Goal: Task Accomplishment & Management: Manage account settings

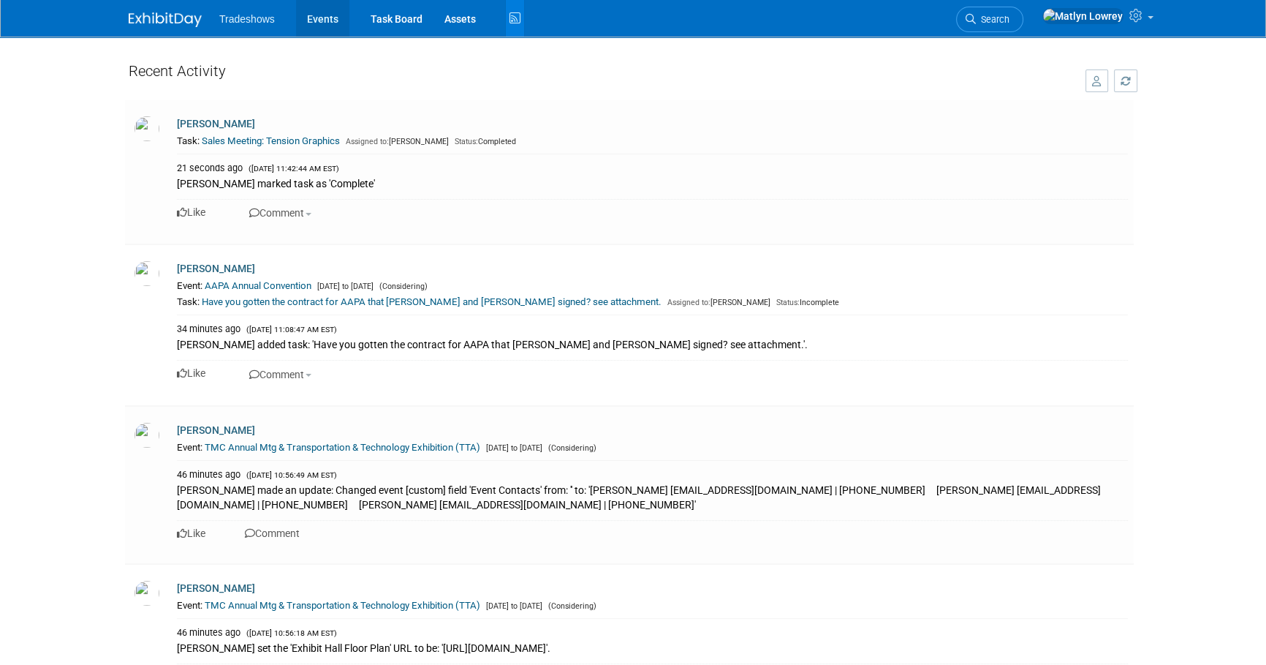
click at [314, 18] on link "Events" at bounding box center [322, 18] width 53 height 37
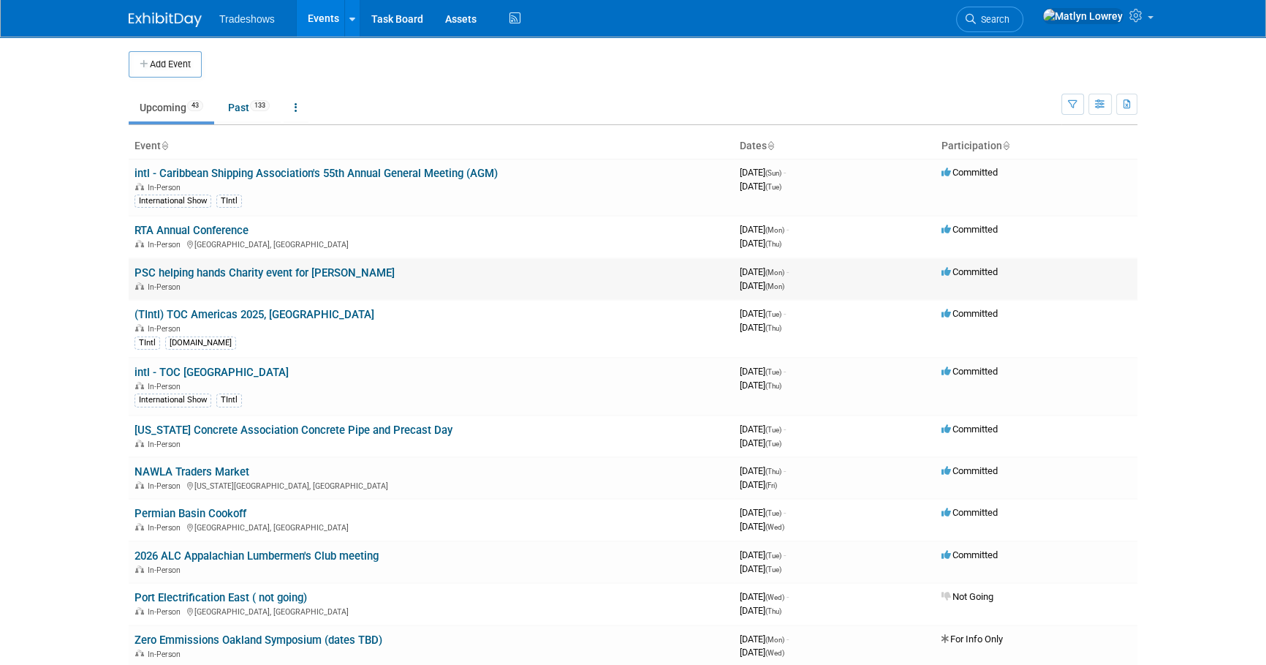
click at [218, 273] on link "PSC helping hands Charity event for [PERSON_NAME]" at bounding box center [265, 272] width 260 height 13
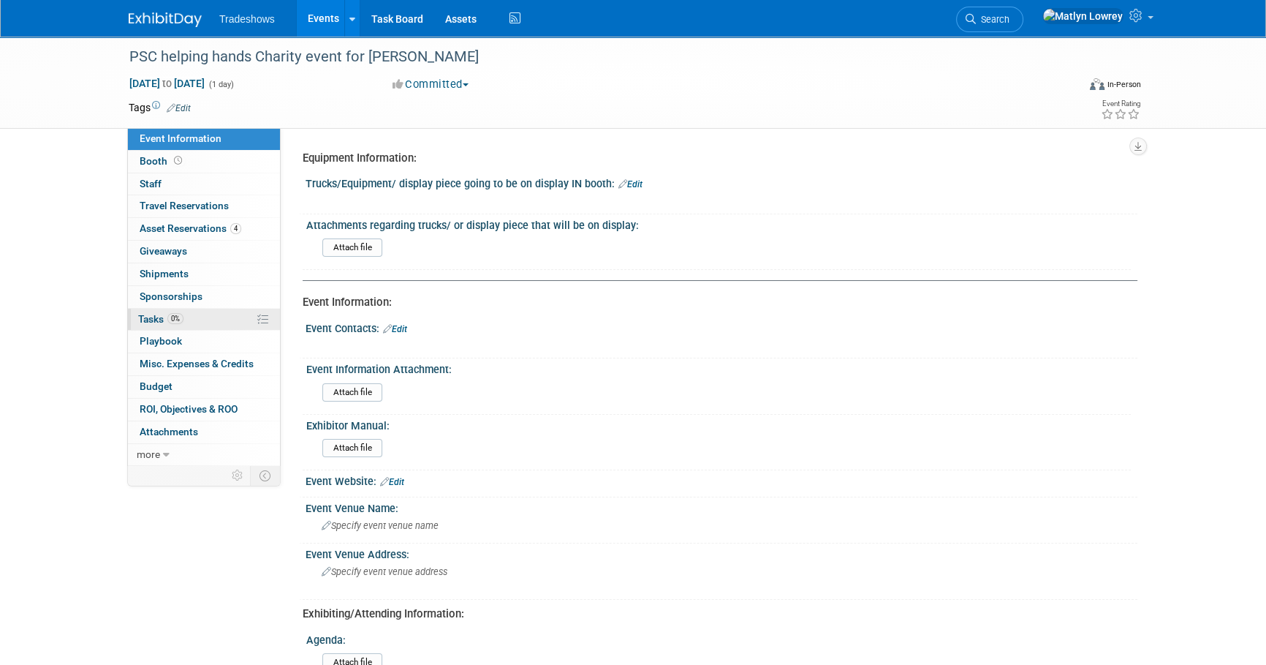
click at [219, 325] on link "0% Tasks 0%" at bounding box center [204, 320] width 152 height 22
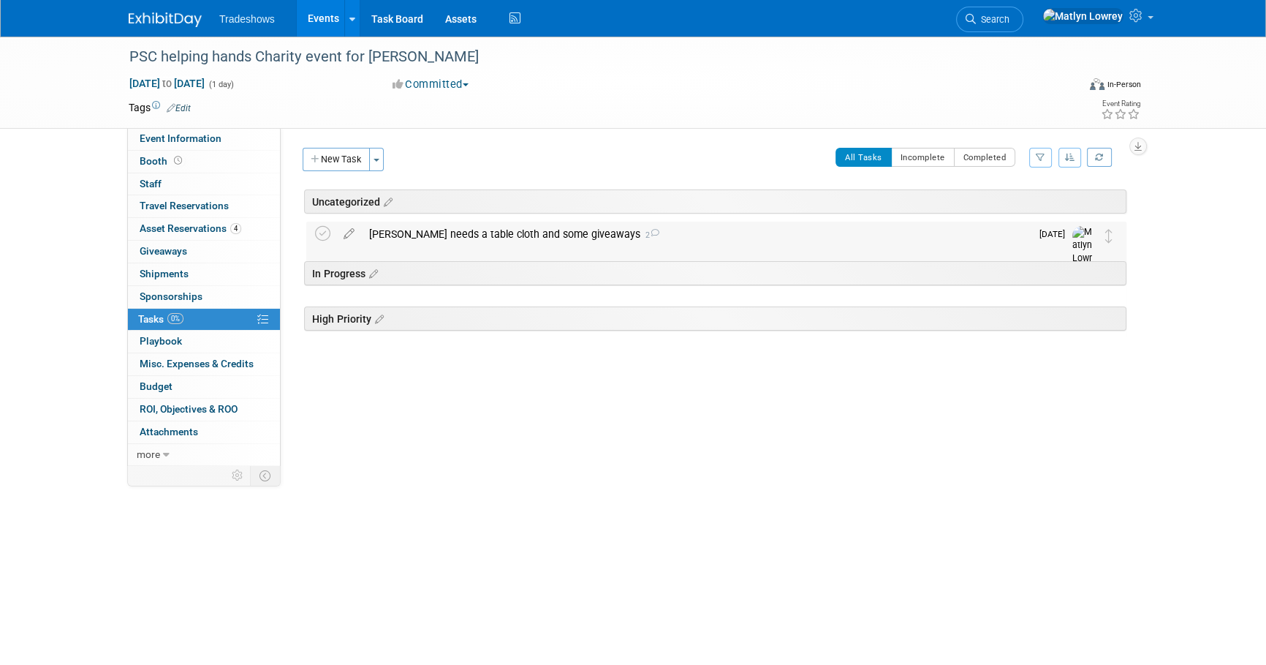
click at [503, 238] on div "Duane needs a table cloth and some giveaways 2" at bounding box center [696, 234] width 669 height 25
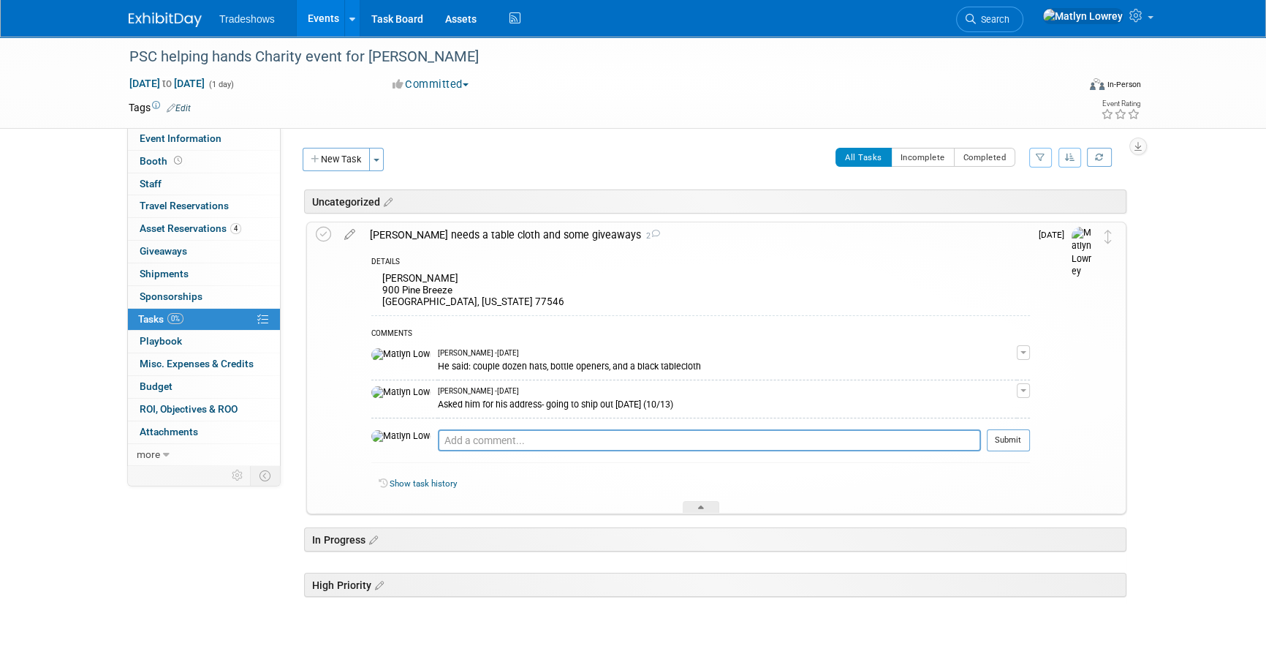
click at [402, 231] on div "Duane needs a table cloth and some giveaways 2" at bounding box center [697, 234] width 668 height 25
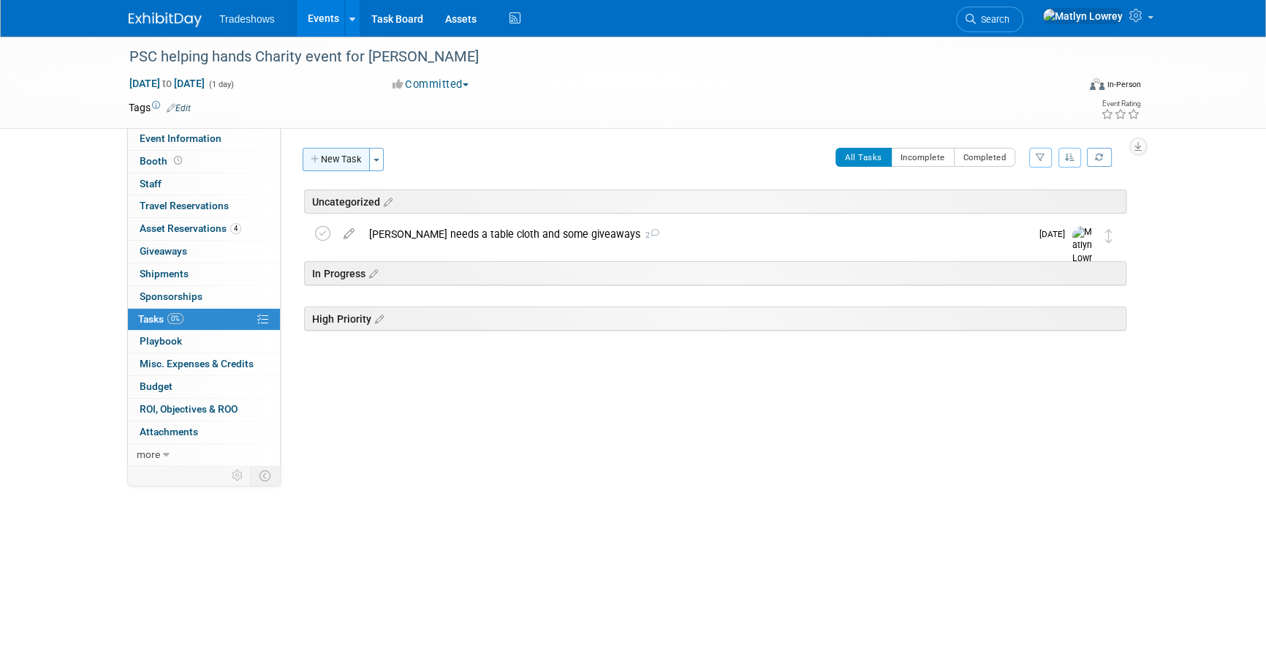
click at [349, 163] on button "New Task" at bounding box center [336, 159] width 67 height 23
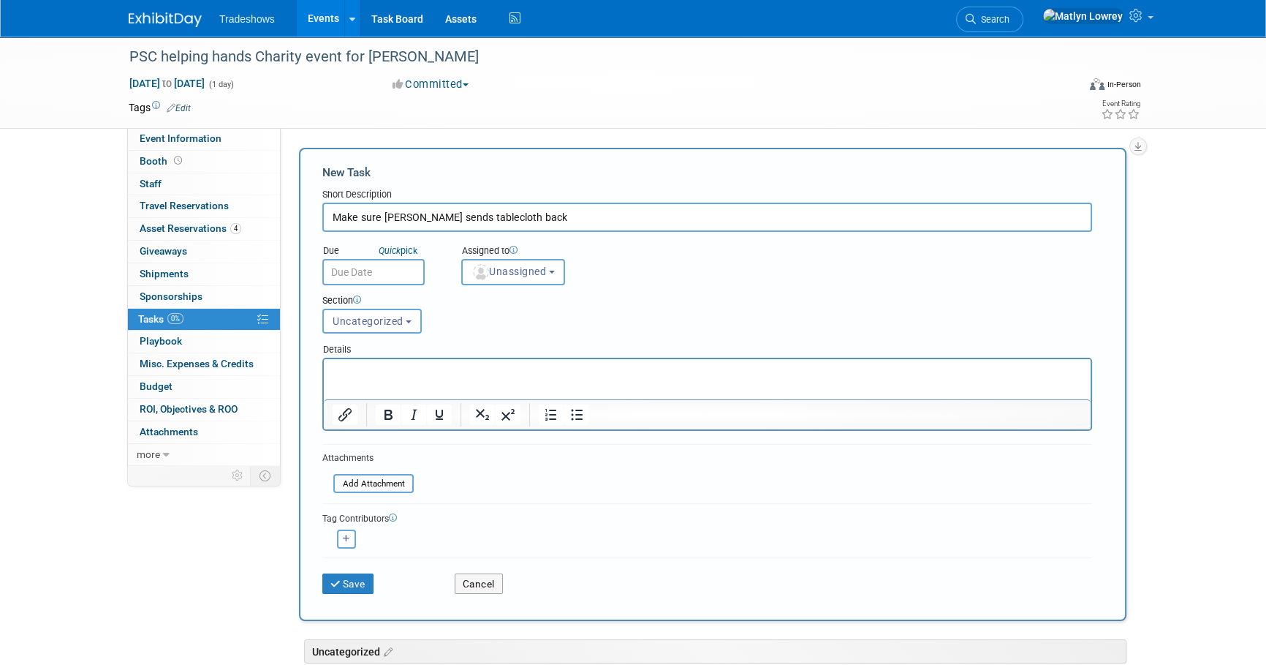
type input "Make sure Duane sends tablecloth back"
click at [409, 266] on input "text" at bounding box center [373, 272] width 102 height 26
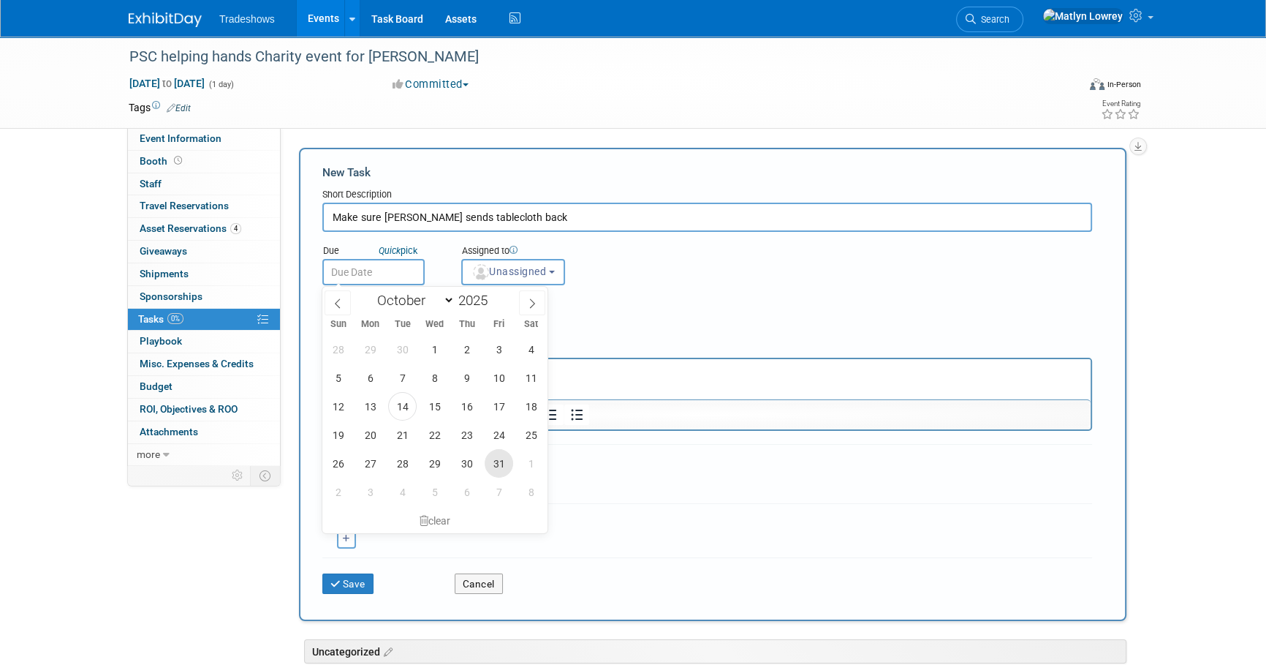
click at [497, 468] on span "31" at bounding box center [499, 463] width 29 height 29
type input "Oct 31, 2025"
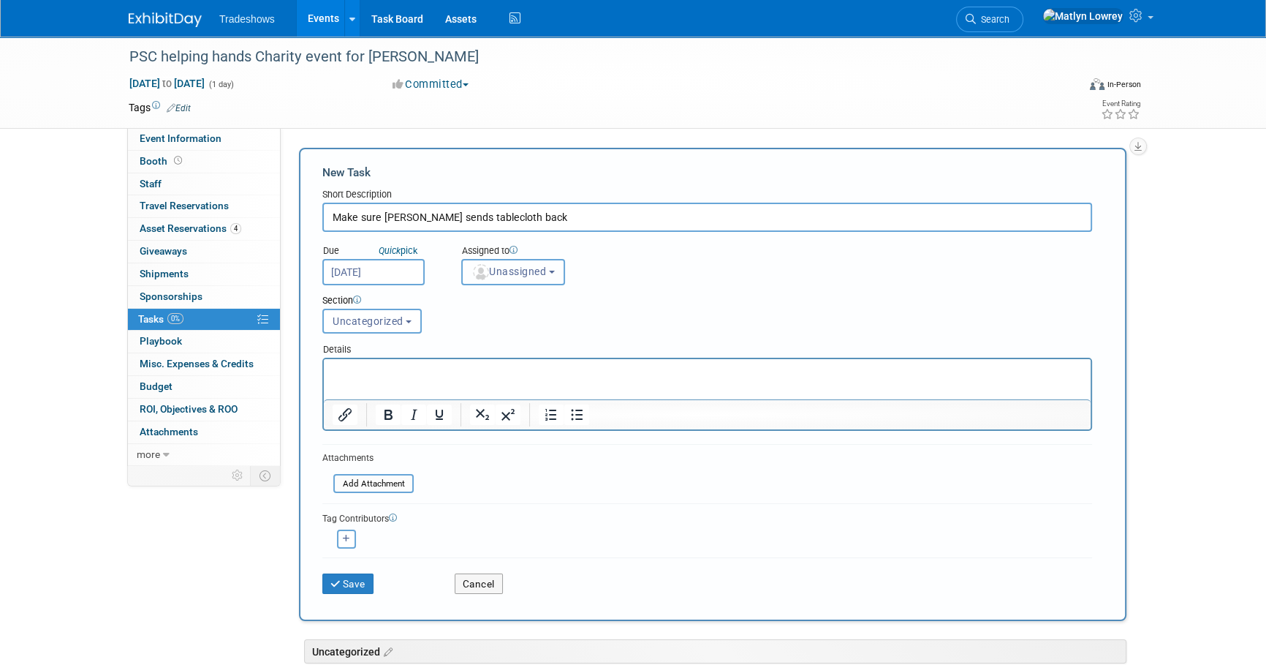
click at [507, 279] on button "Unassigned" at bounding box center [513, 272] width 104 height 26
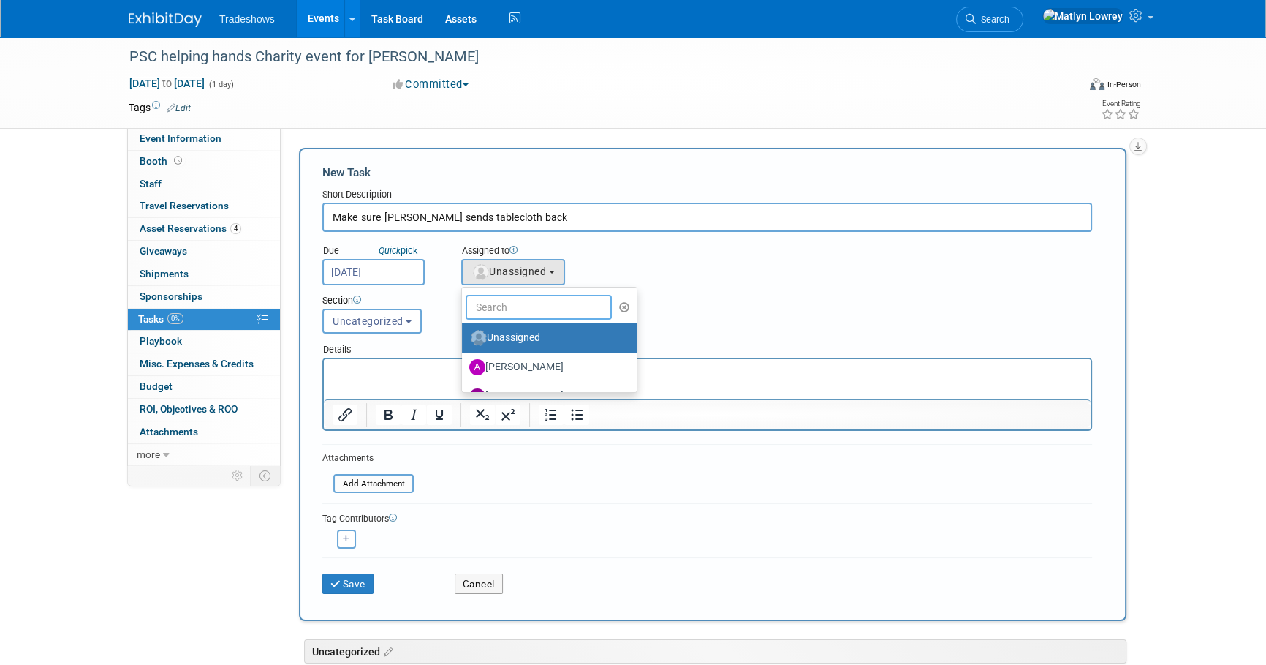
click at [495, 304] on input "text" at bounding box center [539, 307] width 146 height 25
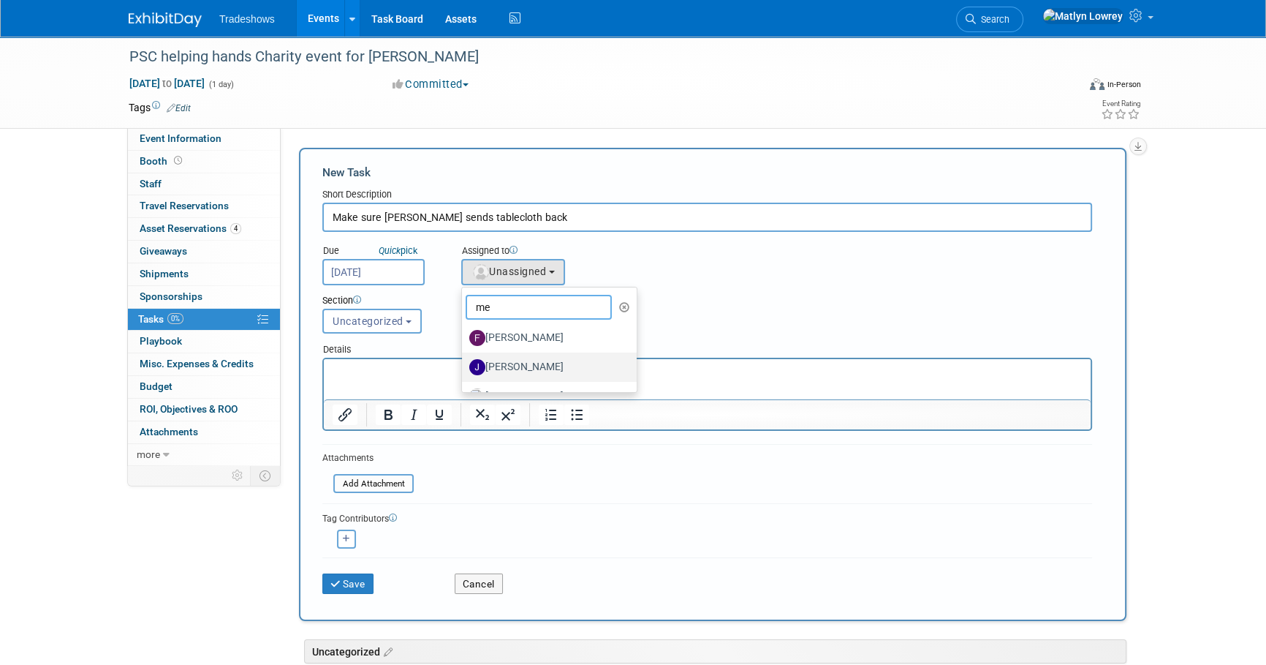
scroll to position [22, 0]
type input "me"
click at [486, 369] on label "Matlyn Lowrey (me)" at bounding box center [545, 374] width 153 height 23
click at [464, 369] on input "Matlyn Lowrey (me)" at bounding box center [460, 373] width 10 height 10
select select "53a61db3-ae1f-4f8e-85ed-74f10af30436"
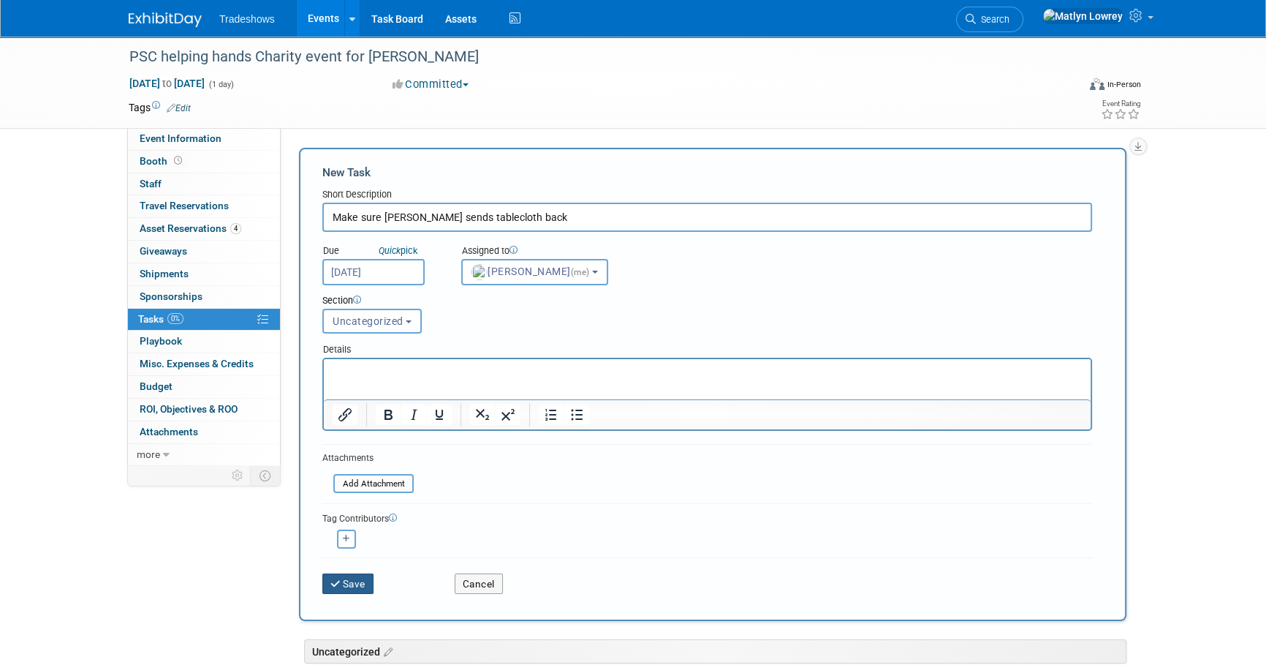
click at [344, 580] on button "Save" at bounding box center [347, 583] width 51 height 20
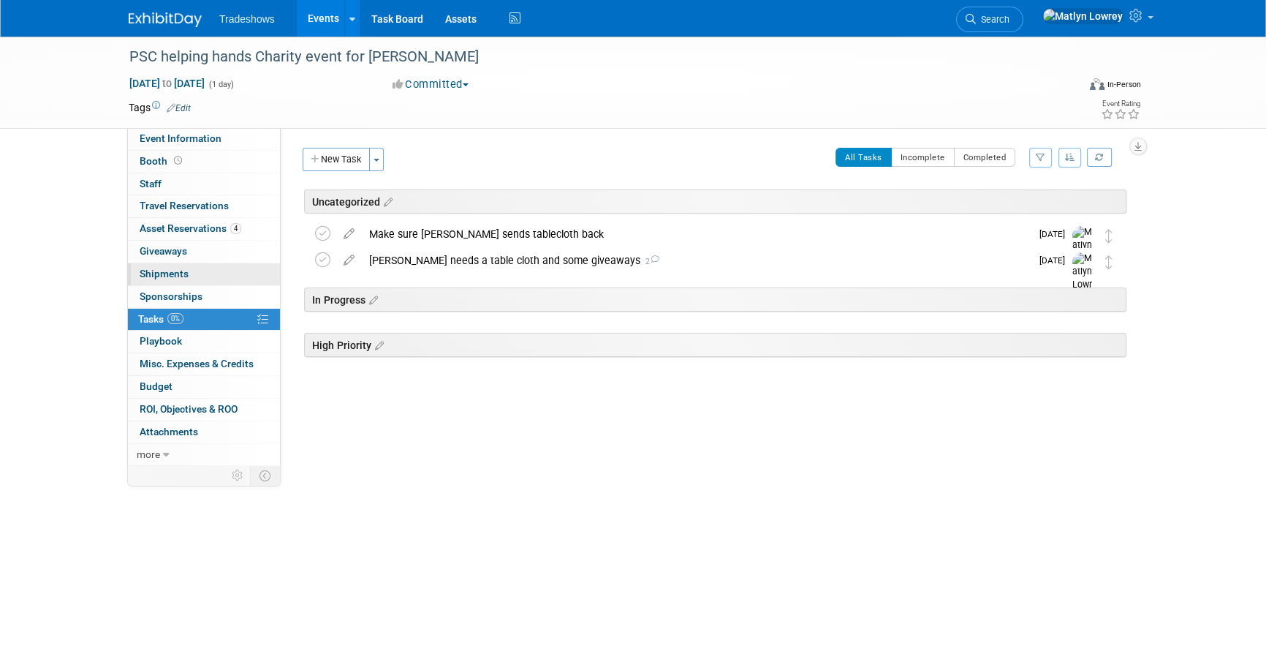
click at [178, 281] on link "0 Shipments 0" at bounding box center [204, 274] width 152 height 22
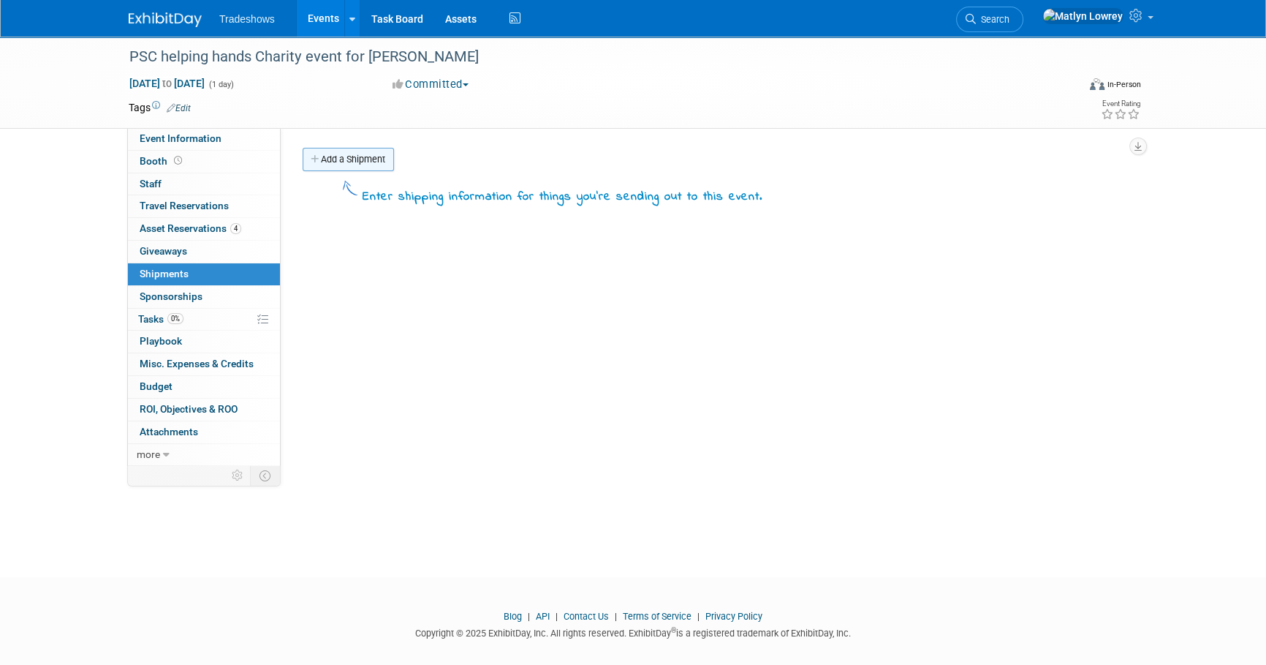
click at [338, 161] on link "Add a Shipment" at bounding box center [348, 159] width 91 height 23
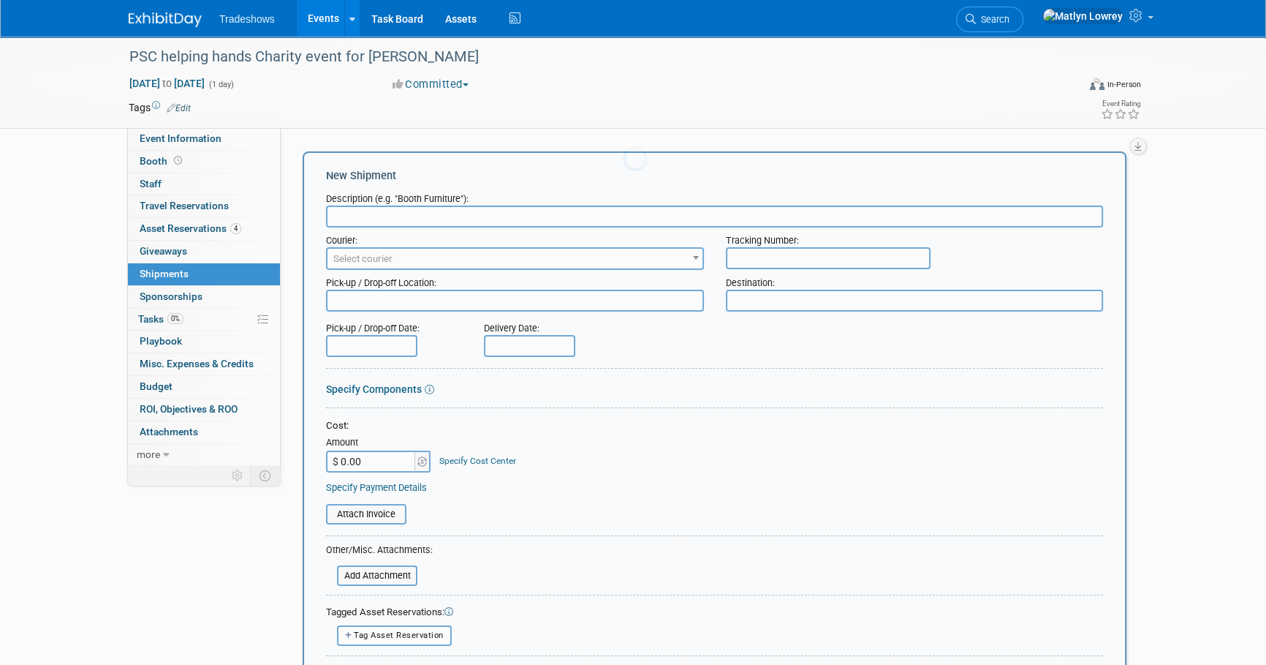
scroll to position [0, 0]
type input "box to Duane w giveaways & tablecloth"
click at [361, 266] on span "Select courier" at bounding box center [515, 259] width 375 height 20
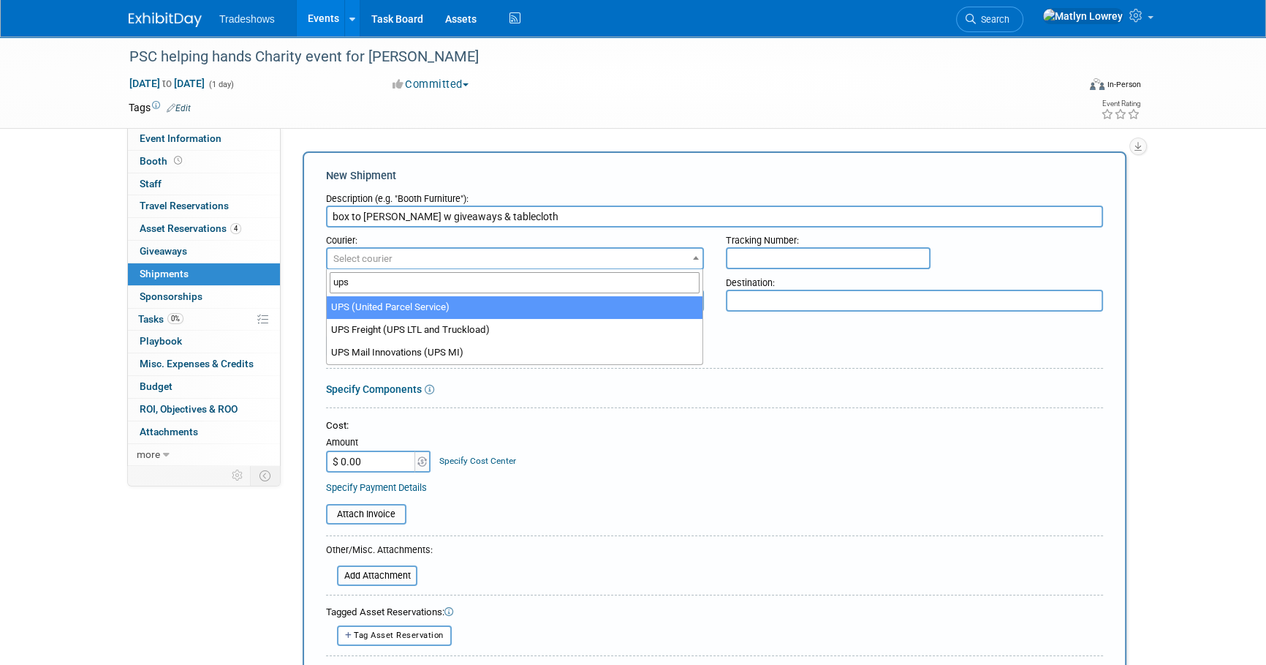
type input "ups"
select select "508"
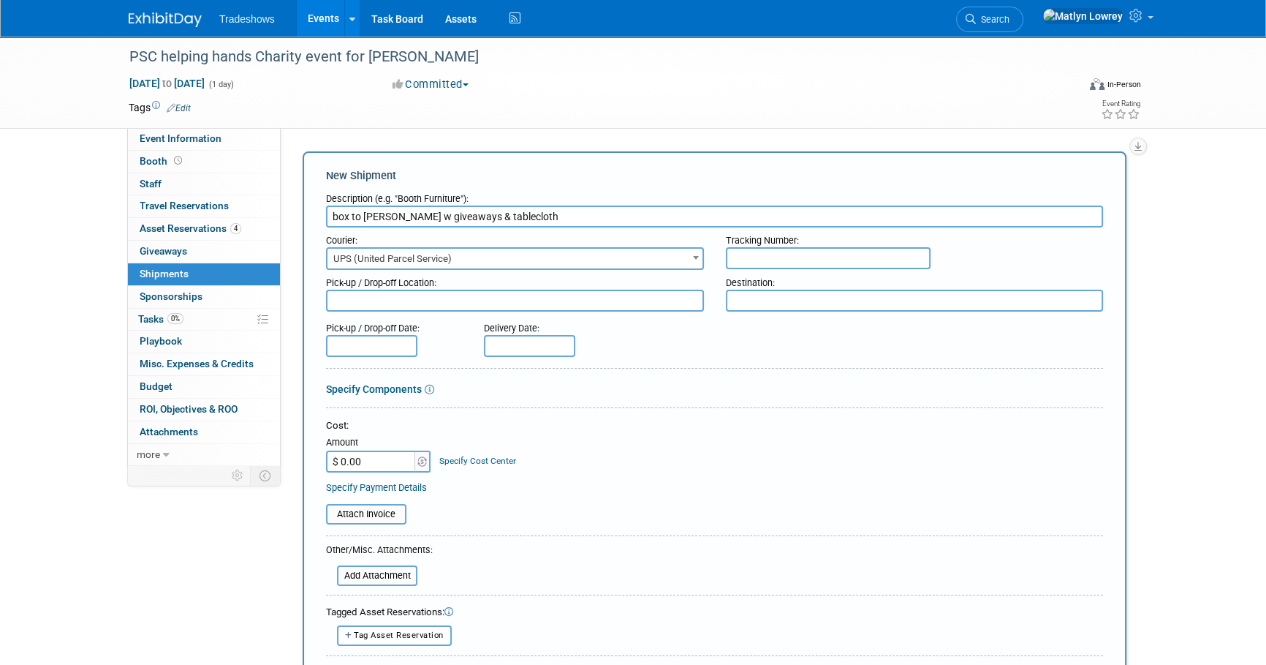
click at [852, 252] on input "text" at bounding box center [828, 258] width 205 height 22
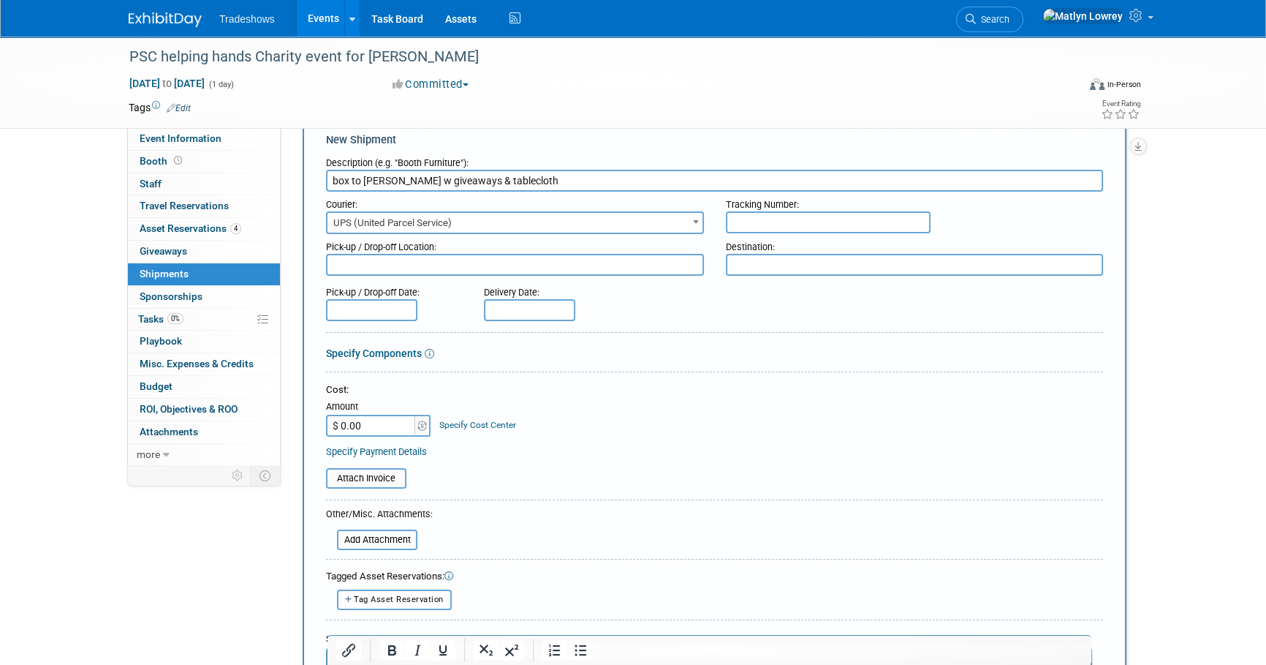
scroll to position [66, 0]
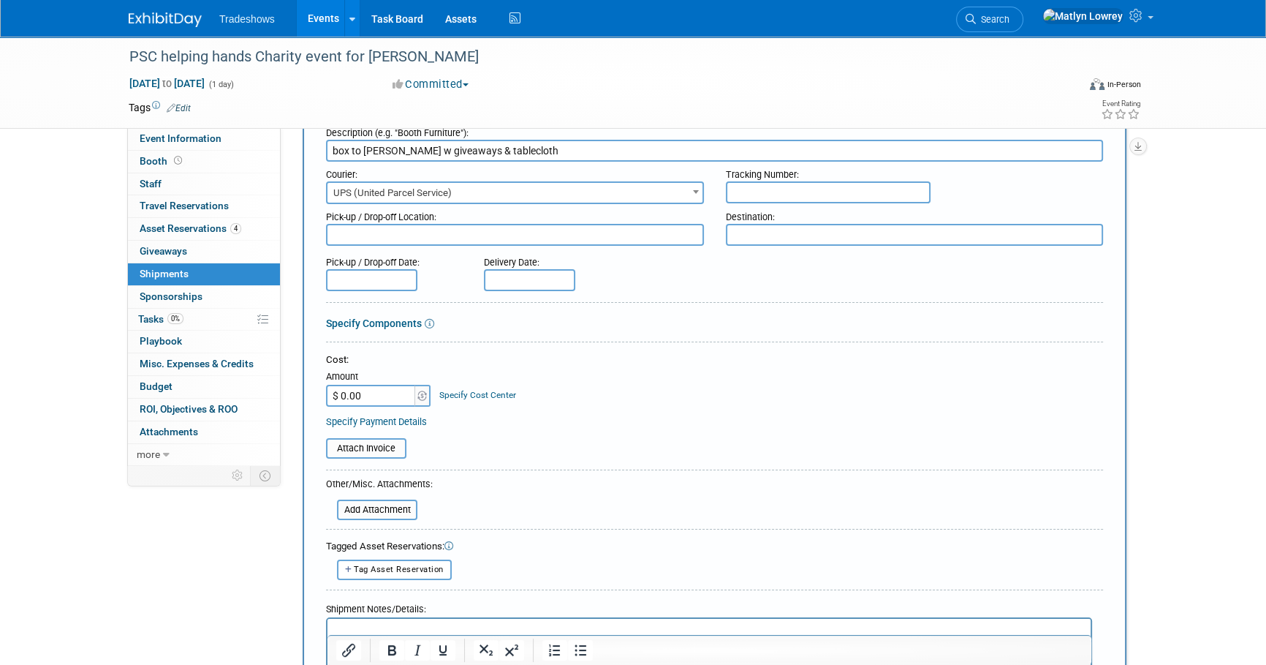
click at [381, 399] on input "$ 0.00" at bounding box center [371, 396] width 91 height 22
click at [381, 397] on input "$ 29.80" at bounding box center [371, 396] width 91 height 22
type input "$ 15.12"
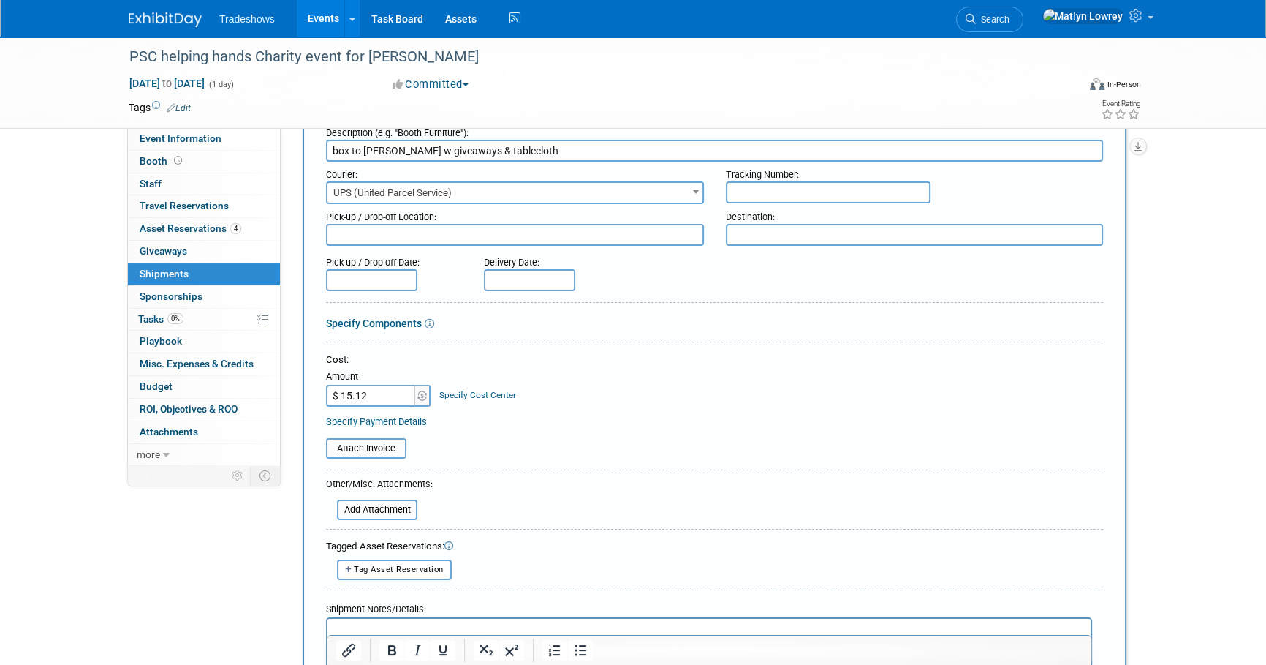
scroll to position [132, 0]
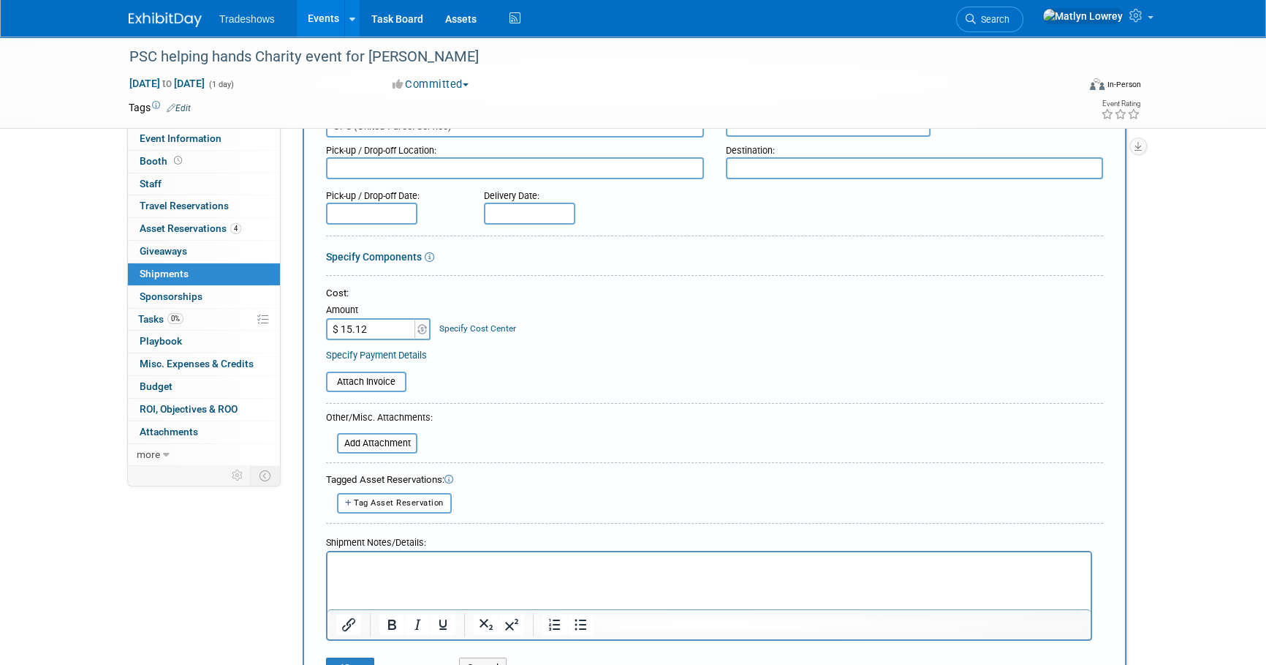
click at [585, 380] on table "Attach Invoice" at bounding box center [714, 381] width 777 height 20
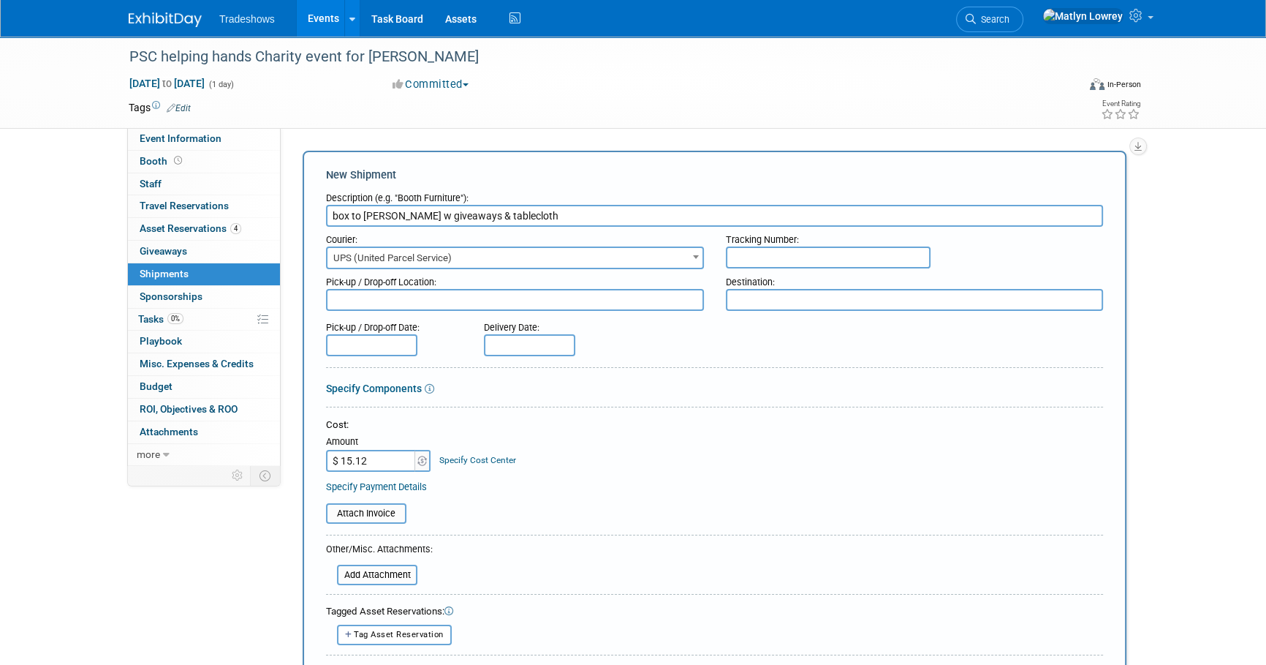
scroll to position [0, 0]
click at [758, 257] on input "text" at bounding box center [828, 258] width 205 height 22
paste input "1Z6V2573P291708015"
type input "1Z6V2573P291708015"
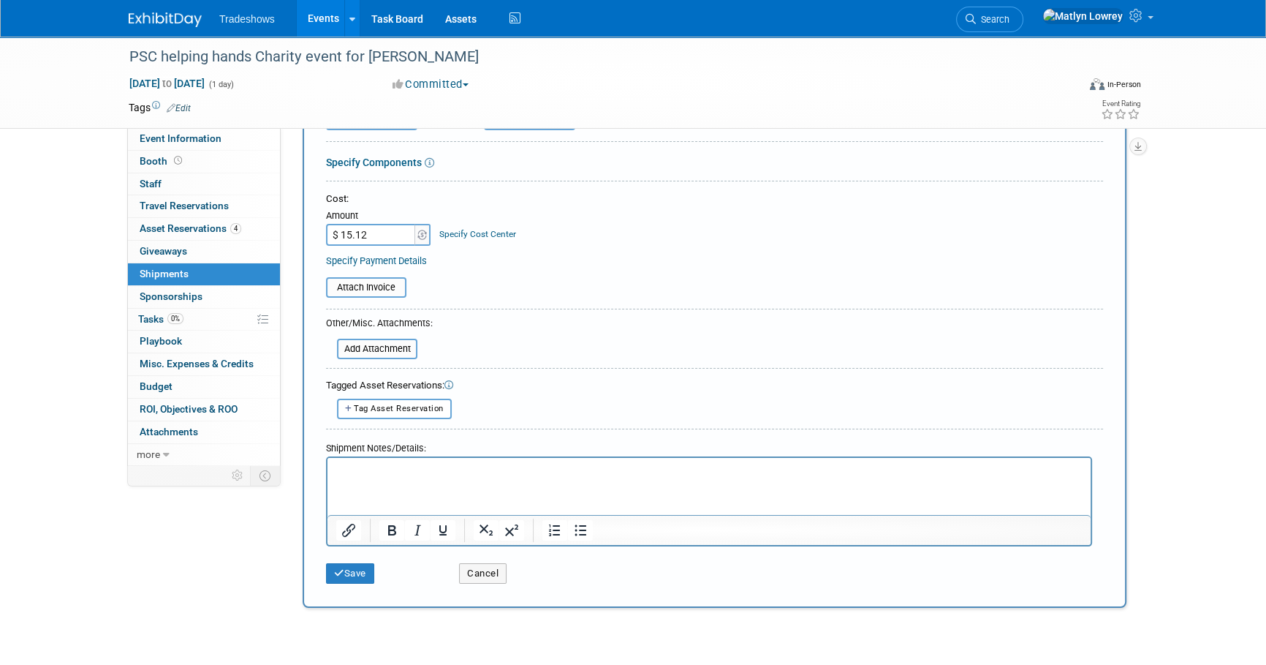
scroll to position [329, 0]
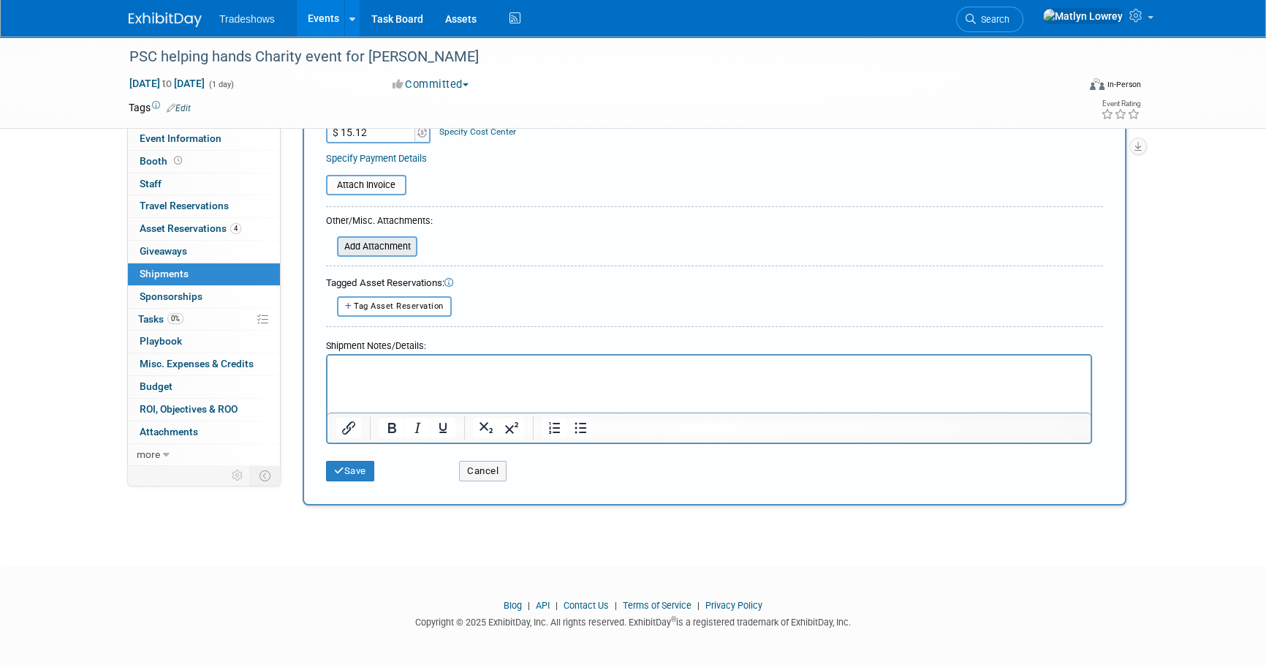
click at [390, 250] on input "file" at bounding box center [329, 247] width 174 height 18
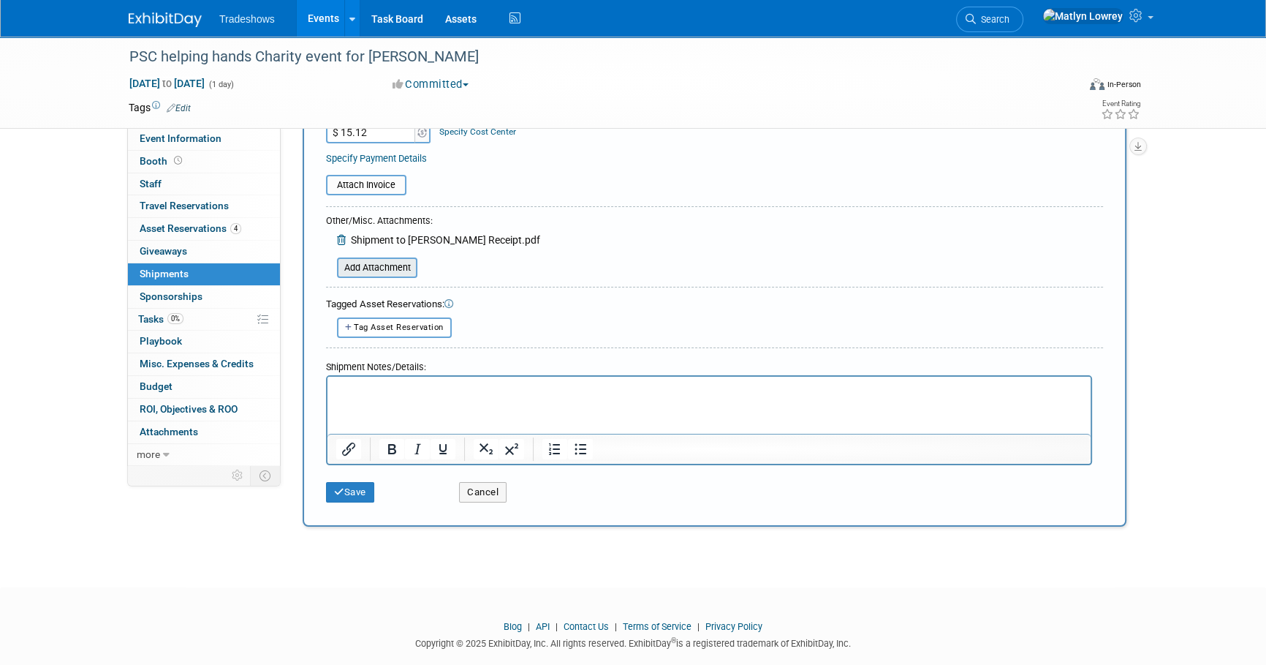
click at [370, 263] on input "file" at bounding box center [329, 268] width 174 height 18
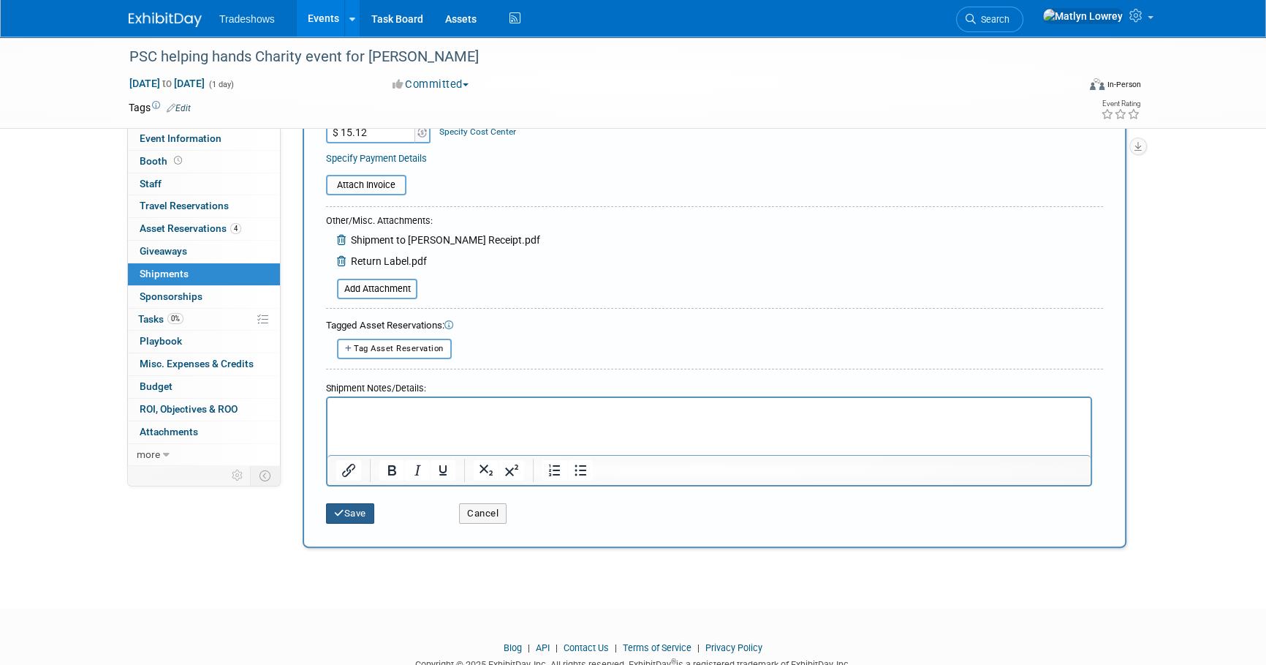
click at [351, 514] on button "Save" at bounding box center [350, 513] width 48 height 20
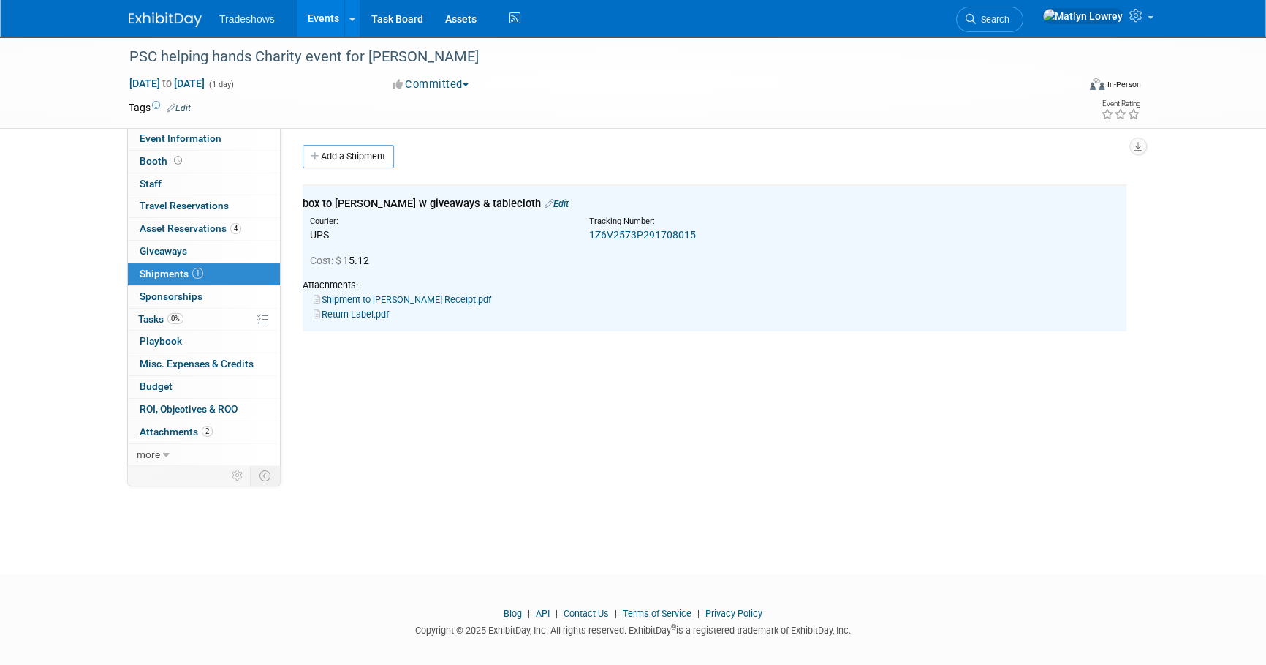
scroll to position [0, 0]
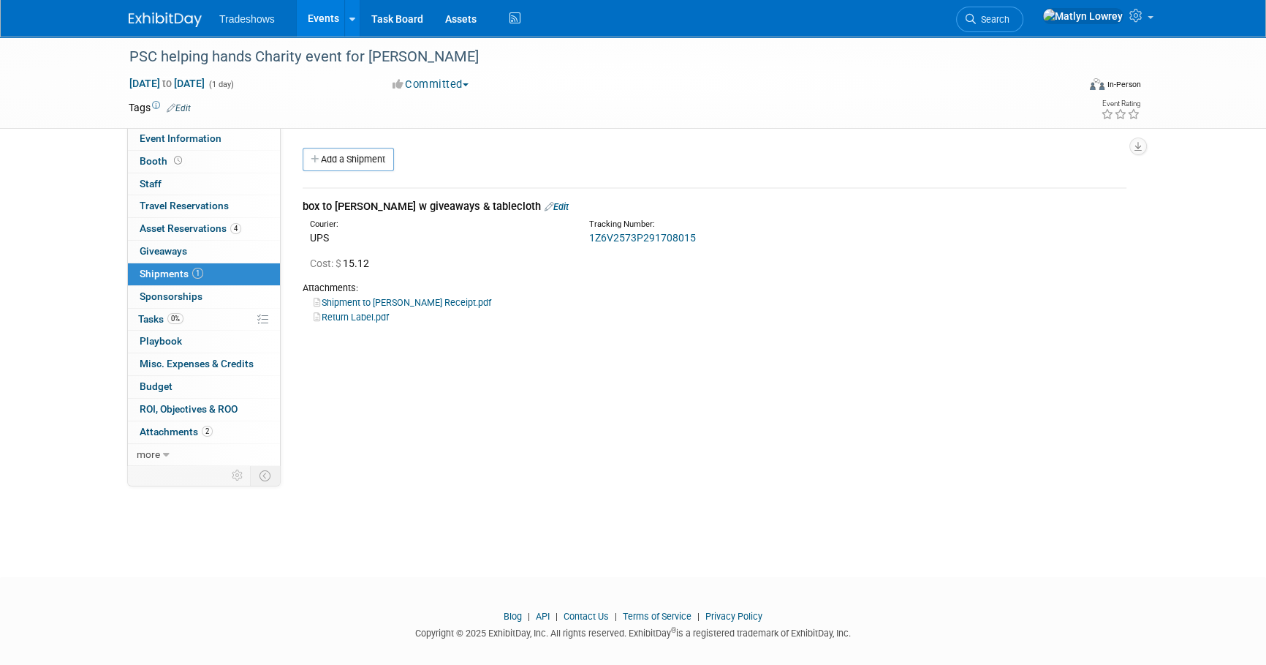
click at [545, 206] on link "Edit" at bounding box center [557, 206] width 24 height 11
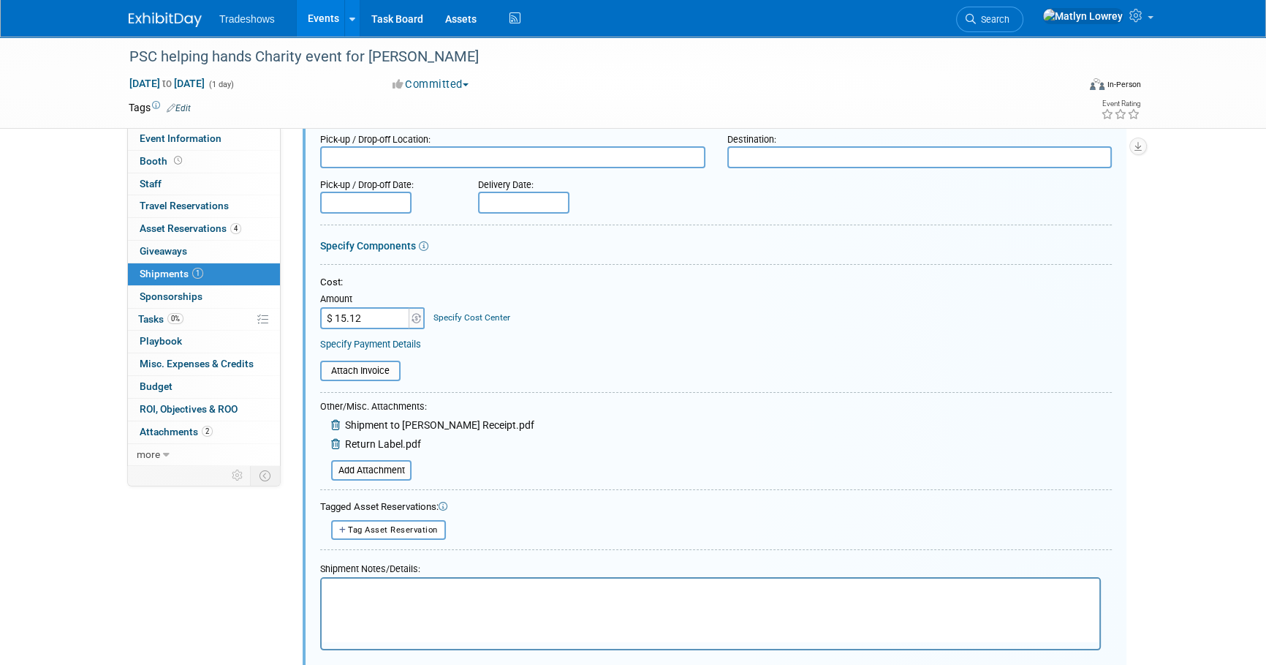
scroll to position [154, 0]
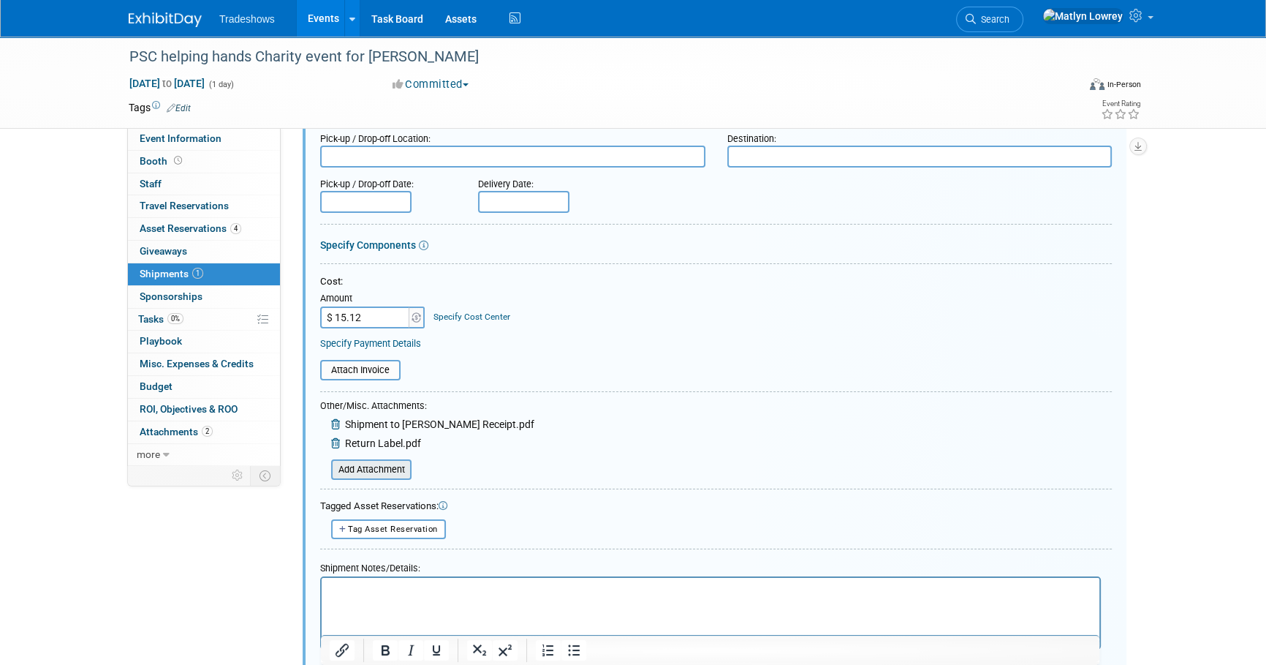
click at [376, 465] on input "file" at bounding box center [323, 470] width 174 height 18
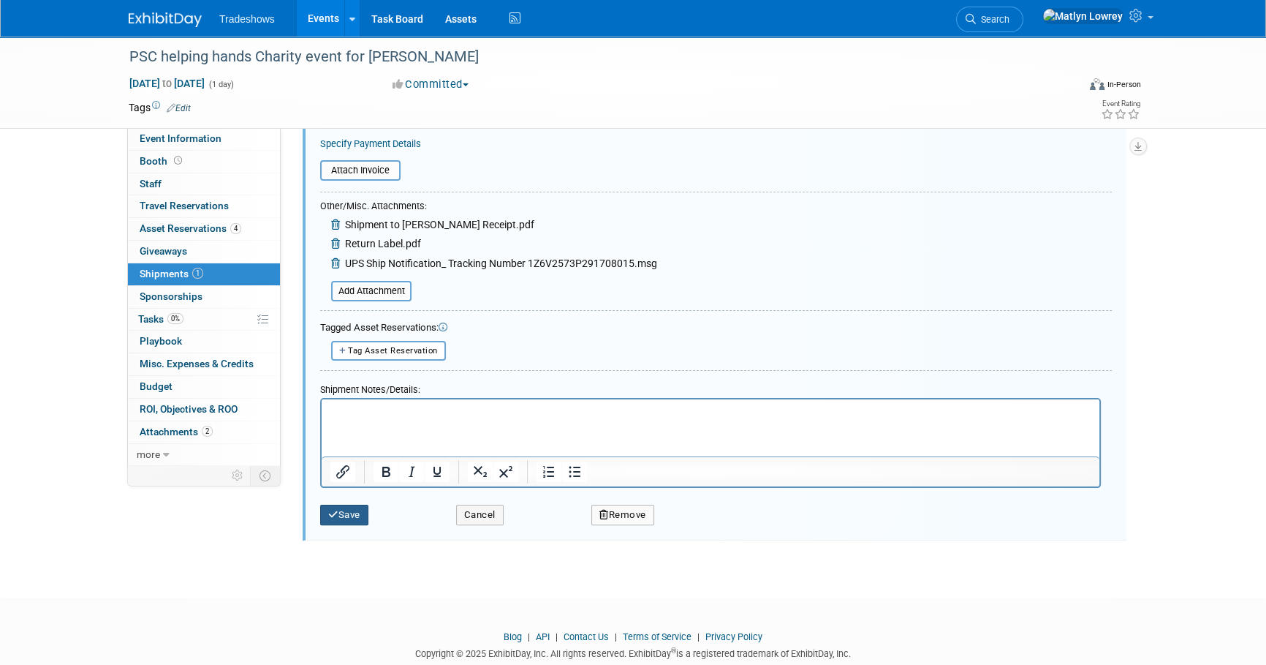
click at [368, 507] on button "Save" at bounding box center [344, 515] width 48 height 20
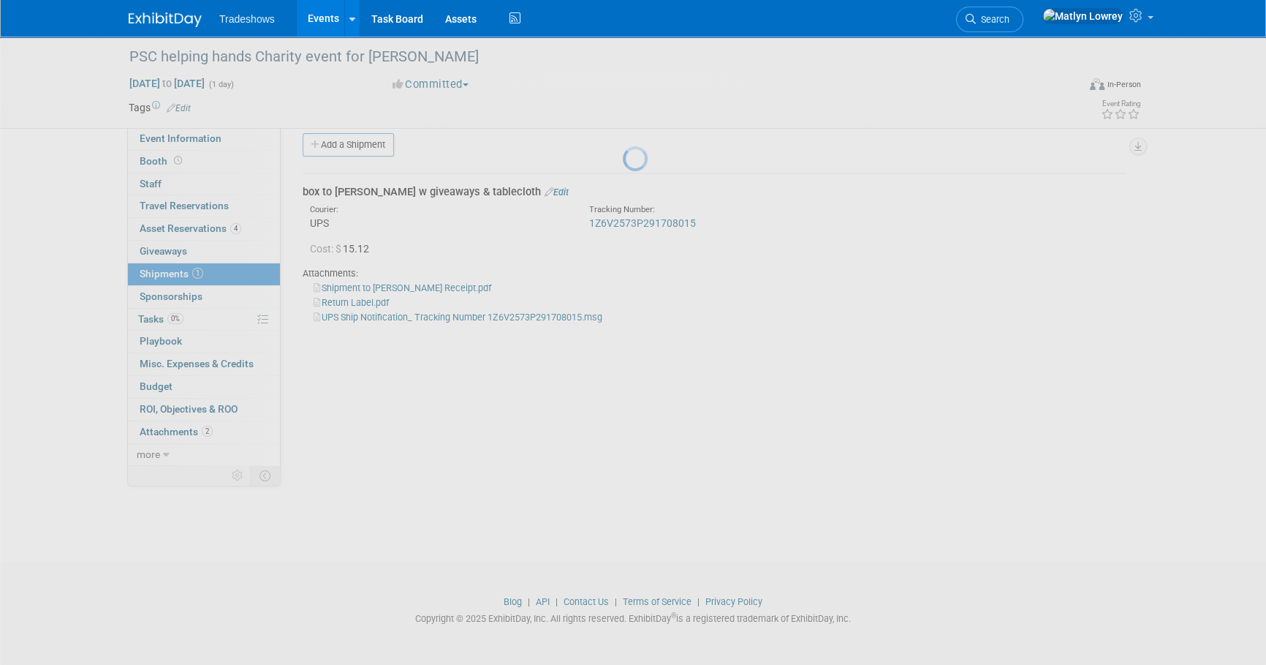
scroll to position [15, 0]
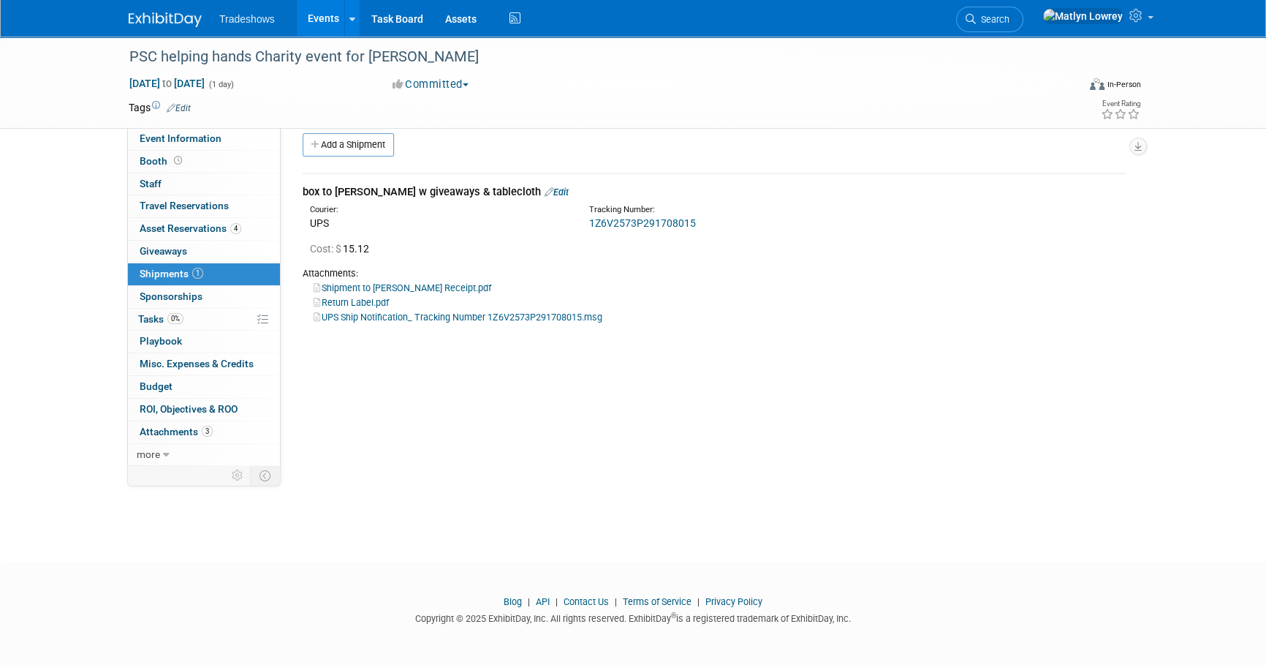
click at [326, 7] on link "Events" at bounding box center [323, 18] width 53 height 37
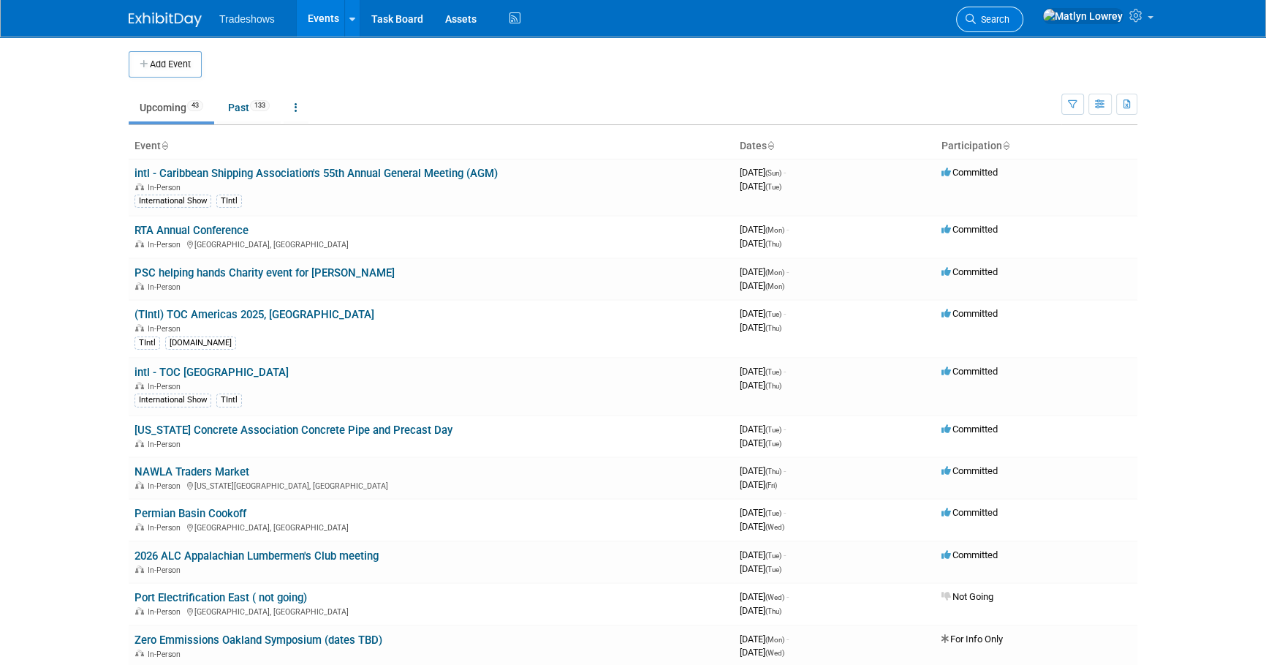
click at [1010, 15] on span "Search" at bounding box center [993, 19] width 34 height 11
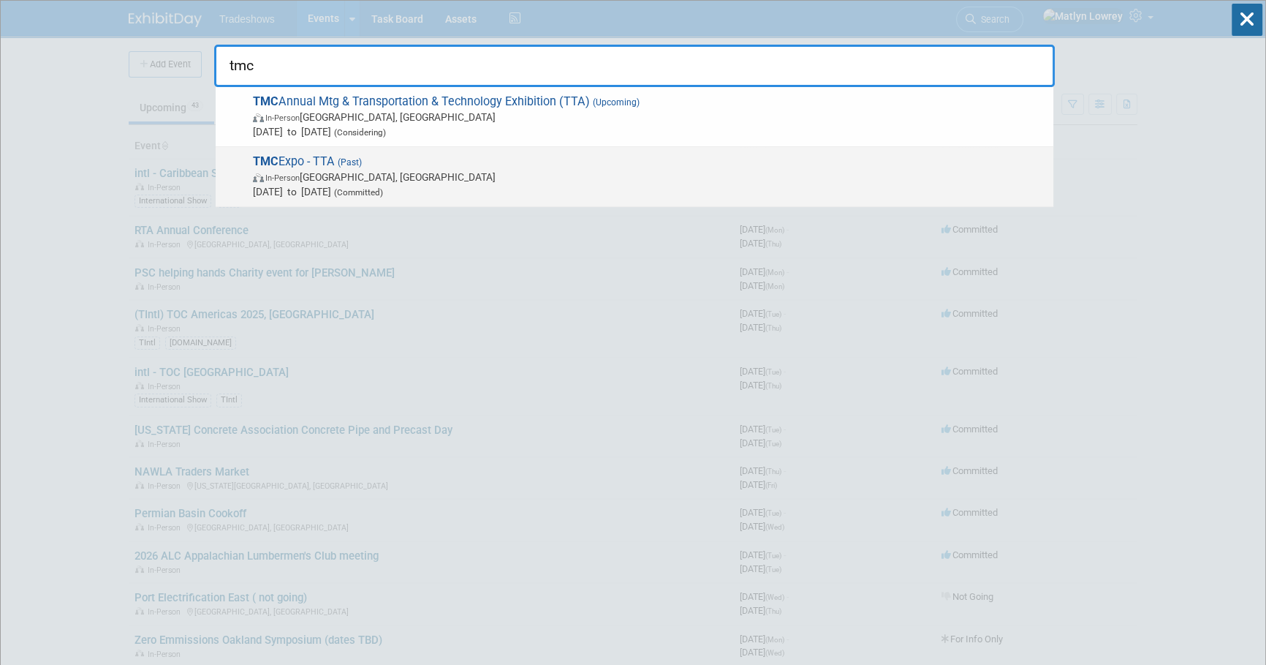
type input "tmc"
click at [326, 170] on span "In-Person Nashville, TN" at bounding box center [649, 177] width 793 height 15
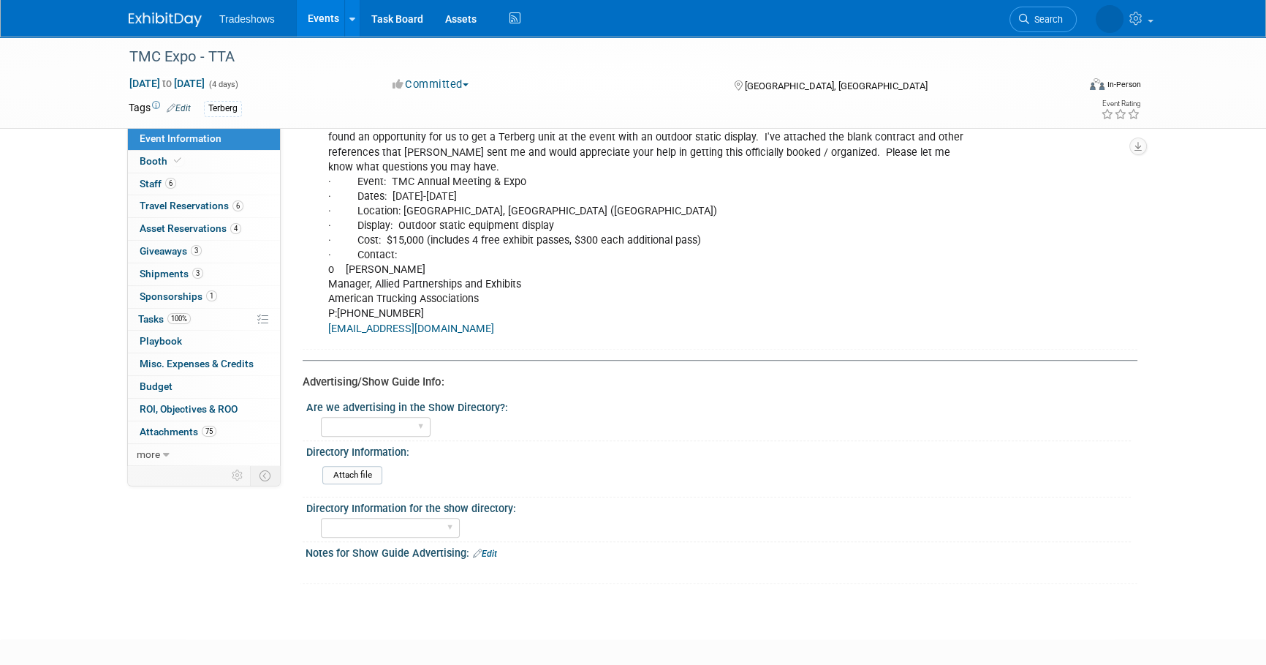
scroll to position [1329, 0]
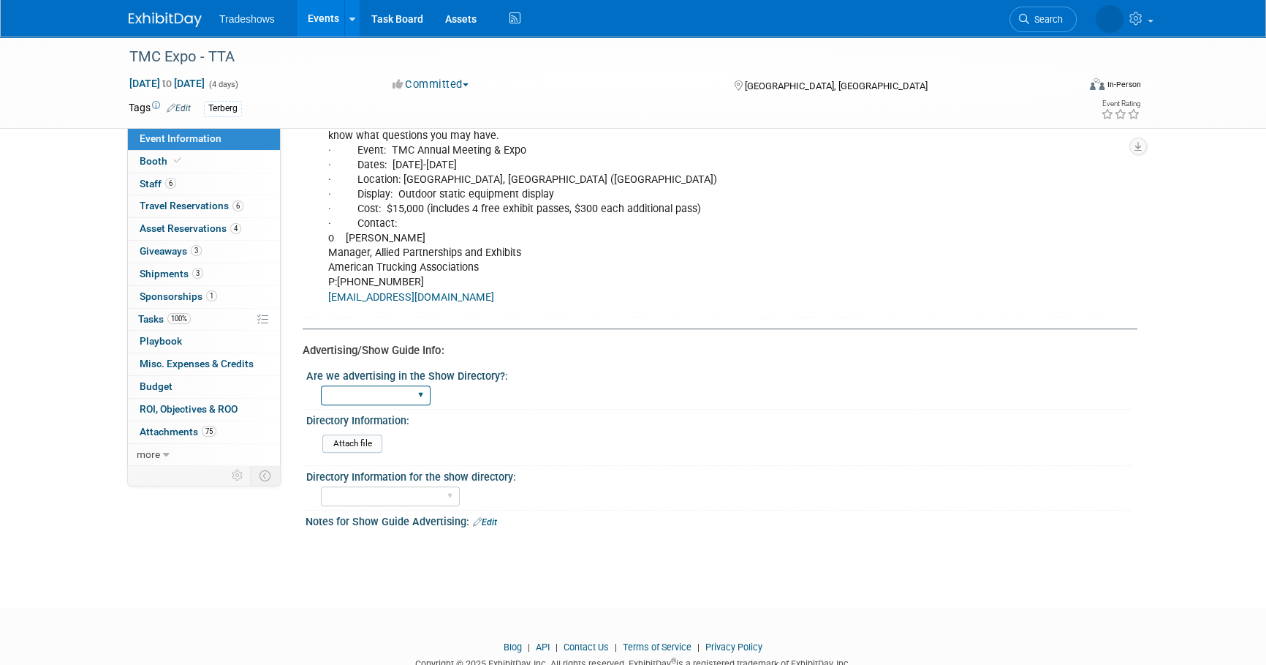
click at [382, 385] on select "Yes No Not Applicable" at bounding box center [376, 395] width 110 height 20
select select "No"
click at [321, 385] on select "Yes No Not Applicable" at bounding box center [376, 395] width 110 height 20
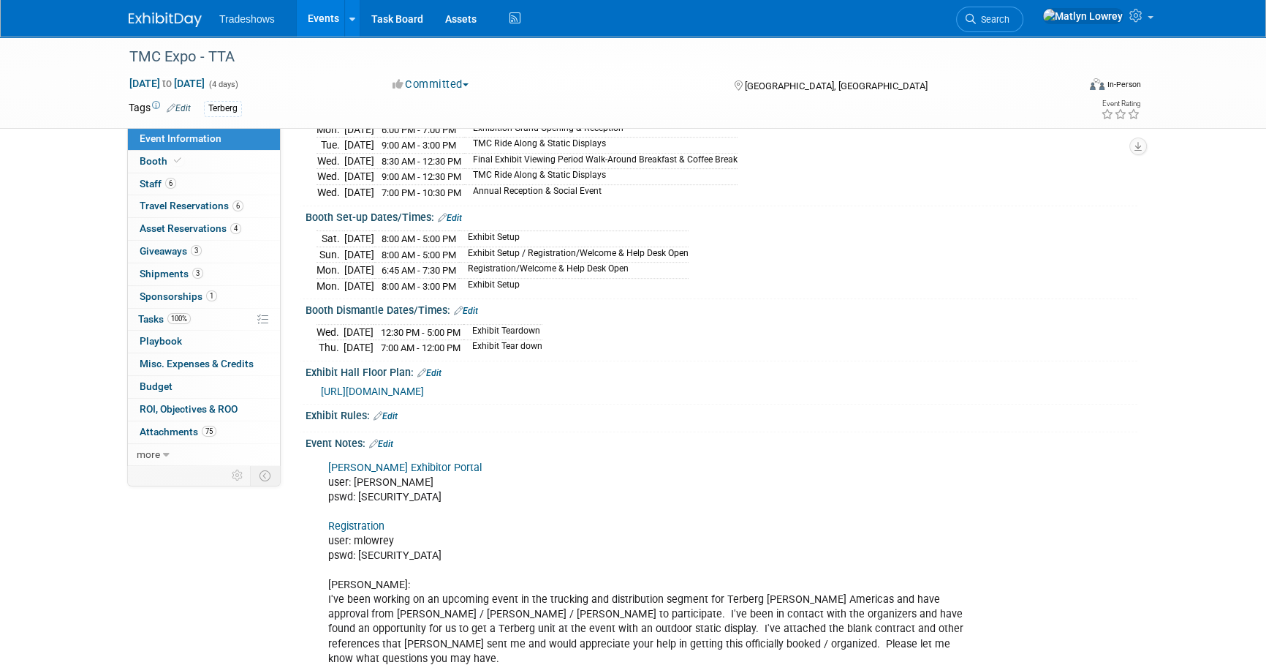
scroll to position [797, 0]
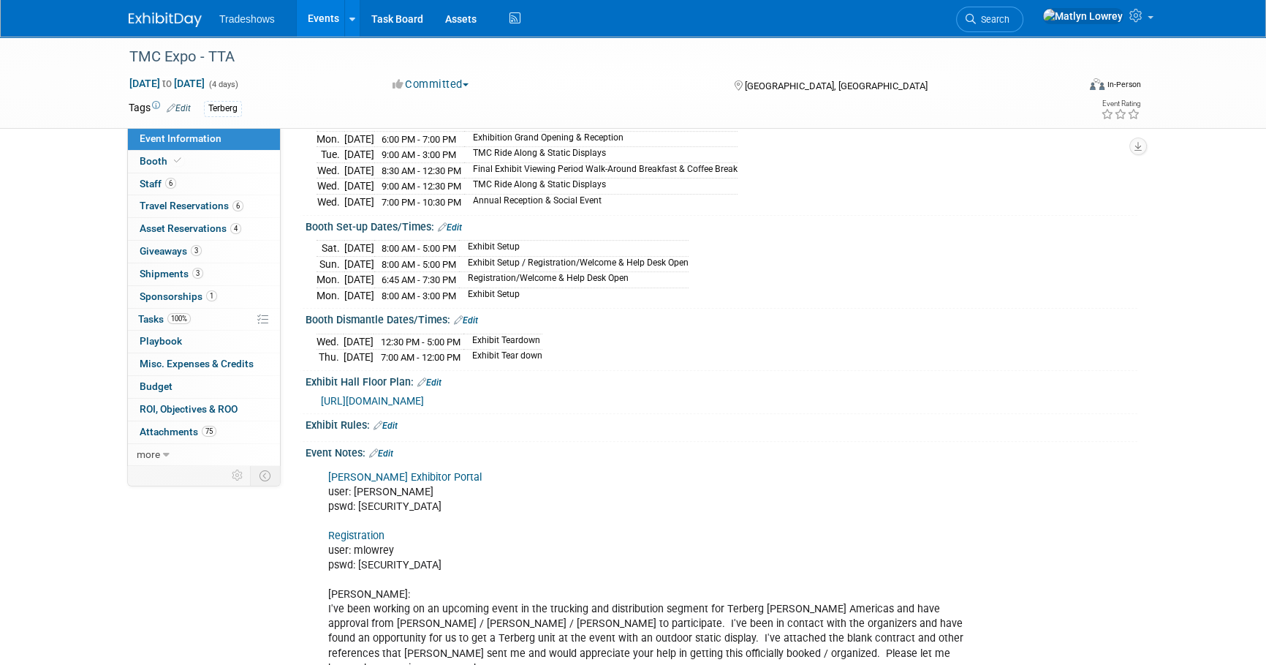
click at [314, 28] on link "Events" at bounding box center [323, 18] width 53 height 37
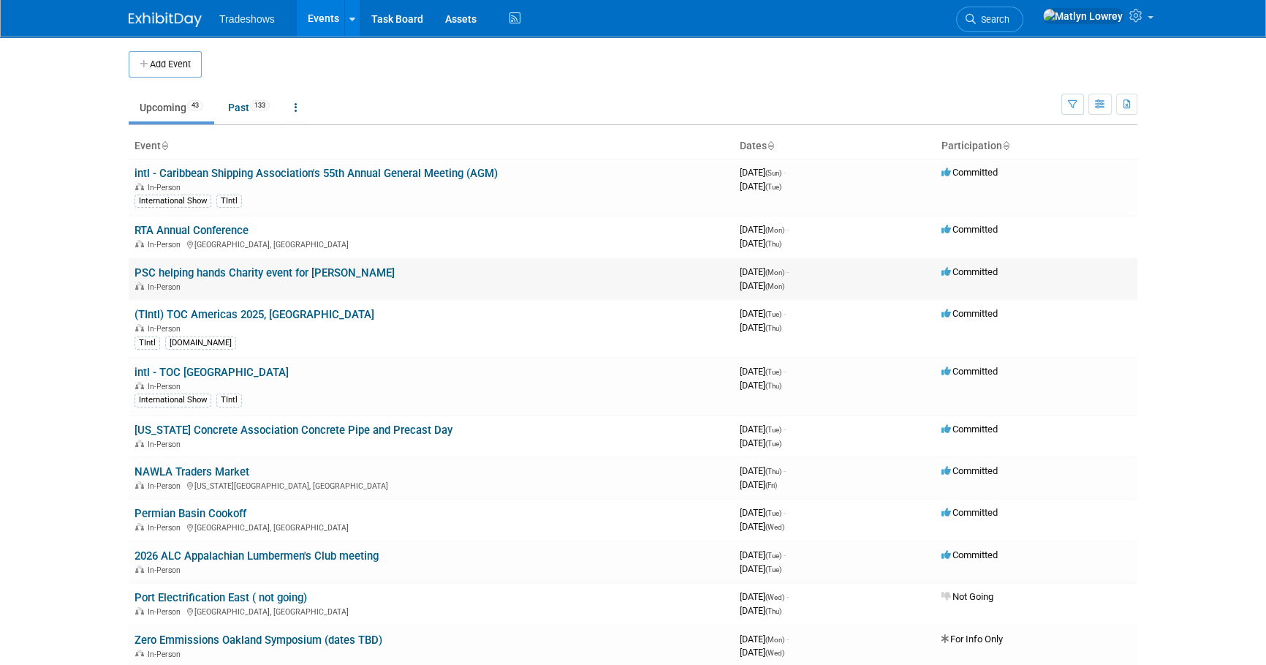
click at [208, 273] on link "PSC helping hands Charity event for [PERSON_NAME]" at bounding box center [265, 272] width 260 height 13
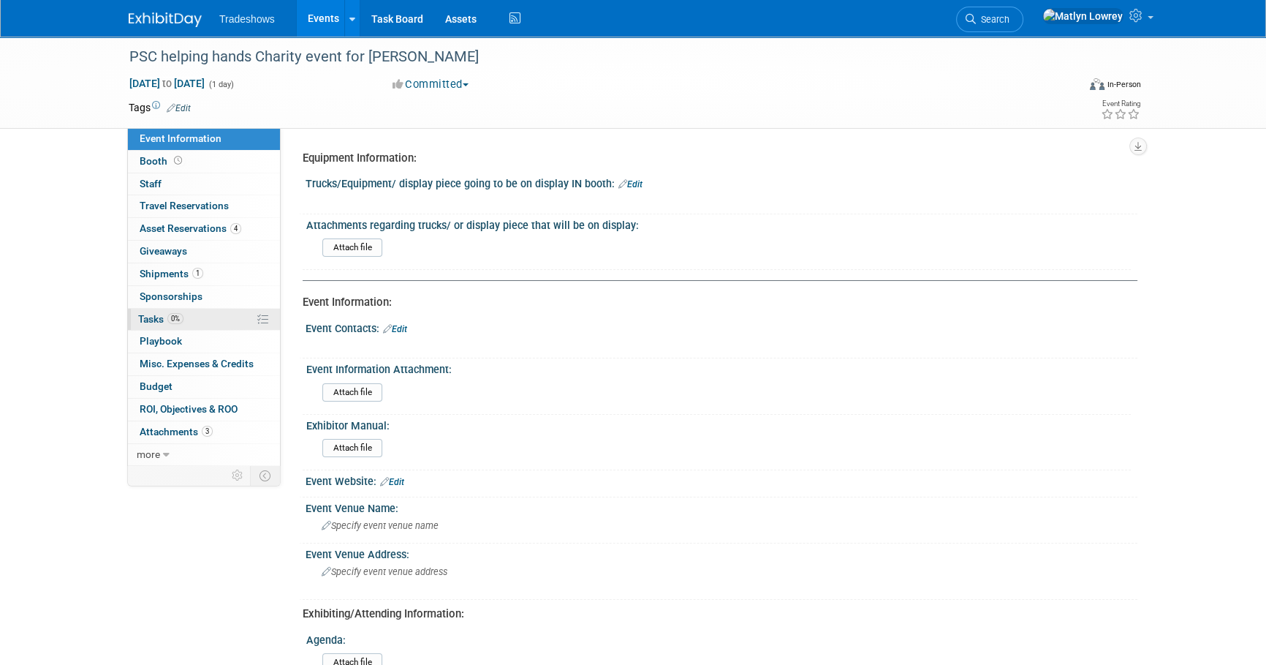
click at [165, 316] on span "Tasks 0%" at bounding box center [160, 319] width 45 height 12
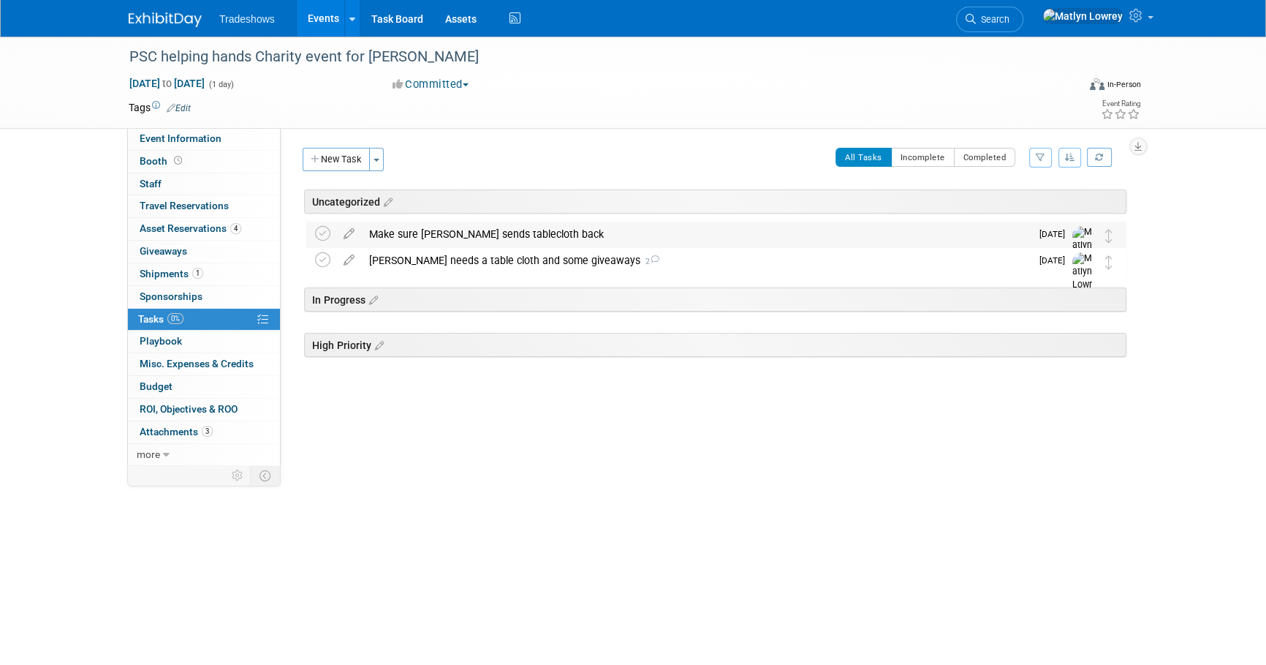
click at [442, 225] on div "Make sure Duane sends tablecloth back" at bounding box center [696, 234] width 669 height 25
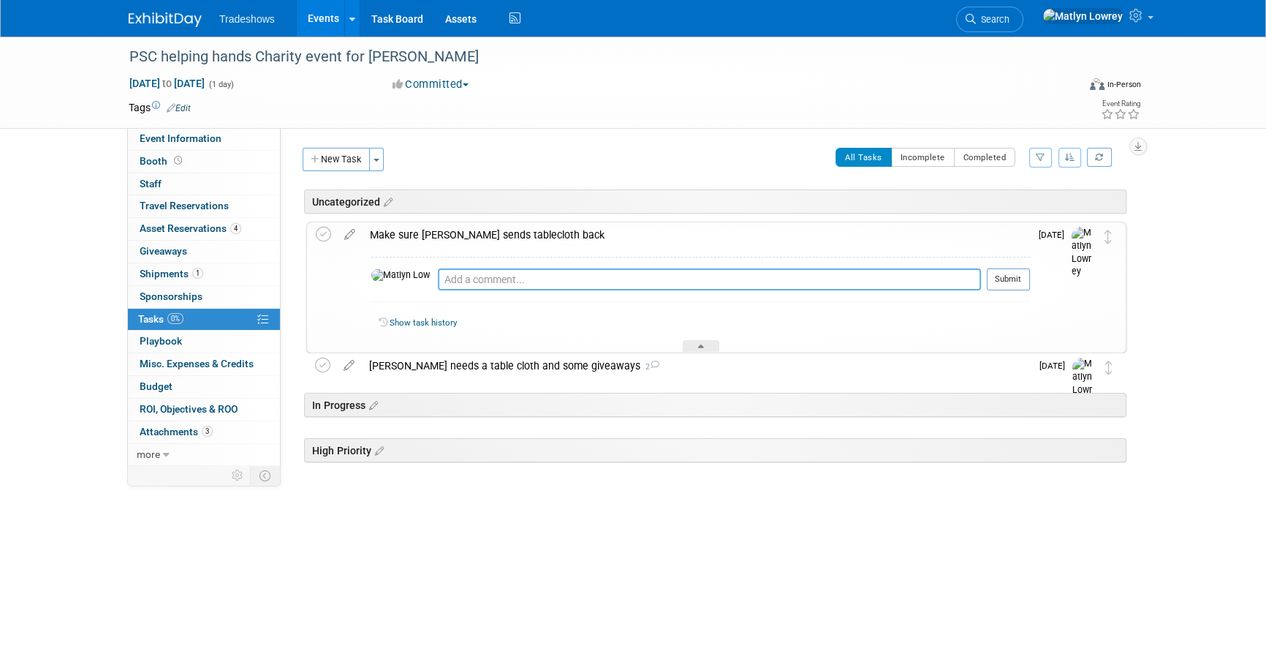
click at [438, 279] on textarea at bounding box center [709, 279] width 543 height 22
type textarea "I gave him a return label"
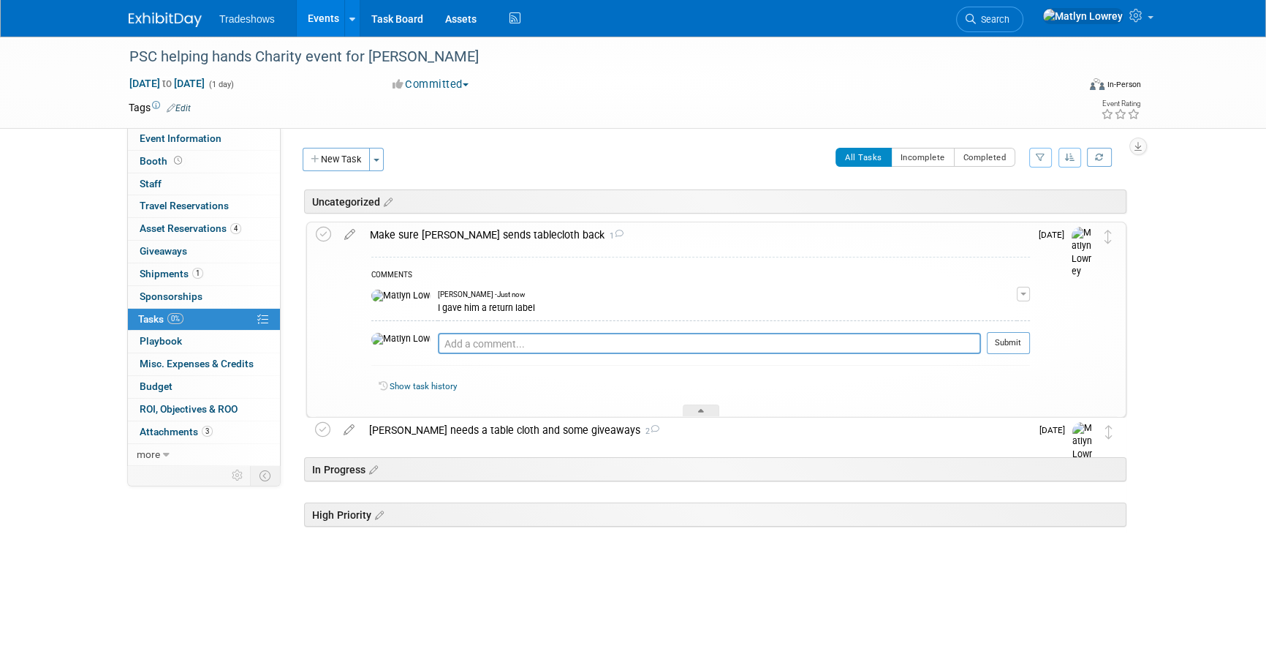
click at [320, 25] on link "Events" at bounding box center [323, 18] width 53 height 37
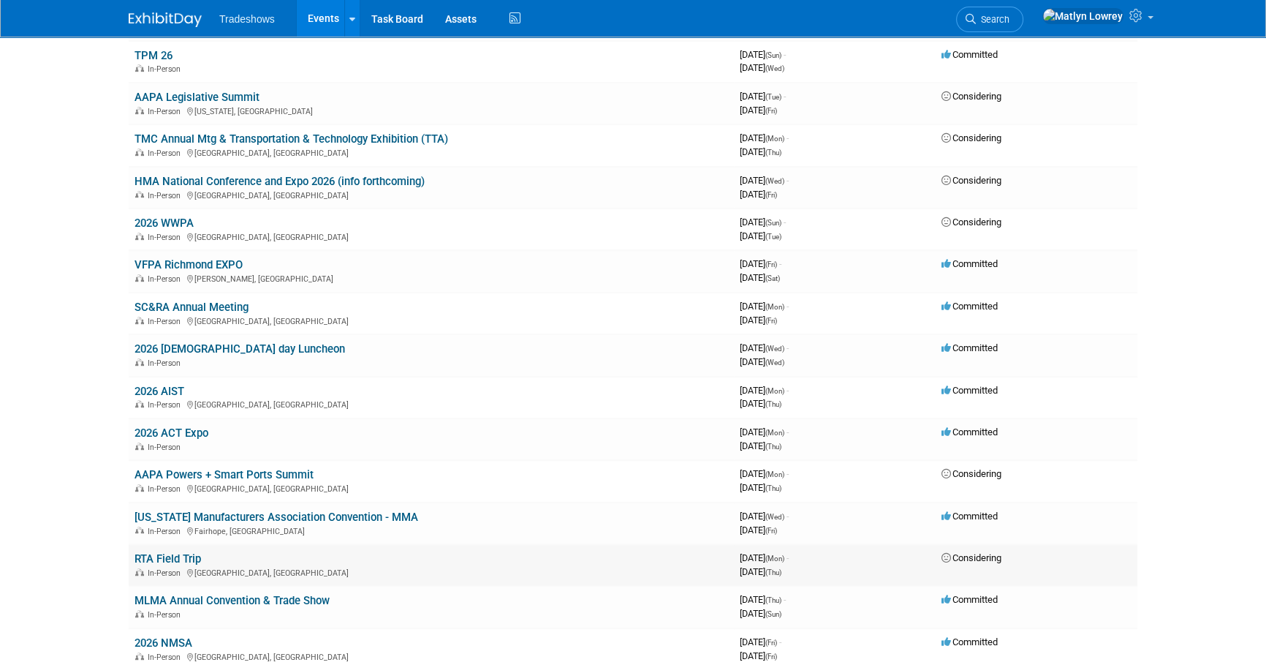
scroll to position [864, 0]
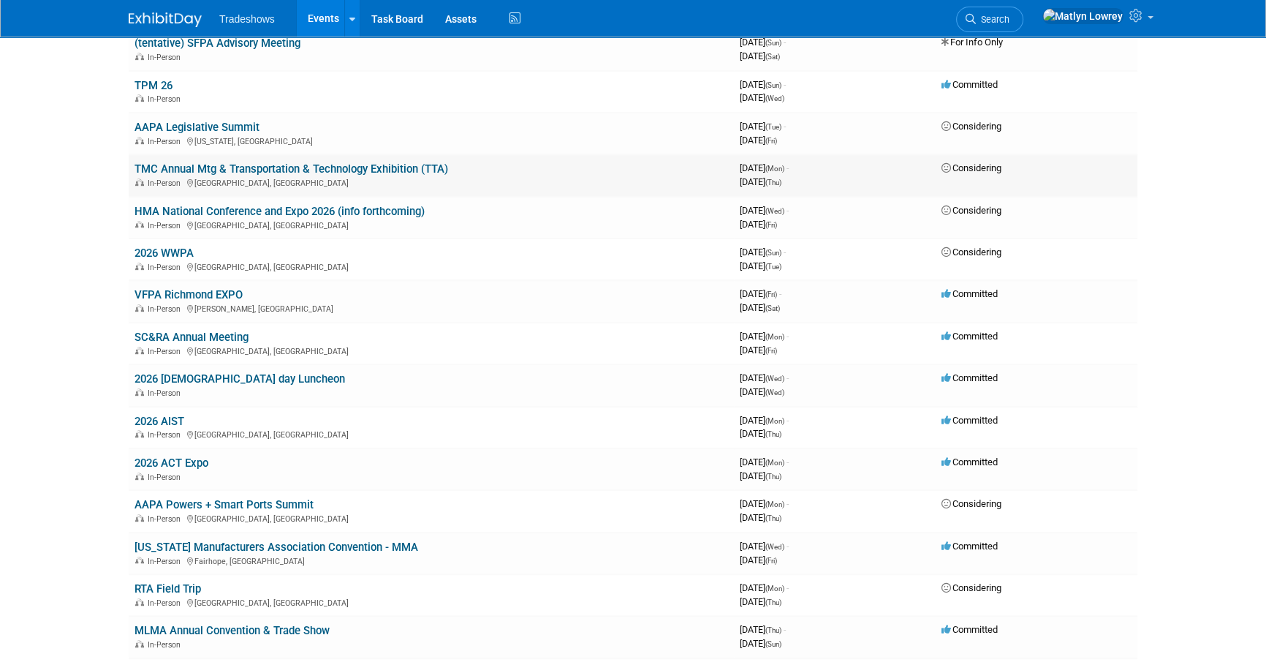
click at [185, 165] on link "TMC Annual Mtg & Transportation & Technology Exhibition (TTA)" at bounding box center [292, 168] width 314 height 13
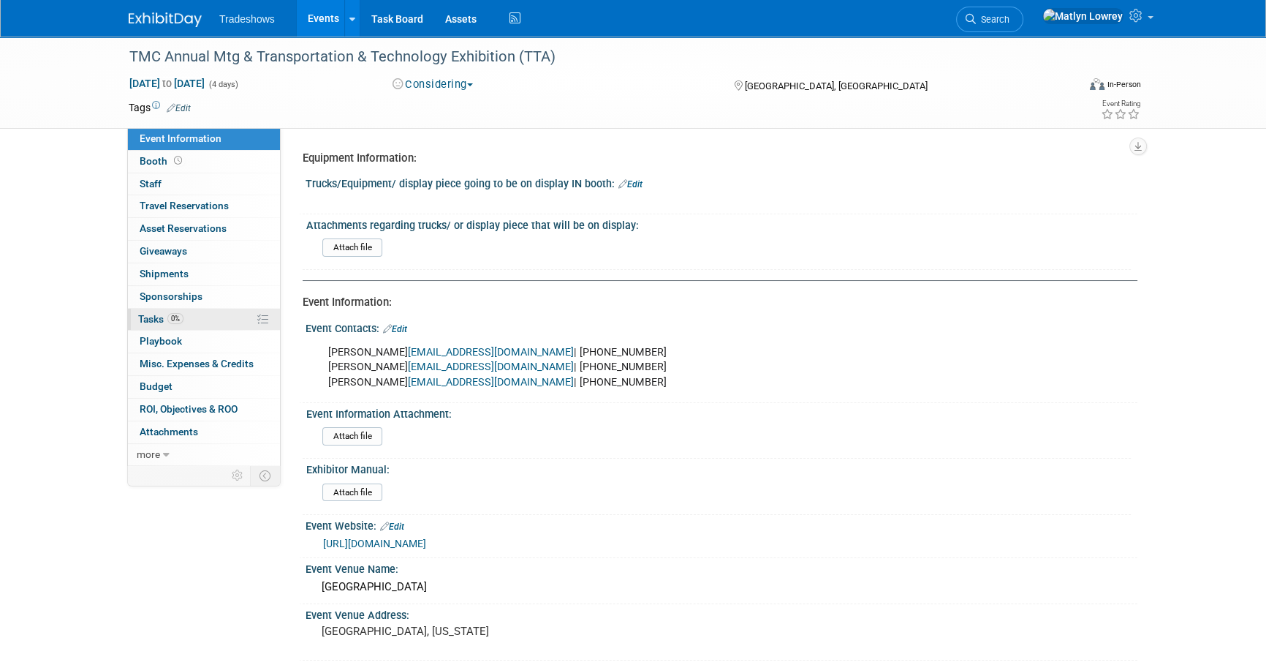
click at [171, 320] on span "0%" at bounding box center [175, 318] width 16 height 11
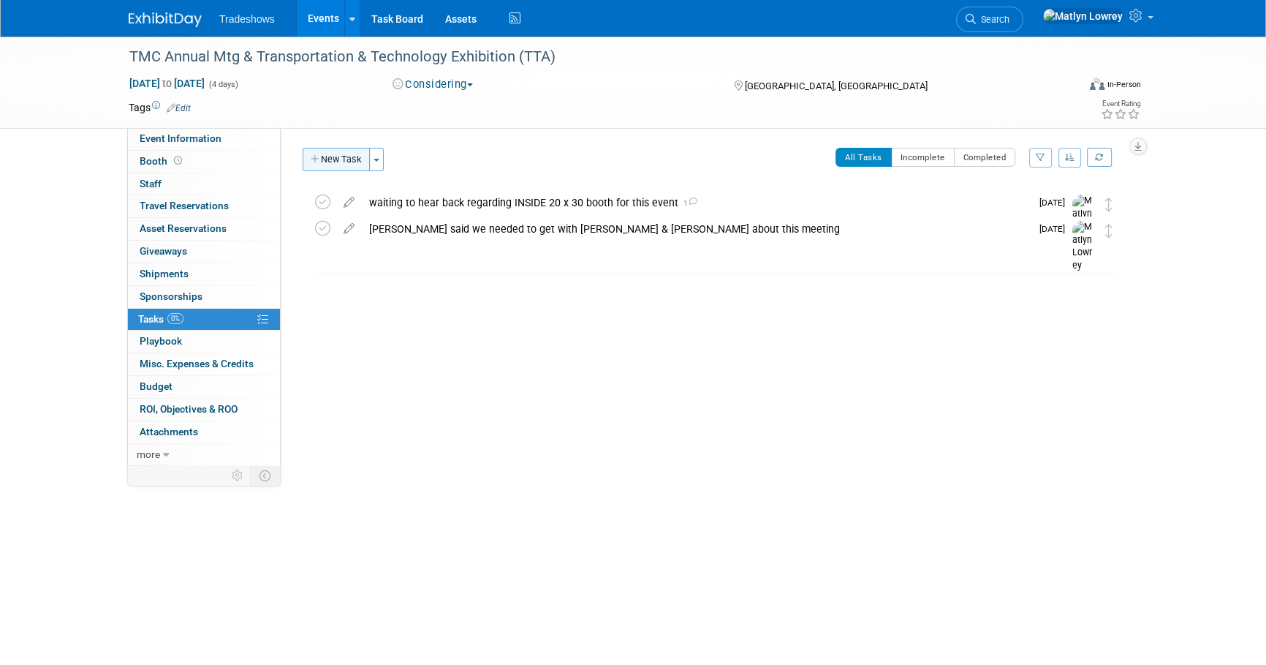
click at [336, 162] on button "New Task" at bounding box center [336, 159] width 67 height 23
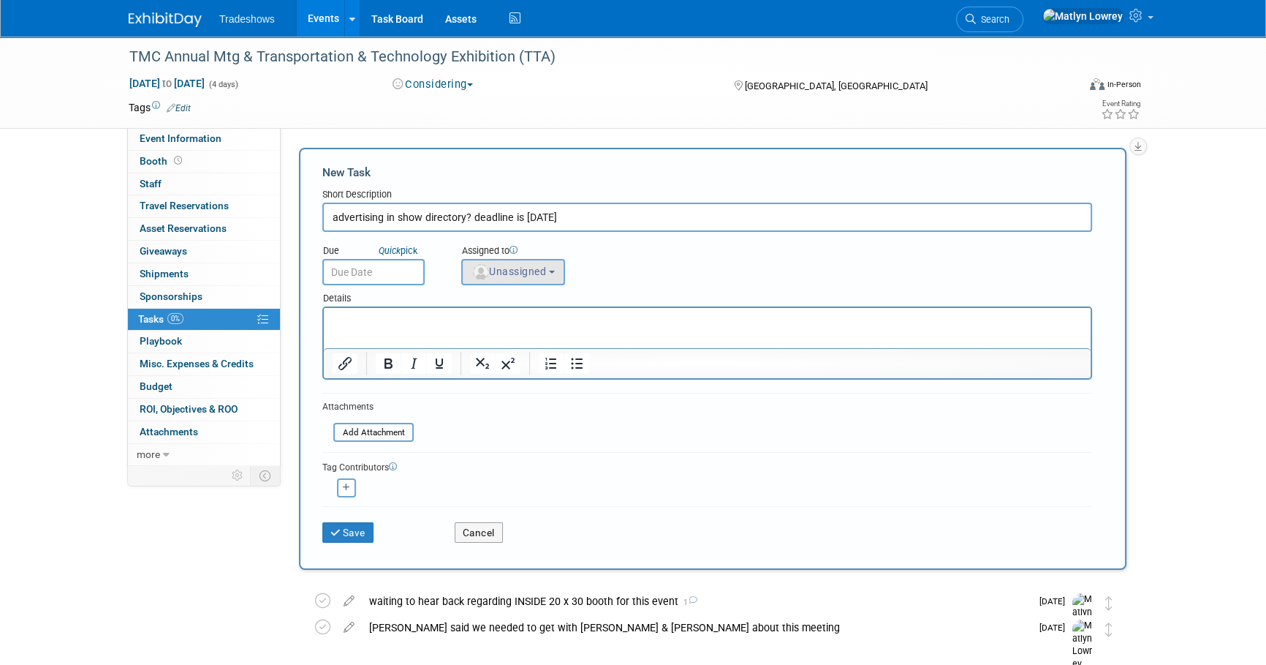
type input "advertising in show directory? deadline is January 13th"
click at [495, 277] on button "Unassigned" at bounding box center [513, 272] width 104 height 26
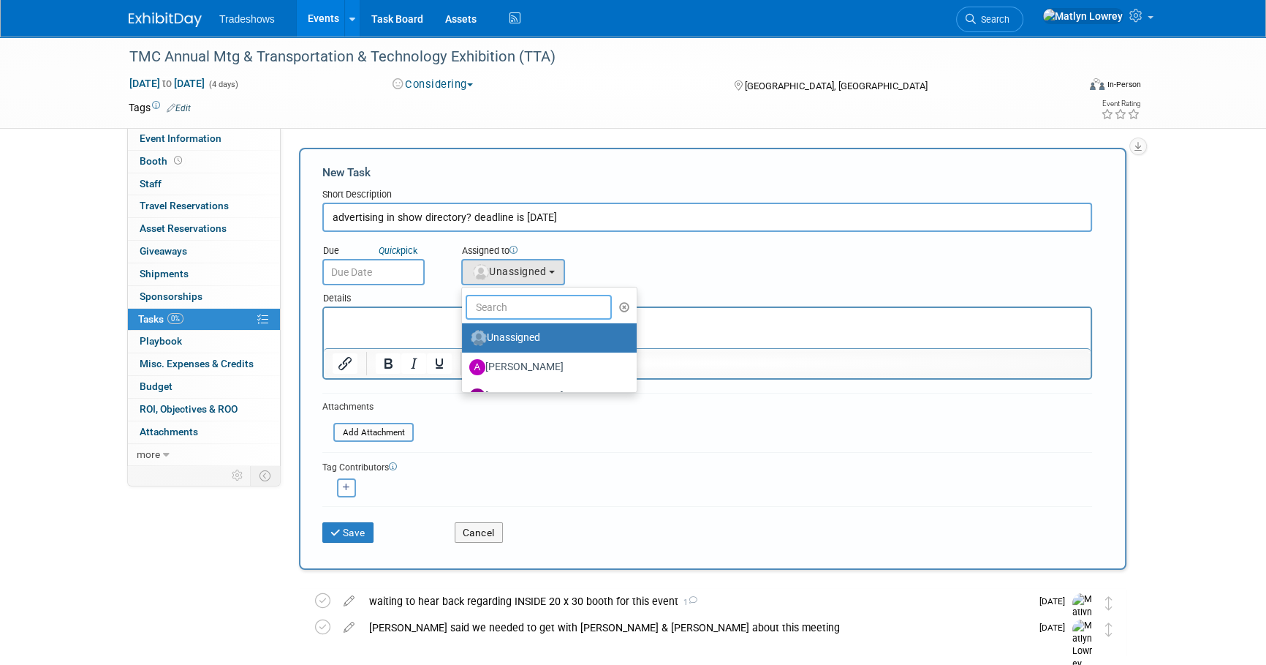
click at [501, 301] on input "text" at bounding box center [539, 307] width 146 height 25
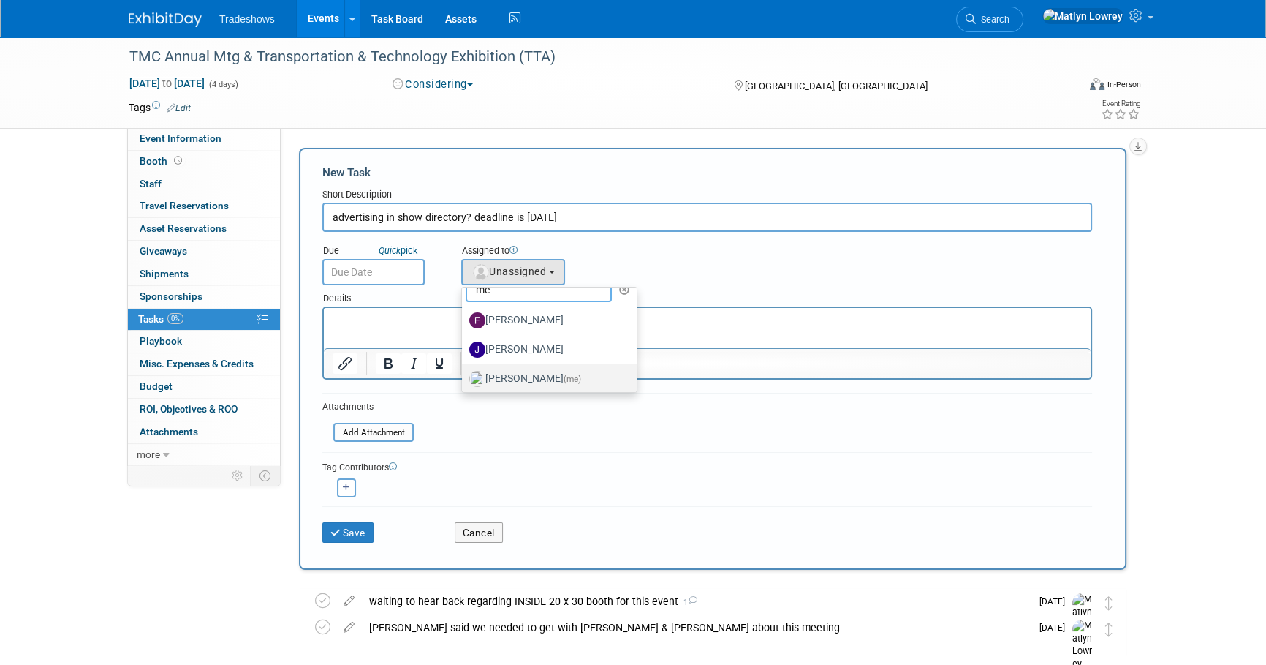
scroll to position [22, 0]
type input "me"
click at [513, 369] on label "Matlyn Lowrey (me)" at bounding box center [545, 374] width 153 height 23
click at [464, 369] on input "Matlyn Lowrey (me)" at bounding box center [460, 373] width 10 height 10
select select "53a61db3-ae1f-4f8e-85ed-74f10af30436"
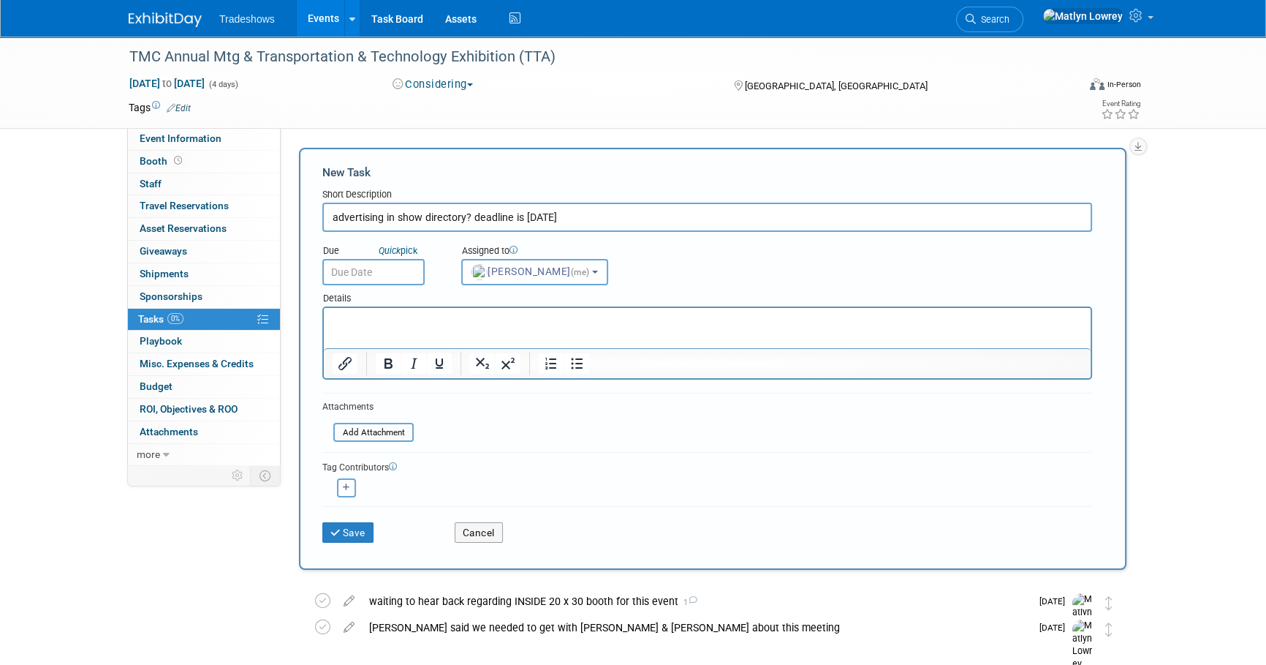
click at [373, 273] on input "text" at bounding box center [373, 272] width 102 height 26
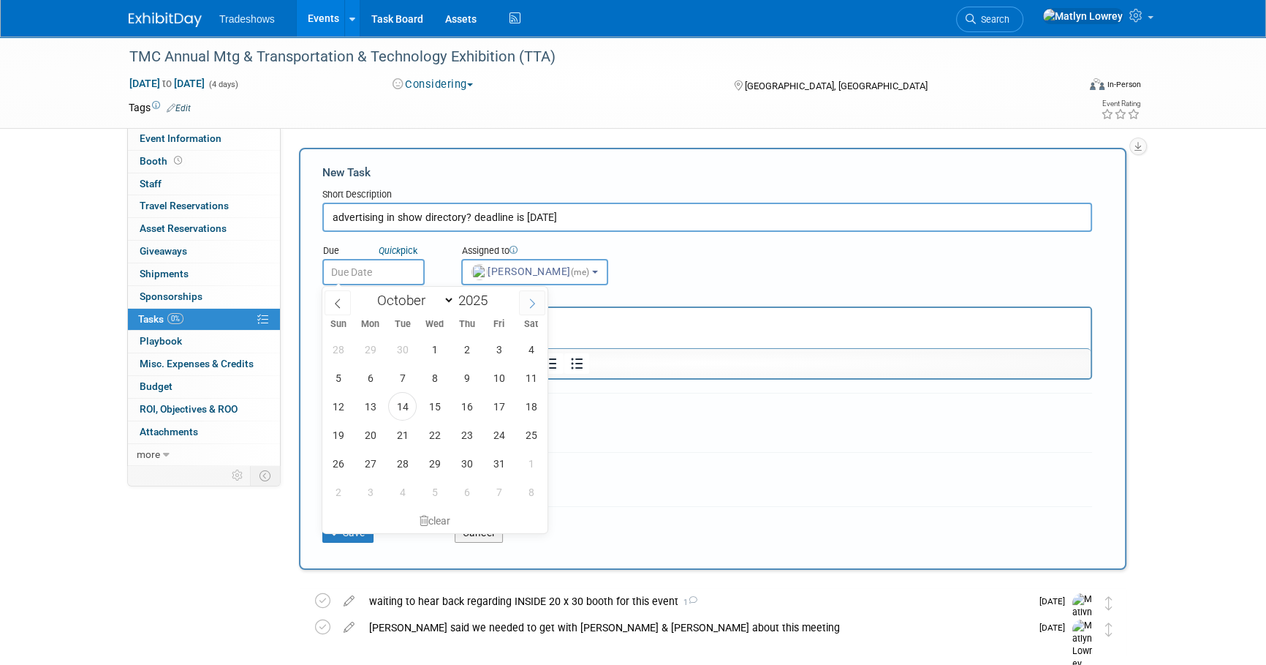
click at [524, 307] on span at bounding box center [532, 302] width 26 height 25
select select "11"
click at [524, 307] on span at bounding box center [532, 302] width 26 height 25
type input "2026"
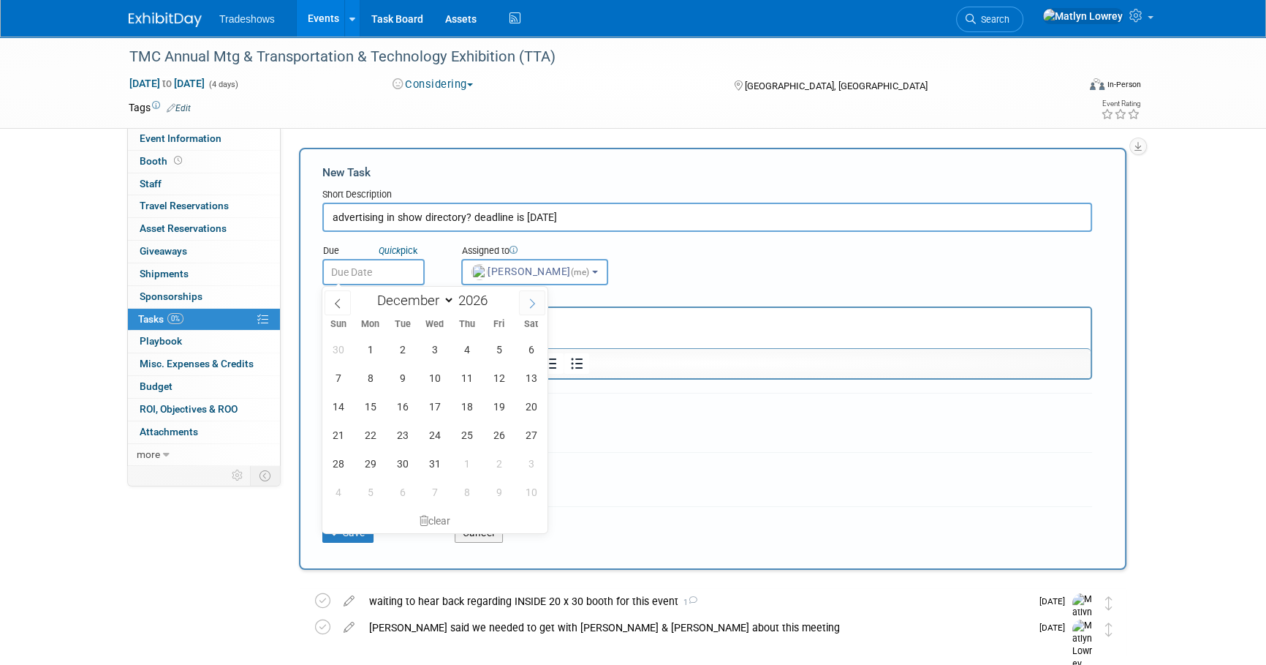
select select "0"
click at [497, 353] on span "2" at bounding box center [499, 349] width 29 height 29
type input "Jan 2, 2026"
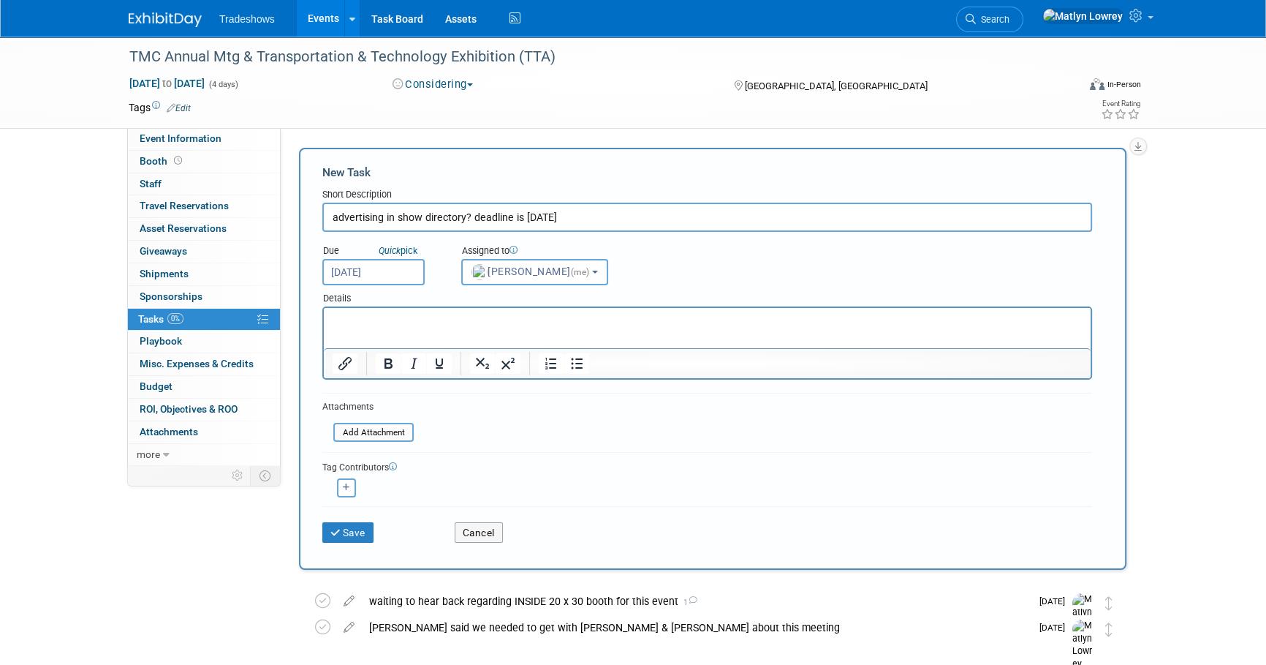
scroll to position [66, 0]
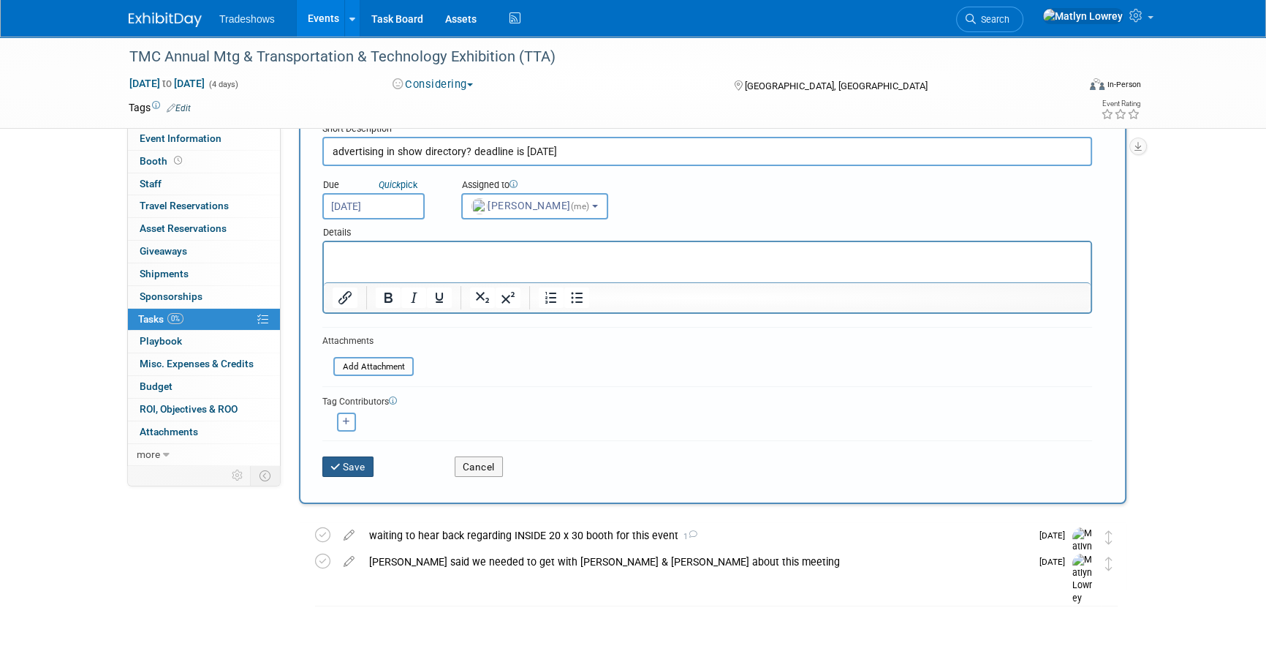
click at [369, 461] on button "Save" at bounding box center [347, 466] width 51 height 20
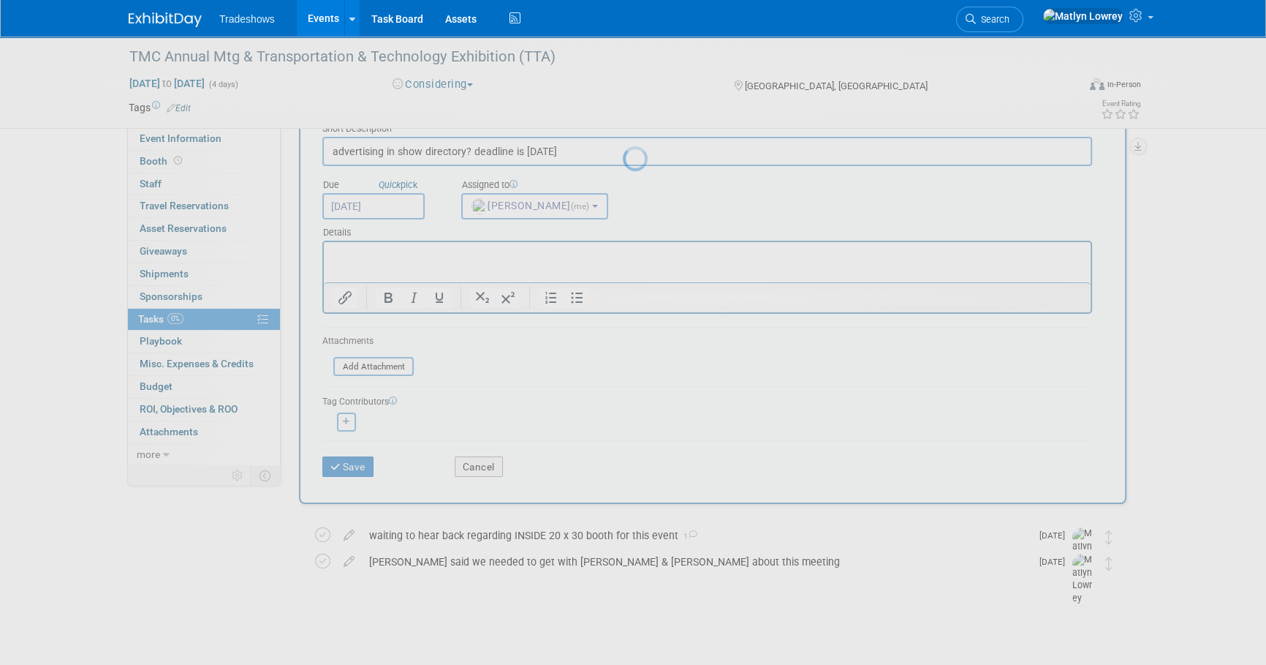
scroll to position [0, 0]
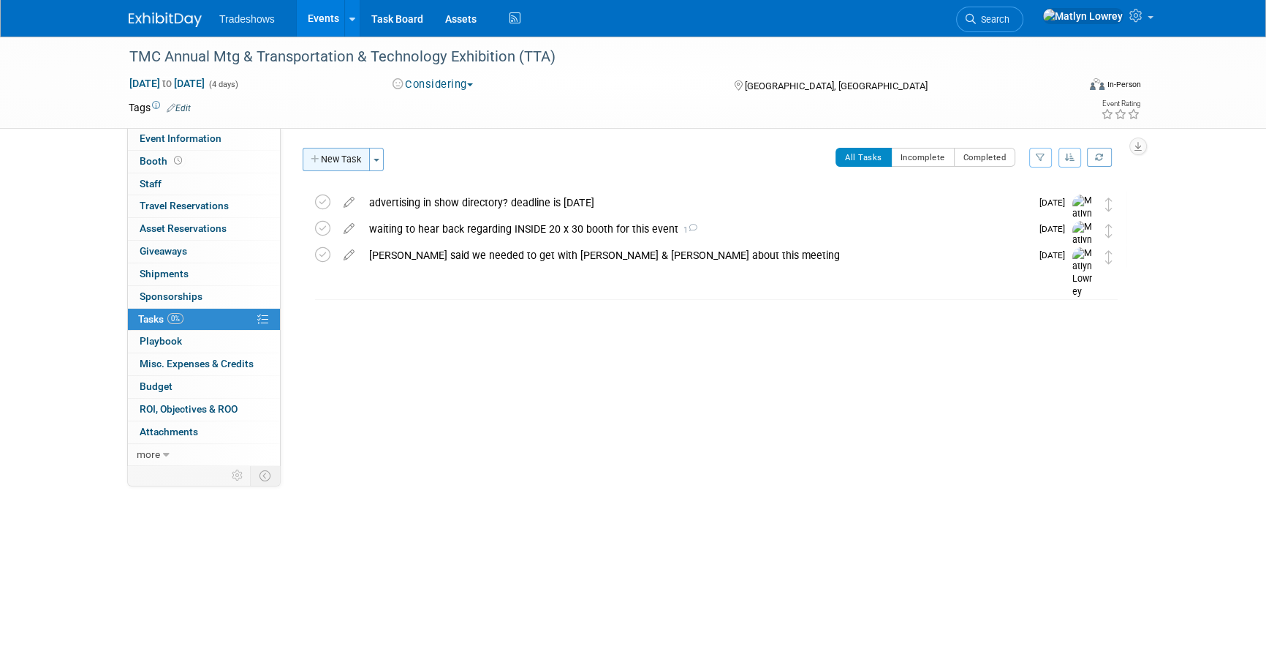
click at [325, 148] on button "New Task" at bounding box center [336, 159] width 67 height 23
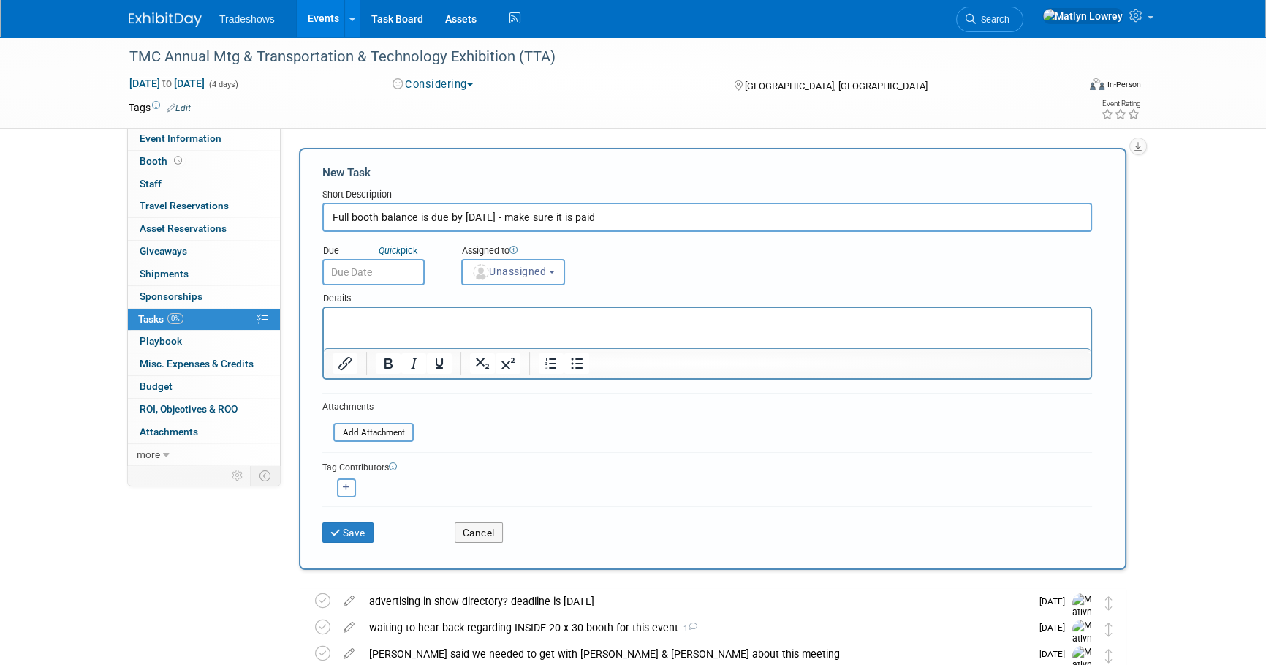
type input "Full booth balance is due by December 5th - make sure it is paid"
click at [366, 271] on input "text" at bounding box center [373, 272] width 102 height 26
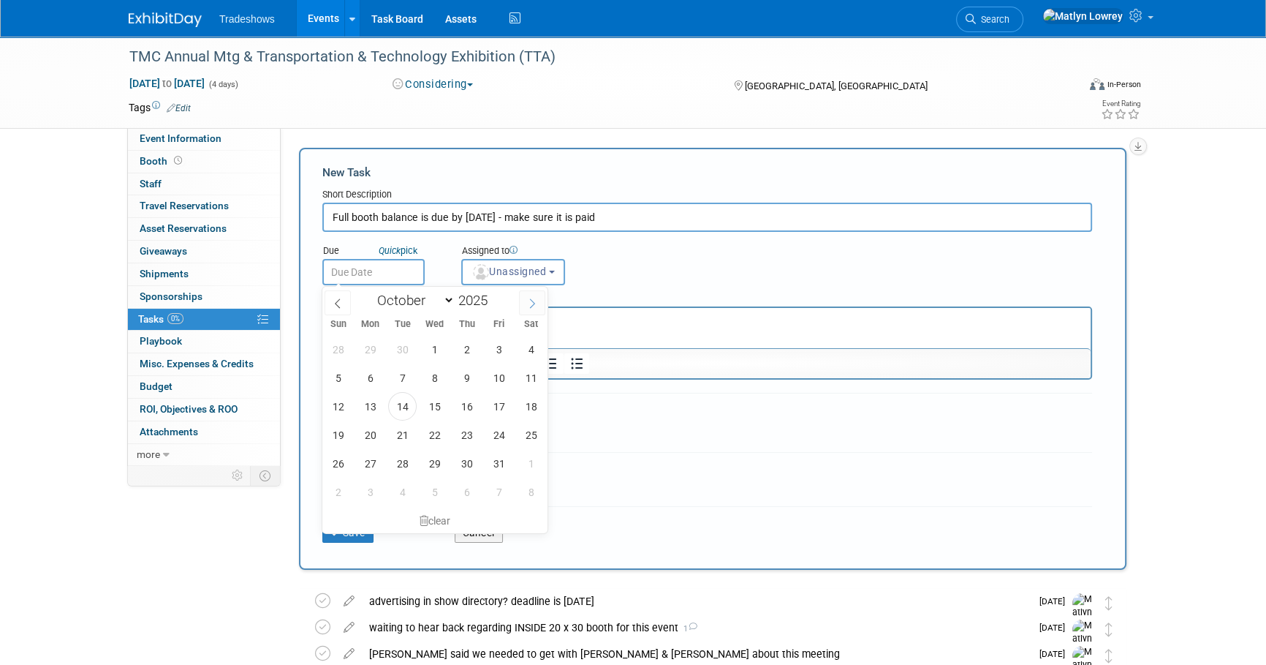
click at [523, 303] on span at bounding box center [532, 302] width 26 height 25
click at [333, 306] on icon at bounding box center [338, 303] width 10 height 10
select select "10"
drag, startPoint x: 499, startPoint y: 468, endPoint x: 497, endPoint y: 448, distance: 19.9
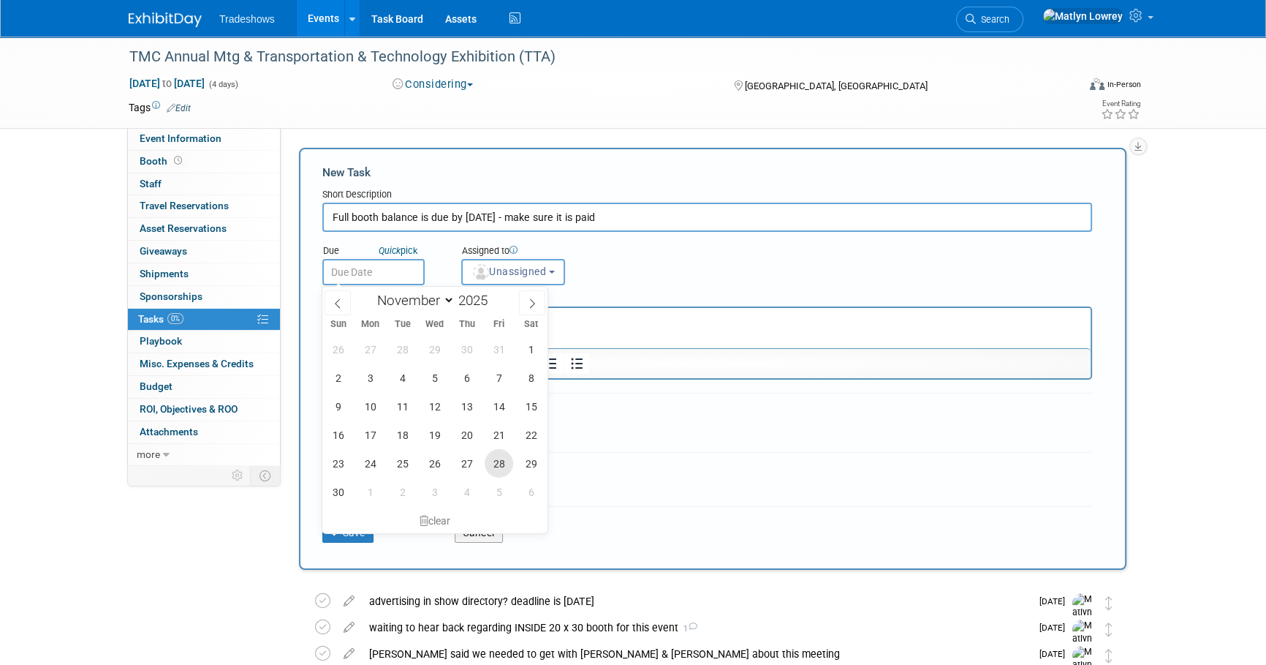
click at [499, 467] on span "28" at bounding box center [499, 463] width 29 height 29
type input "Nov 28, 2025"
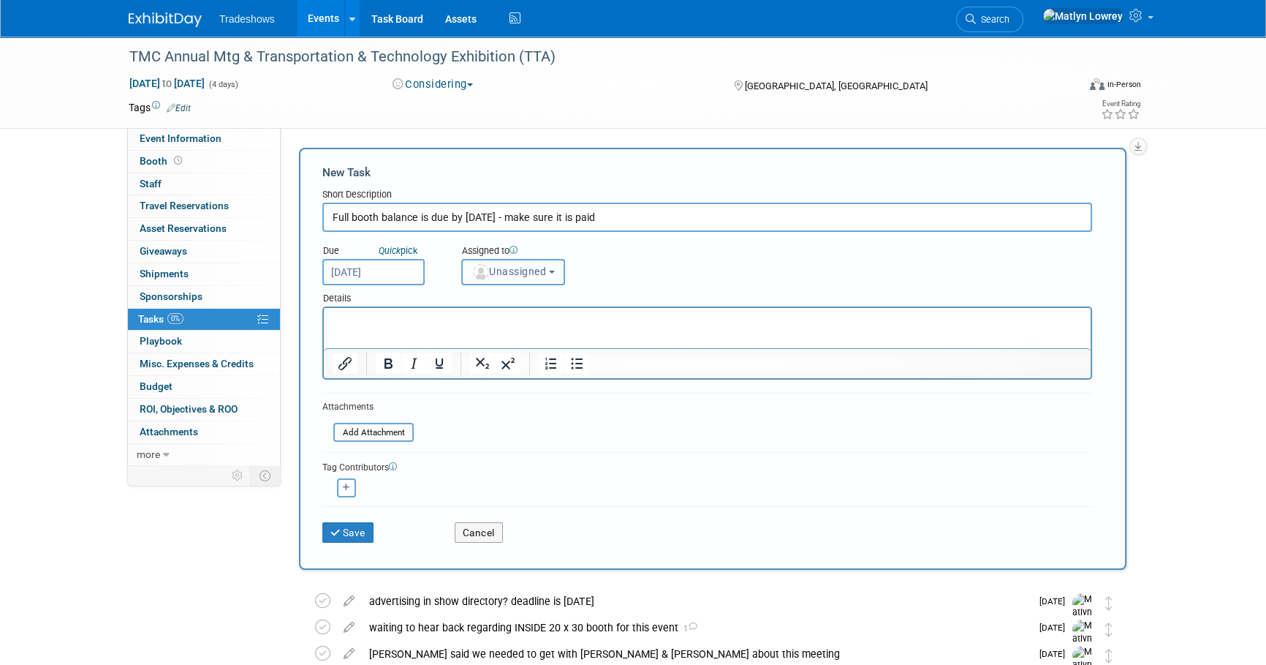
click at [505, 279] on button "Unassigned" at bounding box center [513, 272] width 104 height 26
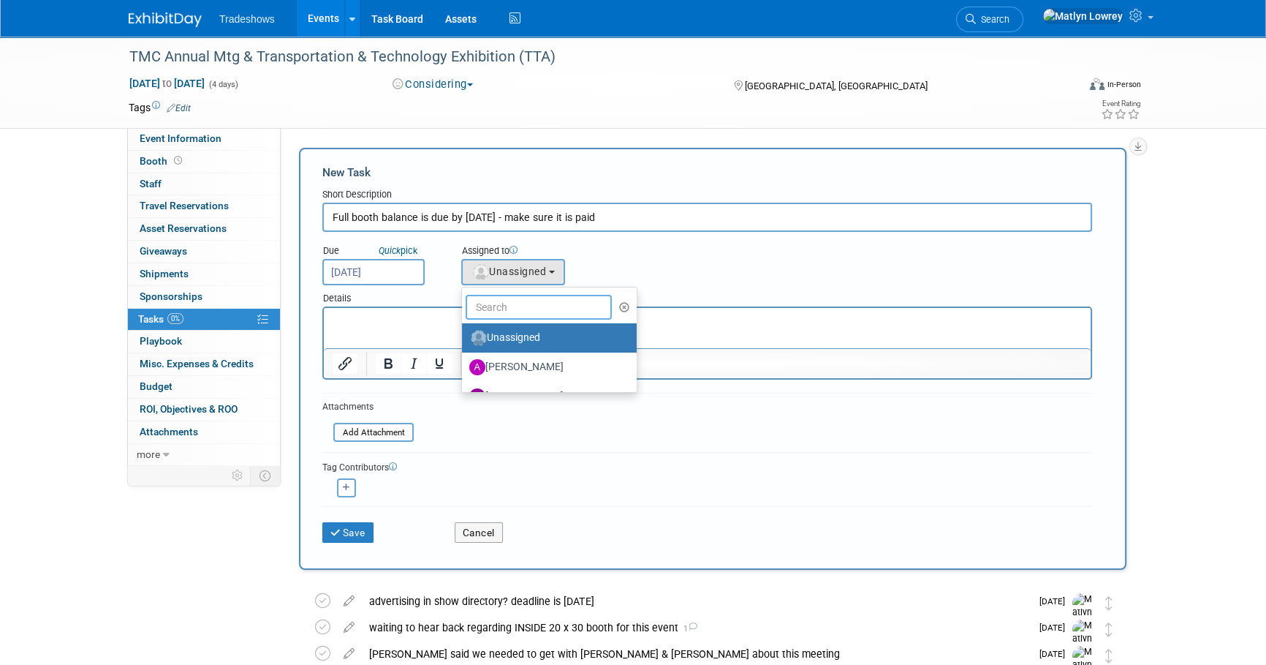
click at [513, 308] on input "text" at bounding box center [539, 307] width 146 height 25
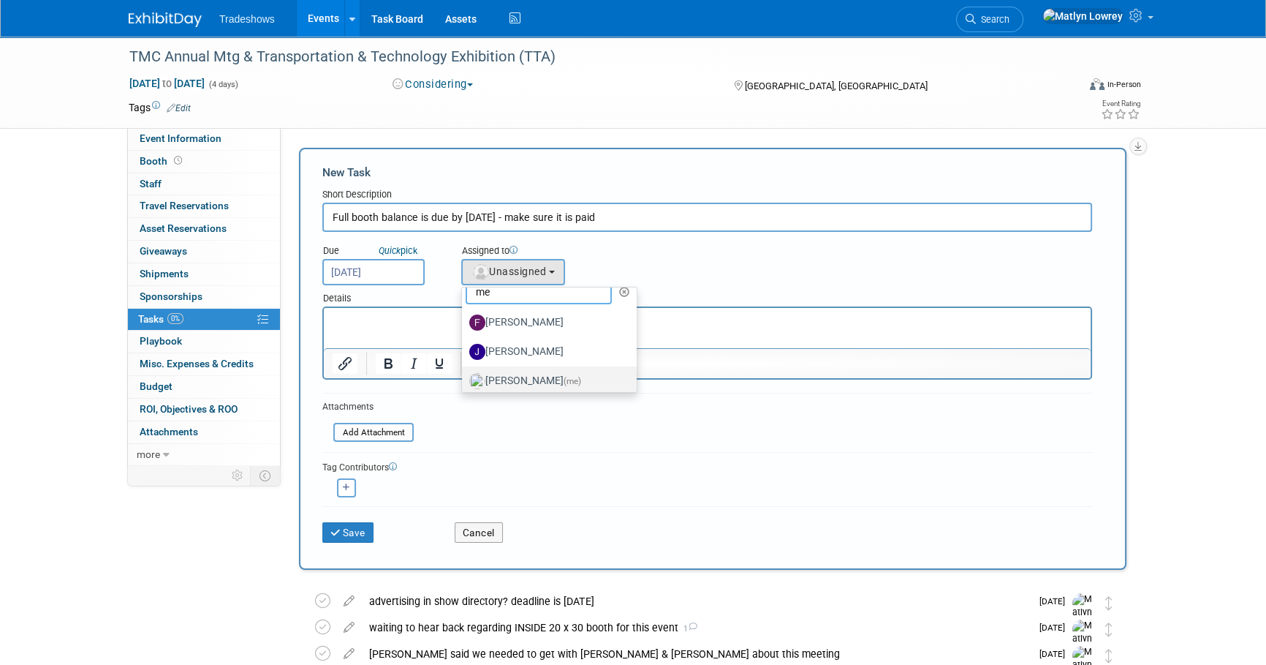
scroll to position [22, 0]
type input "me"
click at [502, 376] on label "[PERSON_NAME] (me)" at bounding box center [545, 374] width 153 height 23
click at [464, 376] on input "[PERSON_NAME] (me)" at bounding box center [460, 373] width 10 height 10
select select "53a61db3-ae1f-4f8e-85ed-74f10af30436"
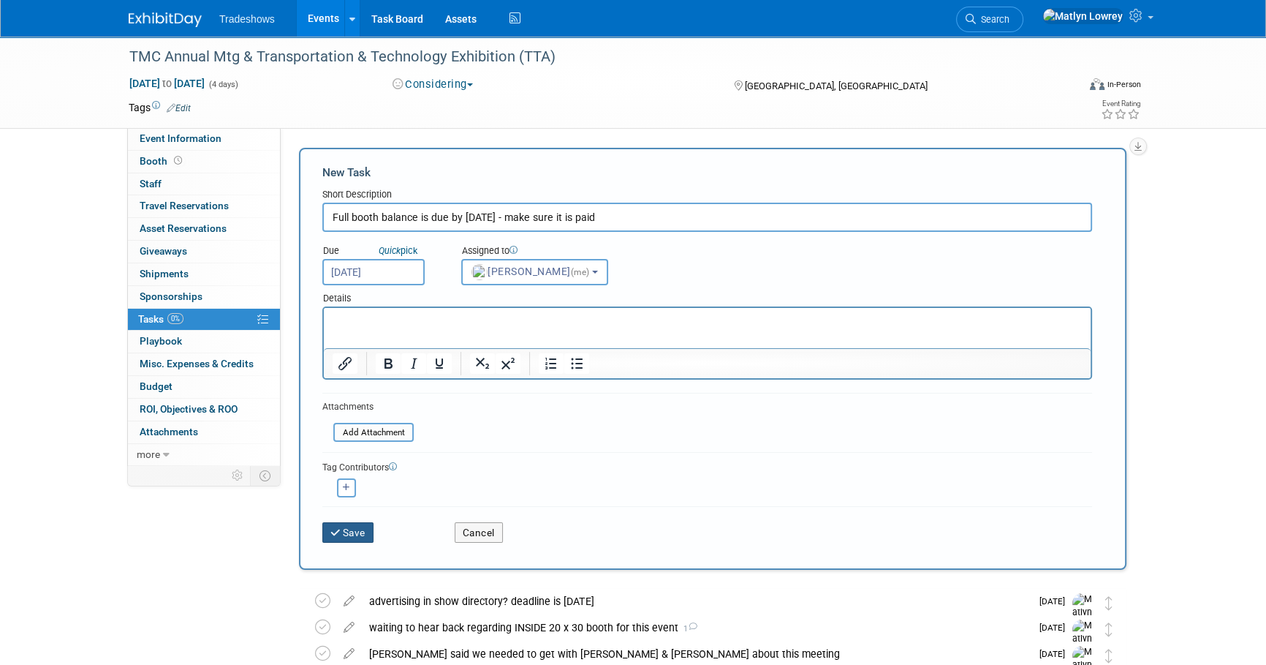
click at [340, 535] on icon "submit" at bounding box center [337, 533] width 12 height 10
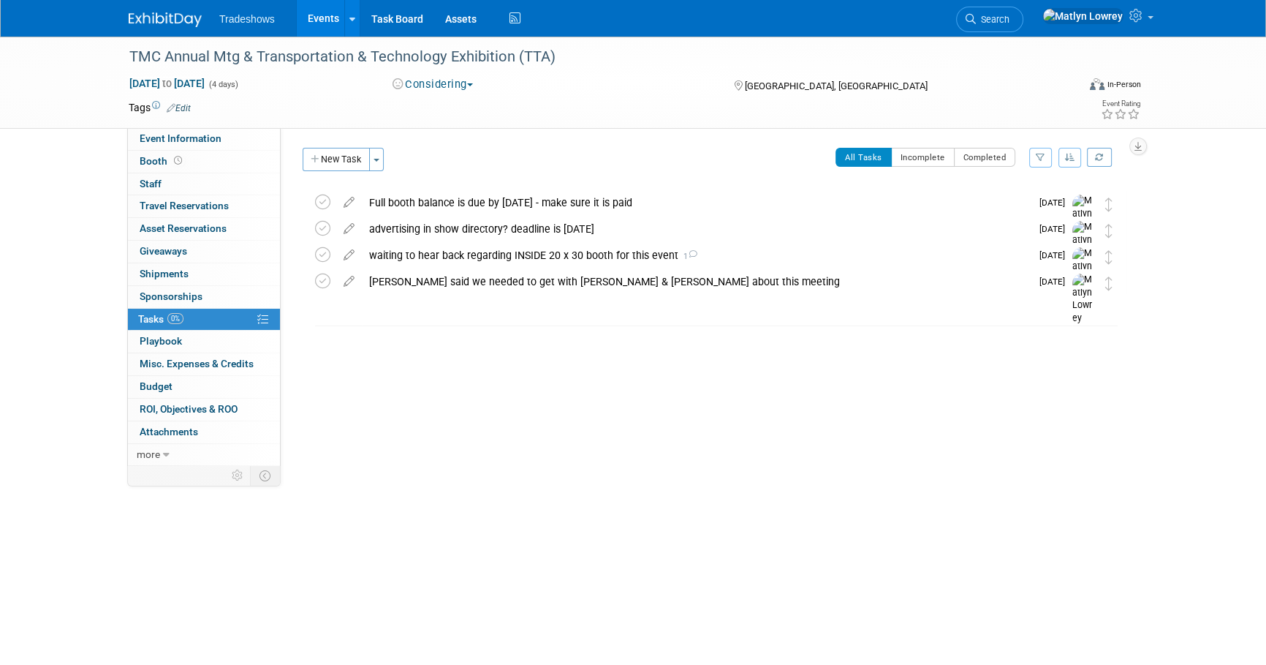
drag, startPoint x: 292, startPoint y: 612, endPoint x: 283, endPoint y: 609, distance: 9.2
click at [292, 611] on body "Tradeshows Events Add Event Bulk Upload Events Shareable Event Boards Recently …" at bounding box center [633, 332] width 1266 height 665
click at [1024, 26] on link "Search" at bounding box center [989, 20] width 67 height 26
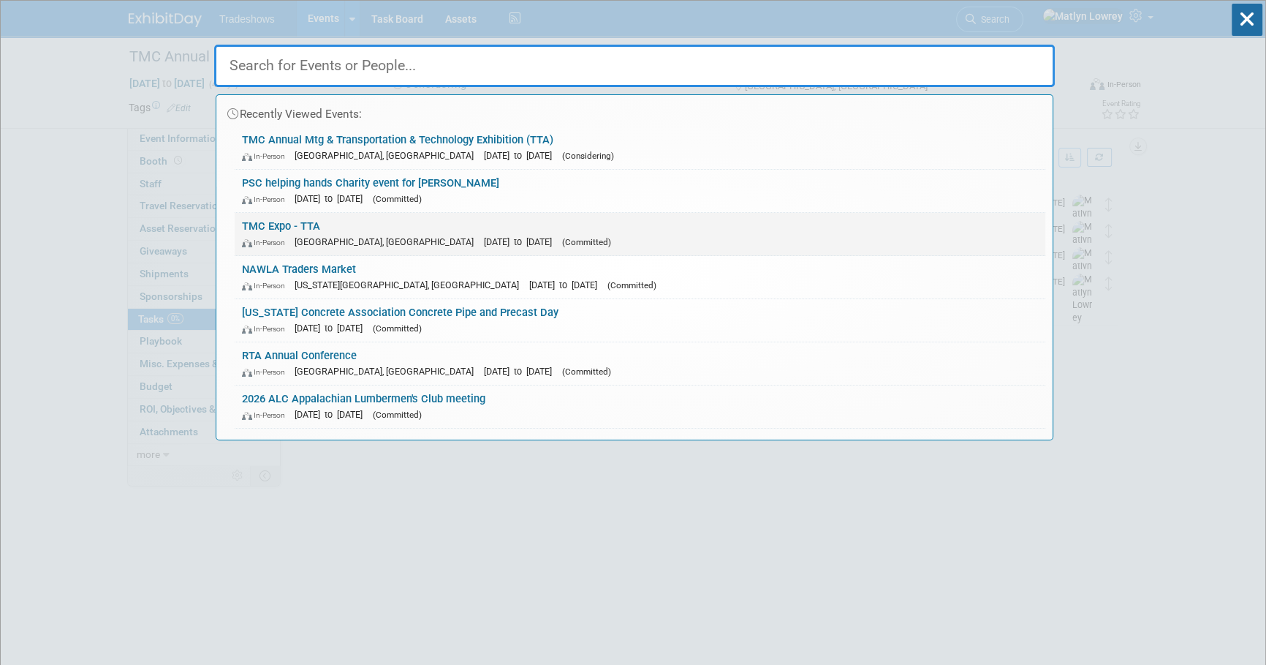
click at [250, 239] on img at bounding box center [248, 243] width 12 height 9
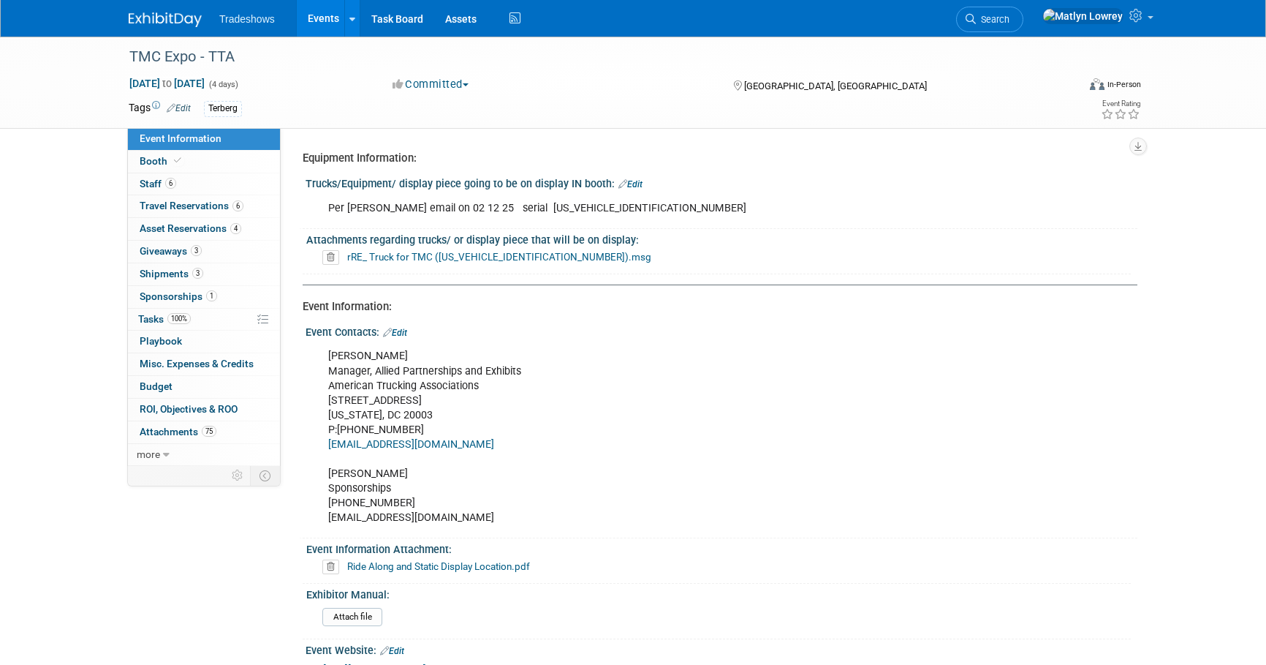
select select "No"
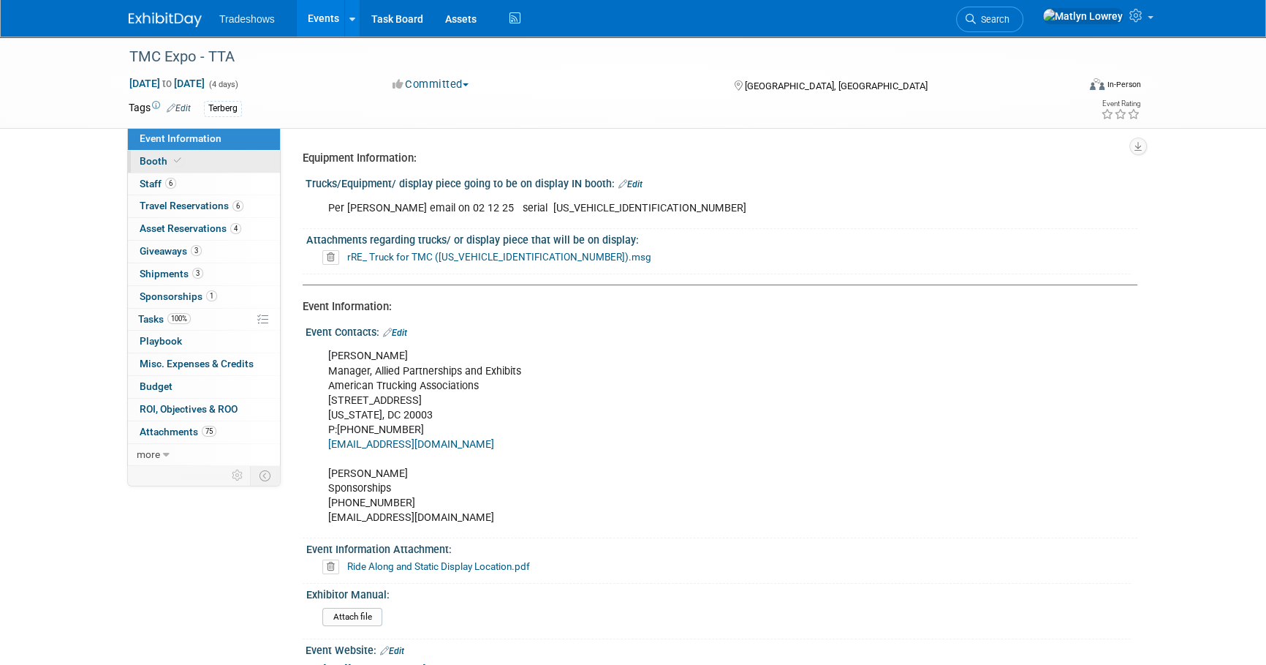
click at [212, 161] on link "Booth" at bounding box center [204, 162] width 152 height 22
select select "Certificate of insurance sent"
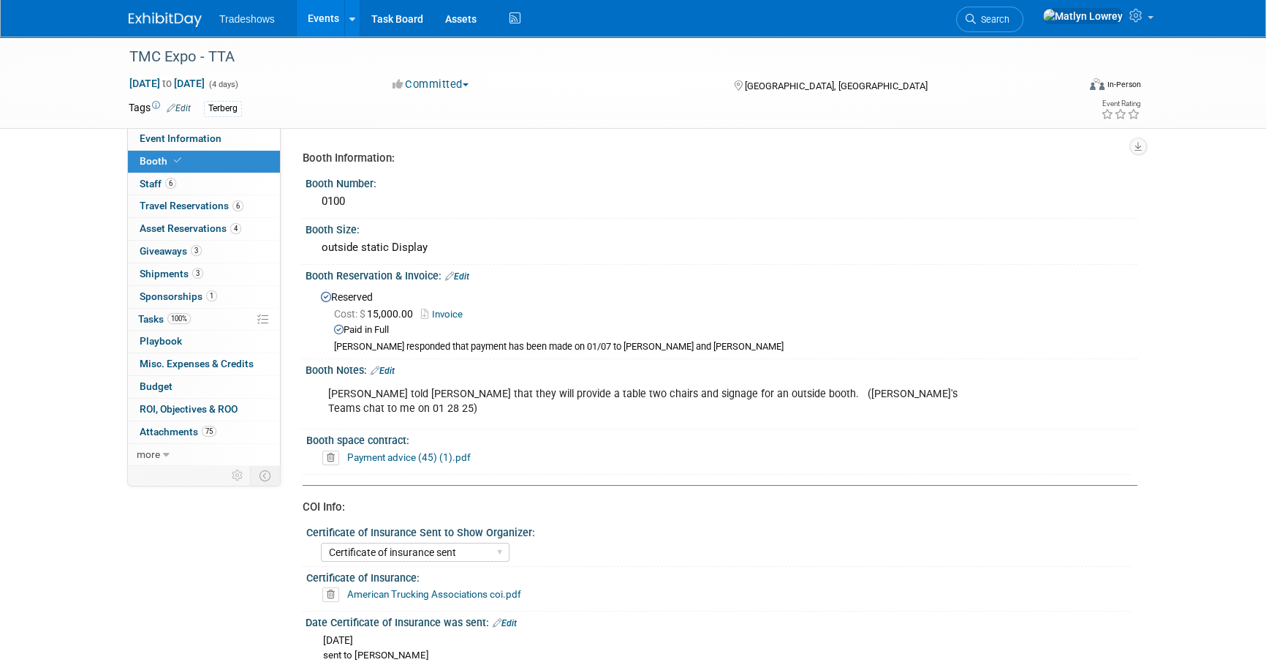
click at [447, 314] on link "Invoice" at bounding box center [445, 314] width 49 height 11
click at [314, 19] on link "Events" at bounding box center [323, 18] width 53 height 37
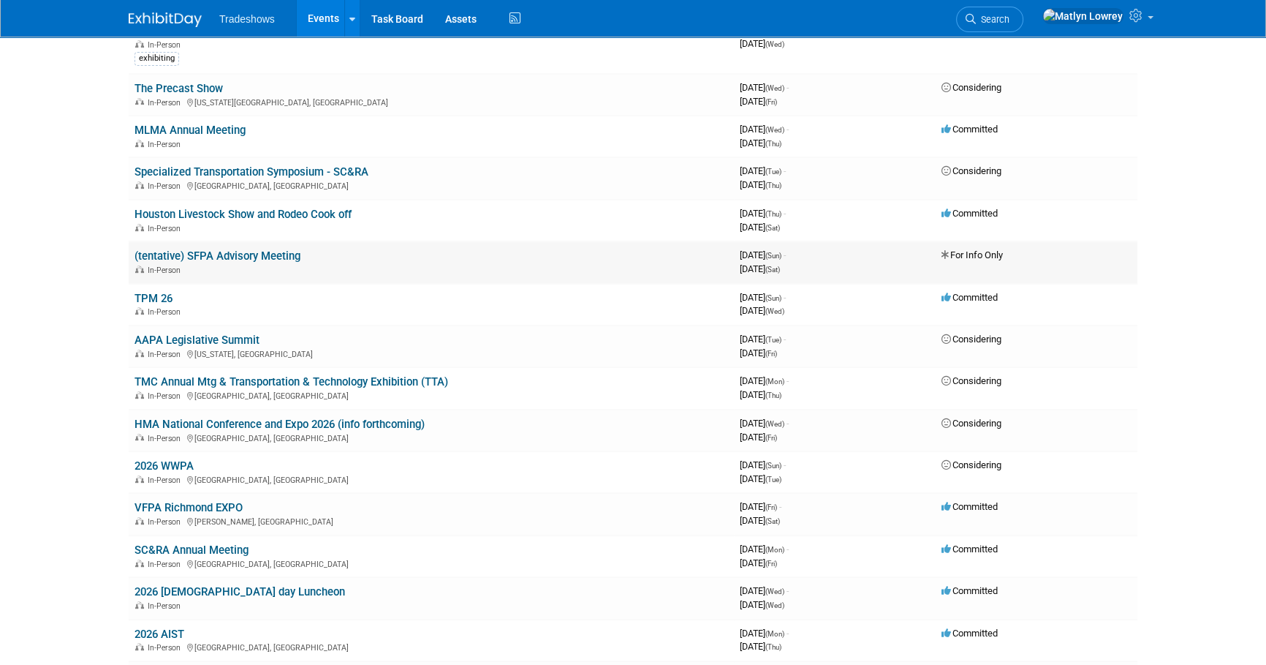
scroll to position [665, 0]
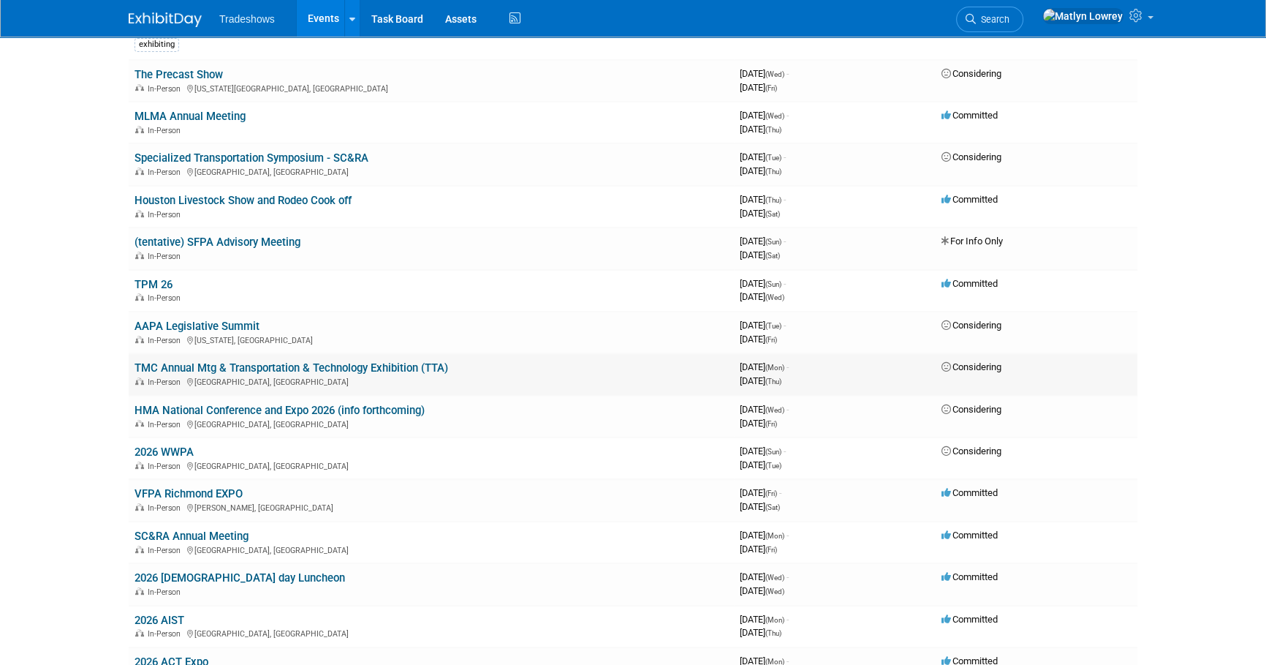
click at [188, 363] on link "TMC Annual Mtg & Transportation & Technology Exhibition (TTA)" at bounding box center [292, 367] width 314 height 13
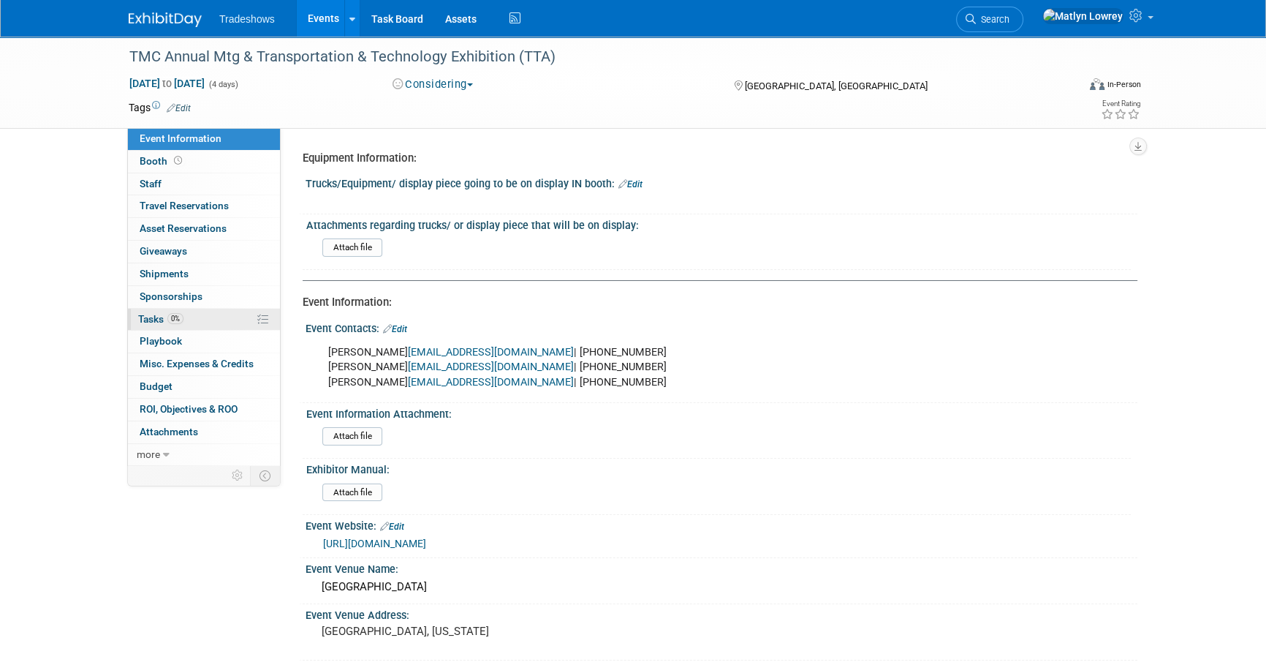
click at [175, 317] on span "0%" at bounding box center [175, 318] width 16 height 11
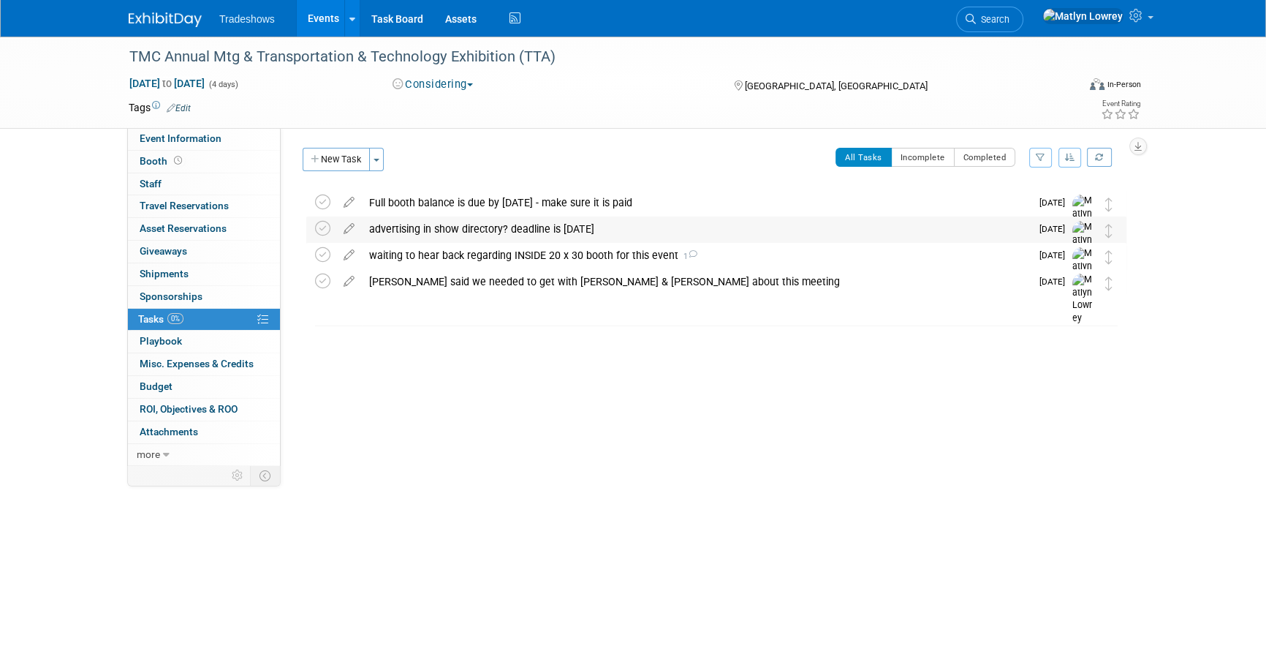
click at [423, 237] on div "advertising in show directory? deadline is [DATE]" at bounding box center [696, 228] width 669 height 25
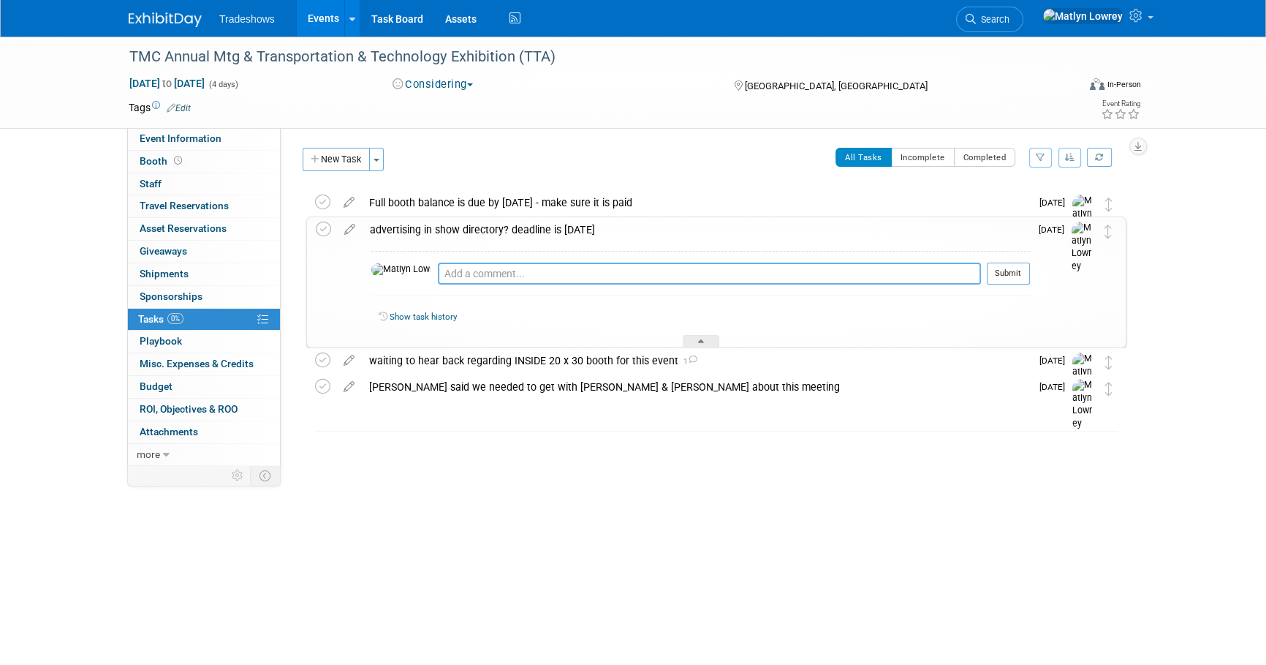
click at [438, 273] on textarea at bounding box center [709, 274] width 543 height 22
type textarea "TK said we are not doing anythng in the show directory per Ben"
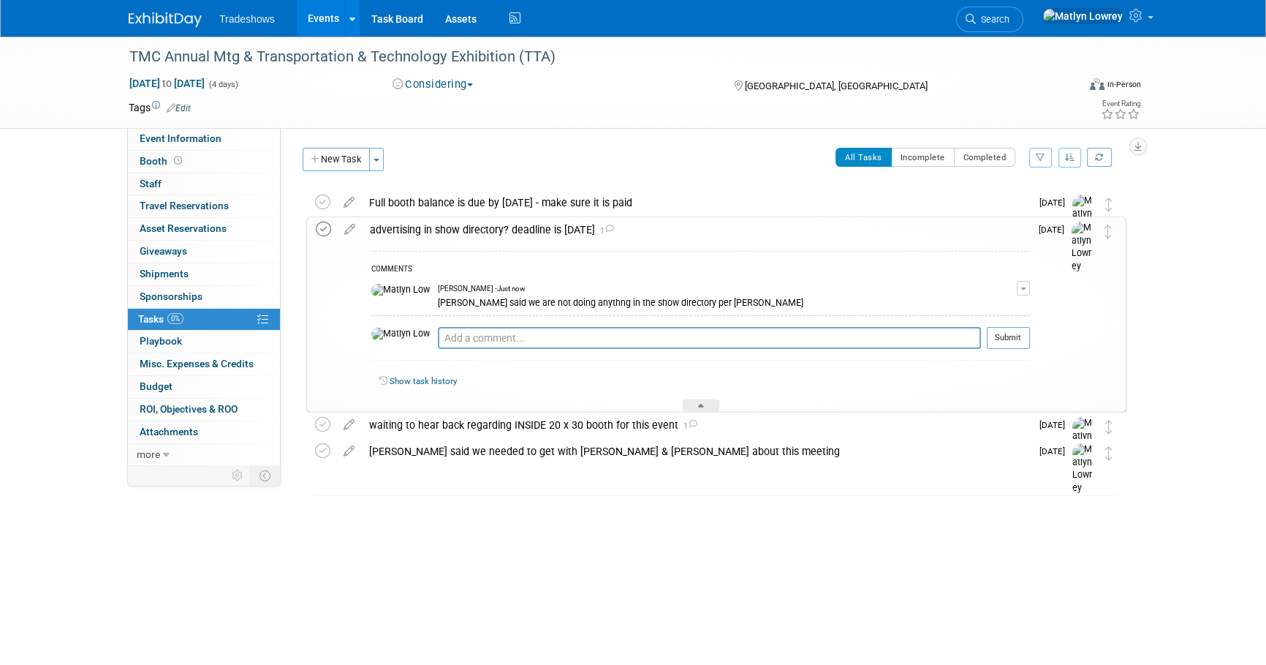
click at [321, 228] on icon at bounding box center [323, 229] width 15 height 15
click at [447, 222] on div "advertising in show directory? deadline is January 13th 1" at bounding box center [697, 229] width 668 height 25
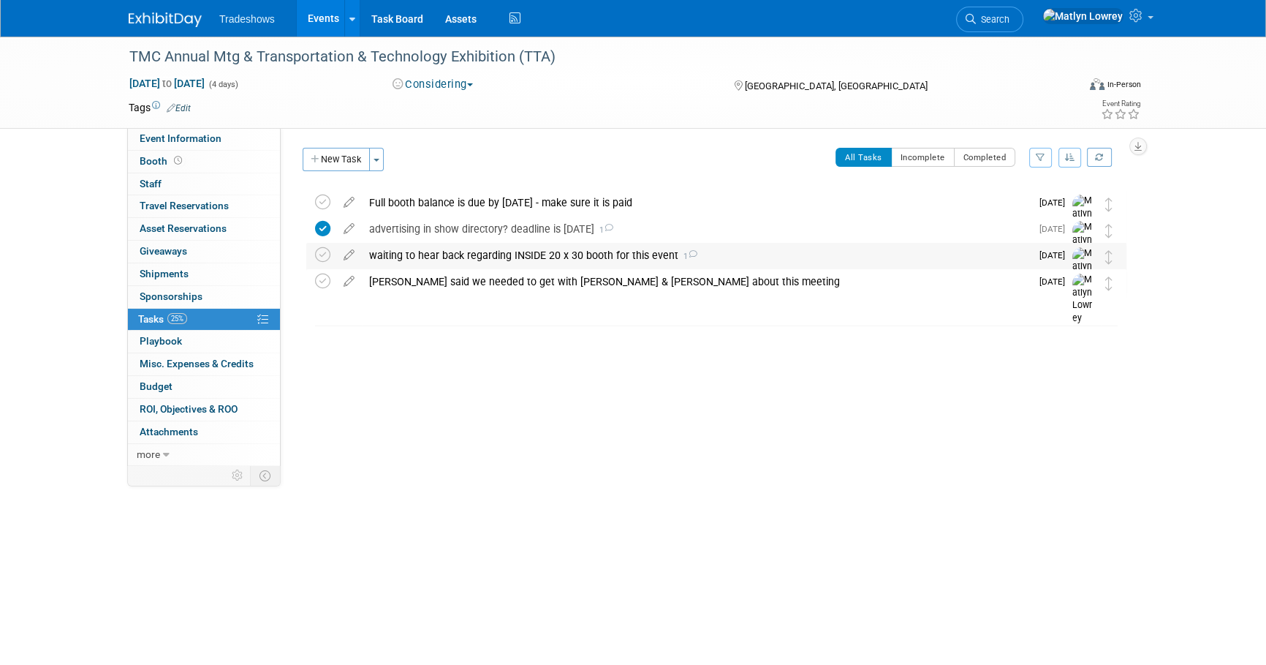
click at [475, 260] on div "waiting to hear back regarding INSIDE 20 x 30 booth for this event 1" at bounding box center [696, 255] width 669 height 25
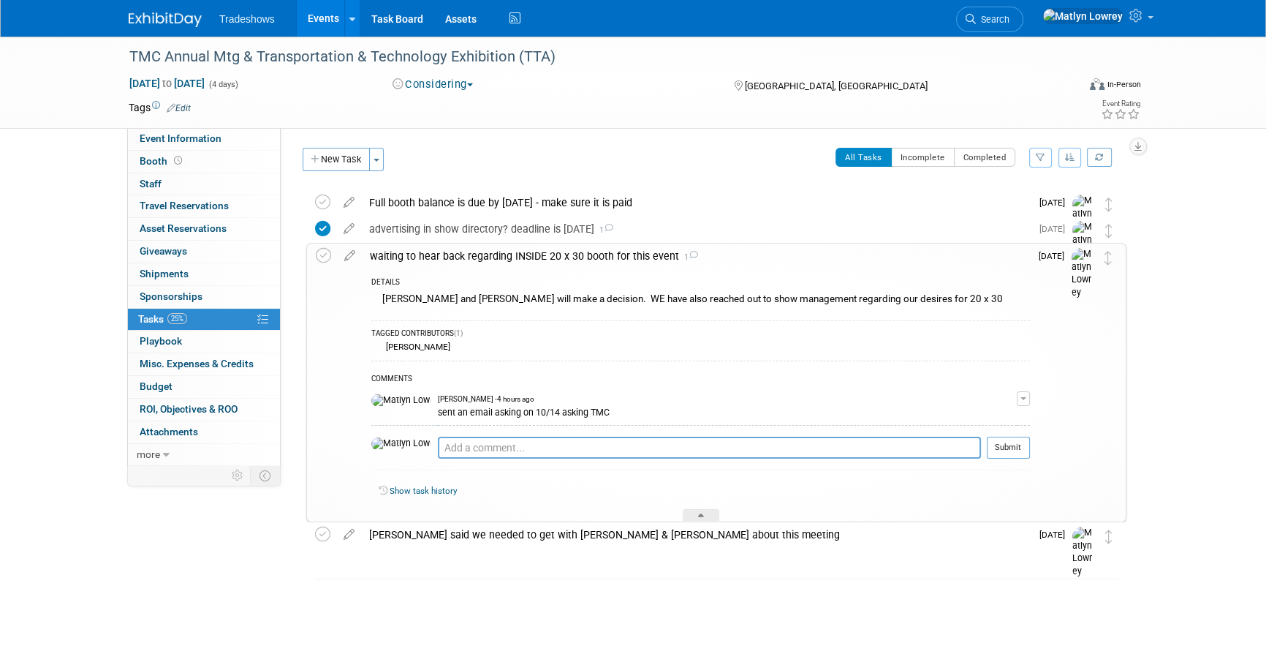
click at [353, 255] on icon at bounding box center [350, 252] width 26 height 18
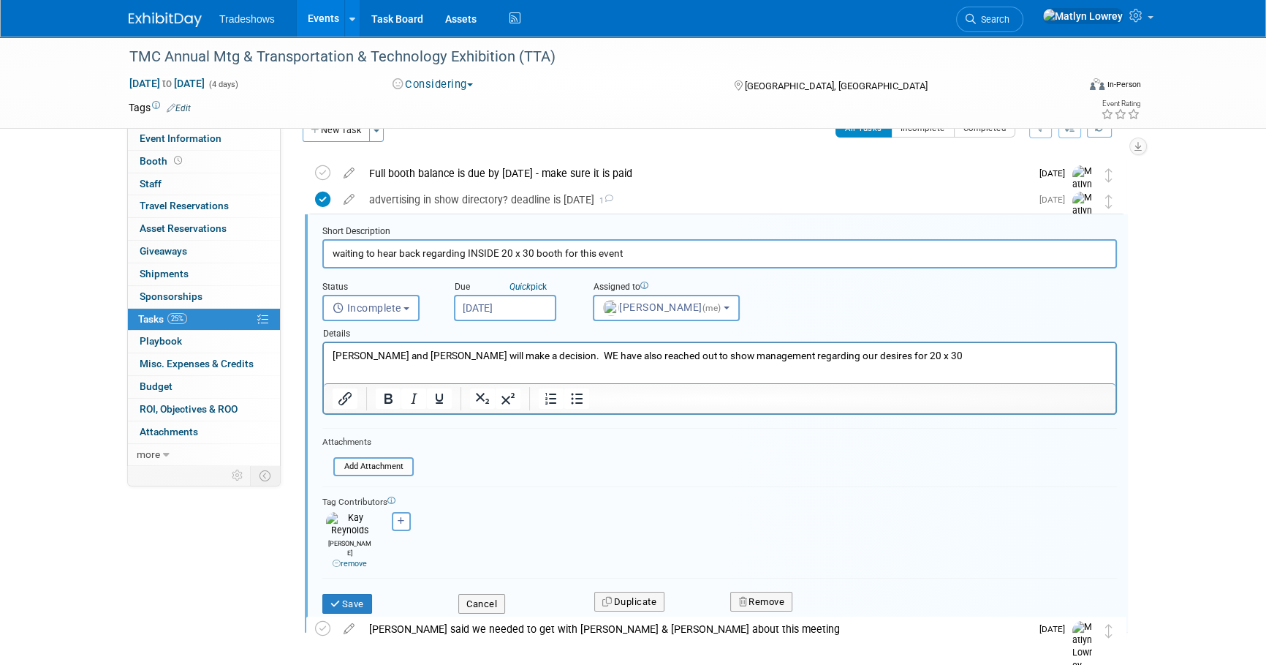
click at [497, 306] on input "Oct 15, 2025" at bounding box center [505, 308] width 102 height 26
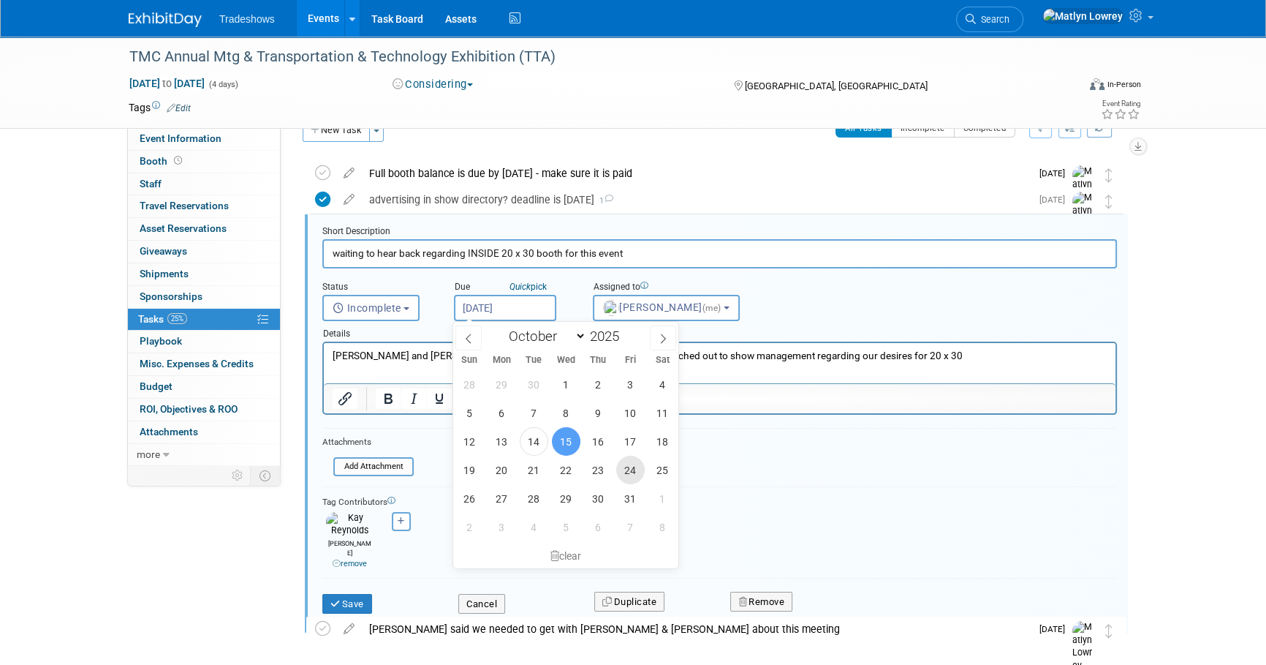
click at [623, 479] on span "24" at bounding box center [630, 470] width 29 height 29
type input "Oct 24, 2025"
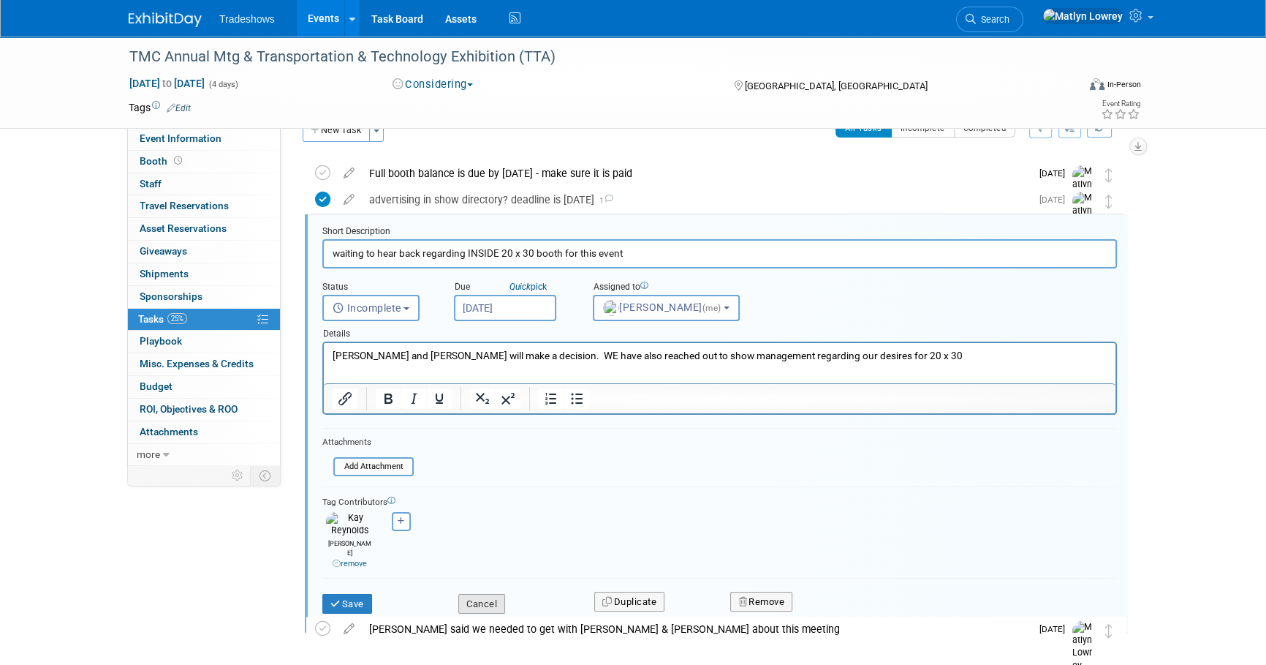
drag, startPoint x: 510, startPoint y: 573, endPoint x: 482, endPoint y: 594, distance: 35.4
click at [490, 592] on div "Cancel" at bounding box center [515, 599] width 136 height 30
click at [481, 594] on button "Cancel" at bounding box center [481, 604] width 47 height 20
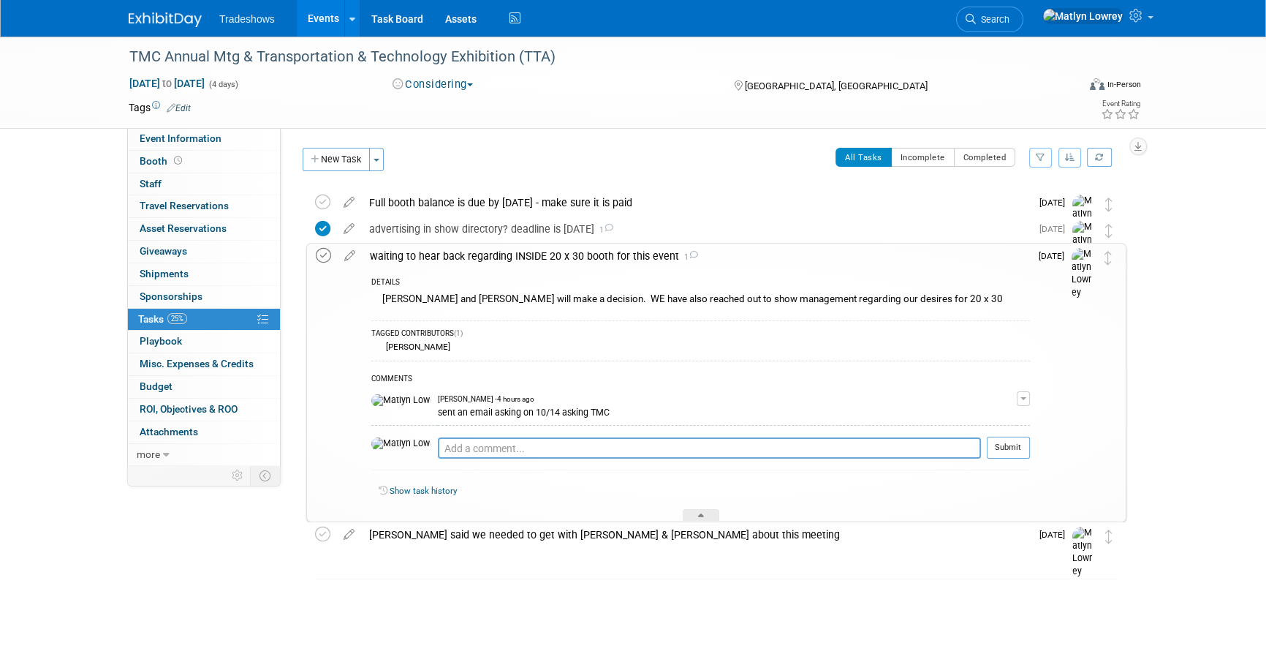
click at [319, 258] on icon at bounding box center [323, 255] width 15 height 15
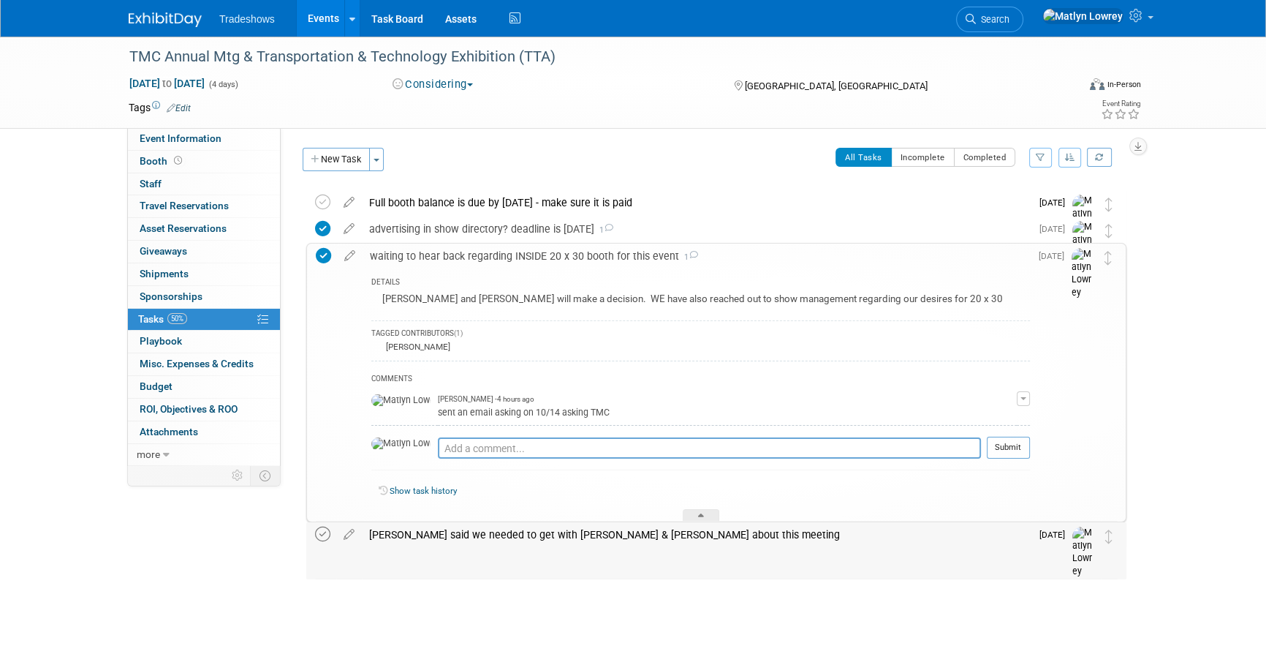
click at [328, 532] on icon at bounding box center [322, 533] width 15 height 15
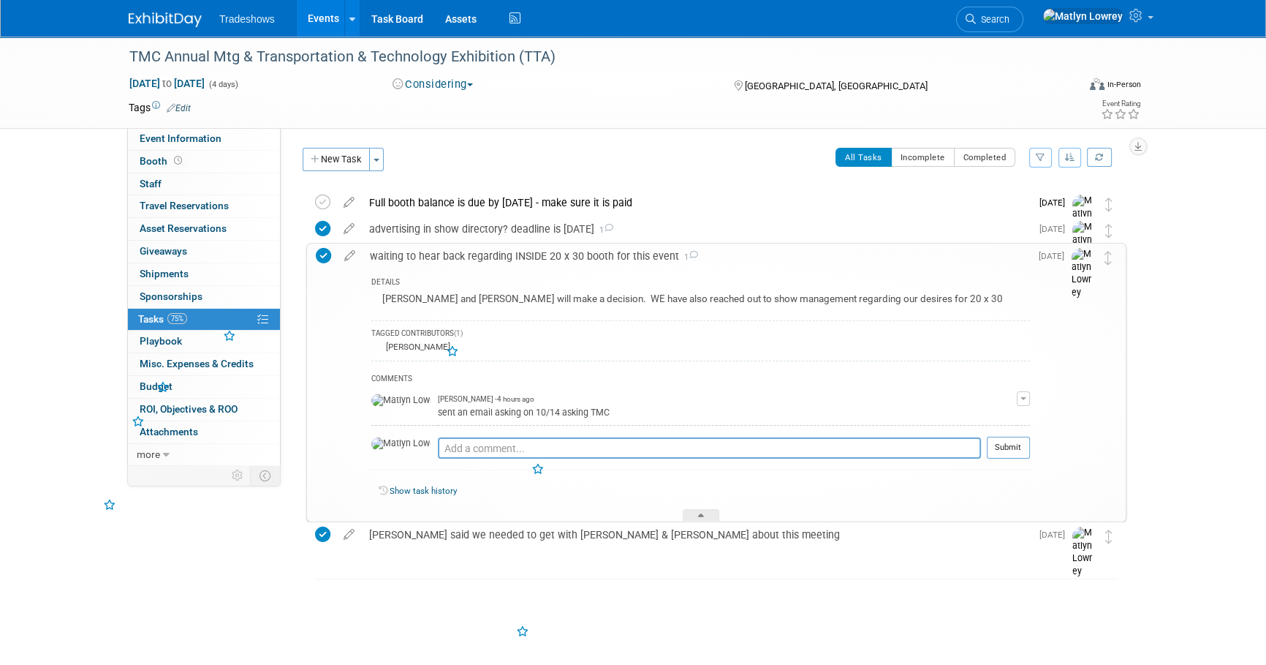
click at [430, 254] on div "waiting to hear back regarding INSIDE 20 x 30 booth for this event 1" at bounding box center [697, 255] width 668 height 25
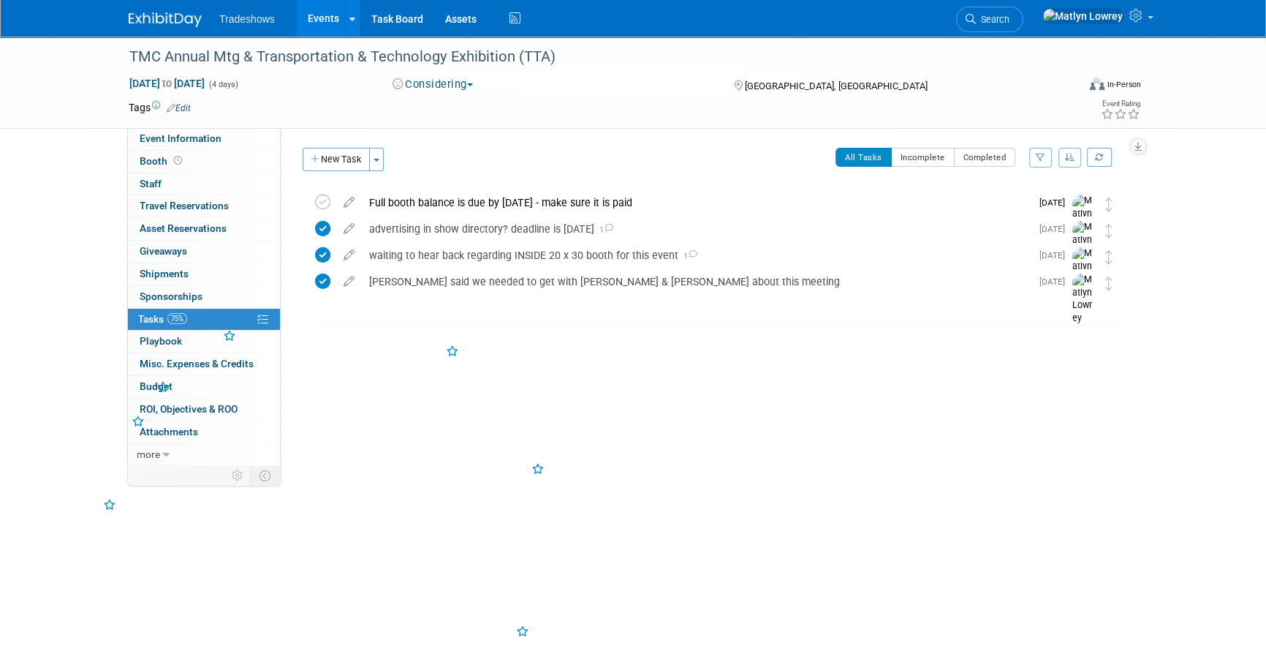
click at [360, 167] on button "New Task" at bounding box center [336, 159] width 67 height 23
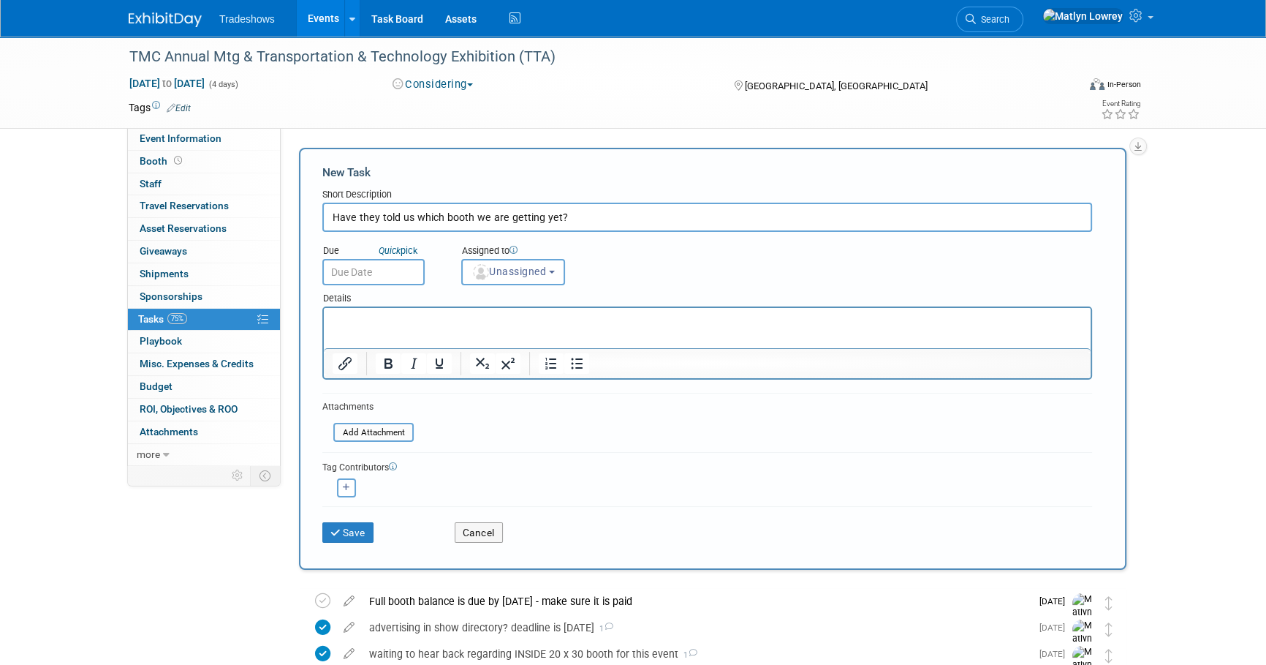
type input "Have they told us which booth we are getting yet?"
click at [393, 278] on input "text" at bounding box center [373, 272] width 102 height 26
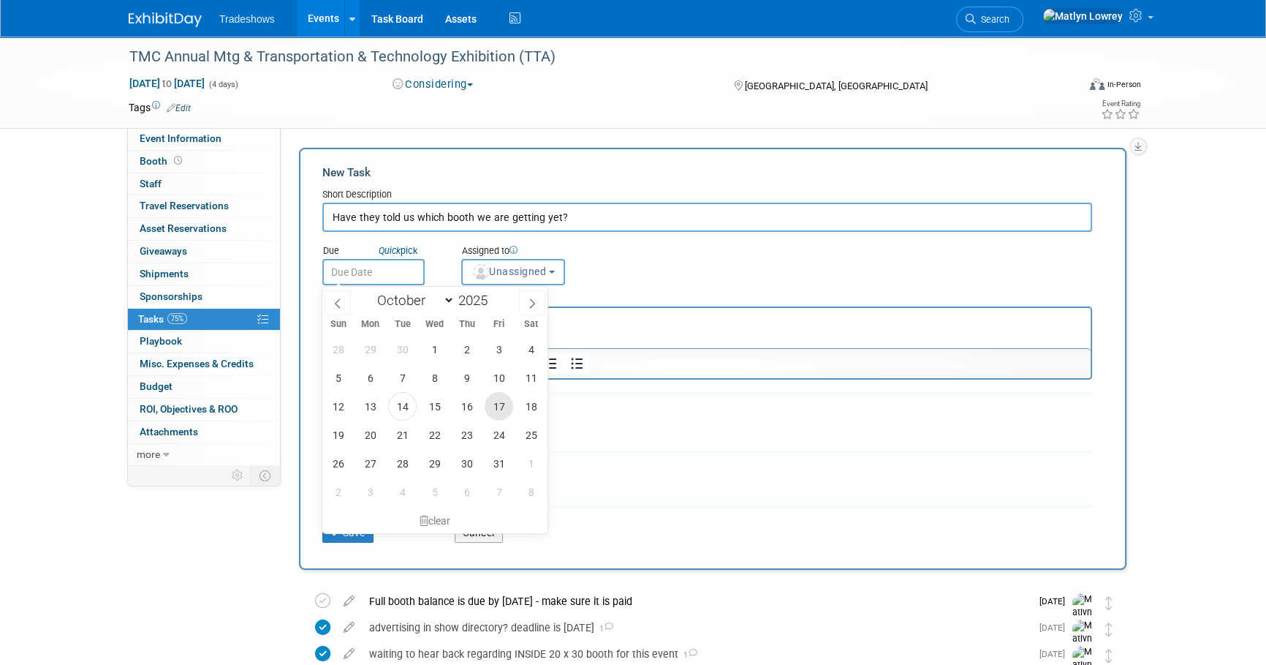
click at [505, 415] on span "17" at bounding box center [499, 406] width 29 height 29
type input "Oct 17, 2025"
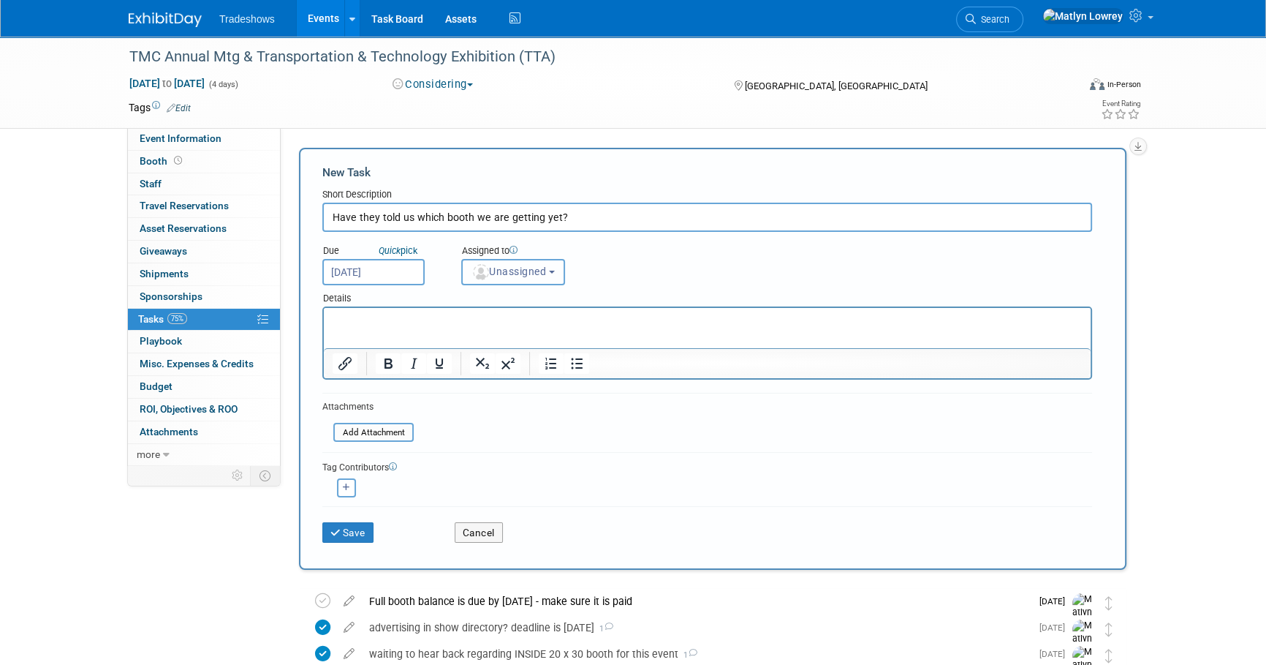
click at [517, 279] on button "Unassigned" at bounding box center [513, 272] width 104 height 26
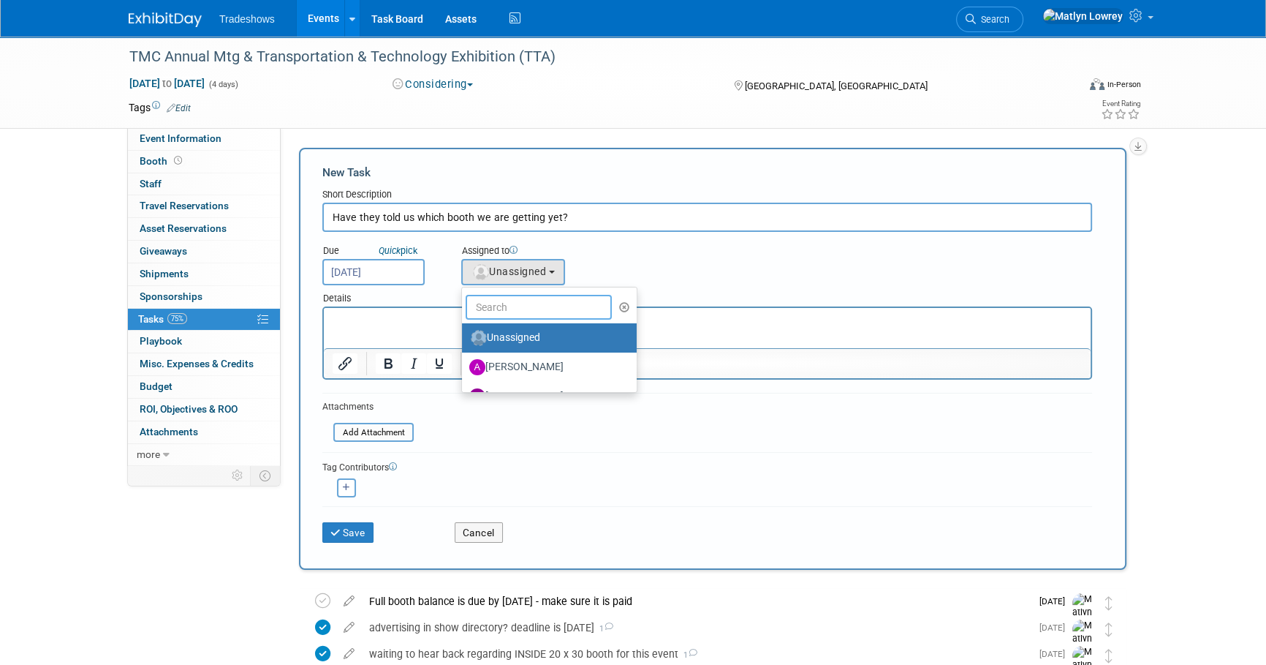
click at [512, 314] on input "text" at bounding box center [539, 307] width 146 height 25
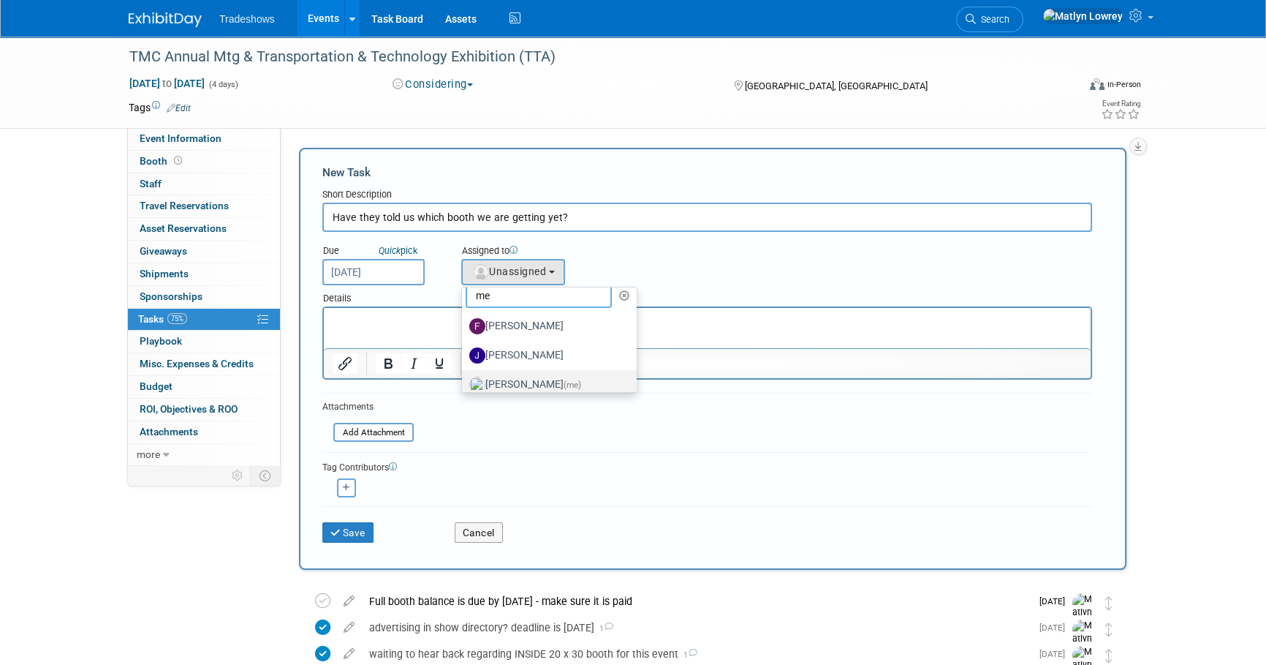
scroll to position [22, 0]
type input "me"
click at [516, 377] on label "Matlyn Lowrey (me)" at bounding box center [545, 374] width 153 height 23
click at [464, 377] on input "Matlyn Lowrey (me)" at bounding box center [460, 373] width 10 height 10
select select "53a61db3-ae1f-4f8e-85ed-74f10af30436"
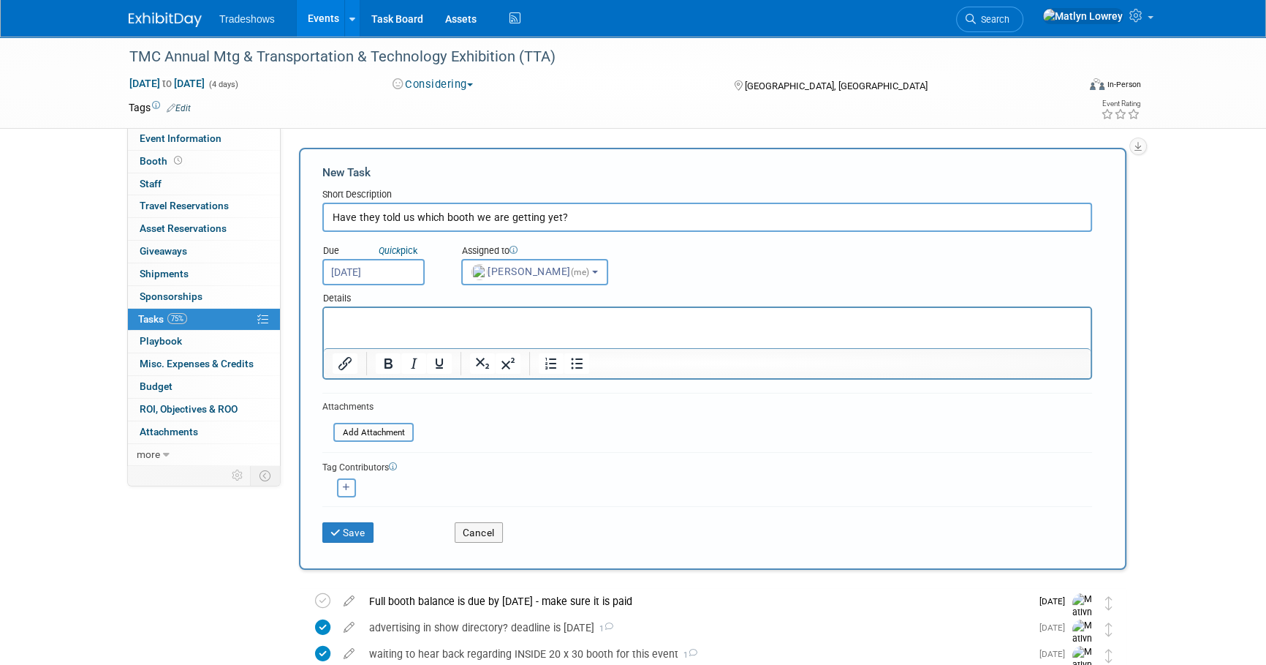
click at [345, 492] on button "button" at bounding box center [346, 487] width 19 height 19
select select
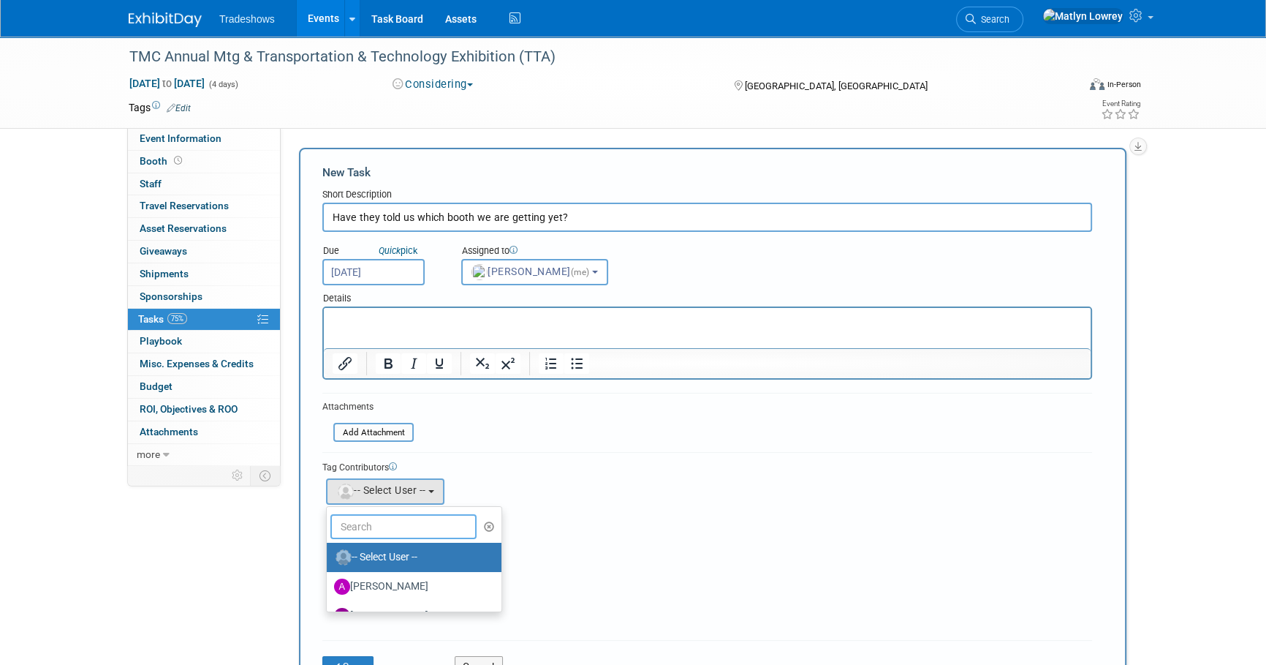
drag, startPoint x: 361, startPoint y: 512, endPoint x: 357, endPoint y: 519, distance: 8.5
click at [361, 514] on input "text" at bounding box center [404, 526] width 146 height 25
click at [355, 522] on input "text" at bounding box center [404, 526] width 146 height 25
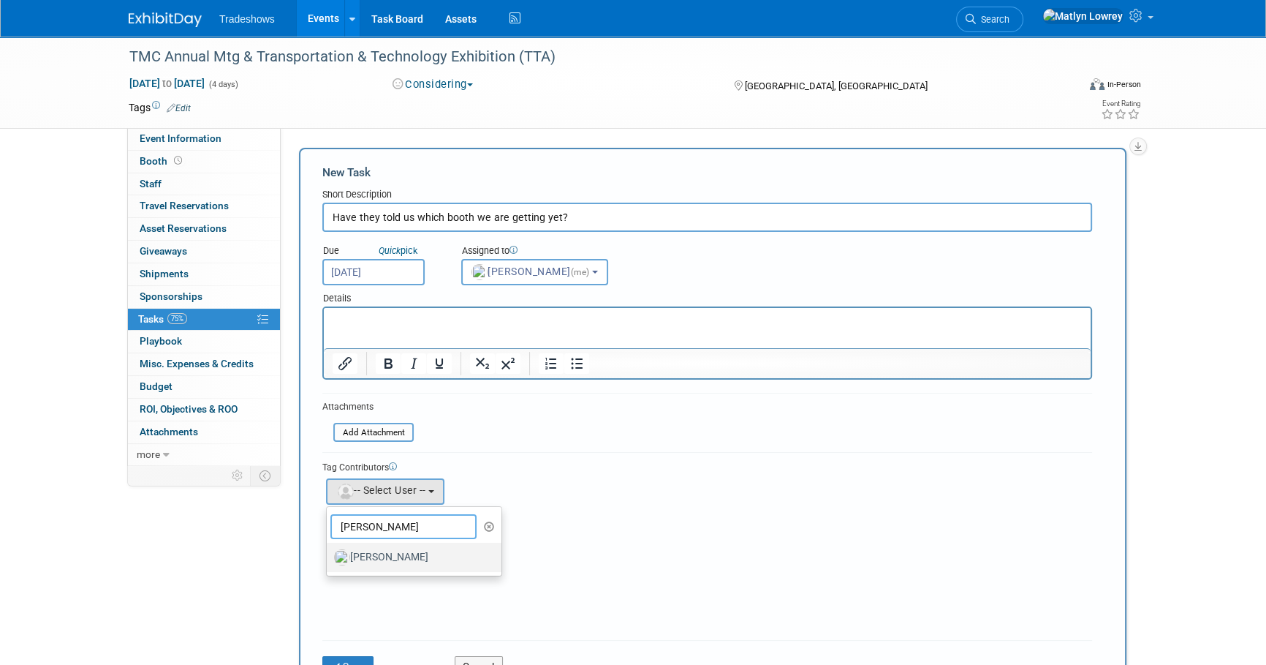
type input "kay"
click at [360, 562] on label "[PERSON_NAME]" at bounding box center [410, 556] width 153 height 23
click at [329, 560] on input "[PERSON_NAME]" at bounding box center [325, 556] width 10 height 10
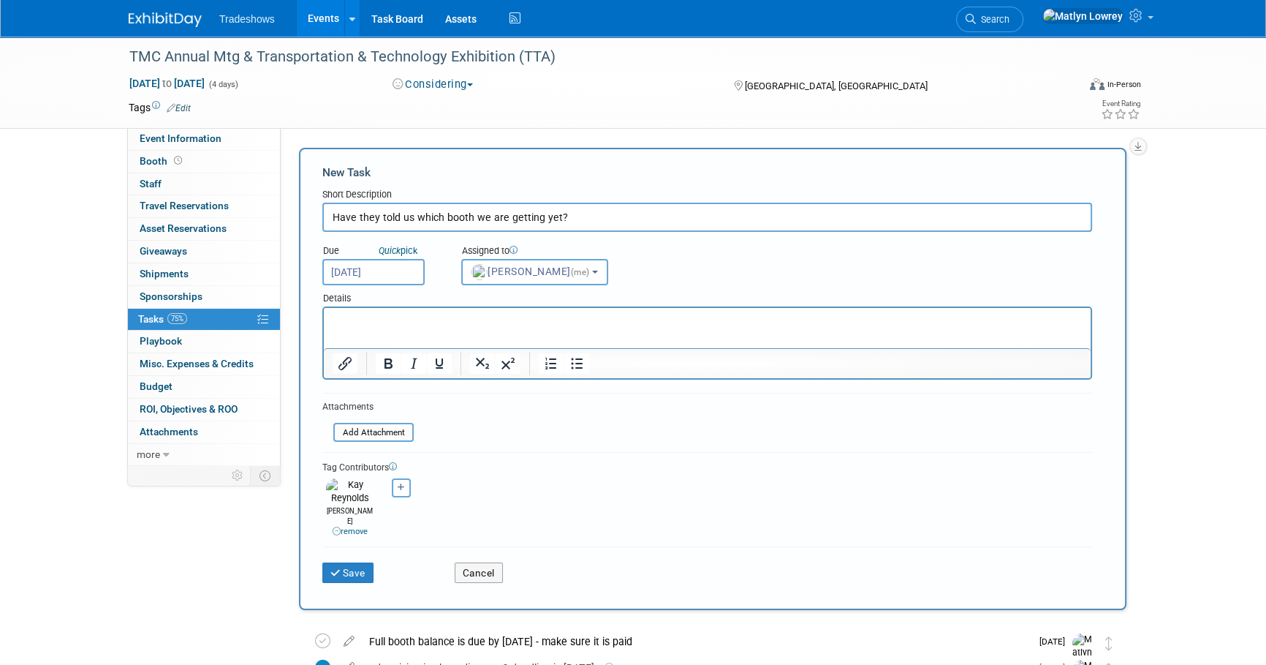
click at [383, 325] on p "Rich Text Area. Press ALT-0 for help." at bounding box center [708, 321] width 750 height 15
click at [464, 320] on p "MC submitted" at bounding box center [708, 321] width 750 height 15
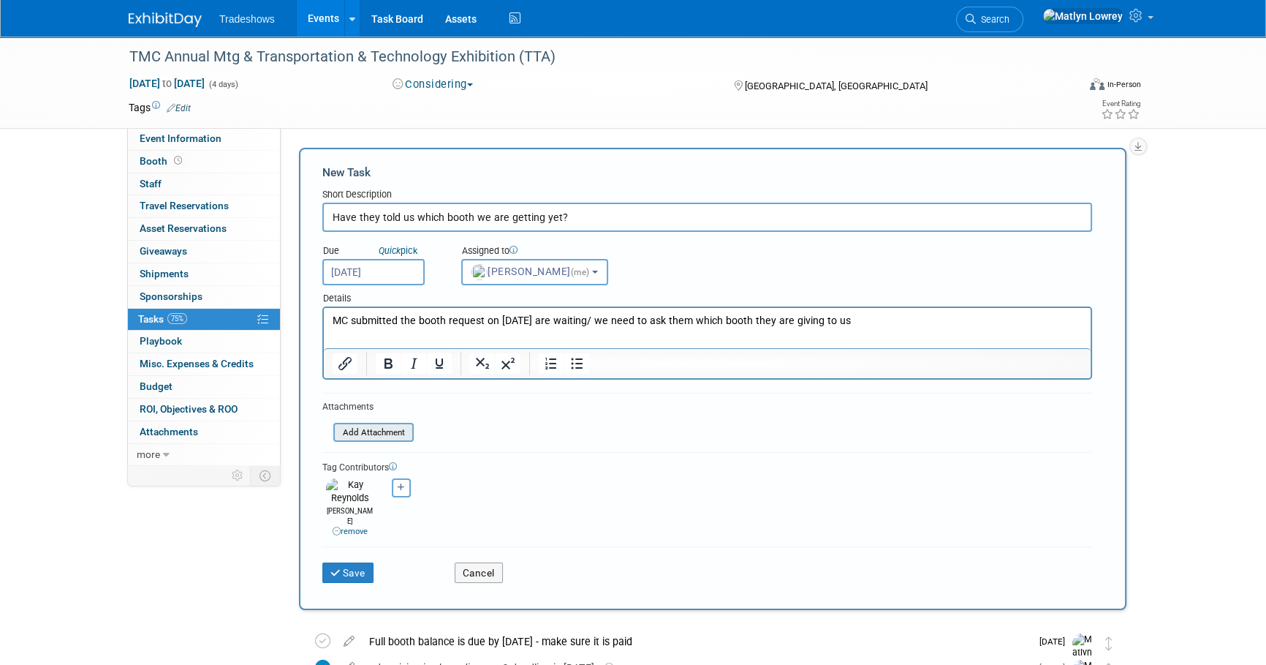
click at [393, 435] on input "file" at bounding box center [325, 432] width 174 height 17
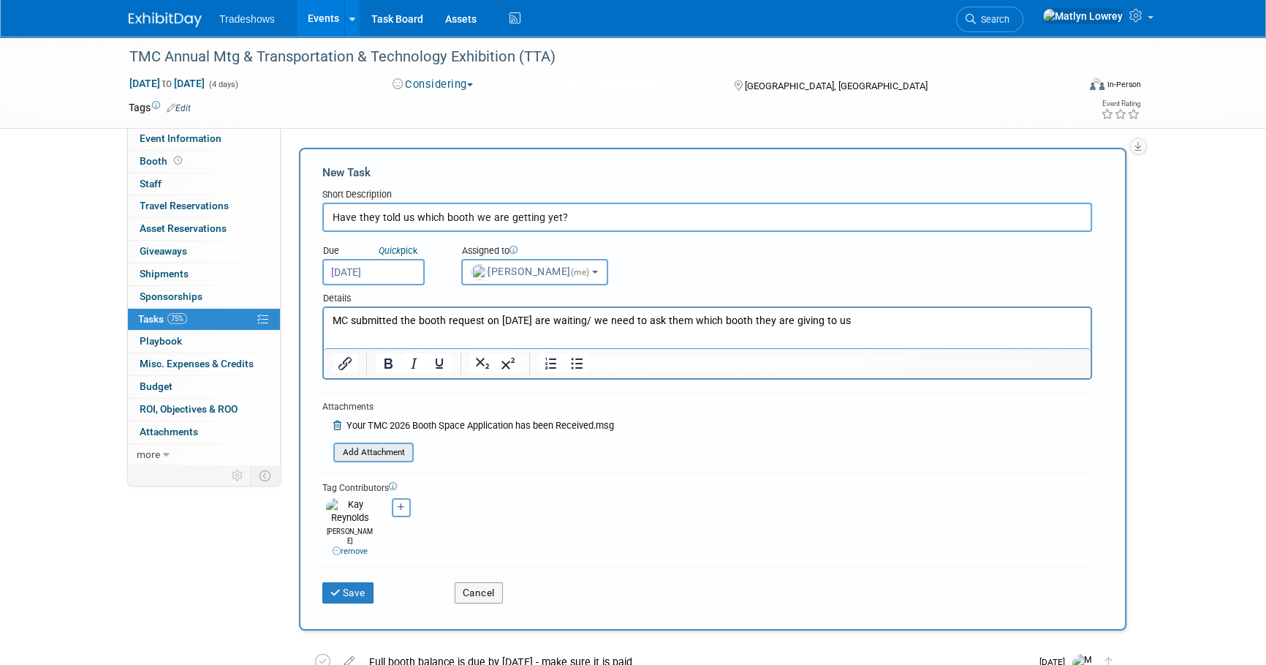
click at [394, 449] on input "file" at bounding box center [325, 452] width 174 height 17
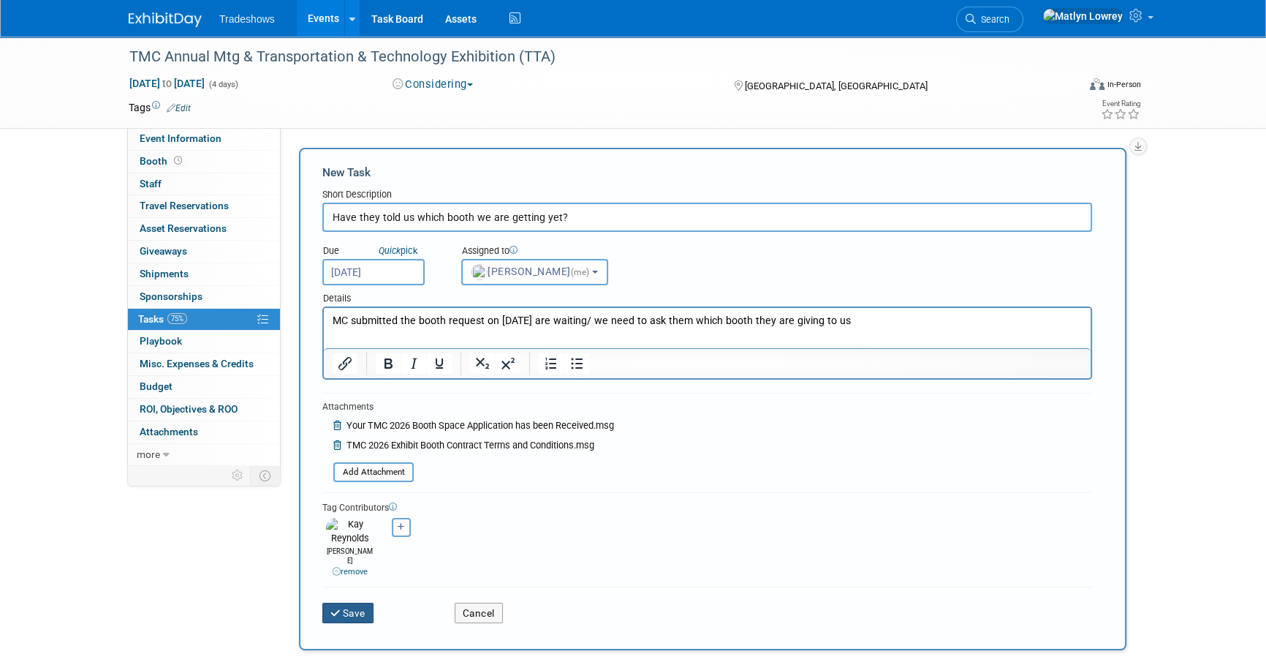
click at [362, 603] on button "Save" at bounding box center [347, 613] width 51 height 20
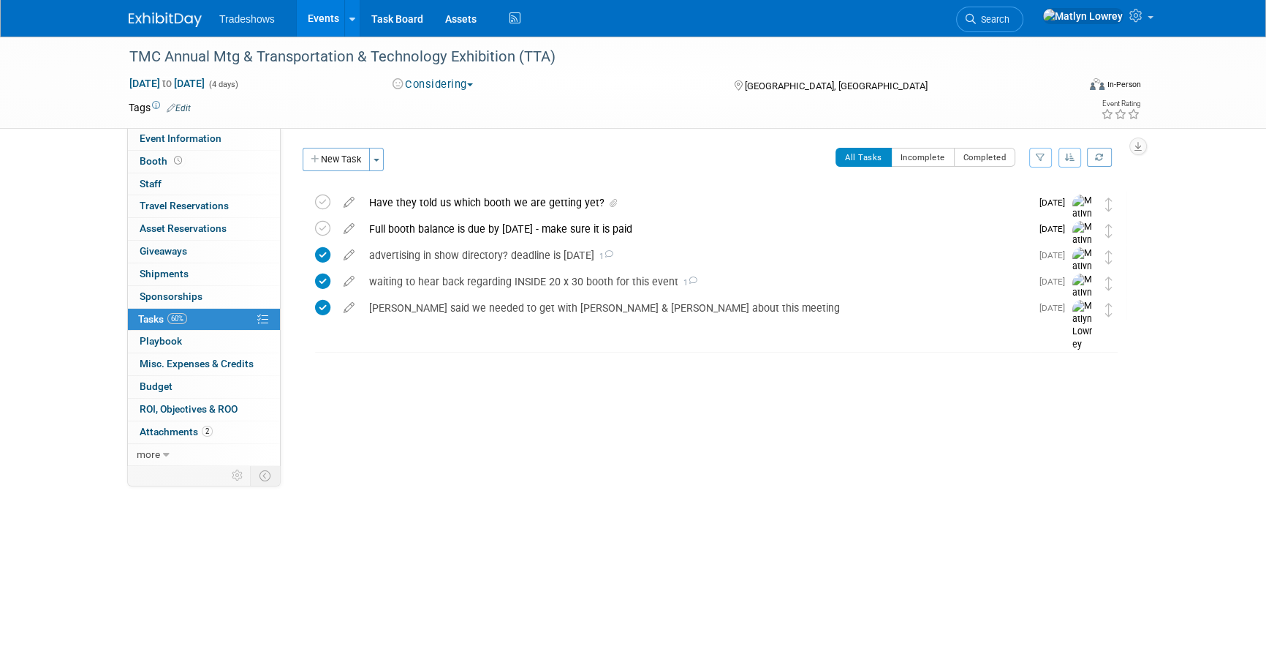
click at [526, 442] on div "Equipment Information: Trucks/Equipment/ display piece going to be on display I…" at bounding box center [709, 296] width 857 height 337
click at [317, 20] on link "Events" at bounding box center [323, 18] width 53 height 37
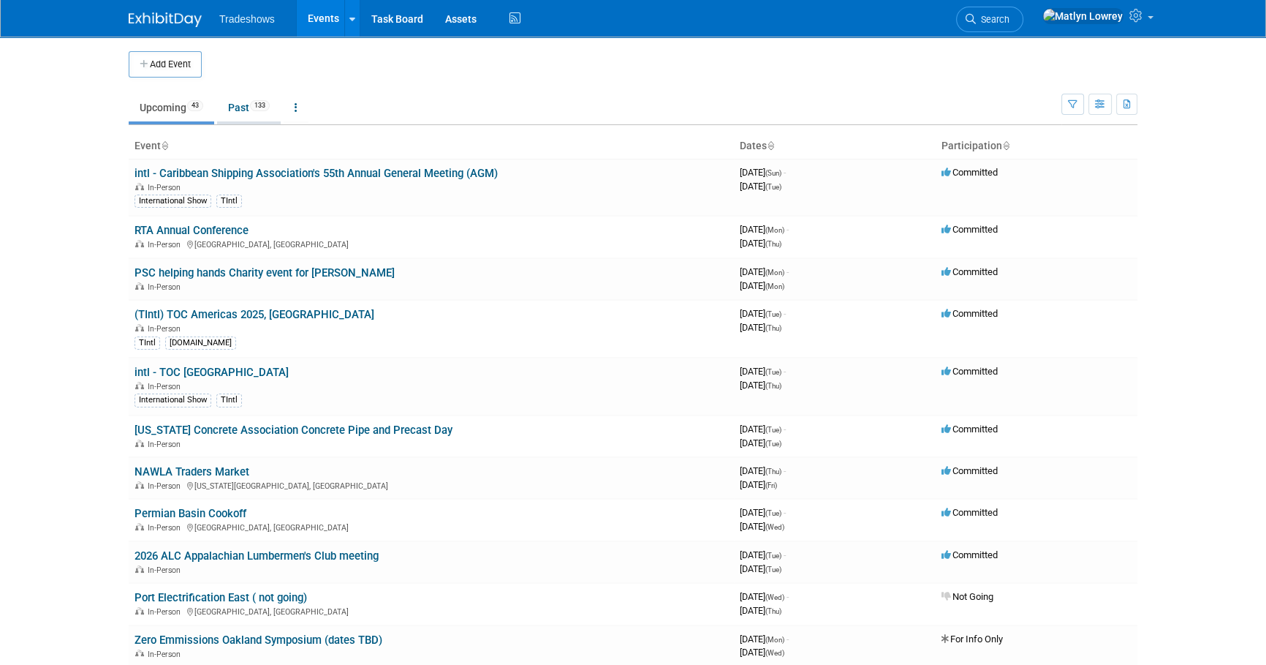
click at [246, 113] on link "Past 133" at bounding box center [249, 108] width 64 height 28
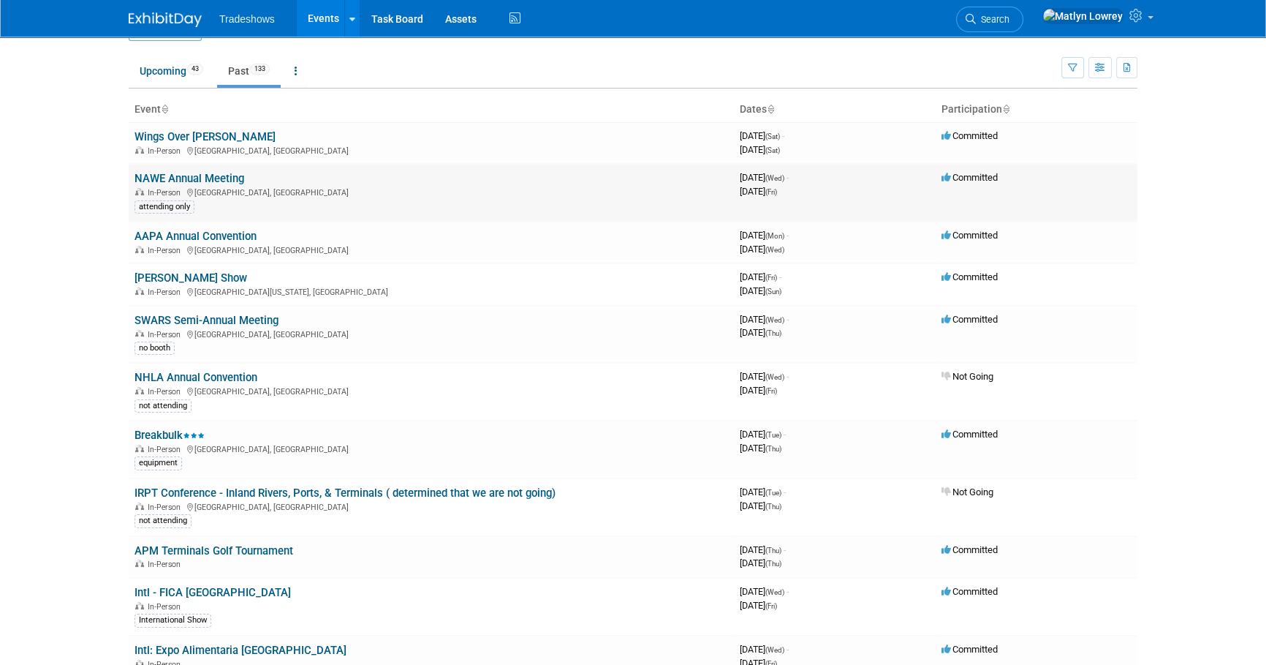
scroll to position [66, 0]
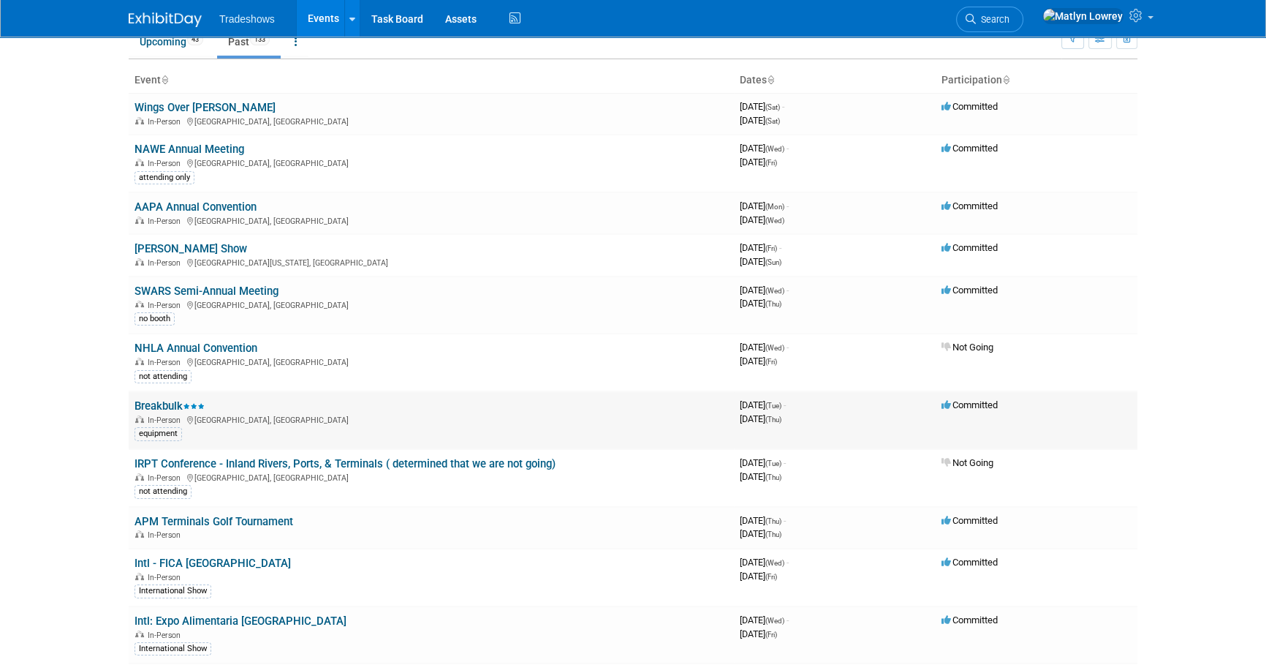
click at [168, 406] on link "Breakbulk" at bounding box center [170, 405] width 70 height 13
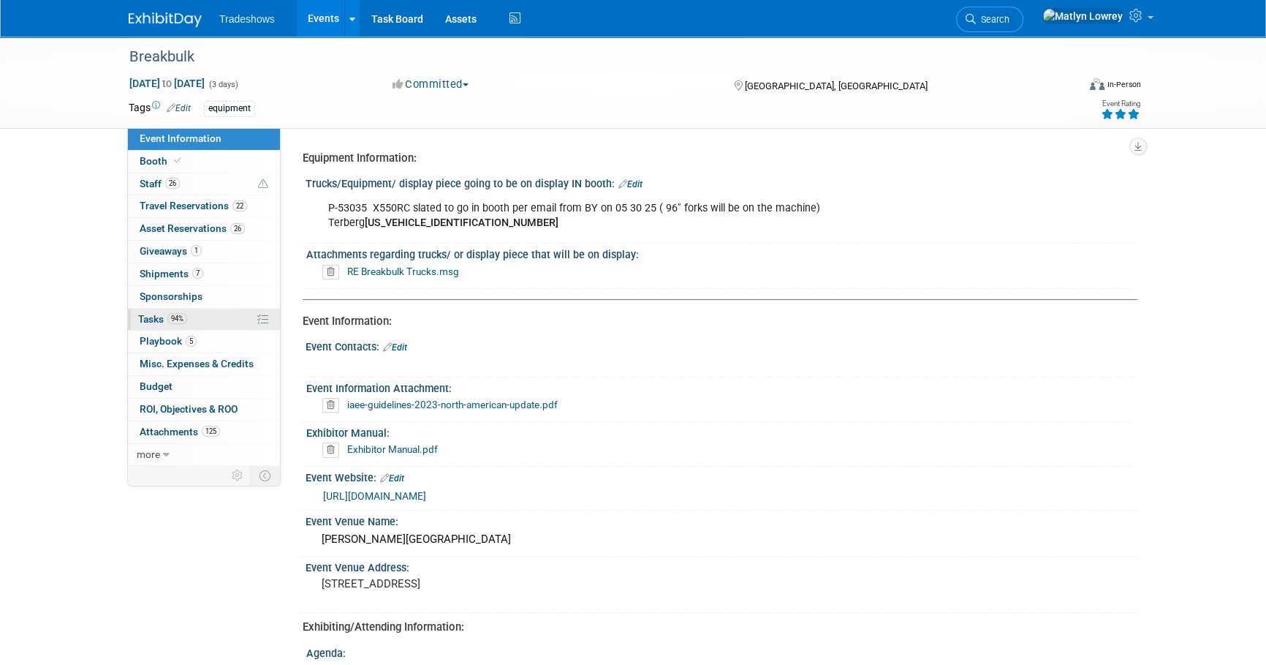
click at [154, 314] on span "Tasks 94%" at bounding box center [162, 319] width 49 height 12
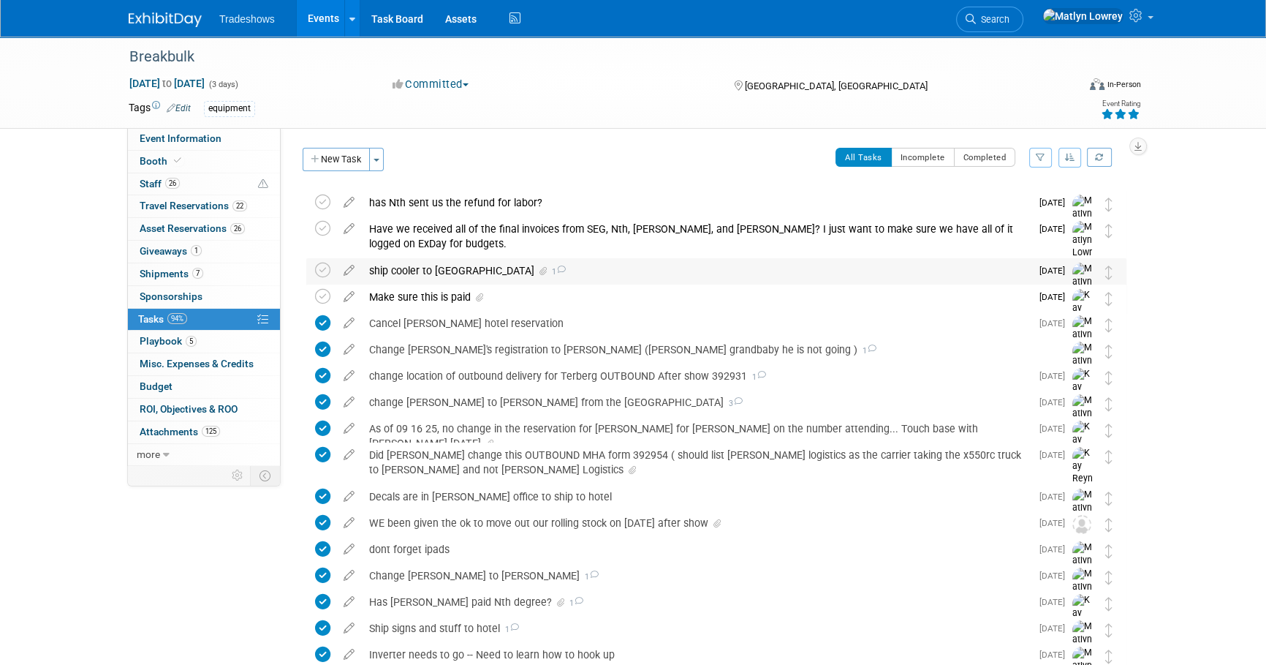
click at [397, 269] on div "ship cooler to [GEOGRAPHIC_DATA] 1" at bounding box center [696, 270] width 669 height 25
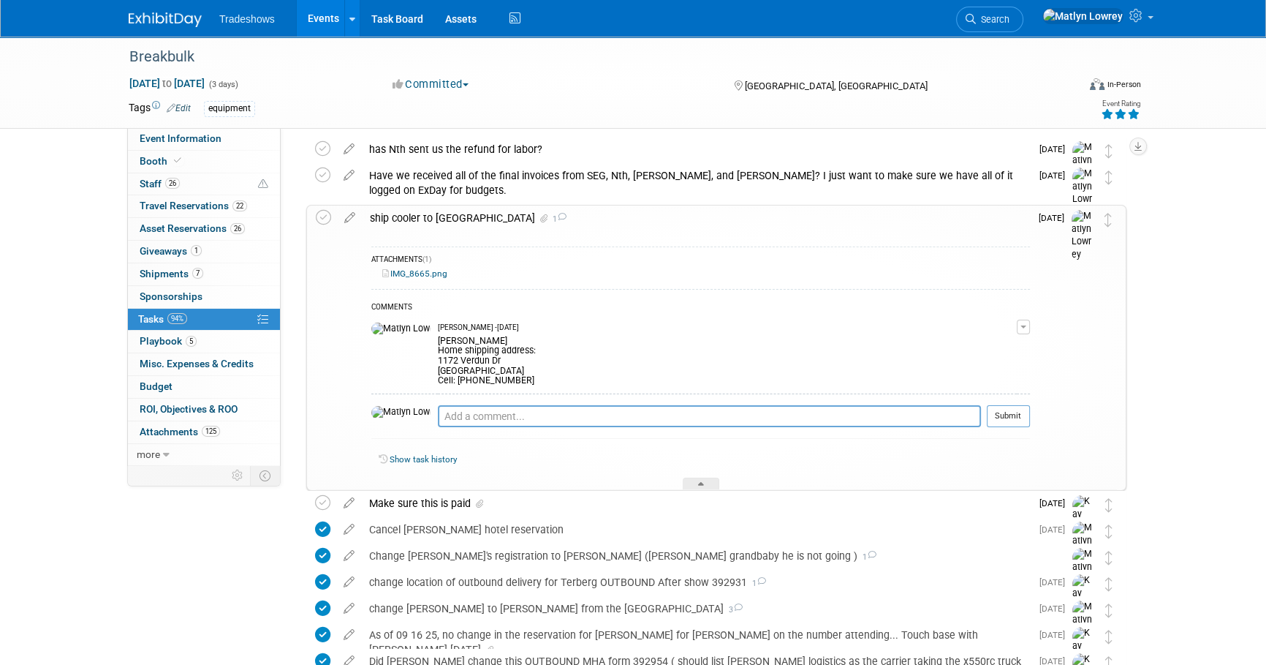
scroll to position [132, 0]
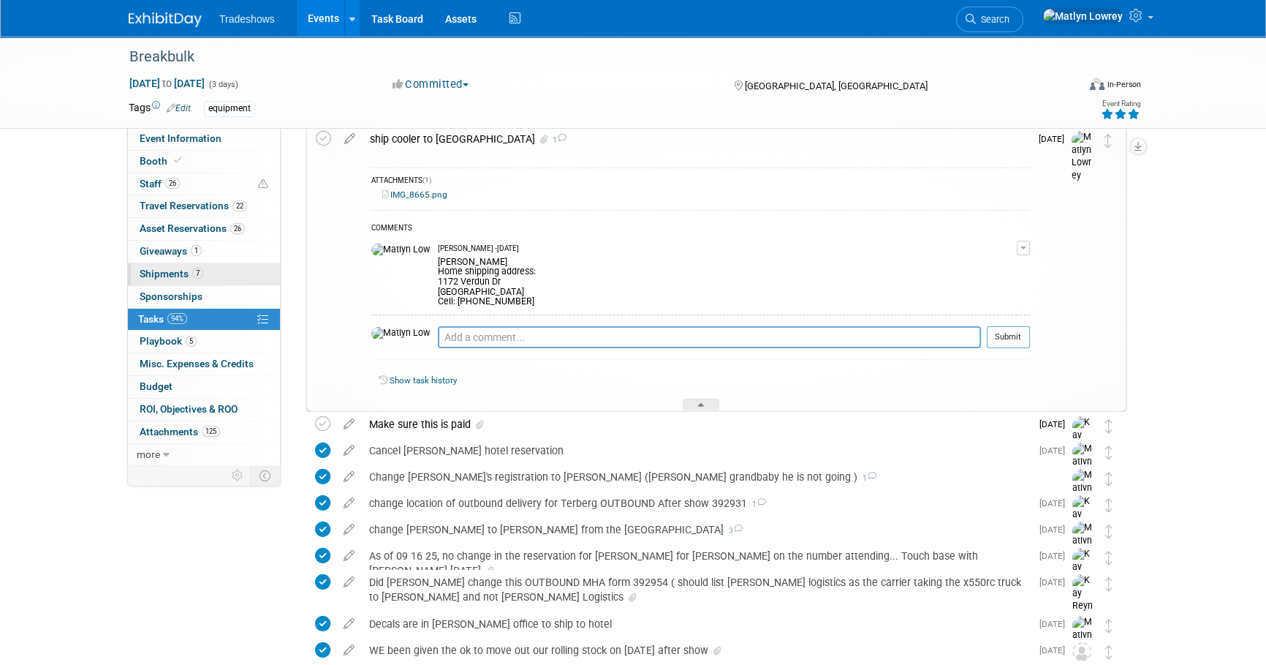
click at [181, 264] on link "7 Shipments 7" at bounding box center [204, 274] width 152 height 22
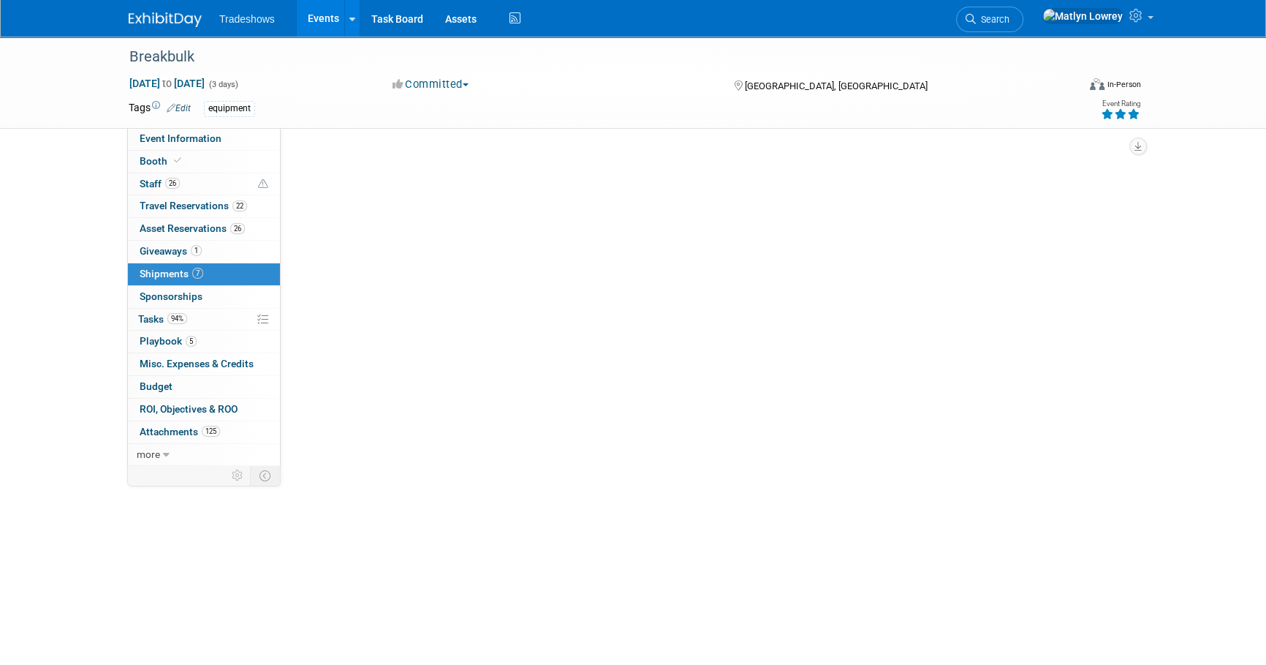
scroll to position [0, 0]
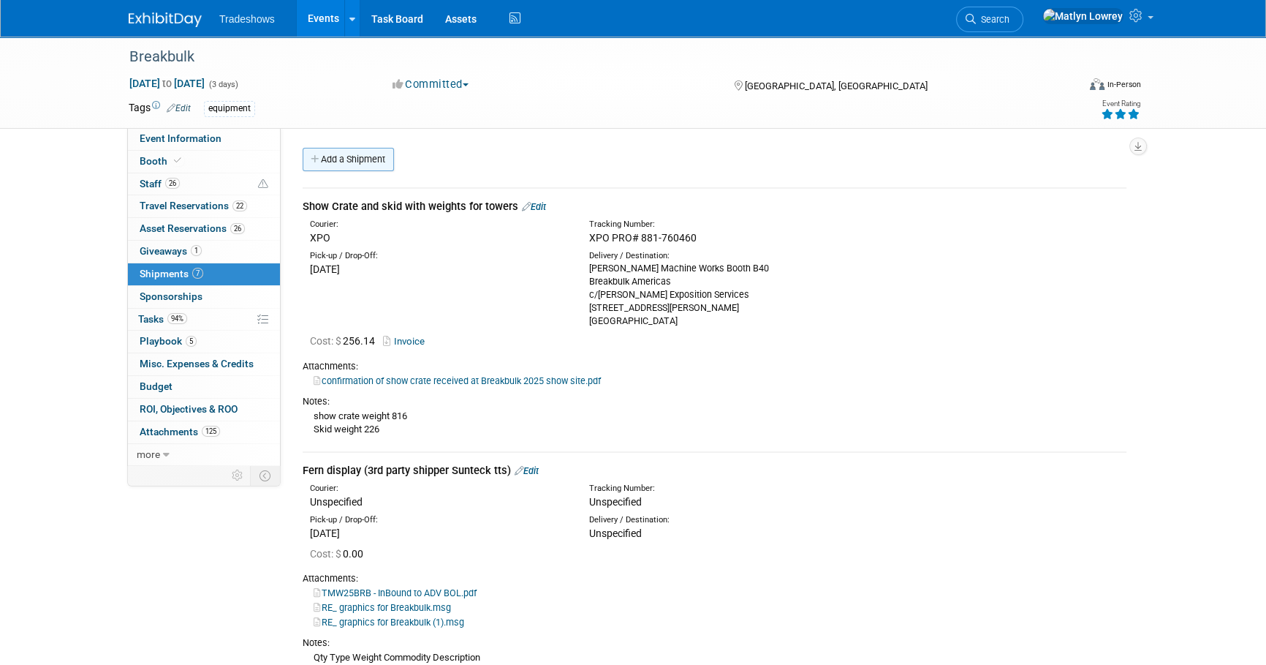
click at [361, 160] on link "Add a Shipment" at bounding box center [348, 159] width 91 height 23
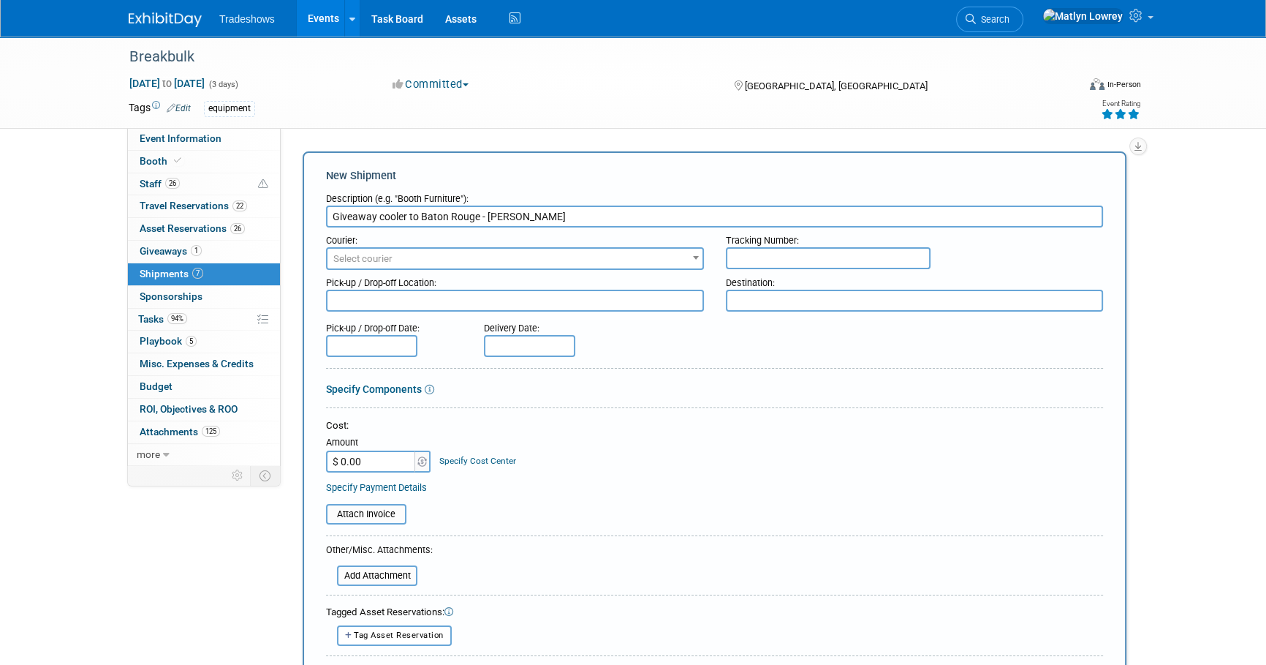
type input "Giveaway cooler to Baton Rouge - [PERSON_NAME]"
click at [374, 257] on span "Select courier" at bounding box center [362, 258] width 59 height 11
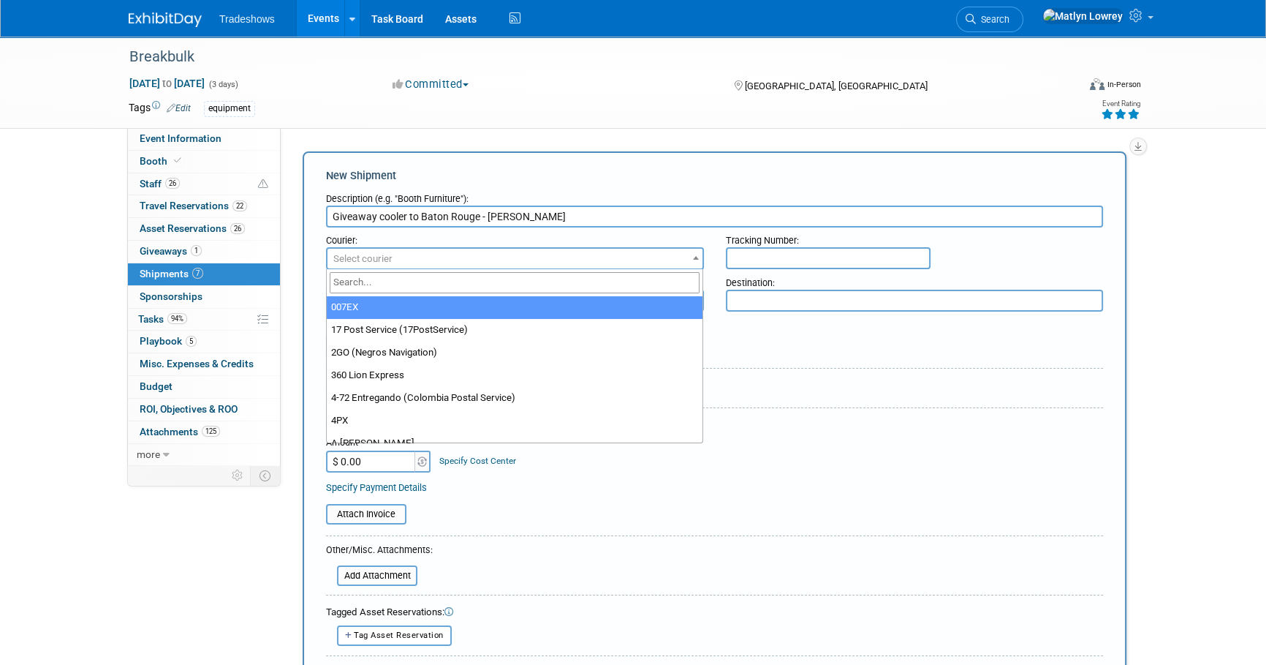
click at [380, 276] on input "search" at bounding box center [515, 282] width 371 height 21
type input "UPS"
select select "508"
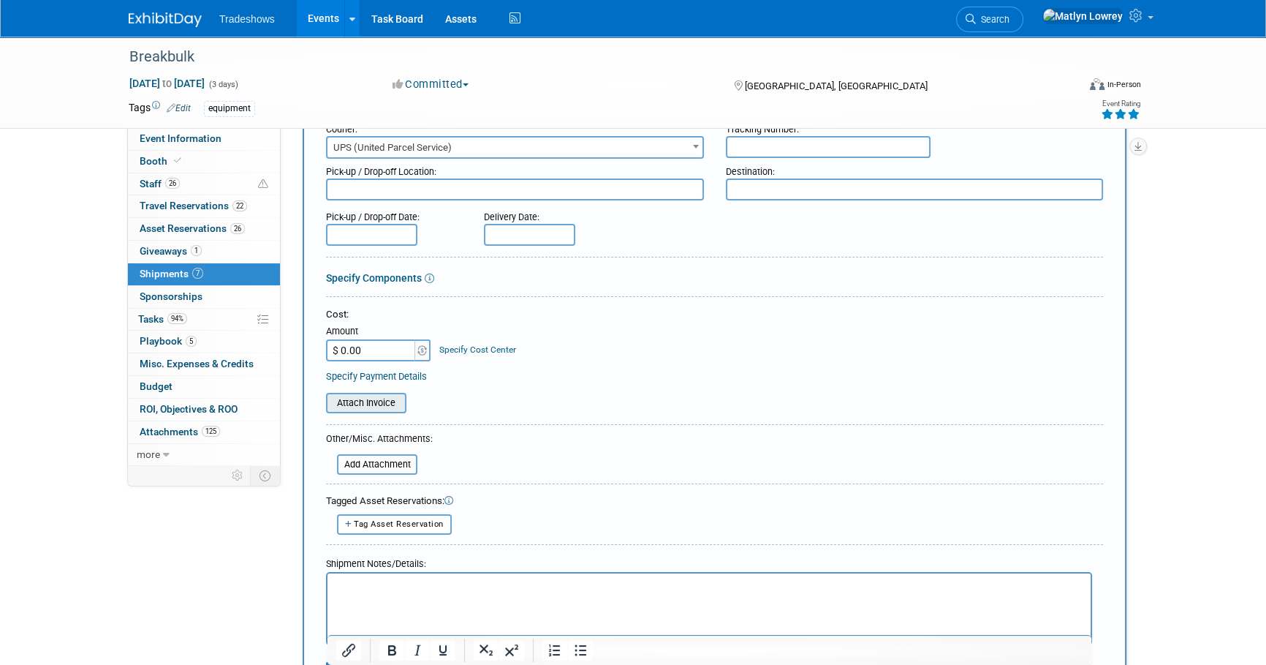
scroll to position [132, 0]
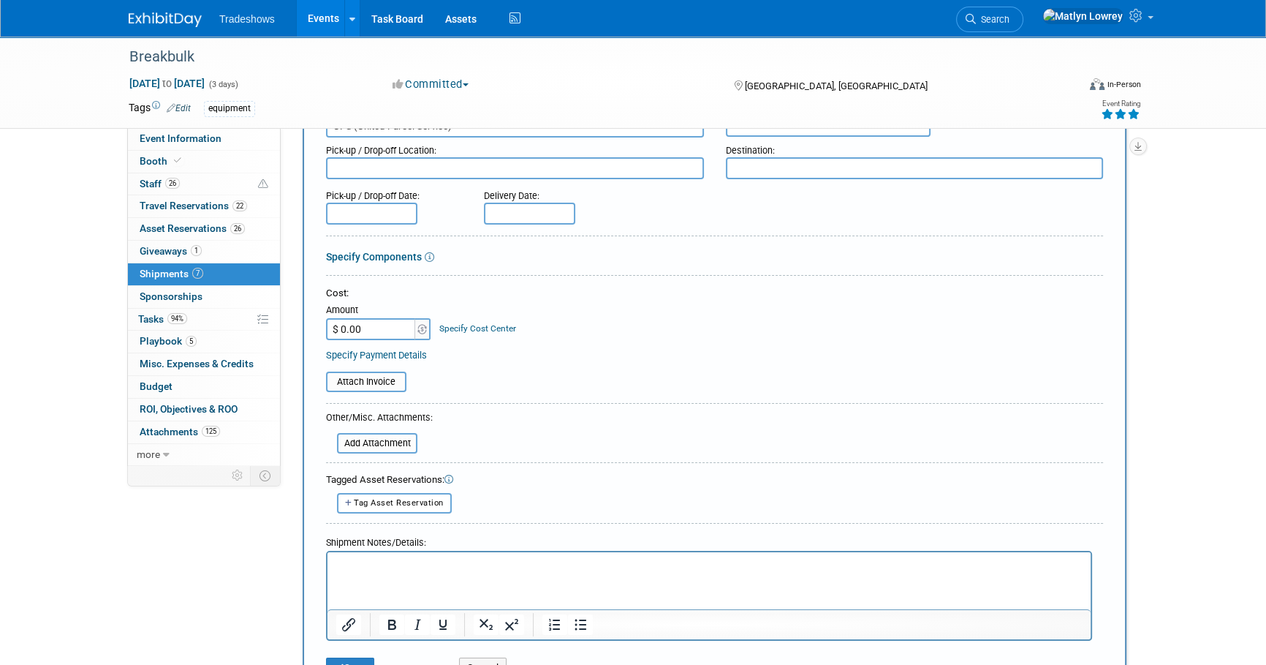
click at [372, 333] on input "$ 0.00" at bounding box center [371, 329] width 91 height 22
type input "$ 18.20"
click at [527, 230] on form "Description (e.g. "Booth Furniture"): Giveaway cooler to Baton Rouge - Greg Joh…" at bounding box center [714, 369] width 777 height 632
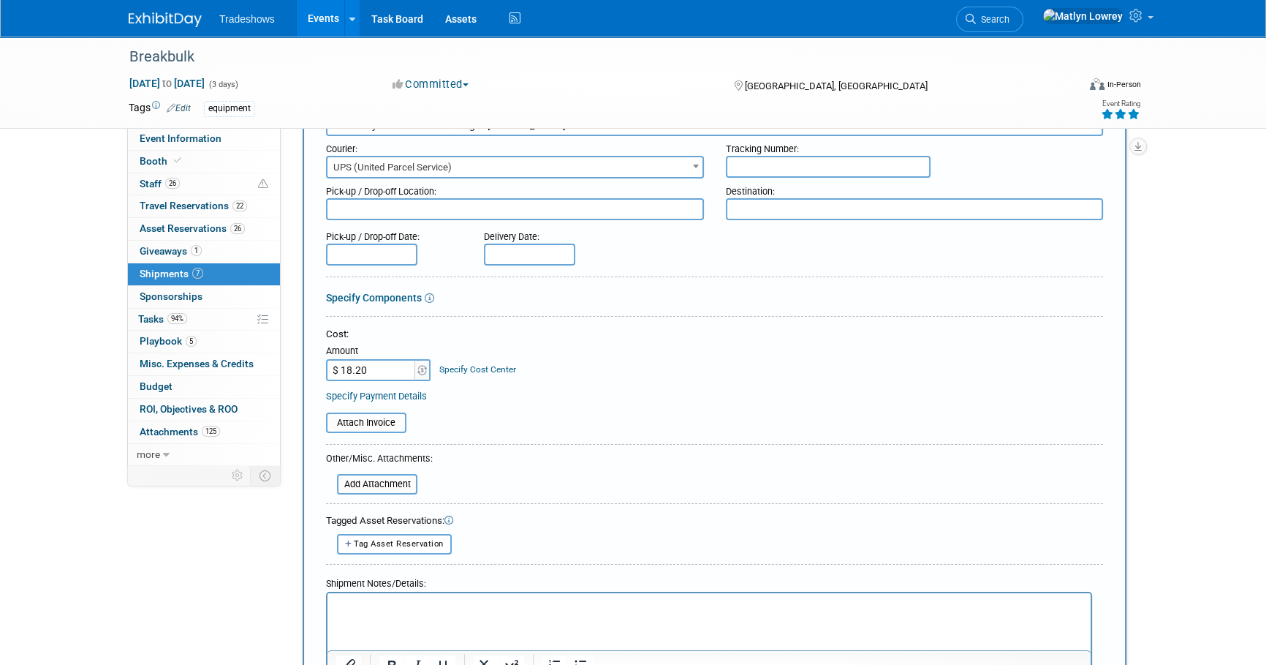
scroll to position [0, 0]
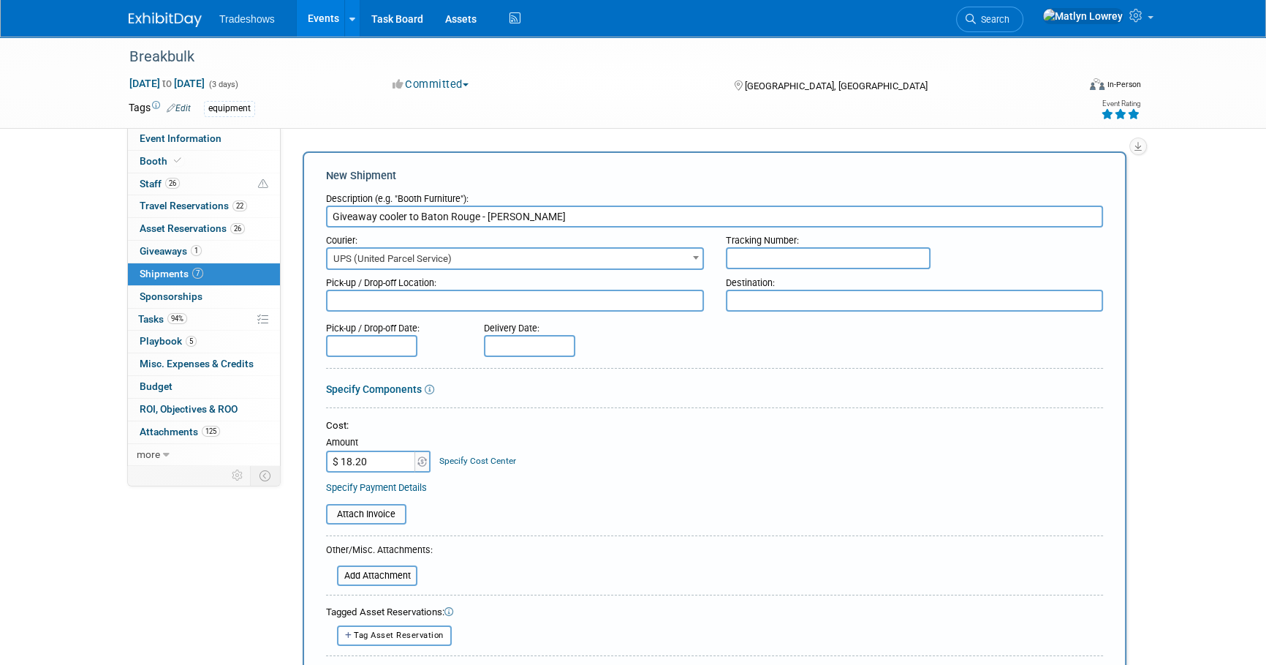
click at [760, 256] on input "text" at bounding box center [828, 258] width 205 height 22
paste input "1Z6V25730391412839"
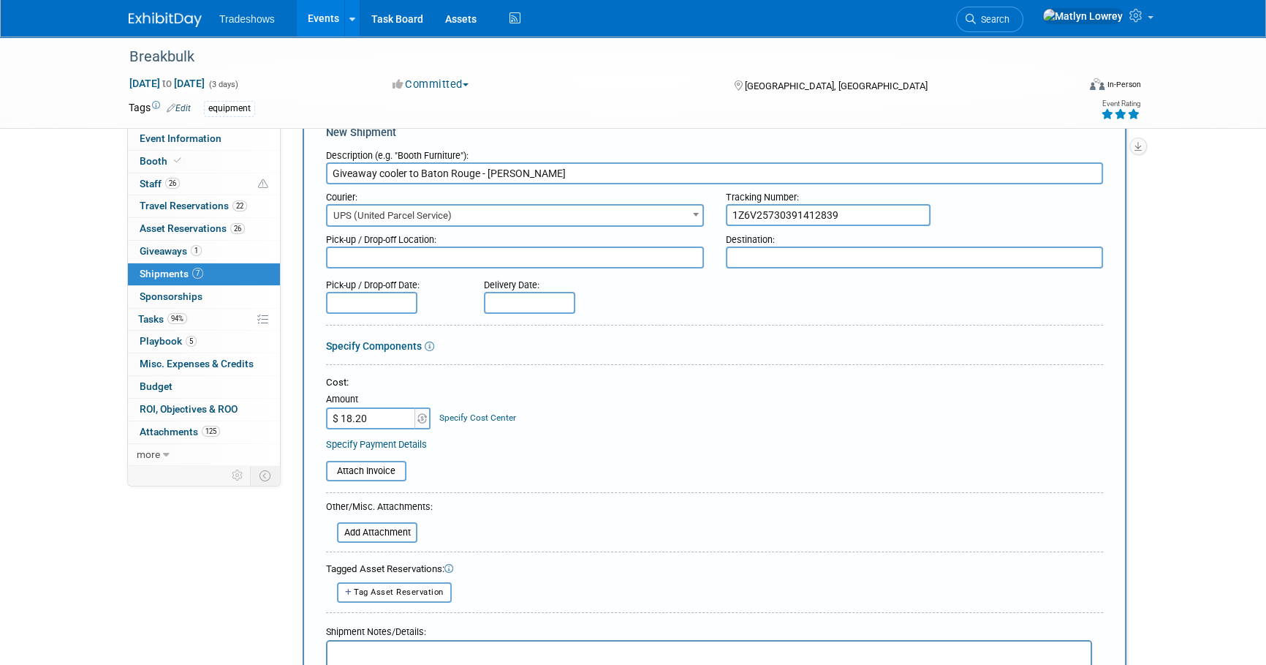
scroll to position [66, 0]
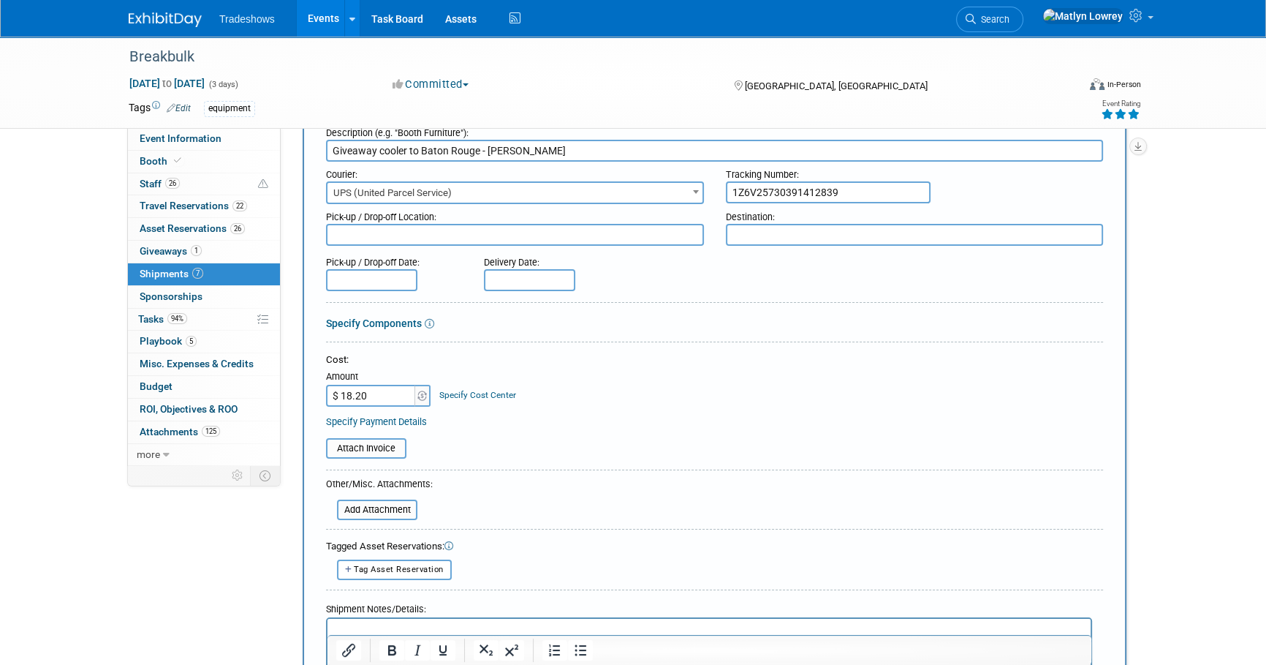
type input "1Z6V25730391412839"
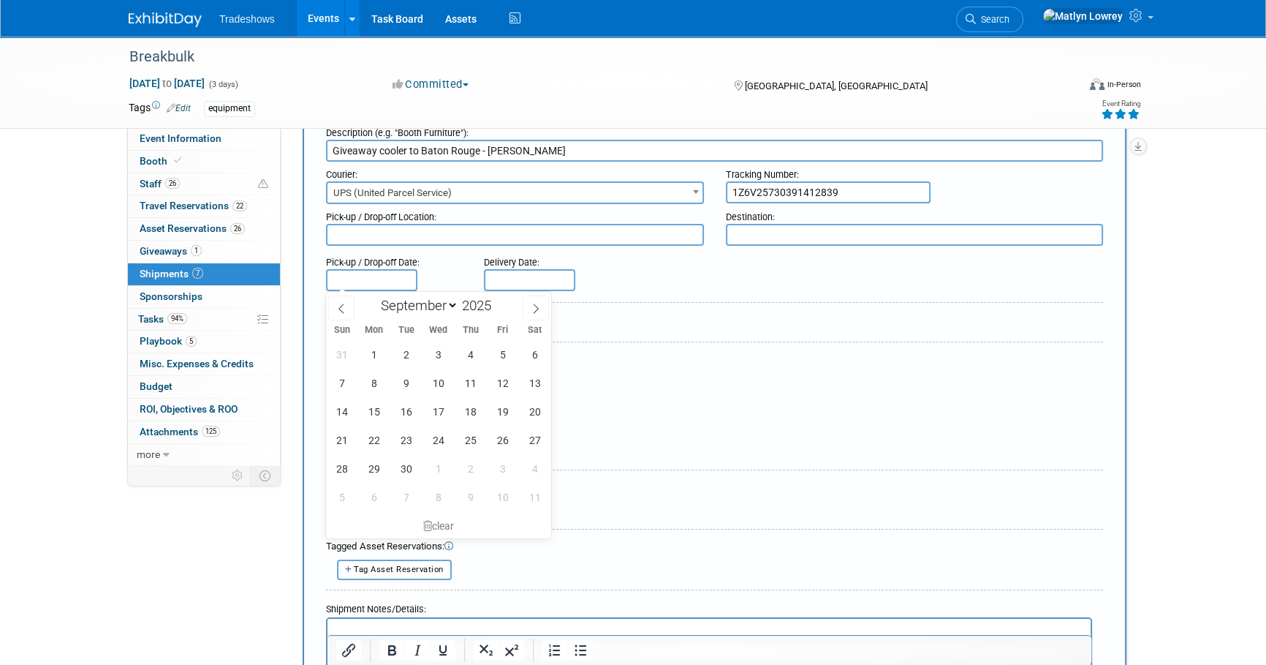
click at [395, 278] on input "text" at bounding box center [371, 280] width 91 height 22
click at [543, 308] on span at bounding box center [536, 307] width 26 height 25
select select "9"
click at [415, 417] on span "14" at bounding box center [406, 411] width 29 height 29
type input "[DATE]"
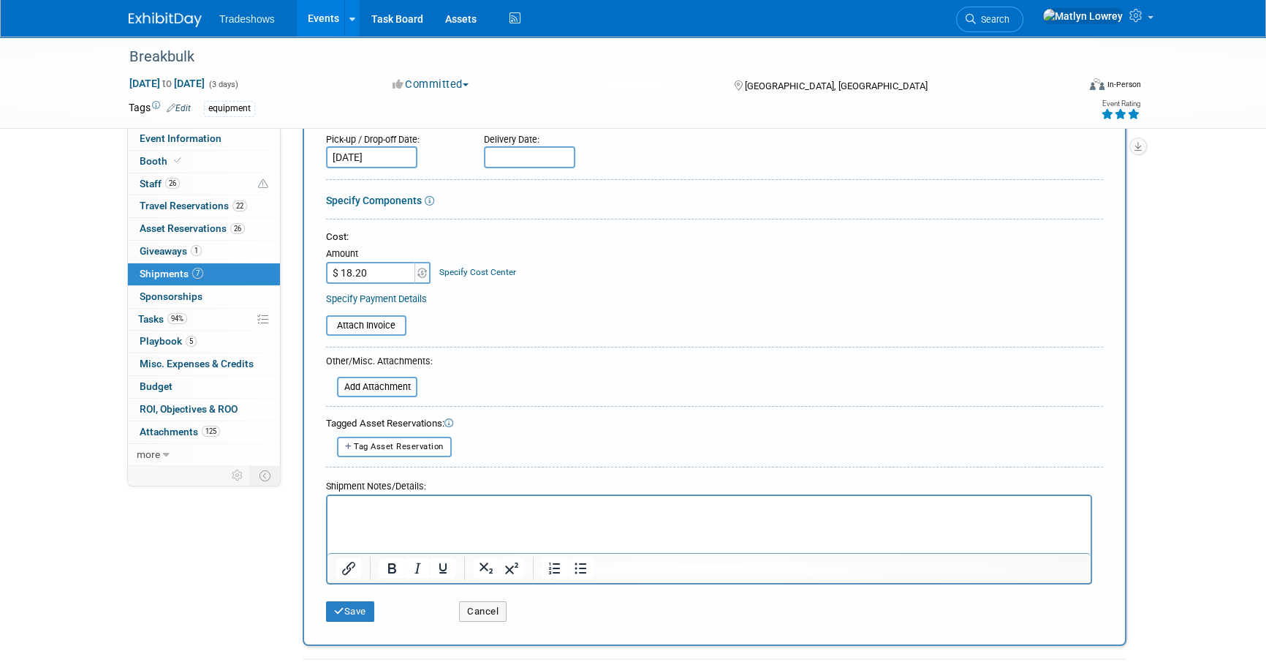
scroll to position [399, 0]
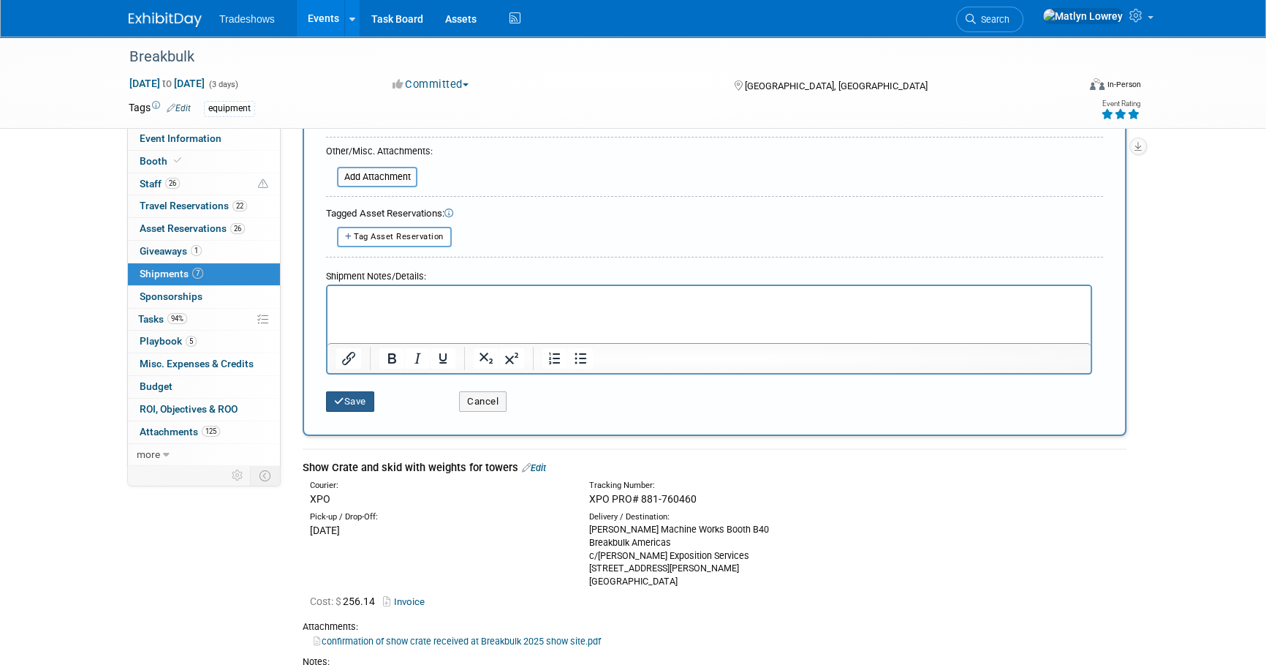
click at [371, 395] on button "Save" at bounding box center [350, 401] width 48 height 20
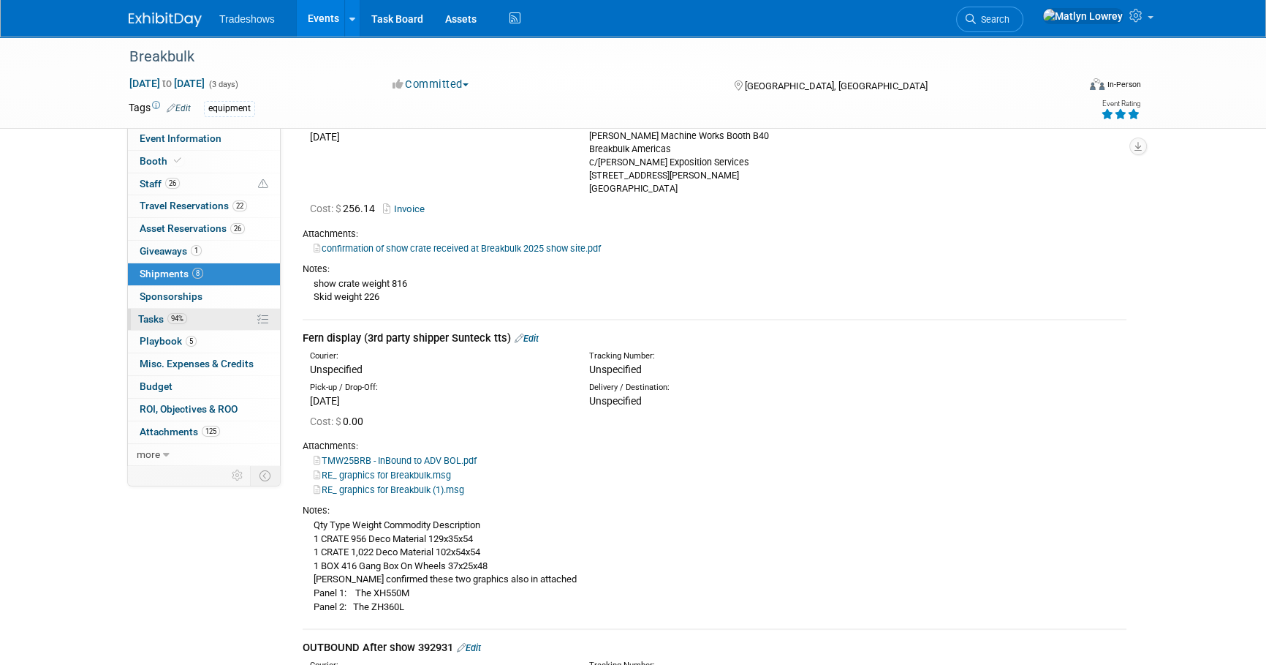
scroll to position [92, 0]
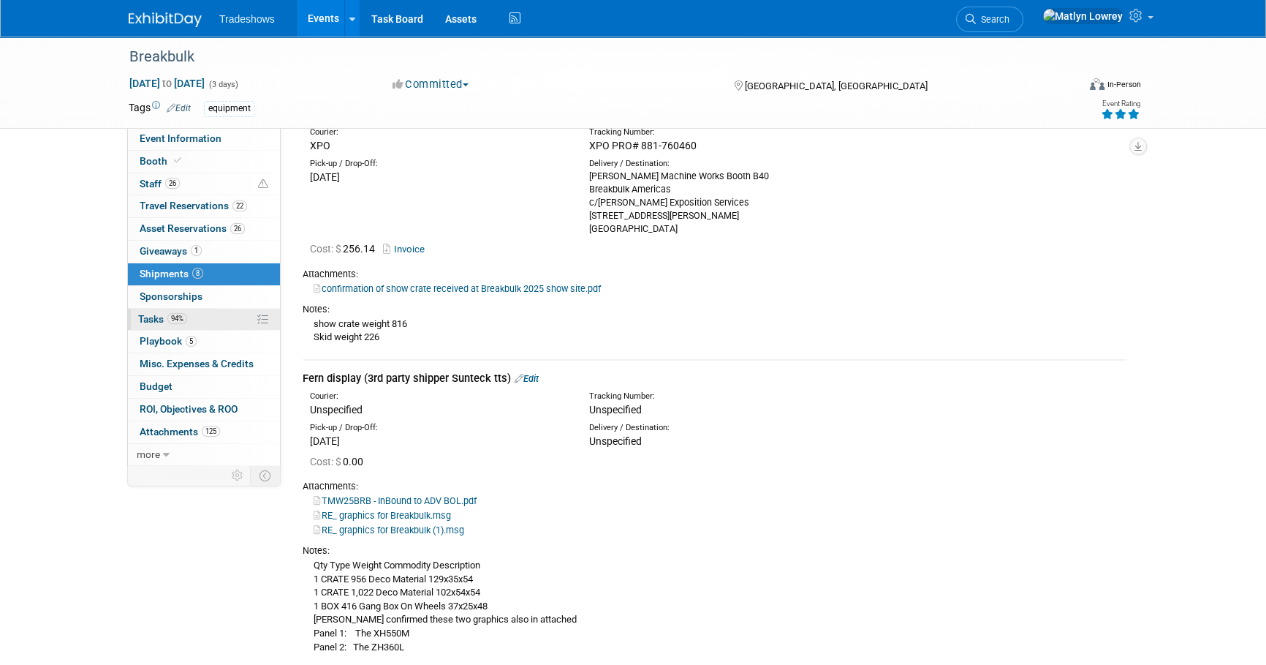
click at [201, 318] on link "94% Tasks 94%" at bounding box center [204, 320] width 152 height 22
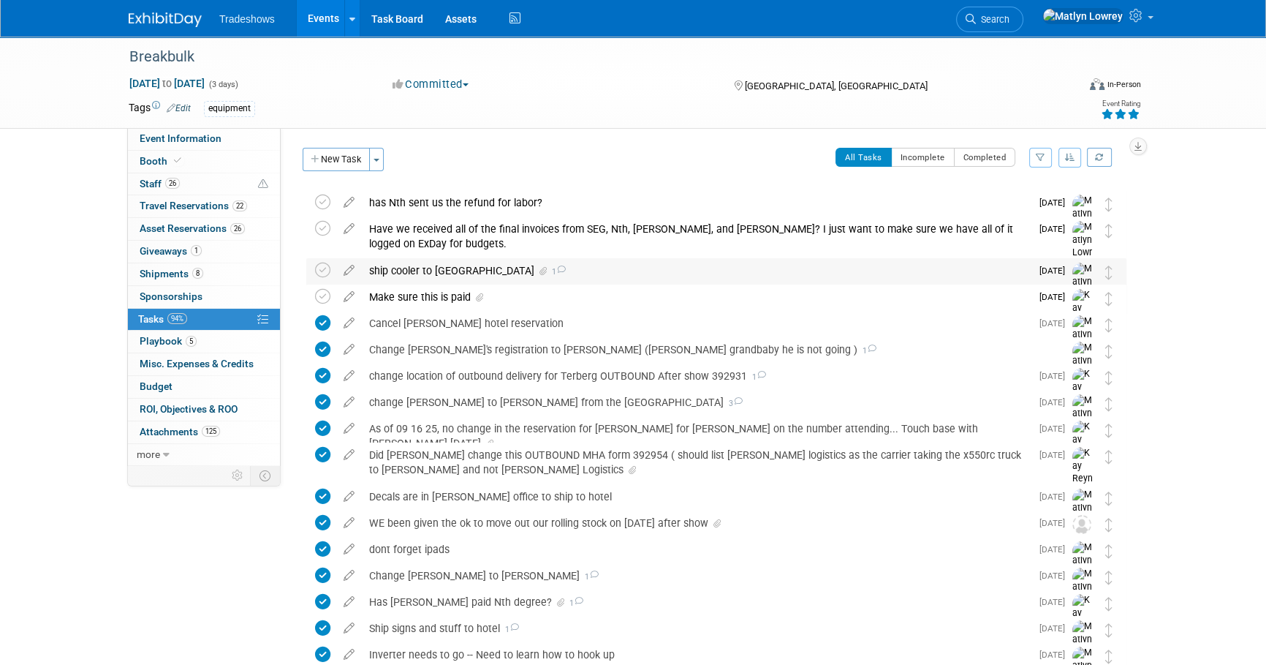
click at [385, 271] on div "ship cooler to baton rouge 1" at bounding box center [696, 270] width 669 height 25
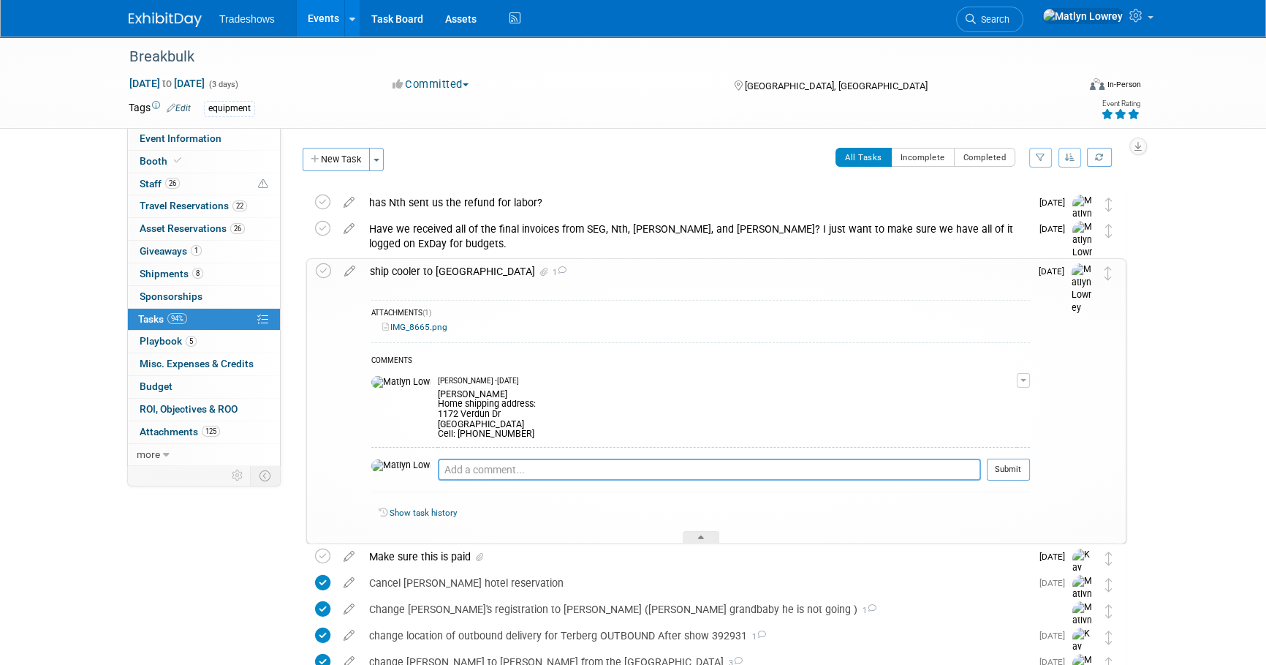
click at [438, 466] on textarea at bounding box center [709, 469] width 543 height 22
type textarea "sent 10/14"
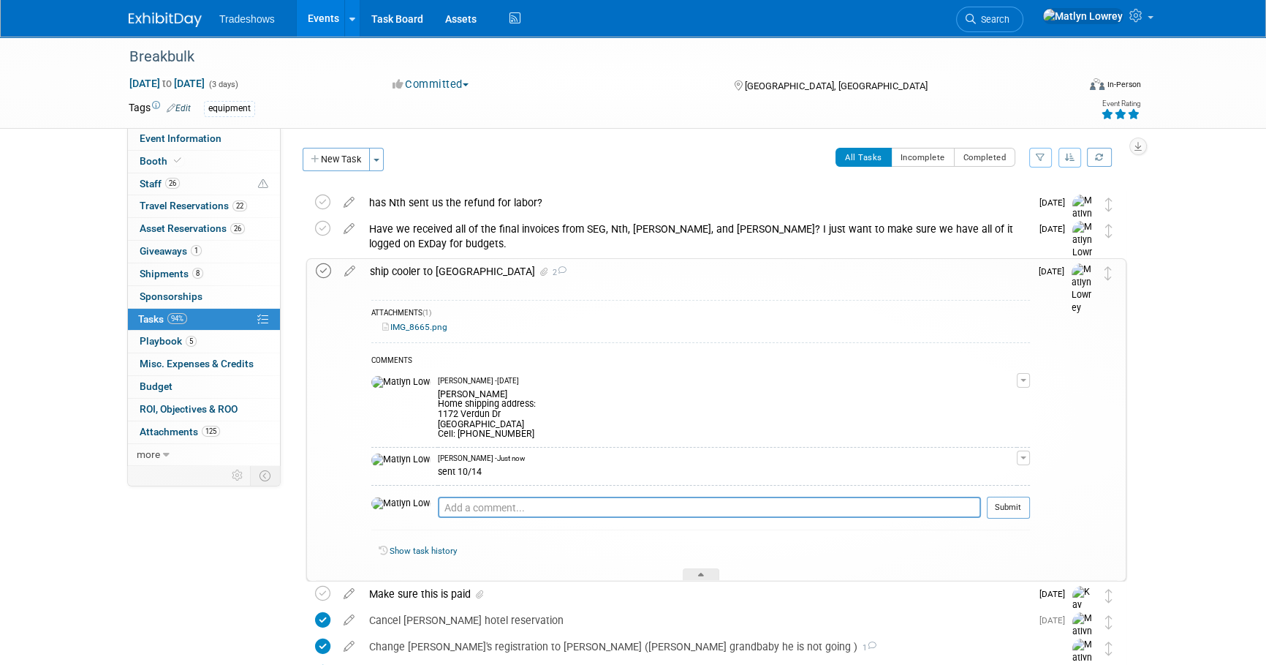
click at [325, 270] on icon at bounding box center [323, 270] width 15 height 15
click at [321, 28] on link "Events" at bounding box center [323, 18] width 53 height 37
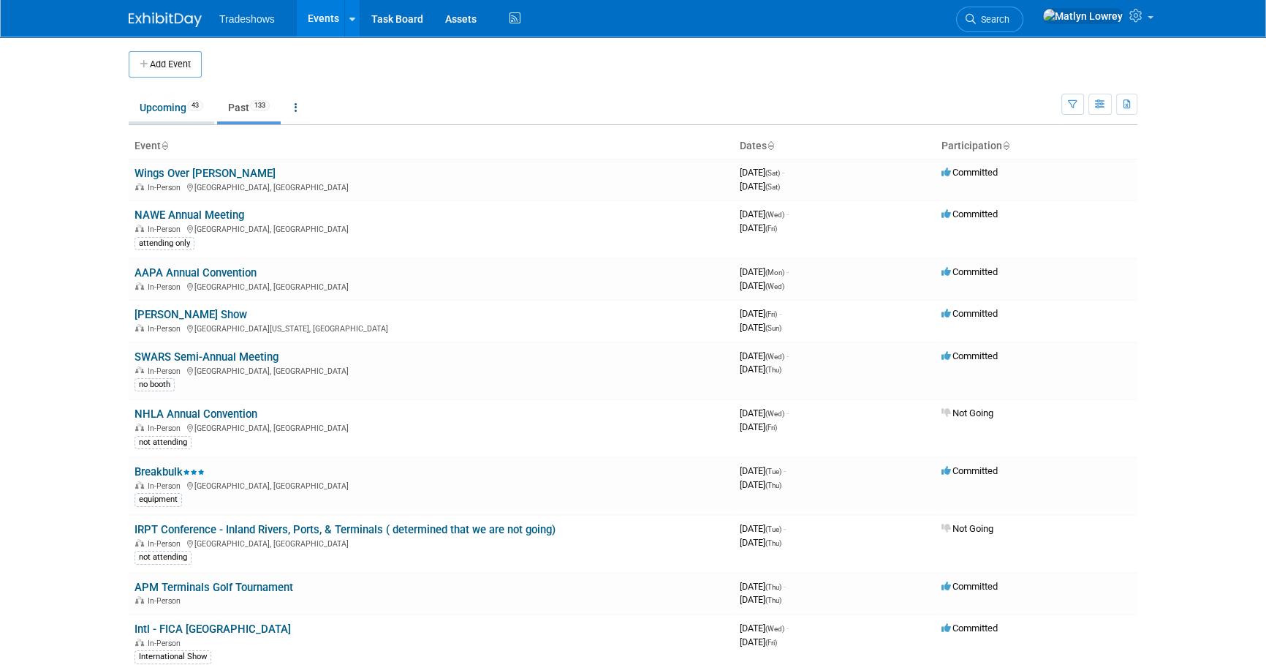
click at [143, 119] on link "Upcoming 43" at bounding box center [172, 108] width 86 height 28
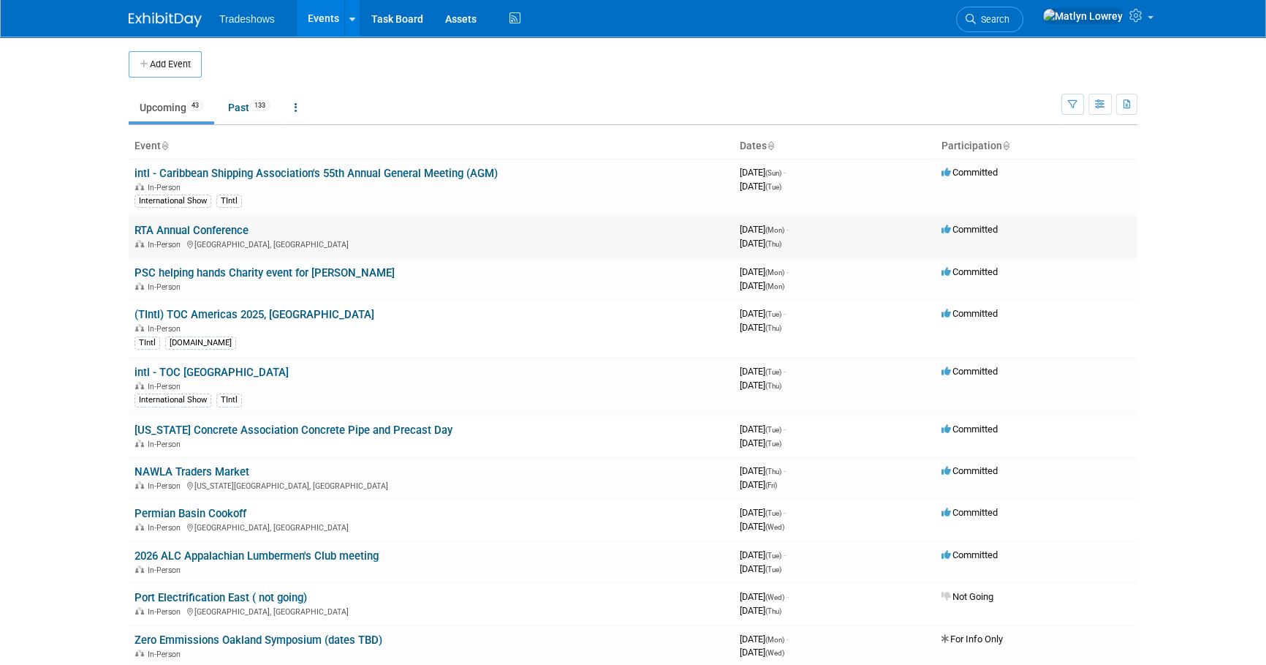
click at [155, 230] on link "RTA Annual Conference" at bounding box center [192, 230] width 114 height 13
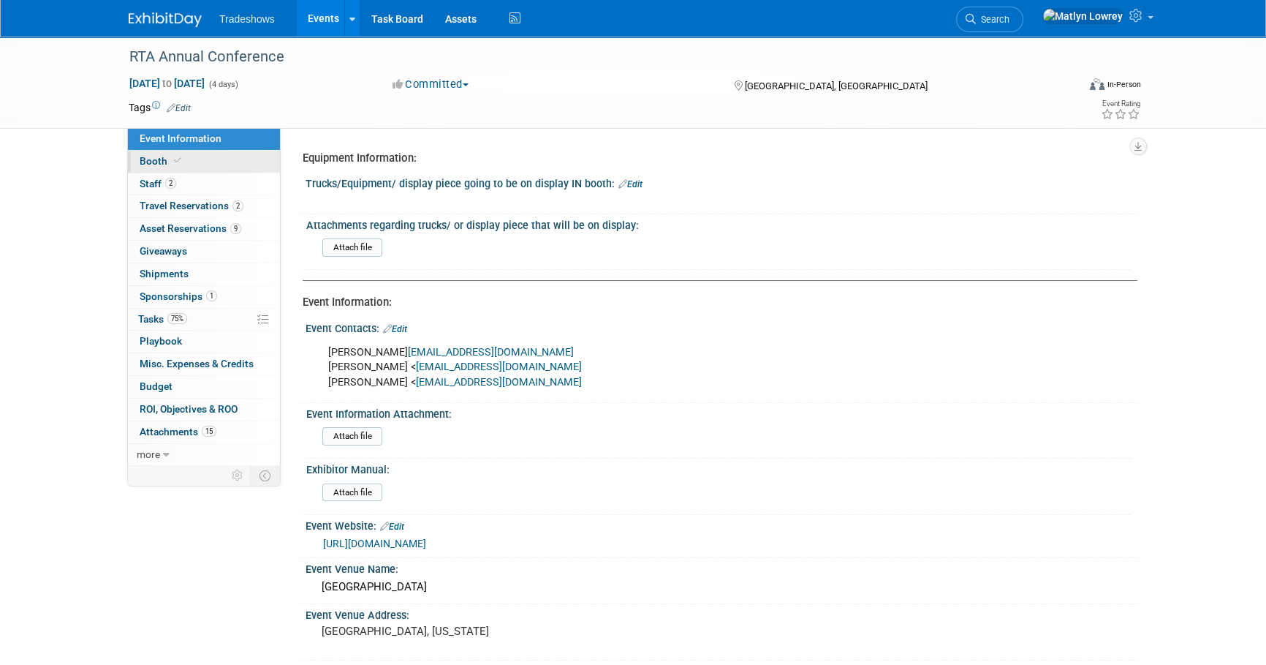
click at [158, 162] on span "Booth" at bounding box center [162, 161] width 45 height 12
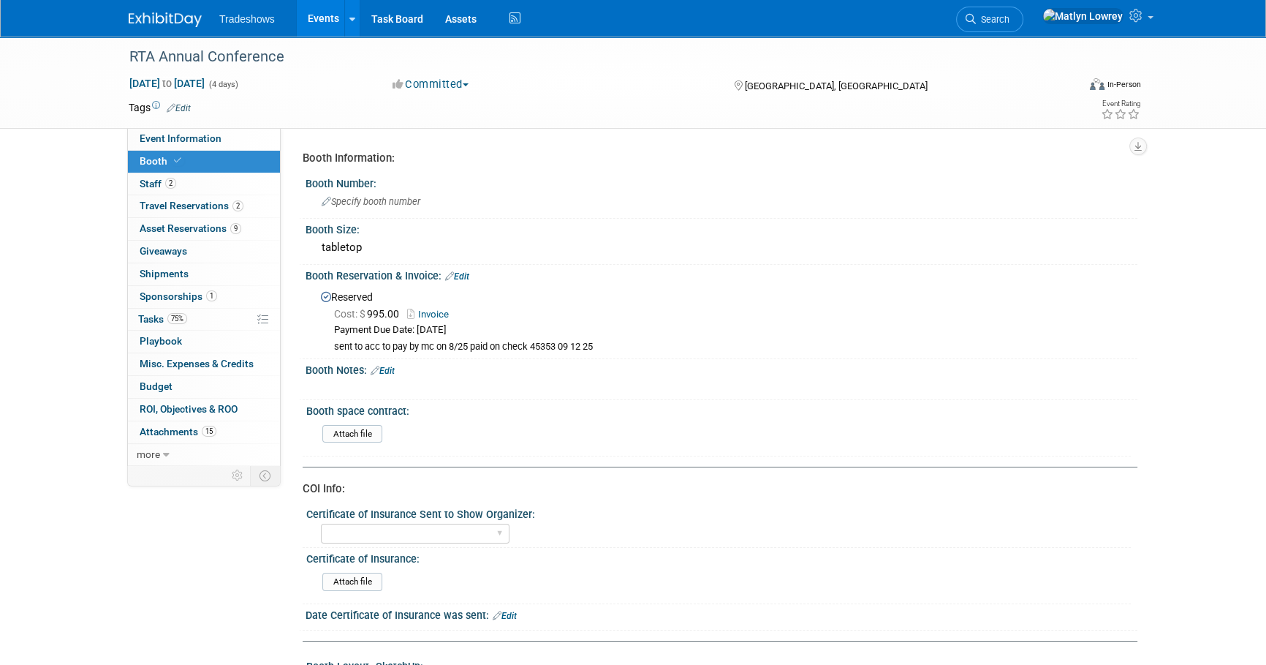
click at [428, 312] on link "Invoice" at bounding box center [431, 314] width 49 height 11
click at [148, 139] on span "Event Information" at bounding box center [181, 138] width 82 height 12
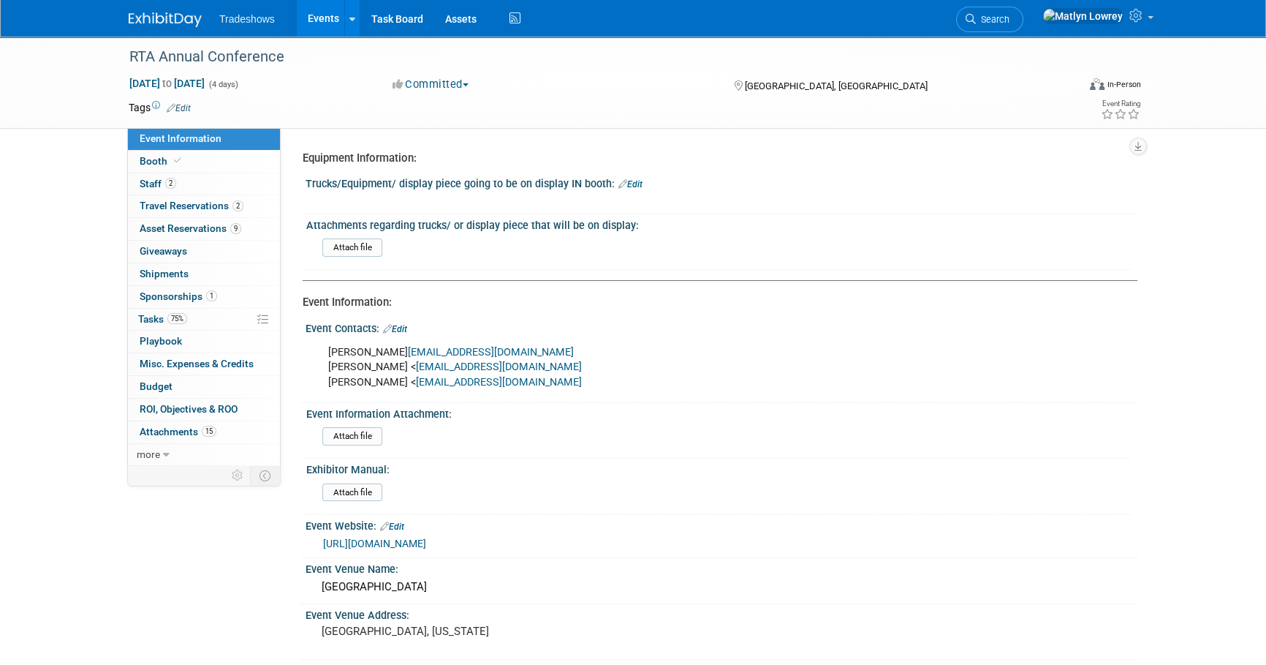
scroll to position [66, 0]
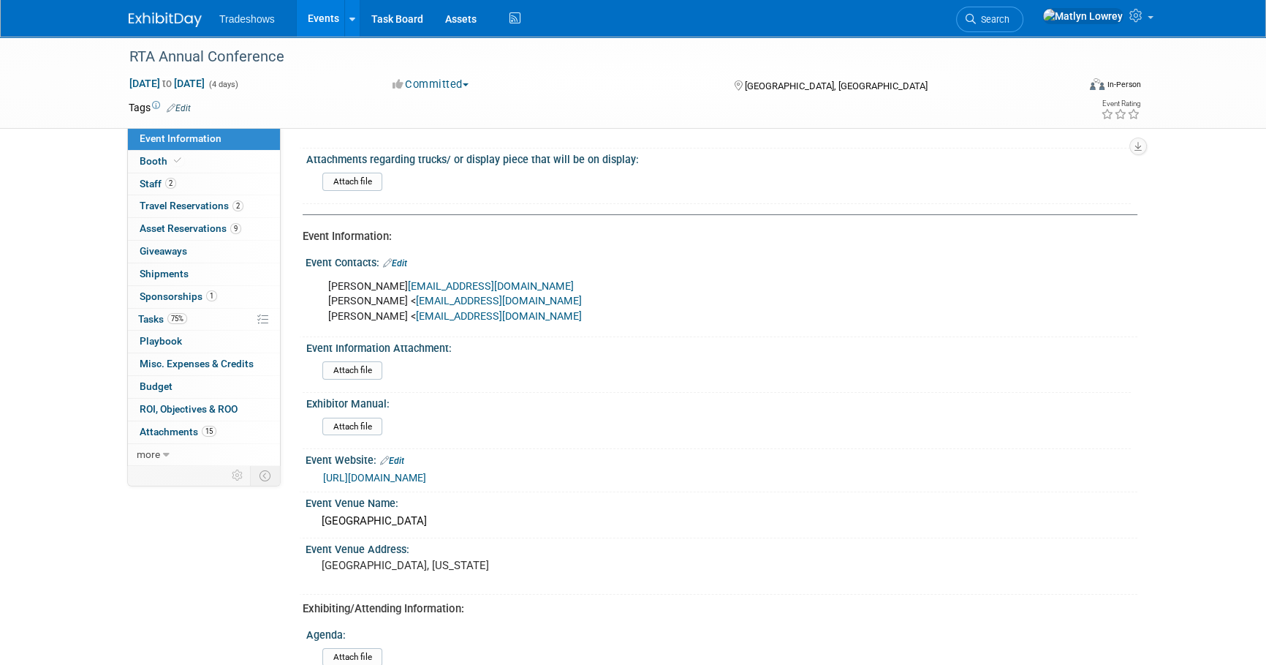
click at [426, 475] on link "[URL][DOMAIN_NAME]" at bounding box center [374, 478] width 103 height 12
click at [172, 310] on link "75% Tasks 75%" at bounding box center [204, 320] width 152 height 22
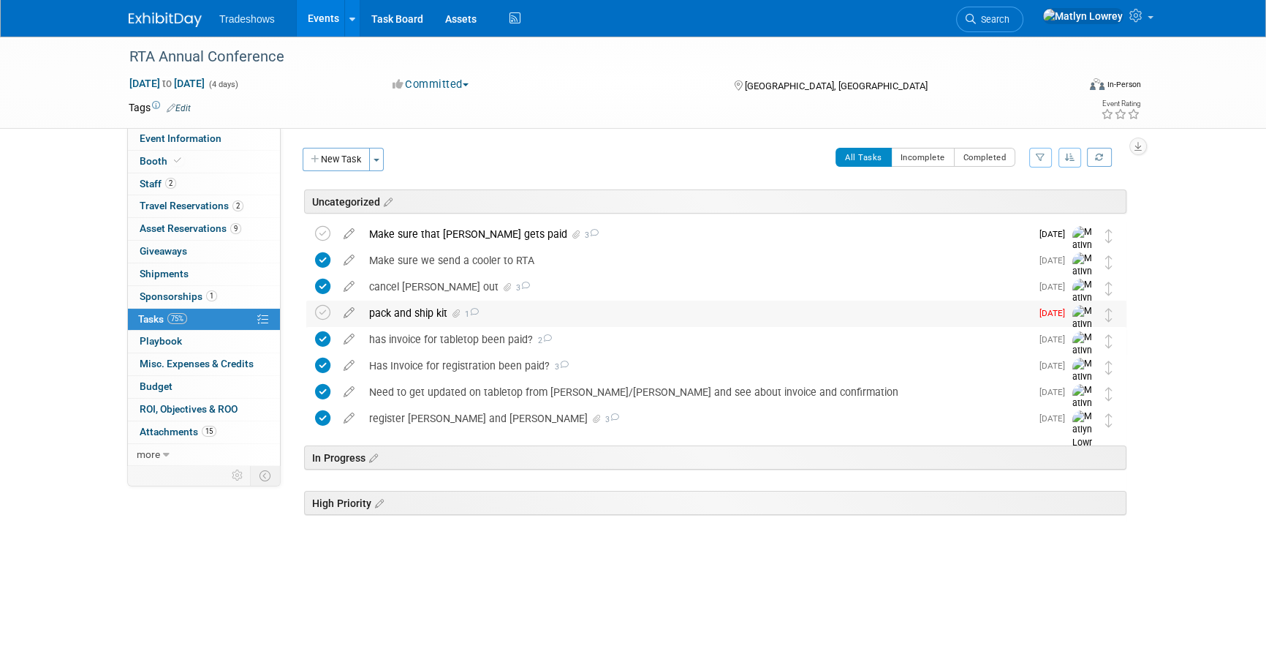
click at [410, 308] on div "pack and ship kit 1" at bounding box center [696, 313] width 669 height 25
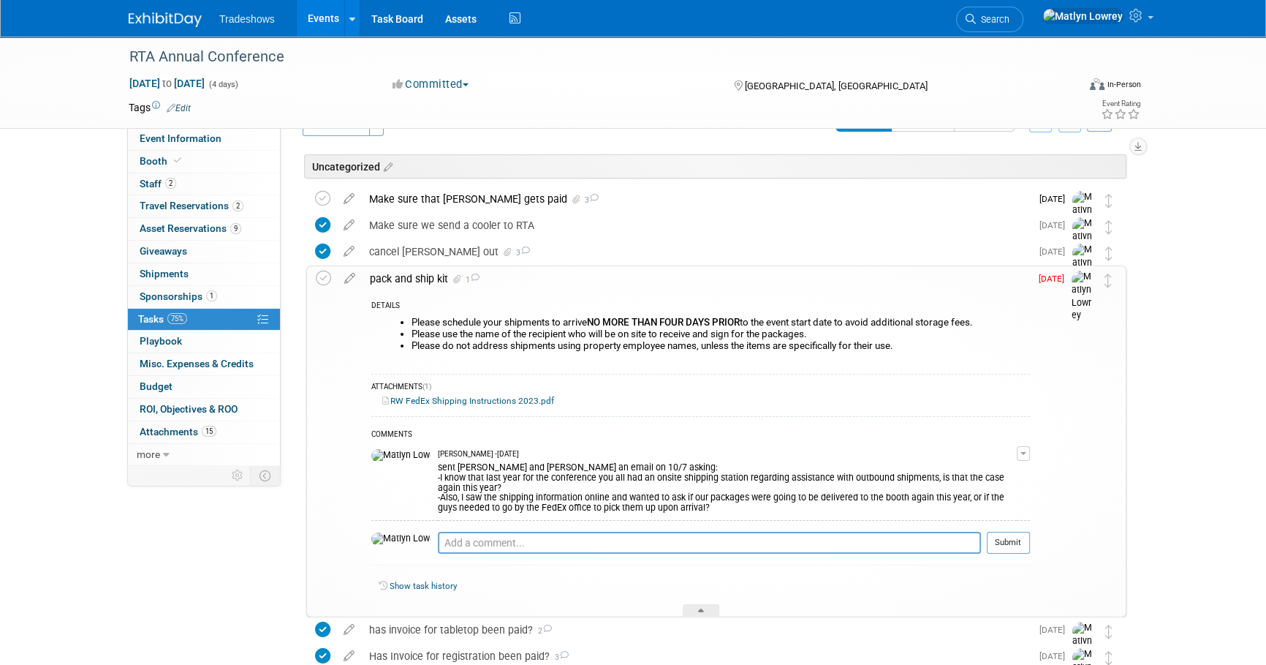
scroll to position [66, 0]
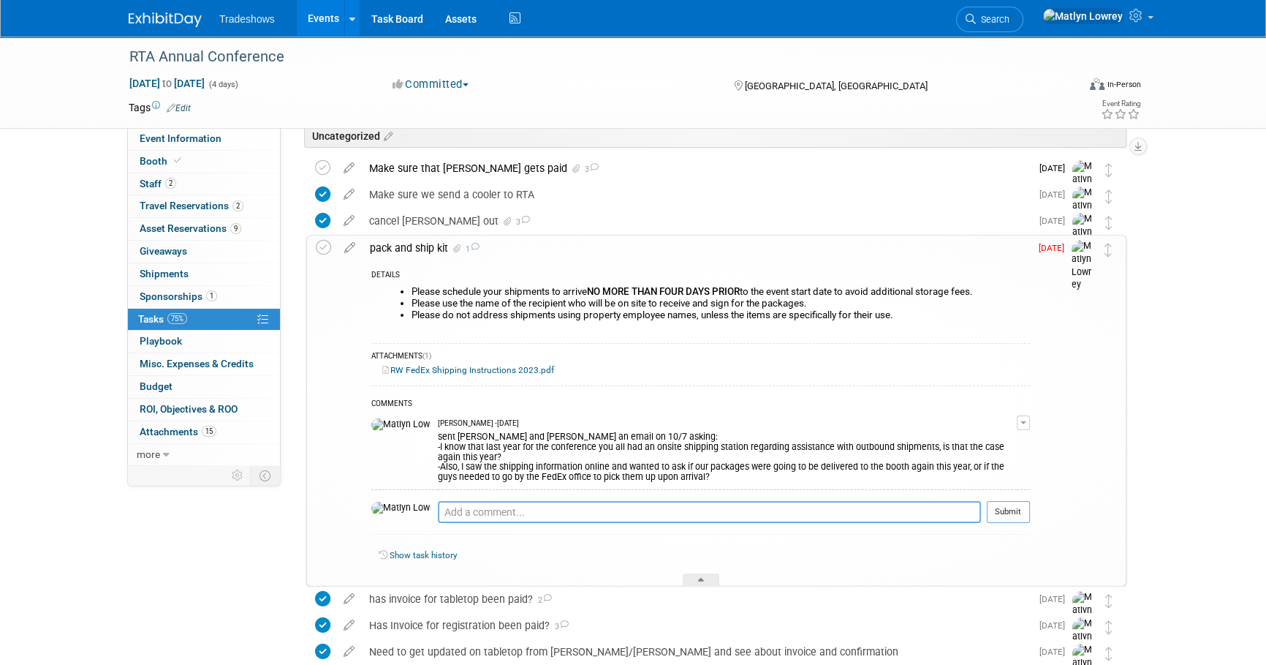
click at [438, 516] on textarea at bounding box center [709, 512] width 543 height 22
type textarea "sent out 10/14"
click at [1019, 505] on button "Submit" at bounding box center [1008, 512] width 43 height 22
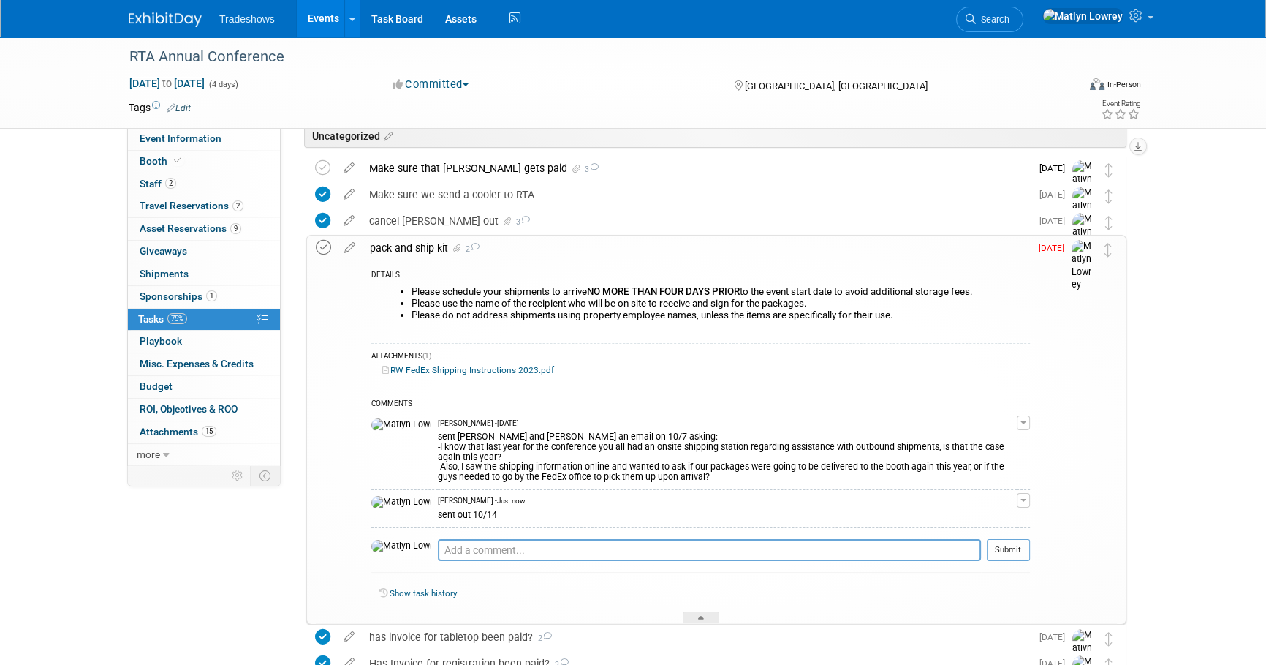
click at [321, 247] on icon at bounding box center [323, 247] width 15 height 15
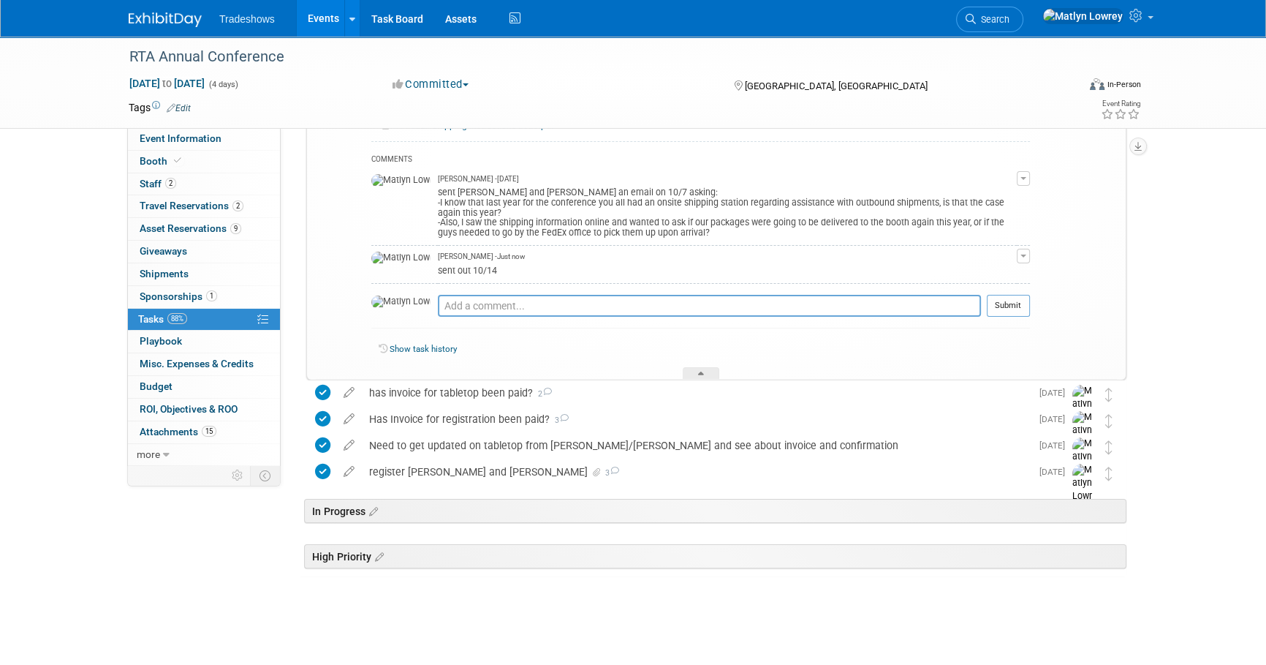
scroll to position [0, 0]
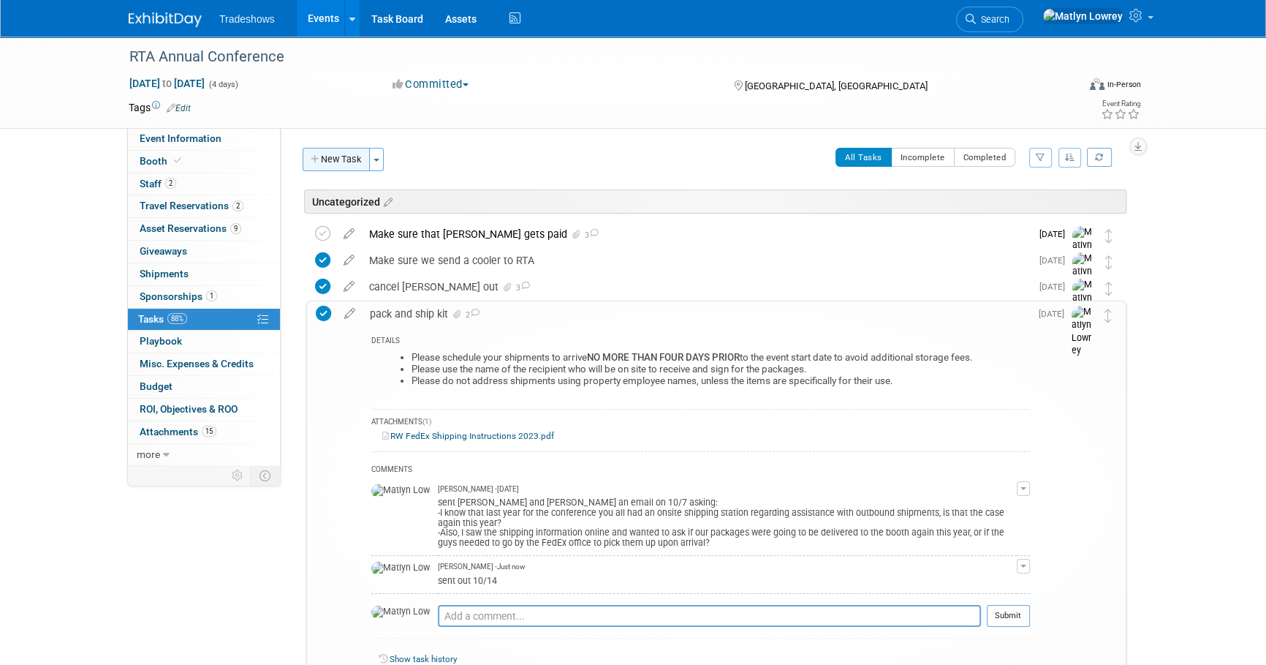
click at [333, 168] on button "New Task" at bounding box center [336, 159] width 67 height 23
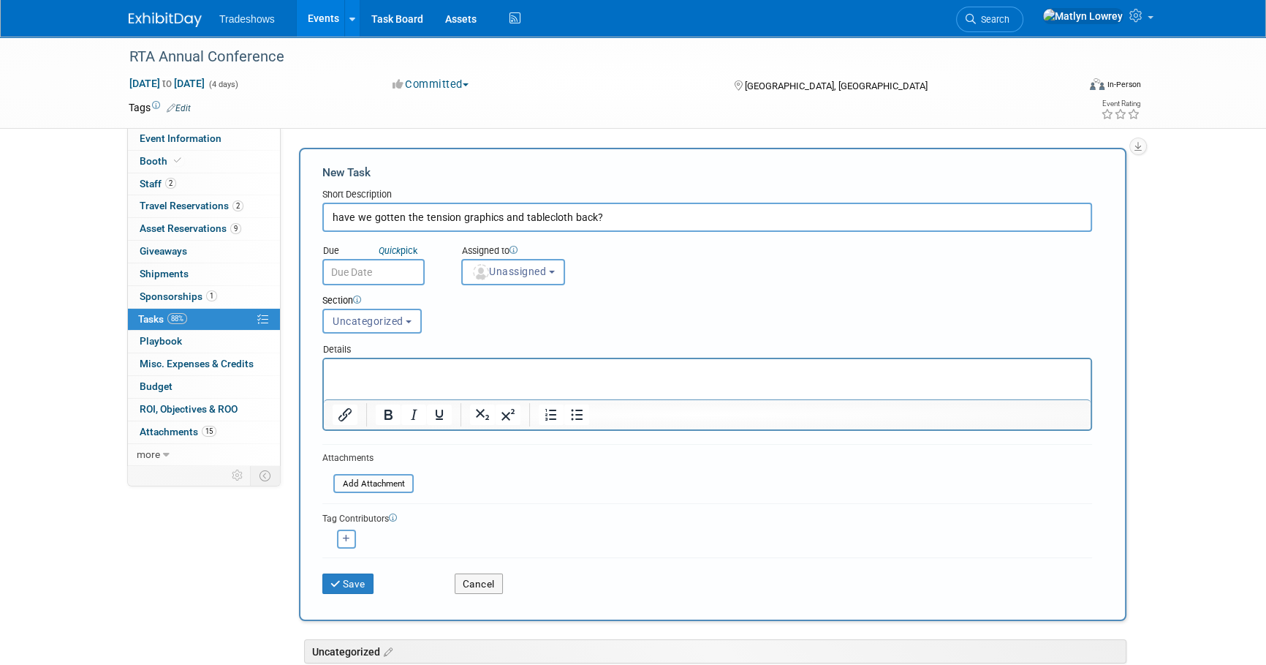
type input "have we gotten the tension graphics and tablecloth back?"
click at [374, 261] on input "text" at bounding box center [373, 272] width 102 height 26
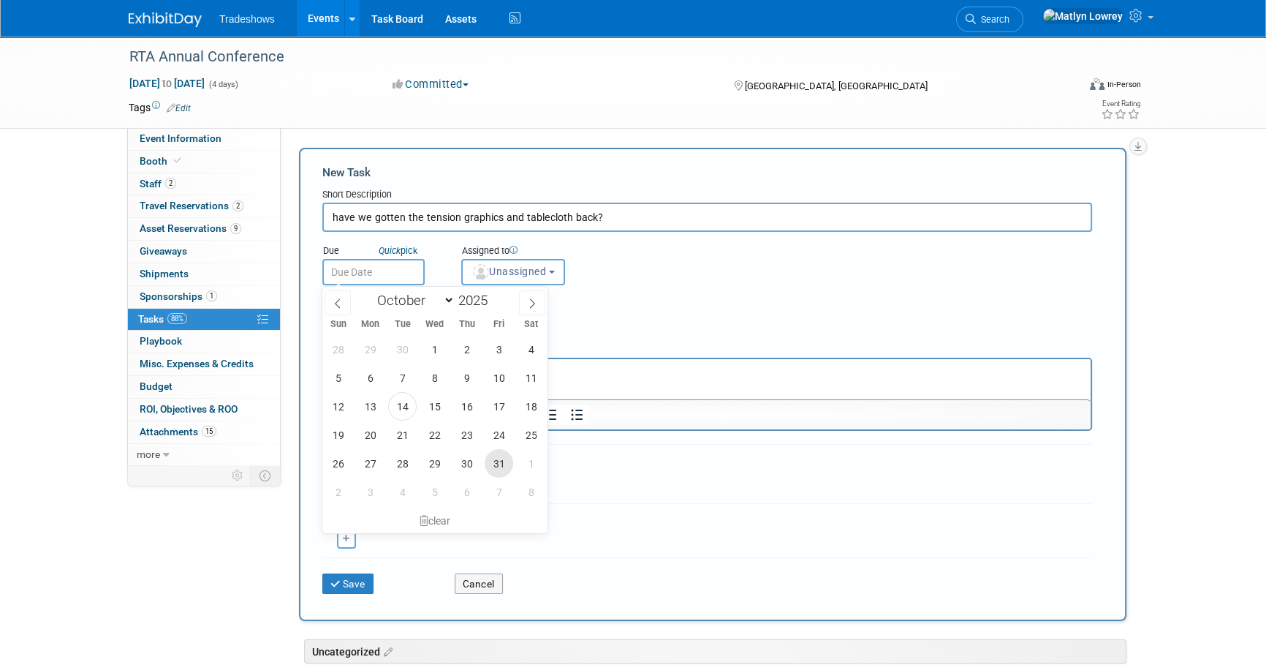
click at [505, 464] on span "31" at bounding box center [499, 463] width 29 height 29
type input "[DATE]"
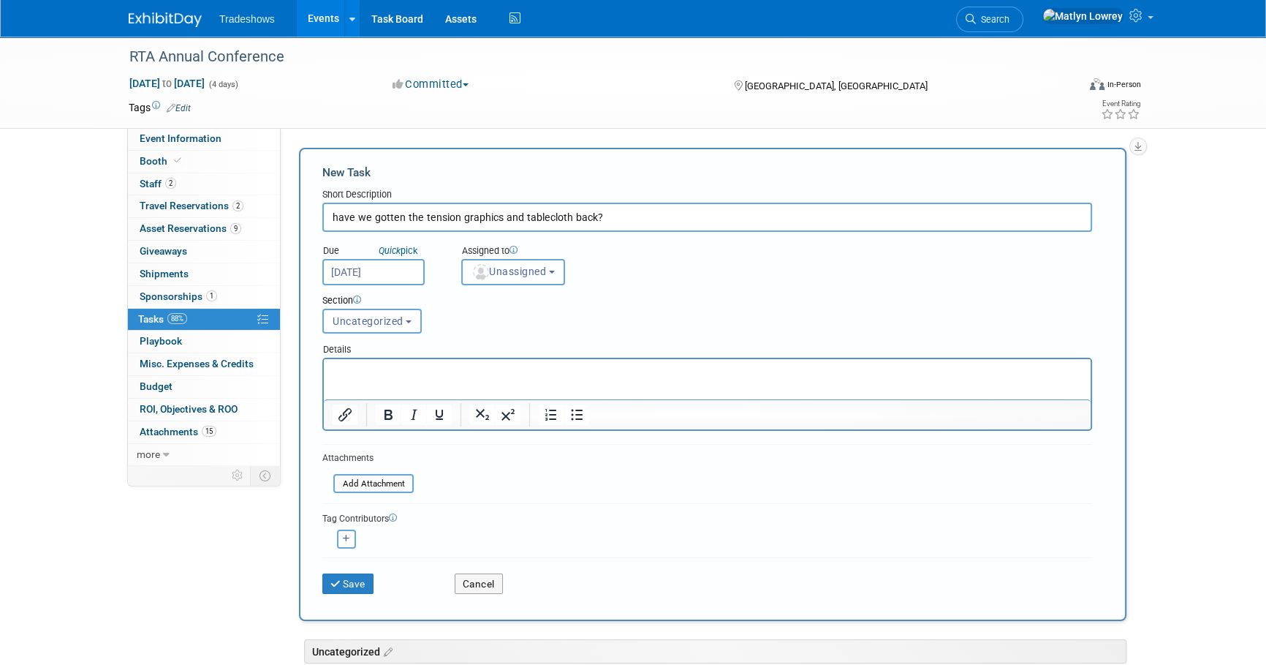
click at [482, 269] on img "button" at bounding box center [481, 272] width 16 height 16
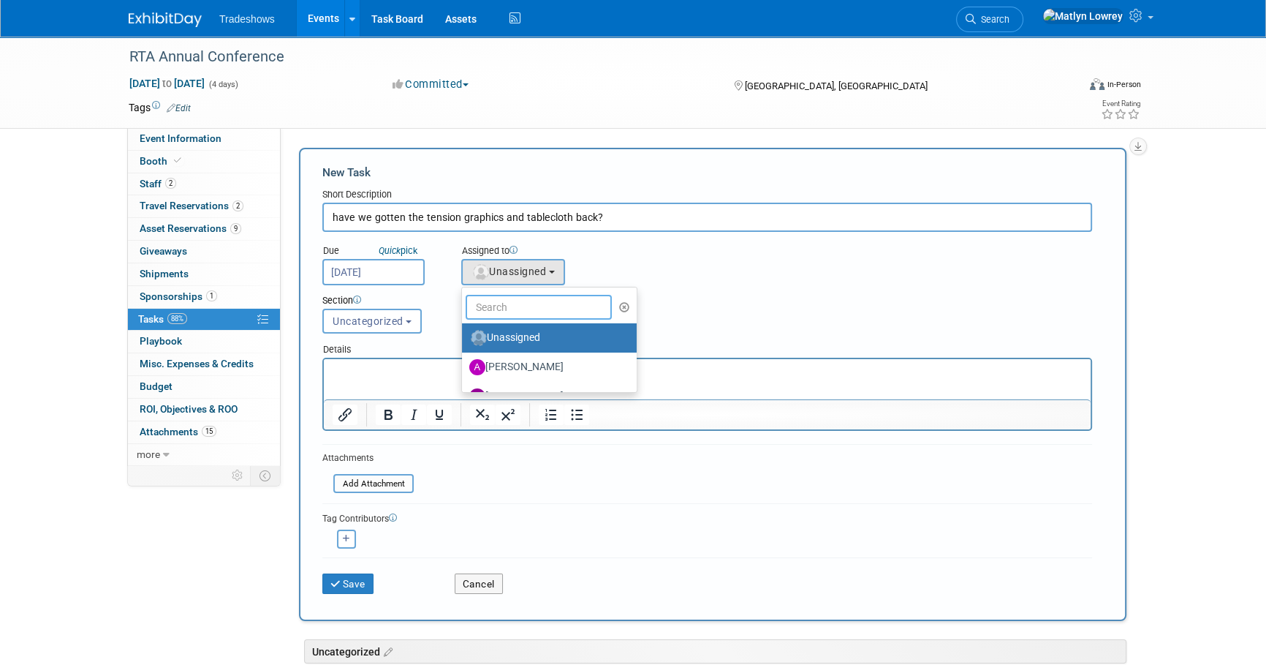
click at [500, 313] on input "text" at bounding box center [539, 307] width 146 height 25
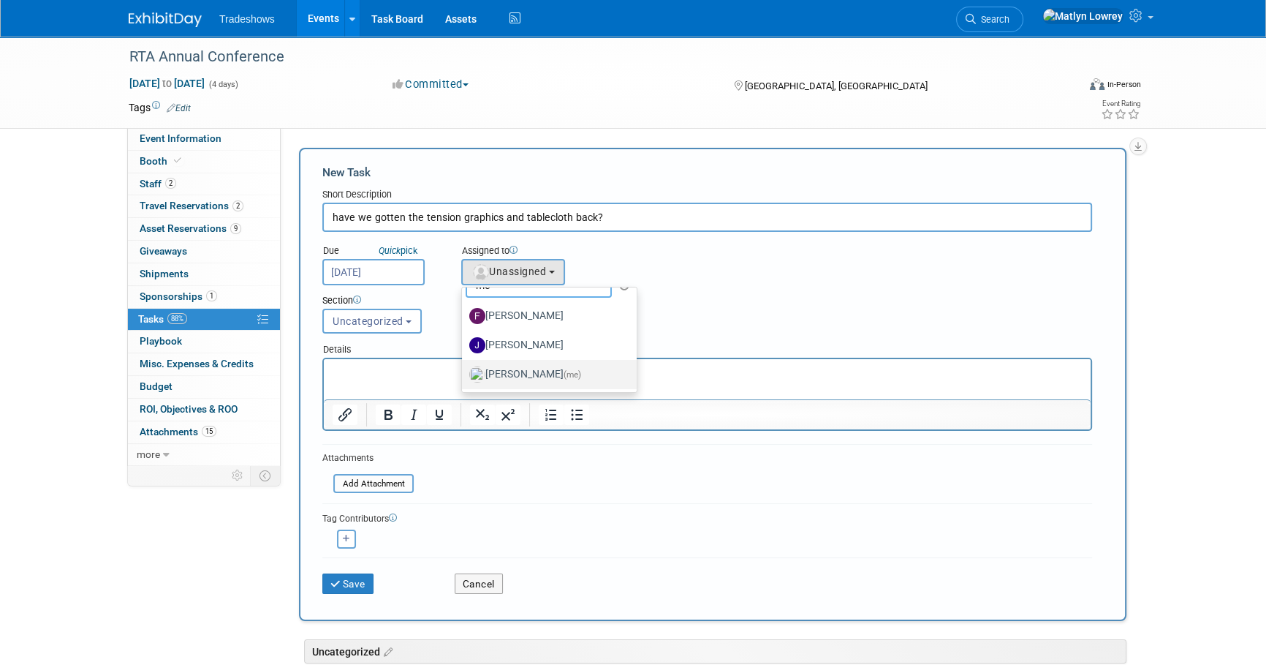
type input "me"
click at [504, 372] on label "[PERSON_NAME] (me)" at bounding box center [545, 374] width 153 height 23
click at [464, 372] on input "[PERSON_NAME] (me)" at bounding box center [460, 373] width 10 height 10
select select "53a61db3-ae1f-4f8e-85ed-74f10af30436"
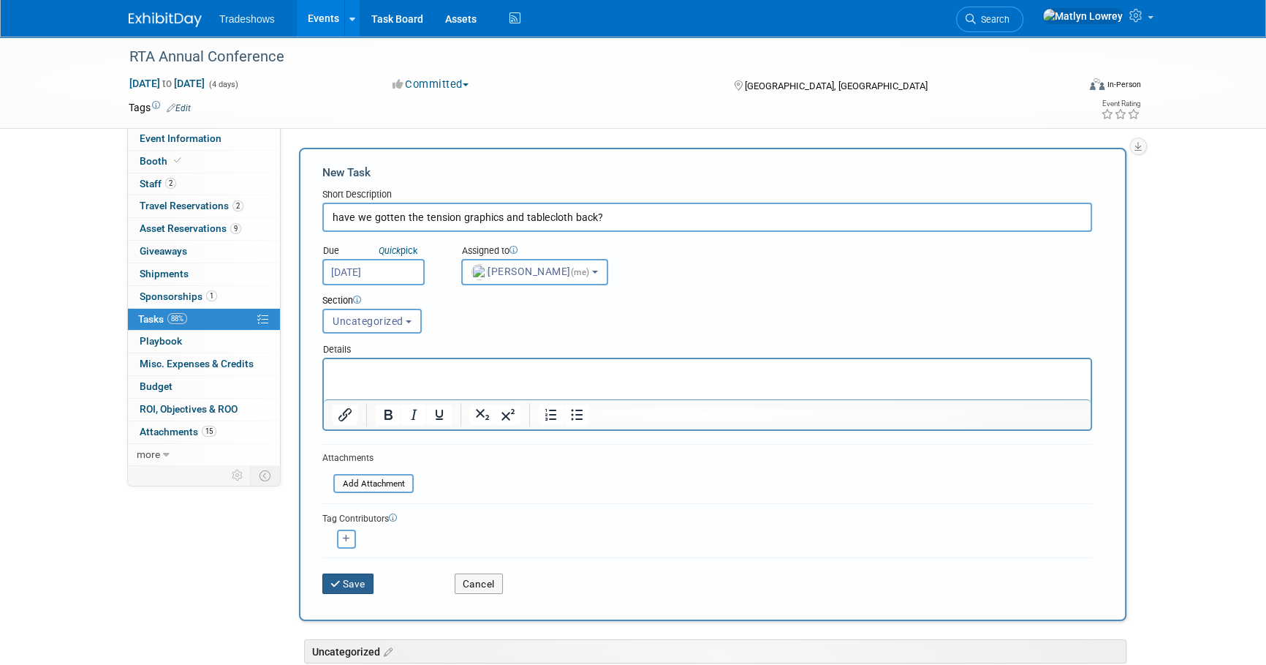
click at [346, 582] on button "Save" at bounding box center [347, 583] width 51 height 20
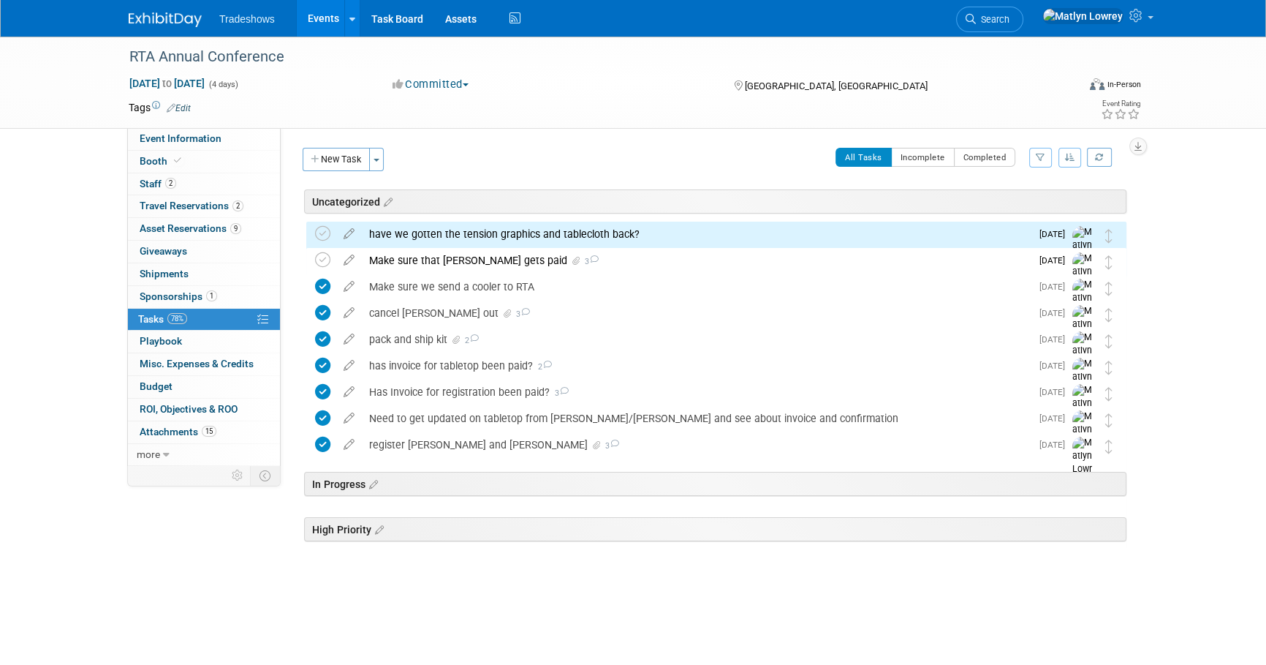
click at [474, 227] on div "have we gotten the tension graphics and tablecloth back?" at bounding box center [696, 234] width 669 height 25
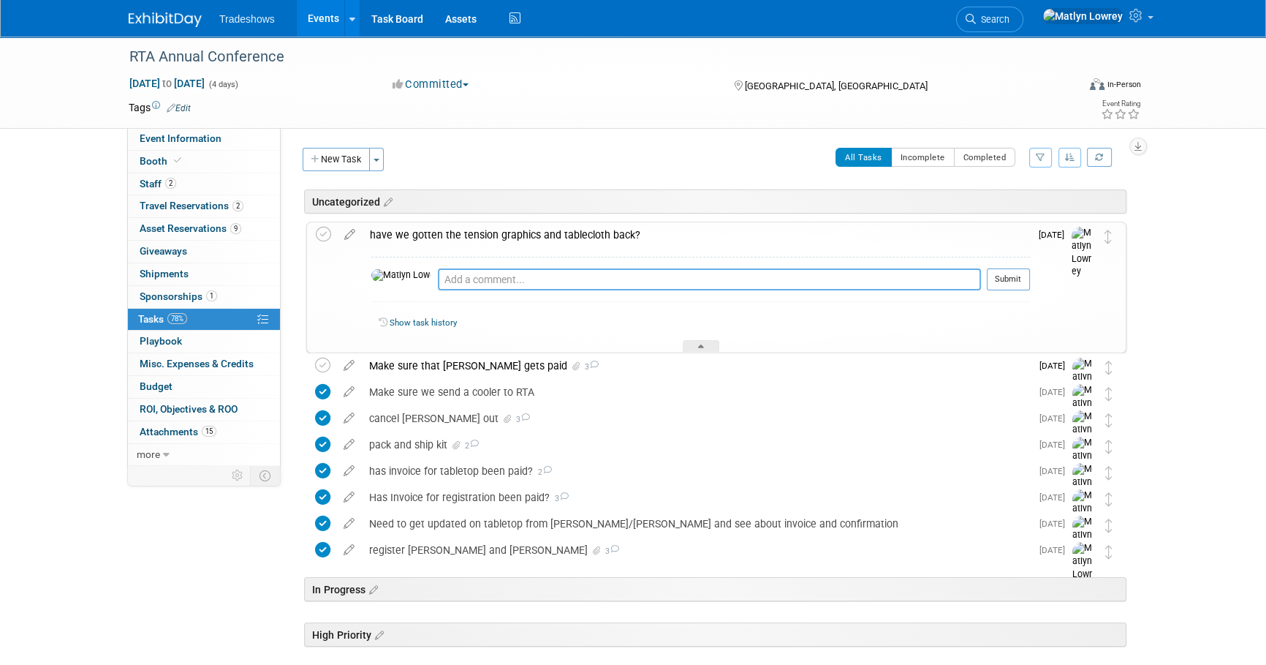
click at [438, 279] on textarea at bounding box center [709, 279] width 543 height 22
type textarea "I"
type textarea "[PERSON_NAME] will have to use FedEx office to send back"
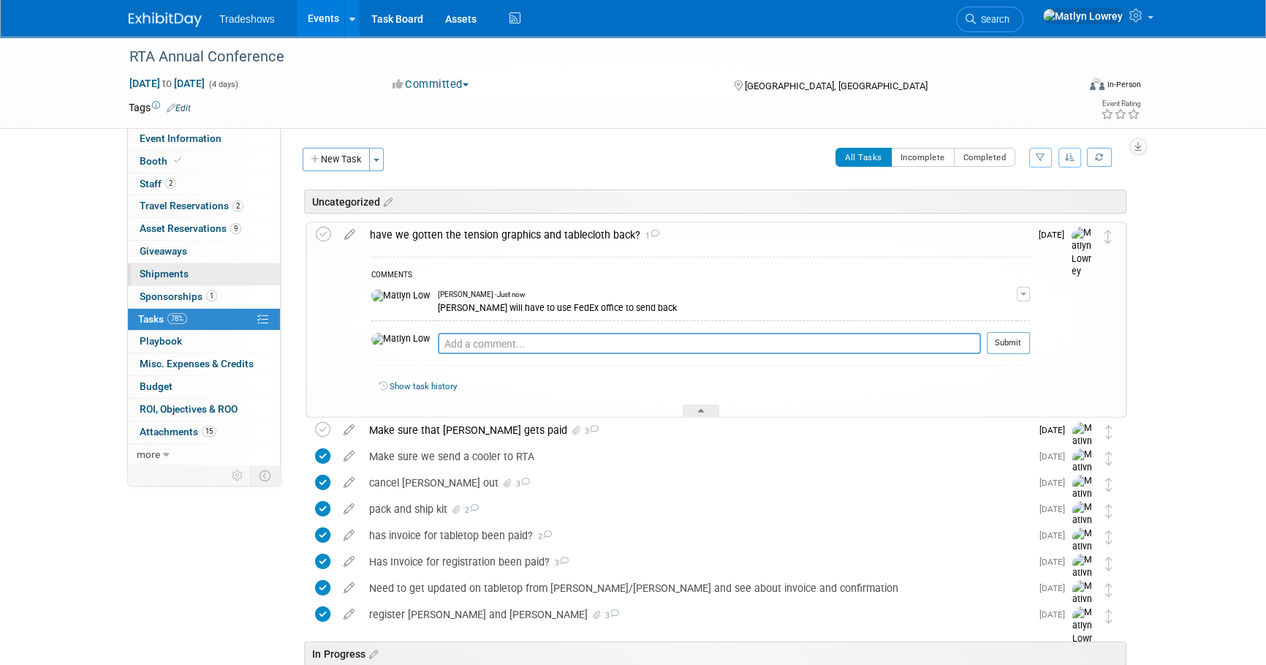
click at [185, 272] on span "Shipments 0" at bounding box center [164, 274] width 49 height 12
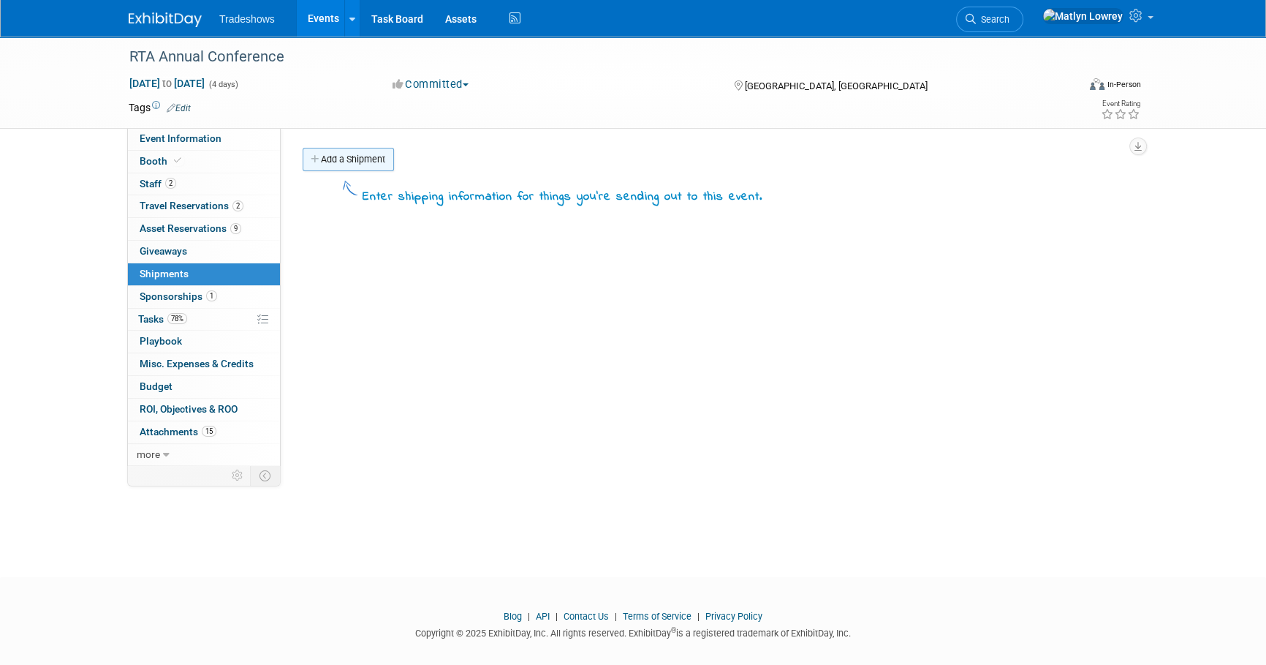
click at [333, 159] on link "Add a Shipment" at bounding box center [348, 159] width 91 height 23
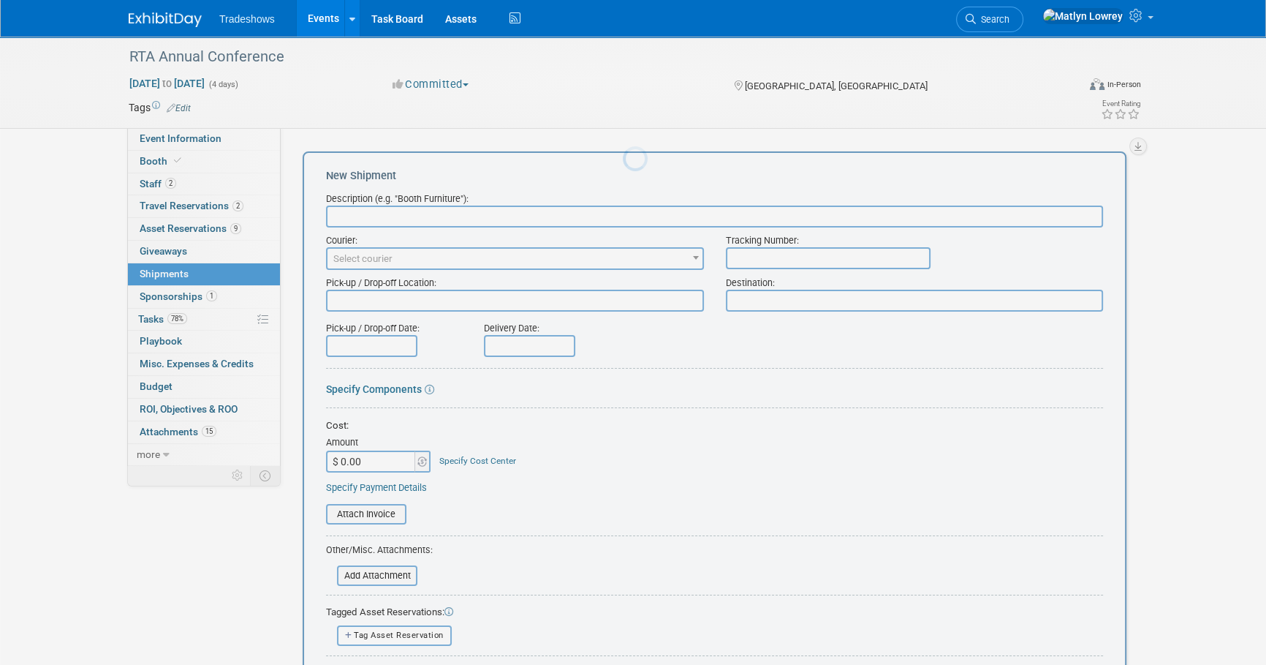
scroll to position [0, 0]
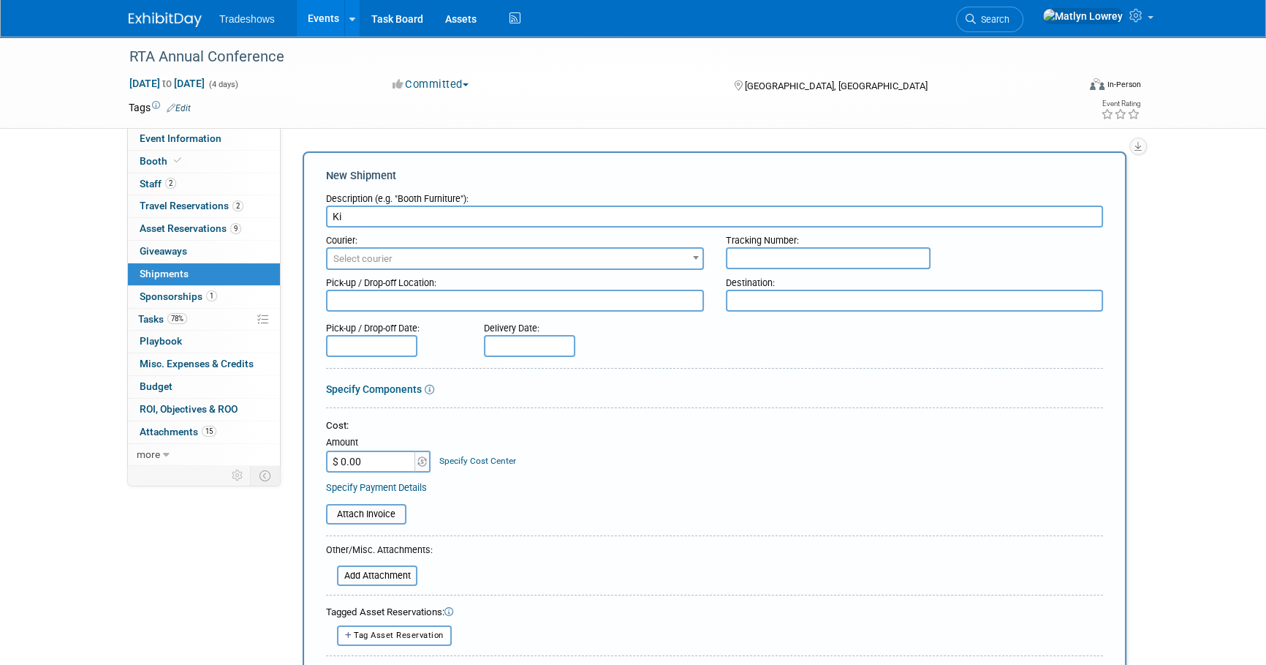
type input "K"
type input "S"
type input "Kit to Hotel"
click at [395, 249] on span "Select courier" at bounding box center [515, 259] width 375 height 20
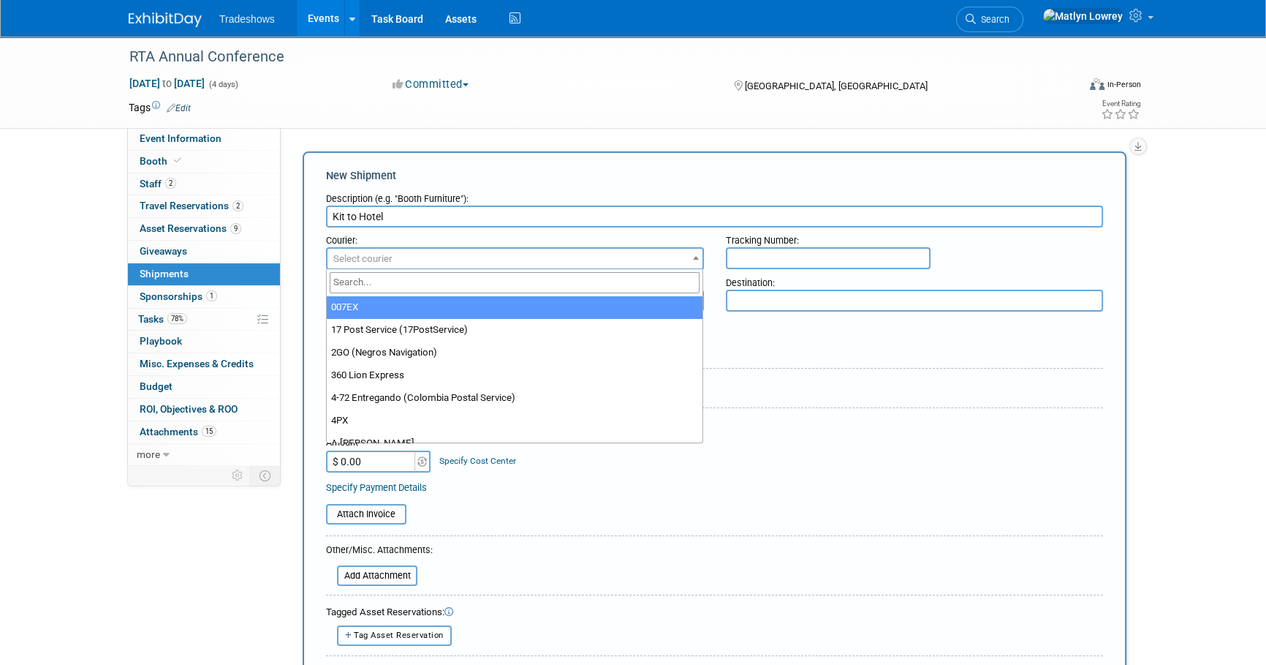
click at [392, 274] on input "search" at bounding box center [515, 282] width 371 height 21
type input "UPS"
select select "508"
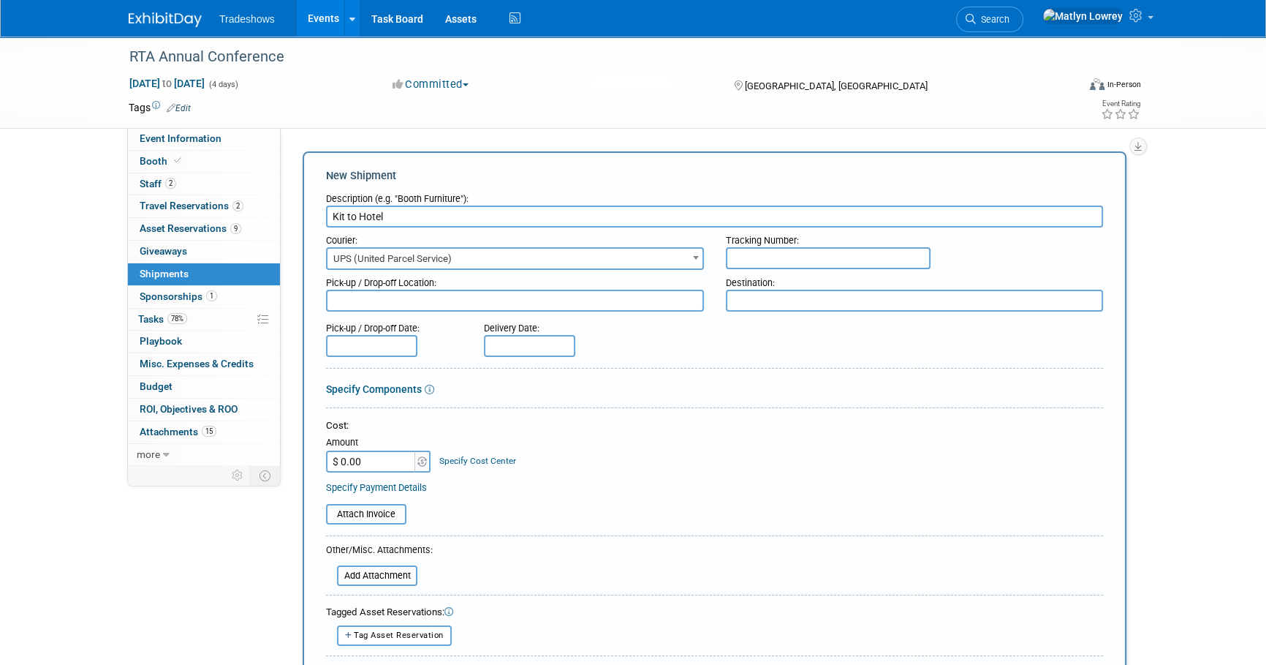
scroll to position [66, 0]
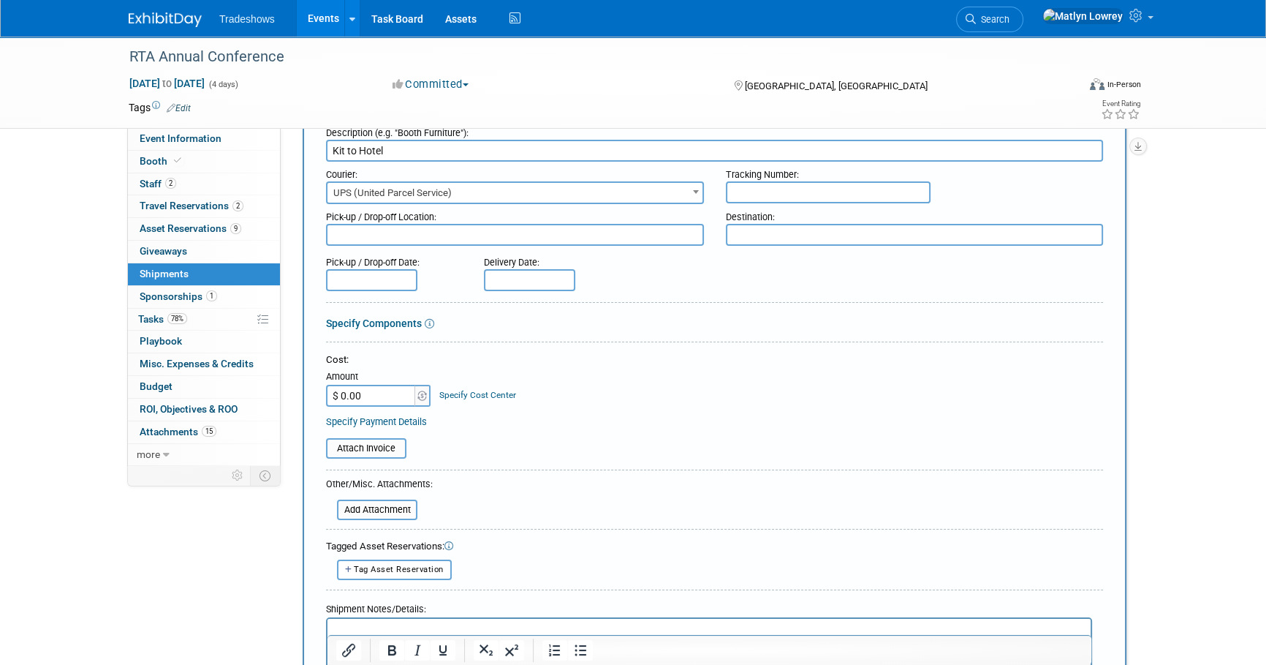
click at [371, 395] on input "$ 0.00" at bounding box center [371, 396] width 91 height 22
type input "$ 46.63"
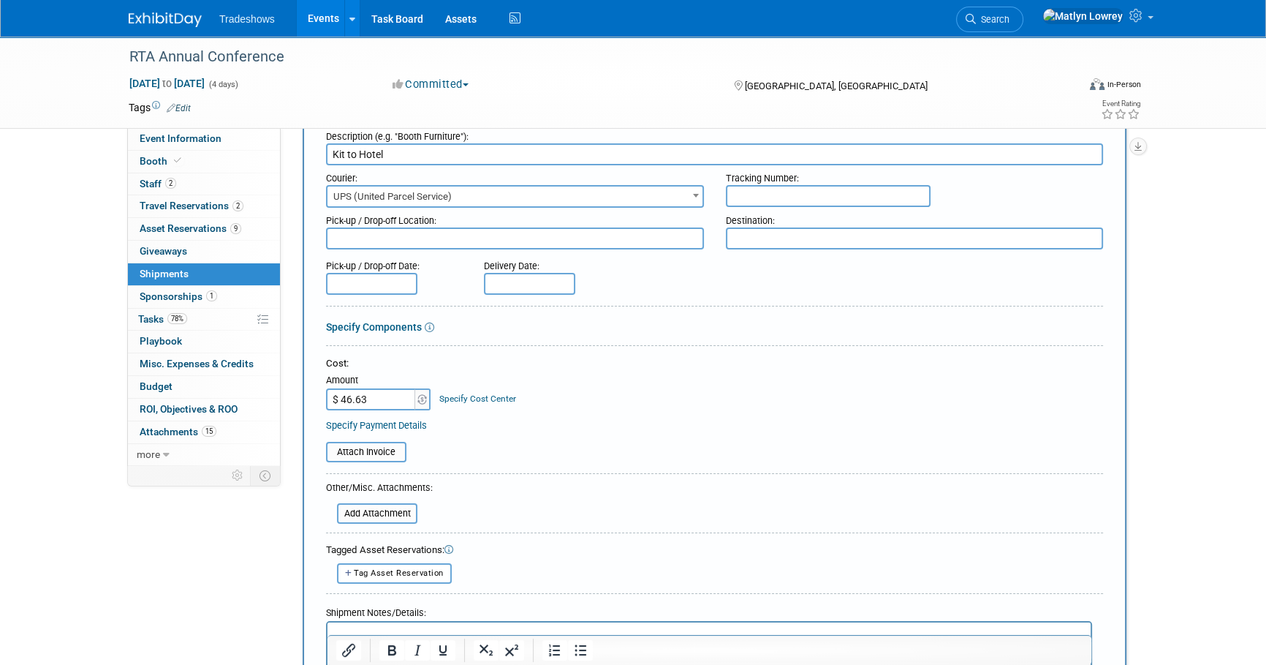
scroll to position [0, 0]
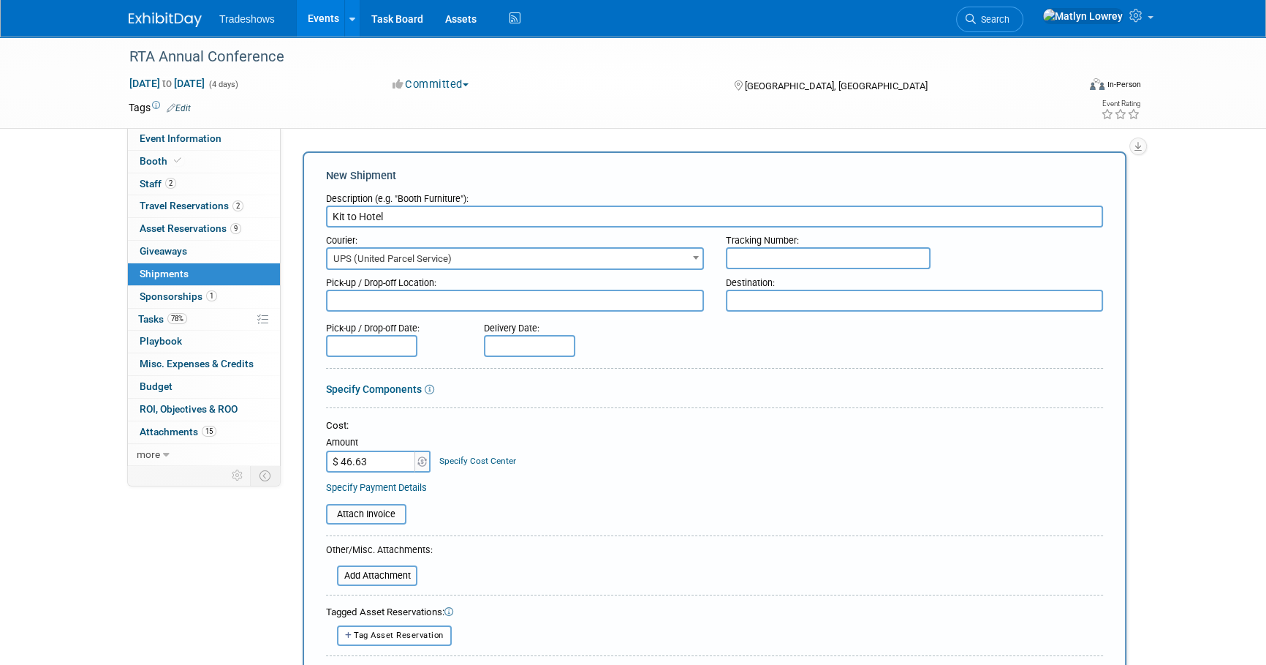
click at [778, 259] on input "text" at bounding box center [828, 258] width 205 height 22
paste input "1Z6V25730392285449"
type input "1Z6V25730392285449"
click at [455, 307] on textarea at bounding box center [515, 301] width 378 height 22
type textarea "mat ssi"
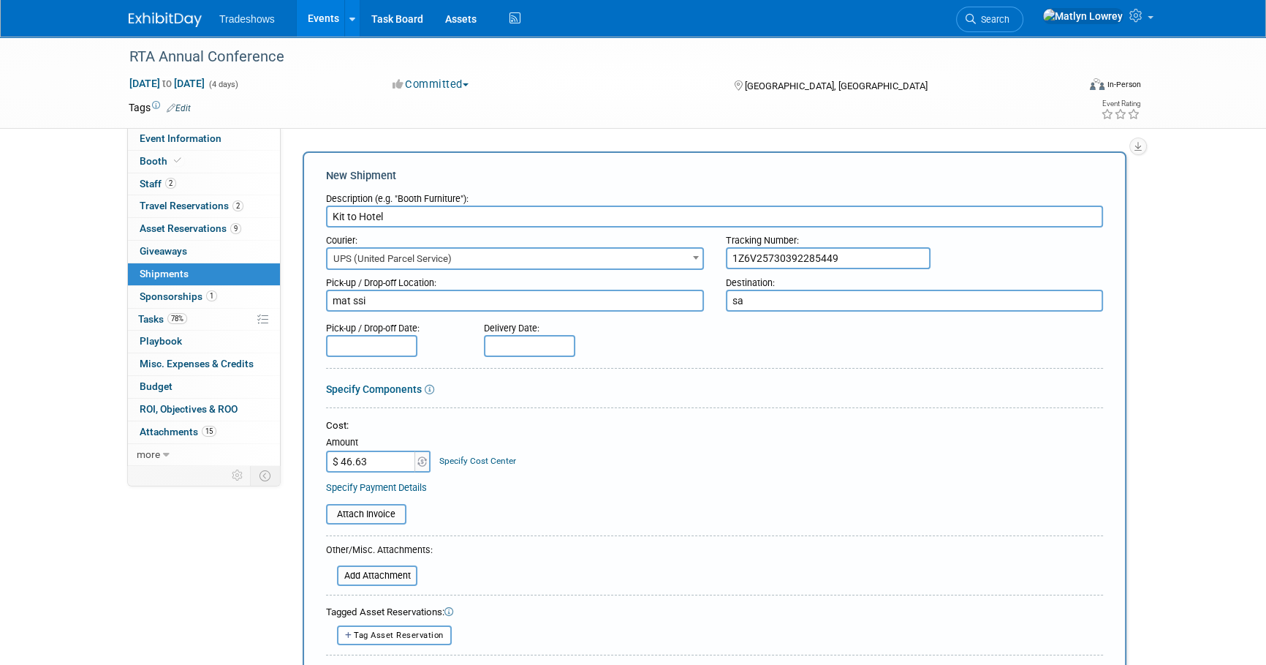
type textarea "s"
type textarea "[GEOGRAPHIC_DATA]"
click at [401, 339] on input "text" at bounding box center [371, 346] width 91 height 22
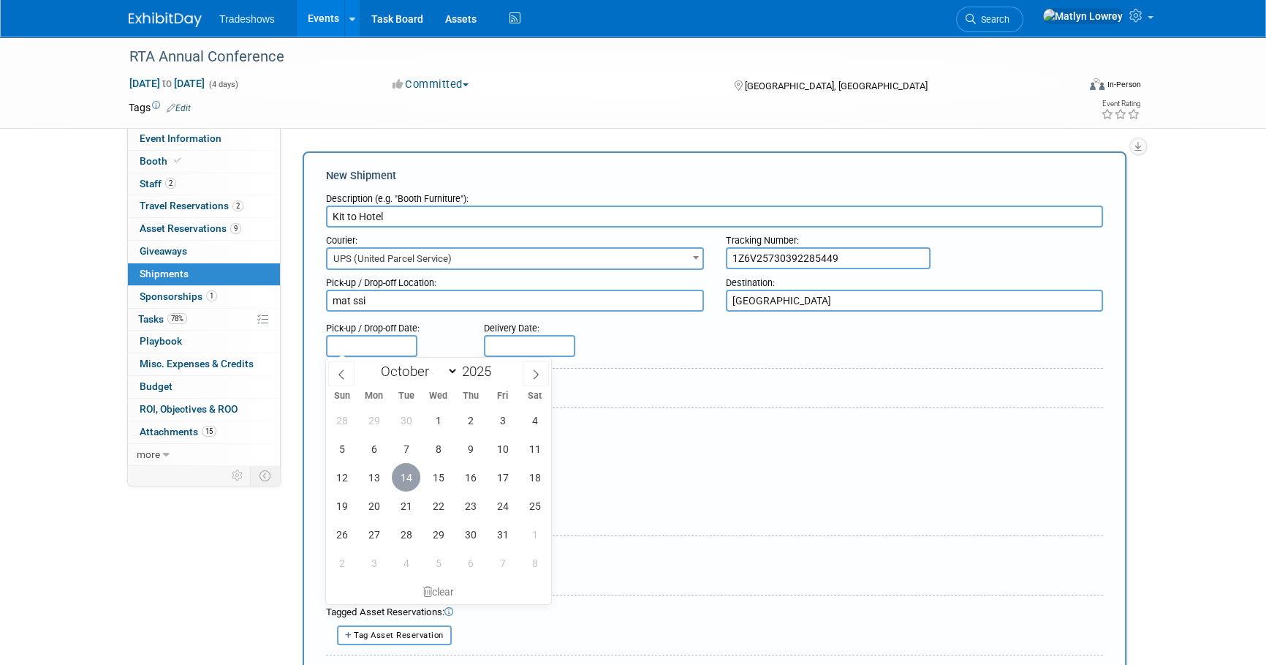
click at [411, 480] on span "14" at bounding box center [406, 477] width 29 height 29
type input "[DATE]"
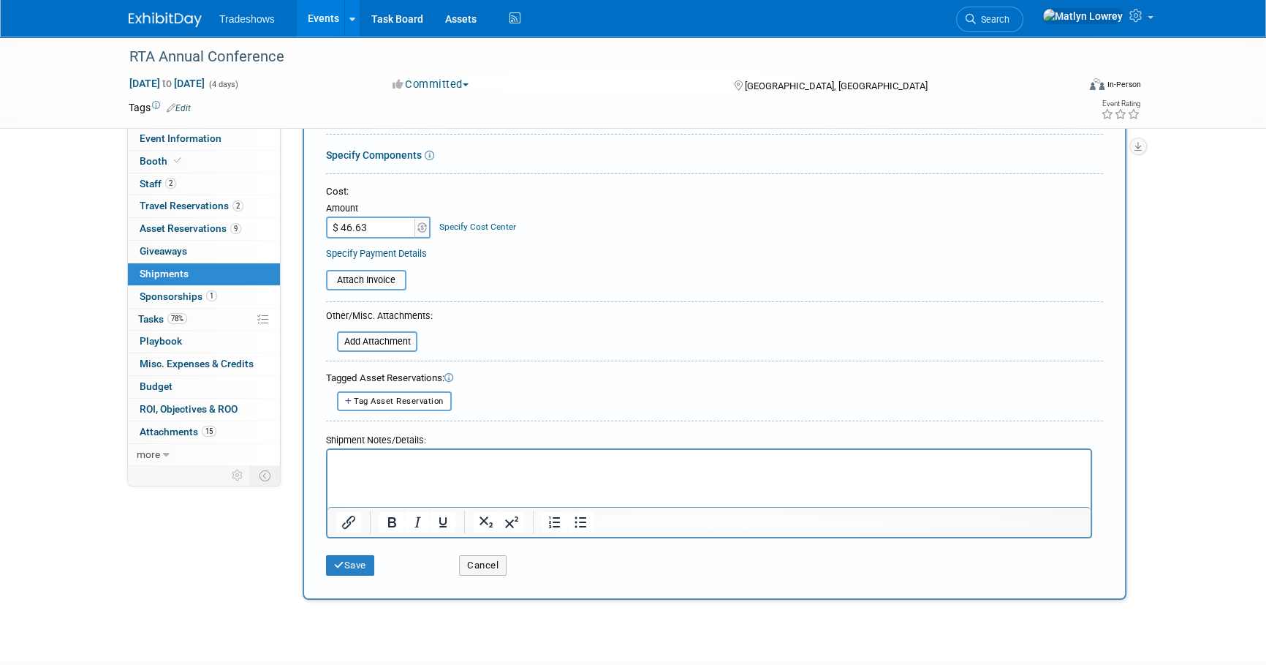
scroll to position [265, 0]
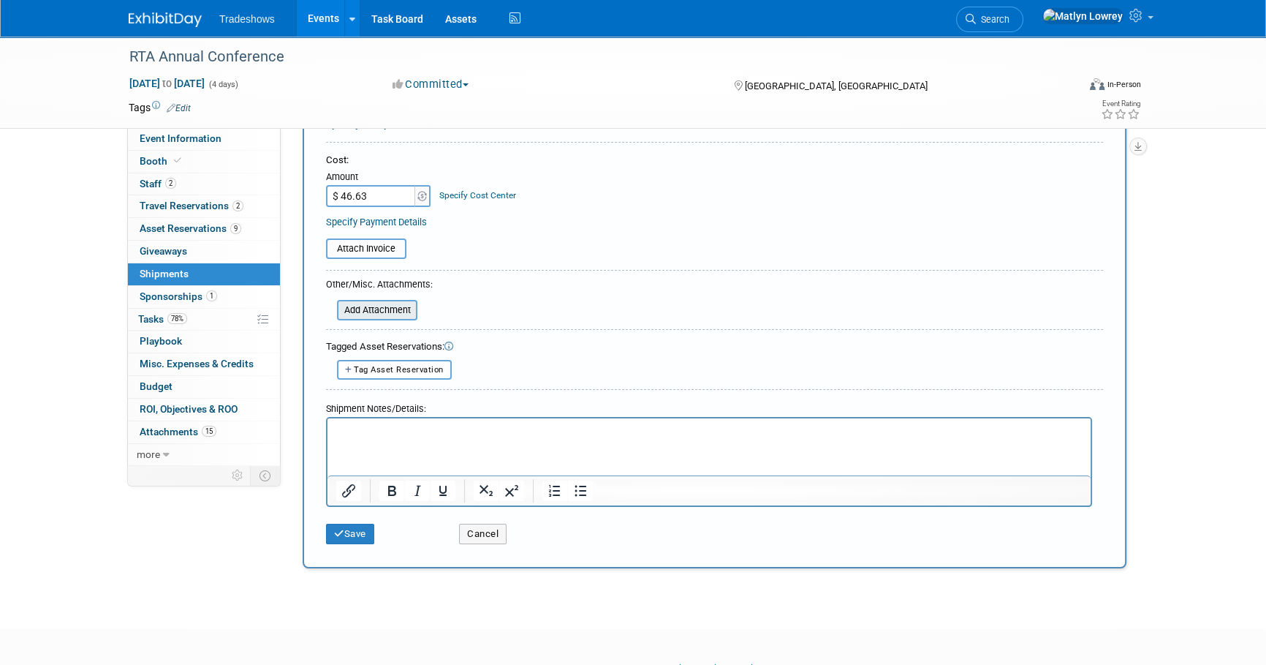
click at [372, 311] on input "file" at bounding box center [329, 310] width 174 height 18
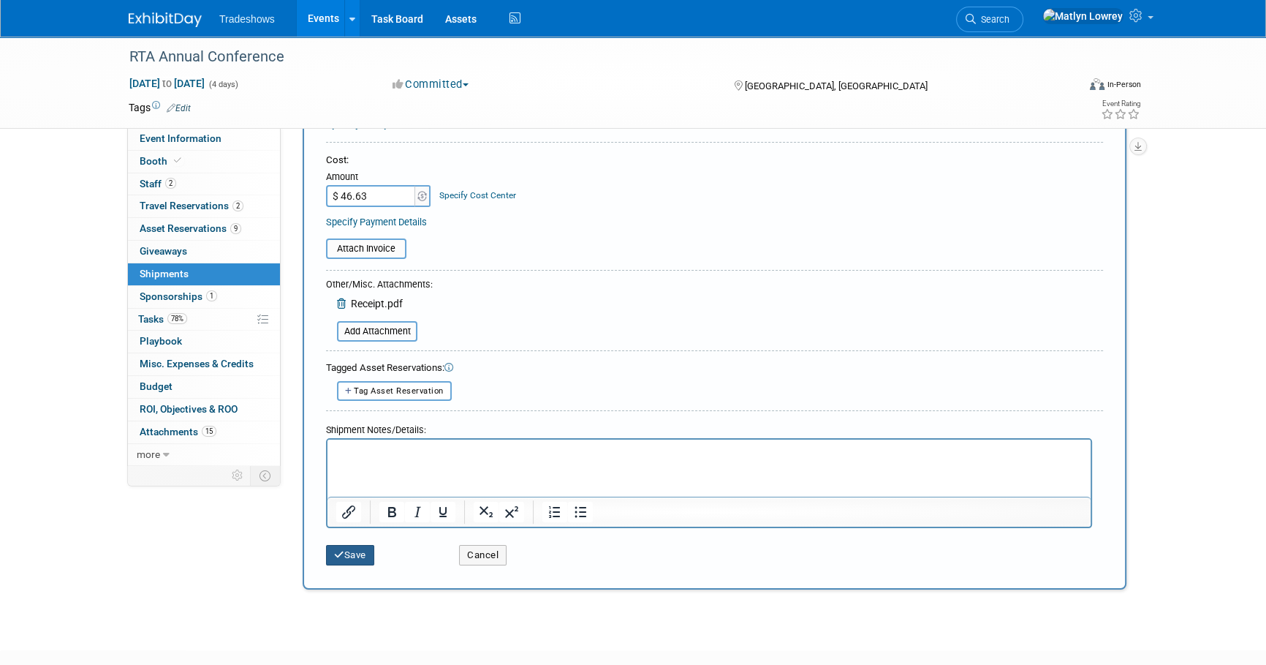
click at [345, 550] on button "Save" at bounding box center [350, 555] width 48 height 20
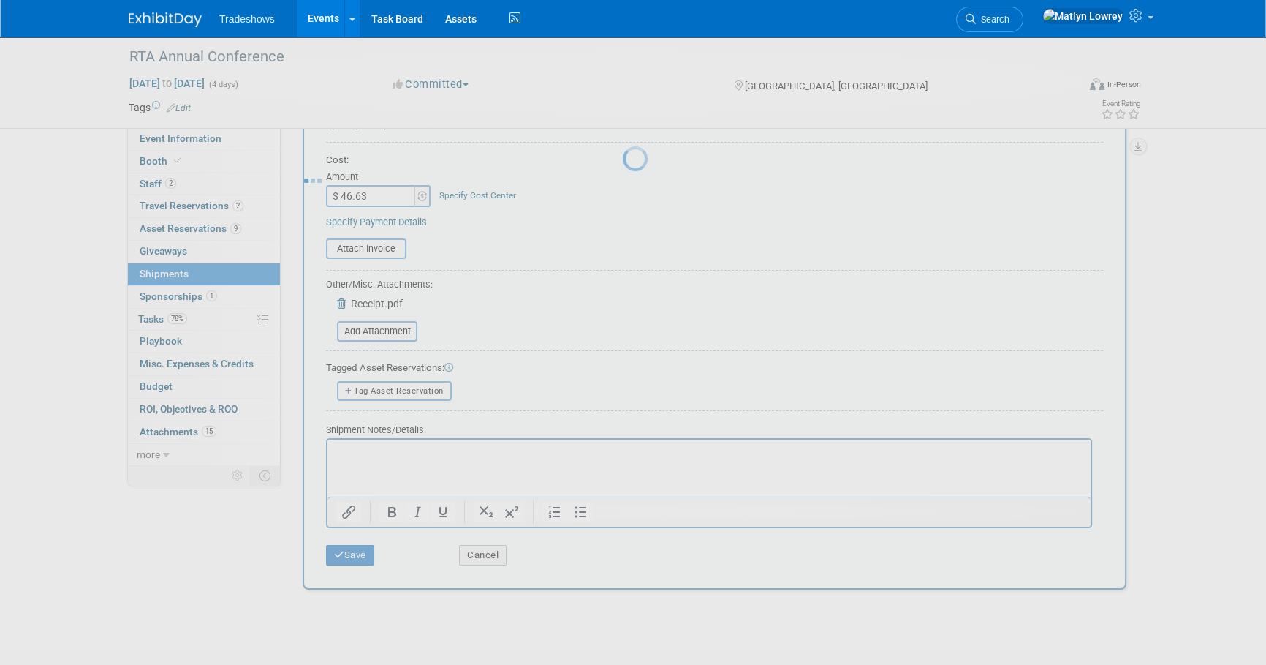
scroll to position [15, 0]
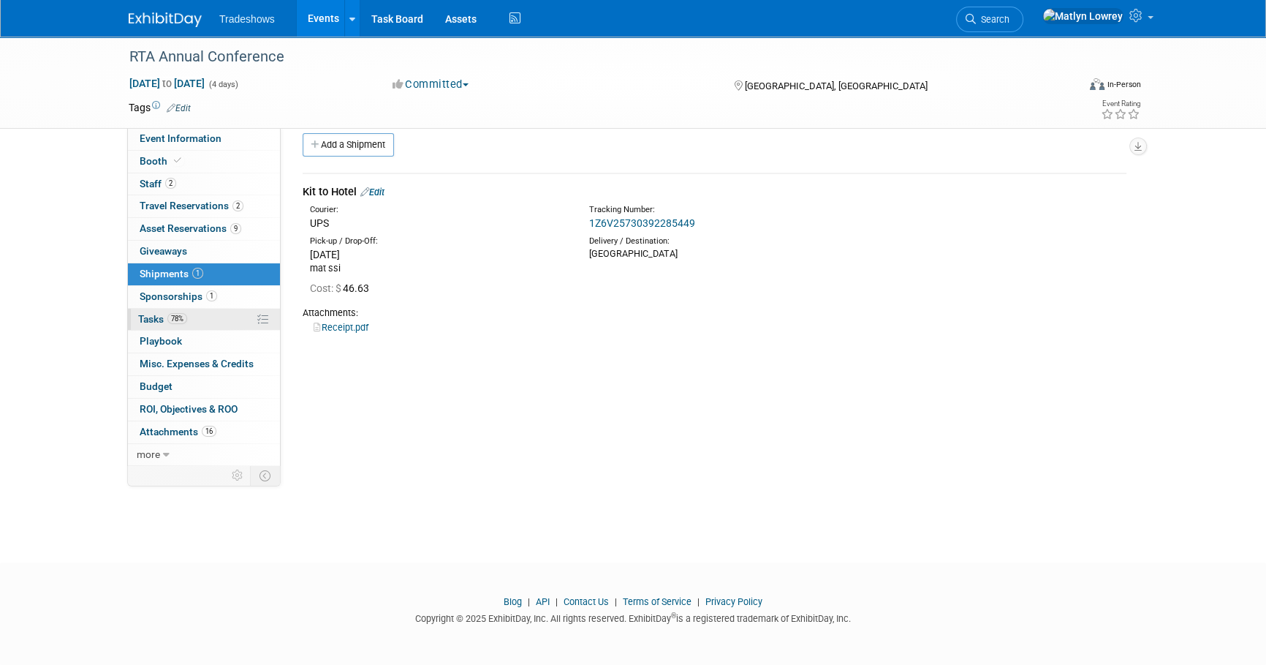
click at [164, 320] on span "Tasks 78%" at bounding box center [162, 319] width 49 height 12
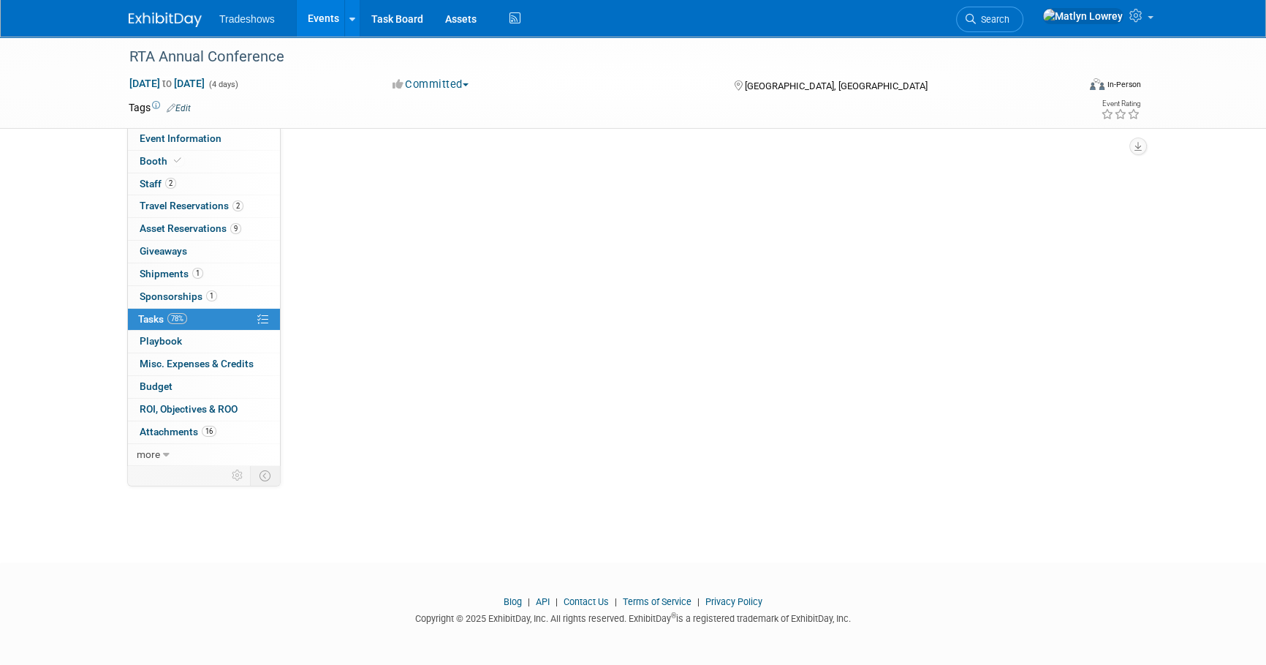
scroll to position [0, 0]
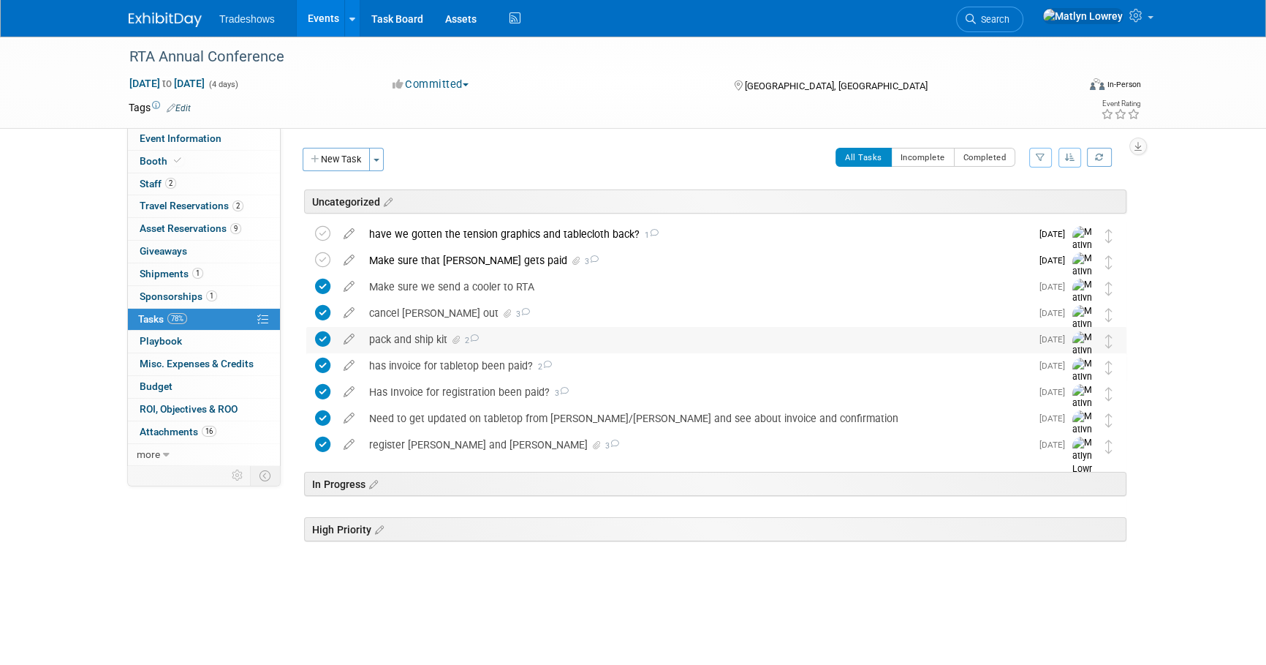
click at [425, 339] on div "pack and ship kit 2" at bounding box center [696, 339] width 669 height 25
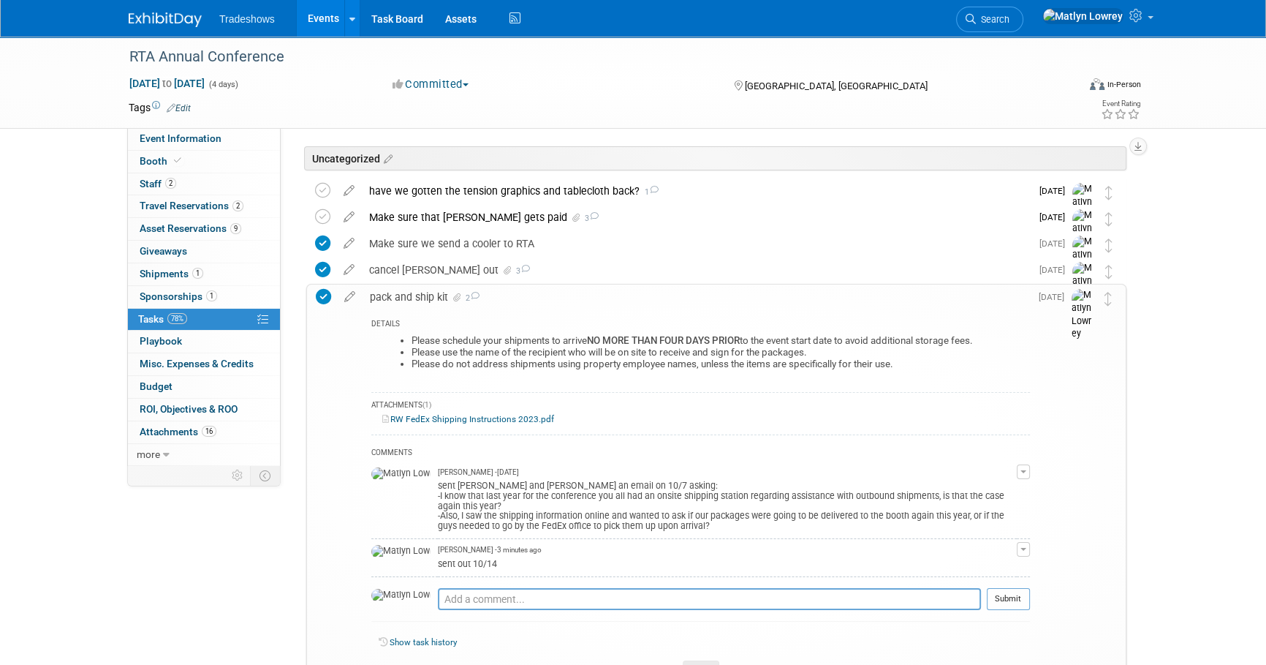
scroll to position [66, 0]
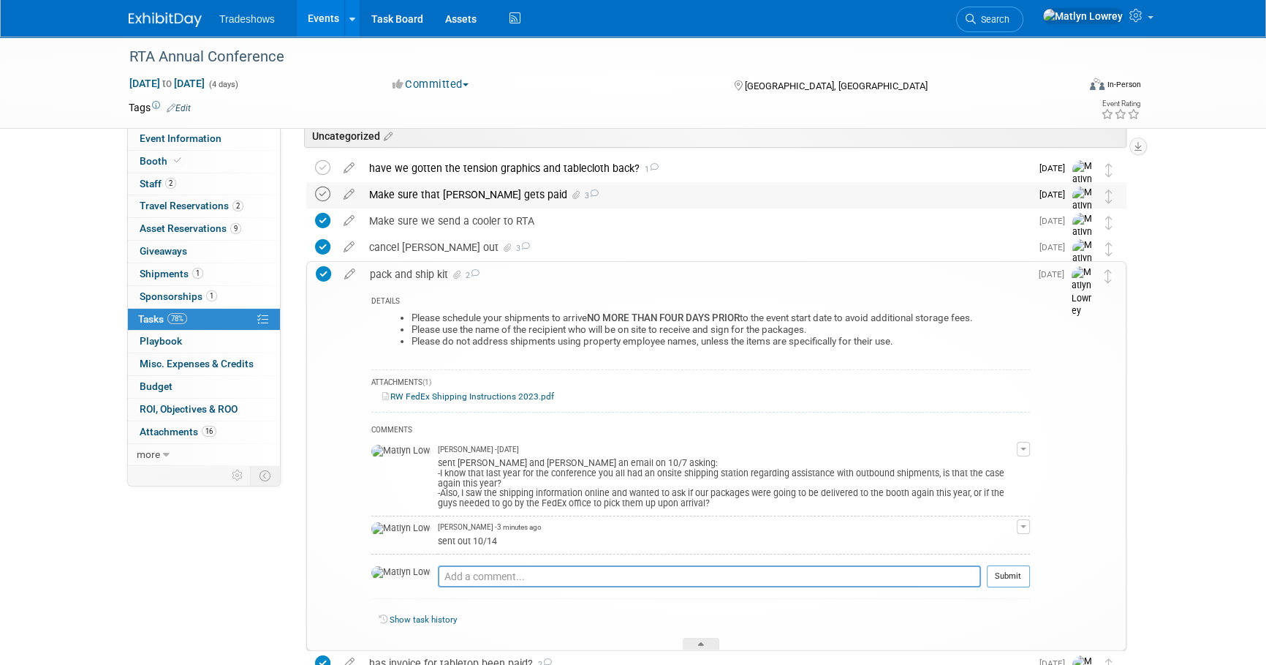
click at [324, 195] on icon at bounding box center [322, 193] width 15 height 15
click at [419, 194] on div "Make sure that [PERSON_NAME] gets paid 3" at bounding box center [696, 194] width 669 height 25
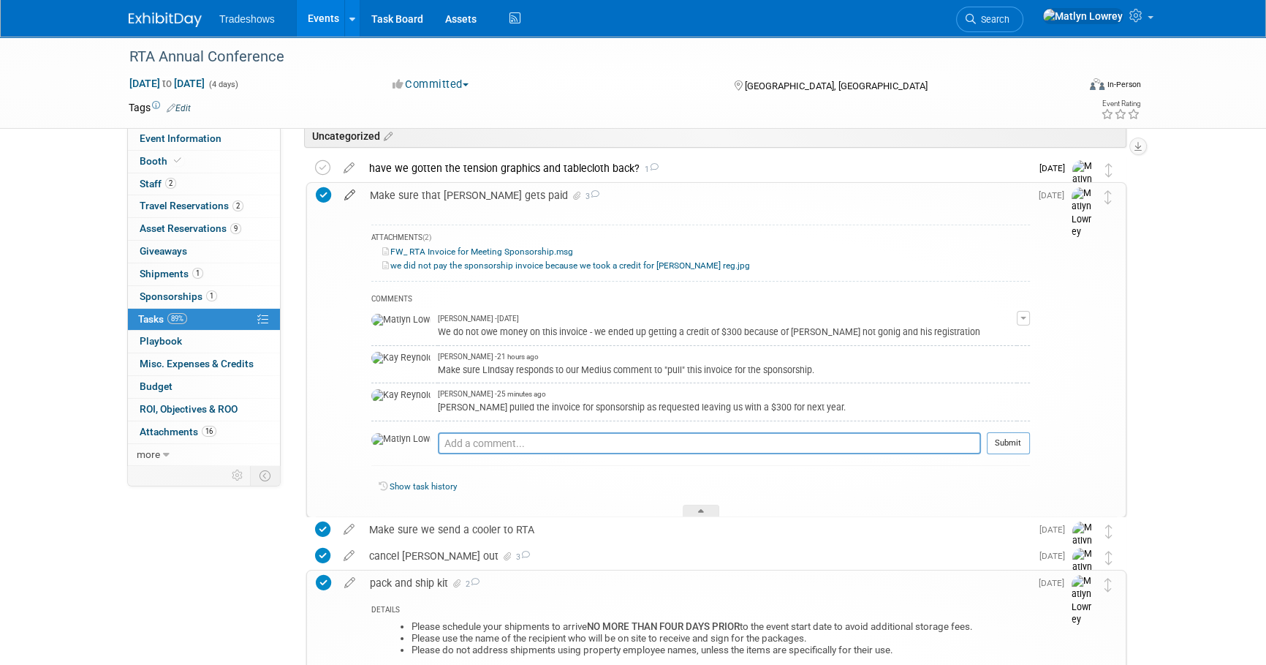
click at [345, 199] on icon at bounding box center [350, 192] width 26 height 18
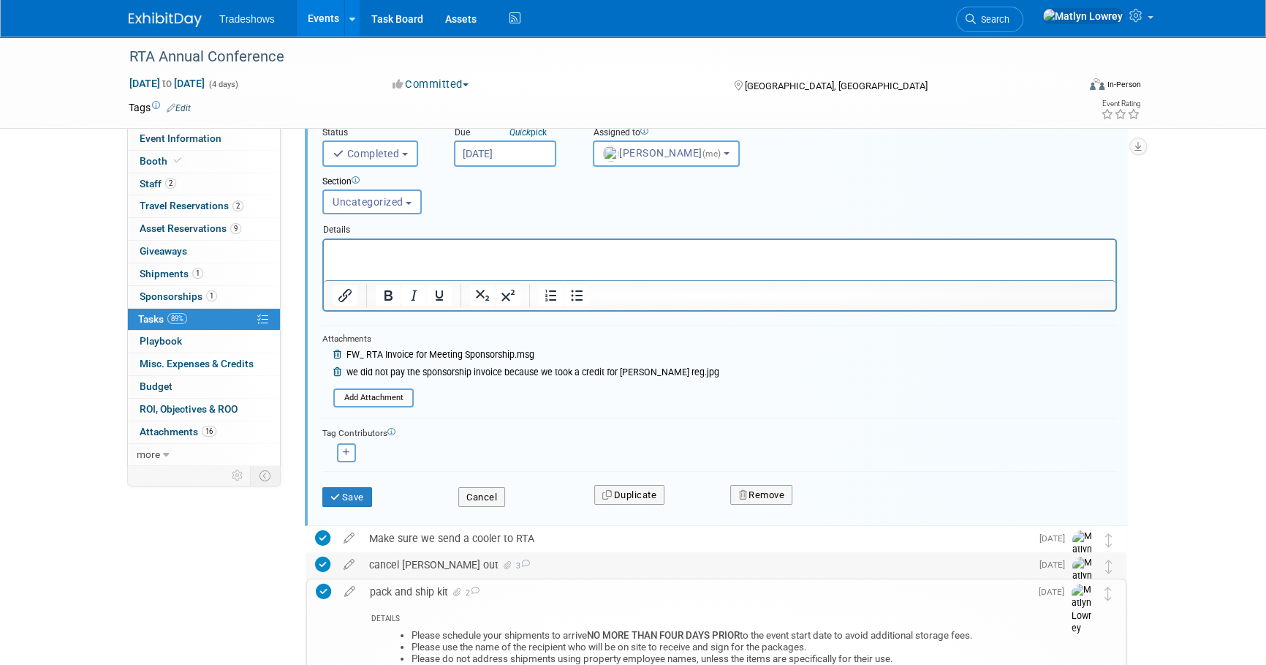
scroll to position [366, 0]
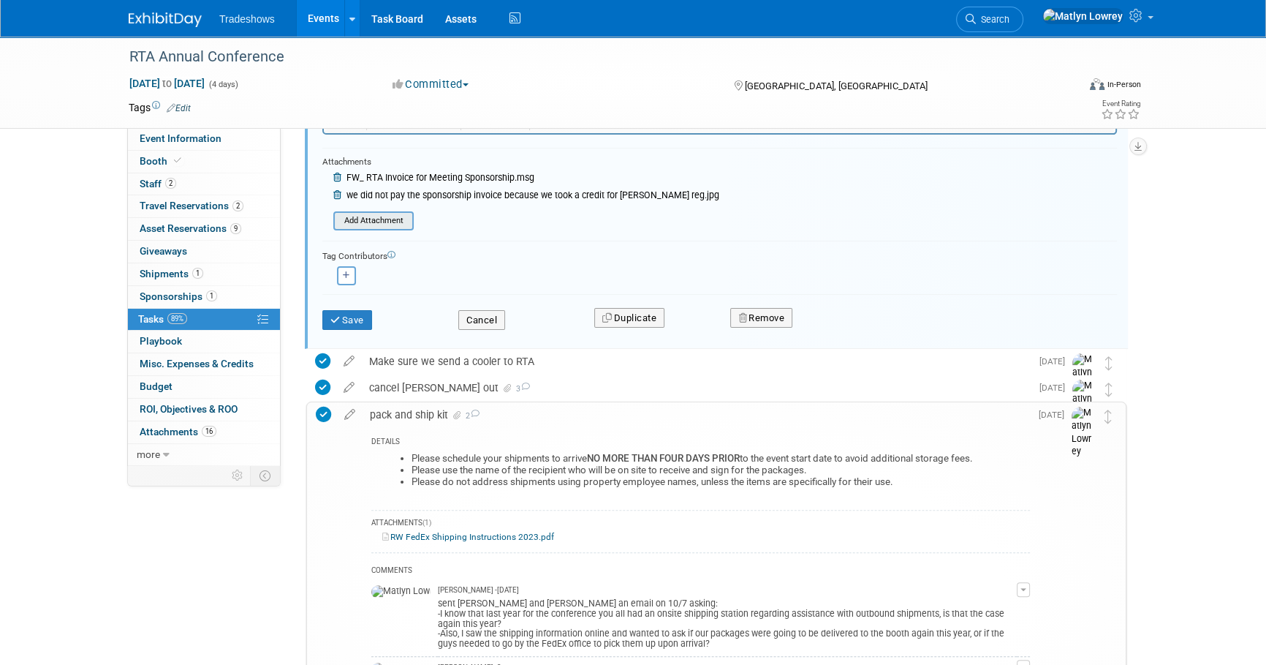
click at [369, 217] on input "file" at bounding box center [337, 221] width 149 height 16
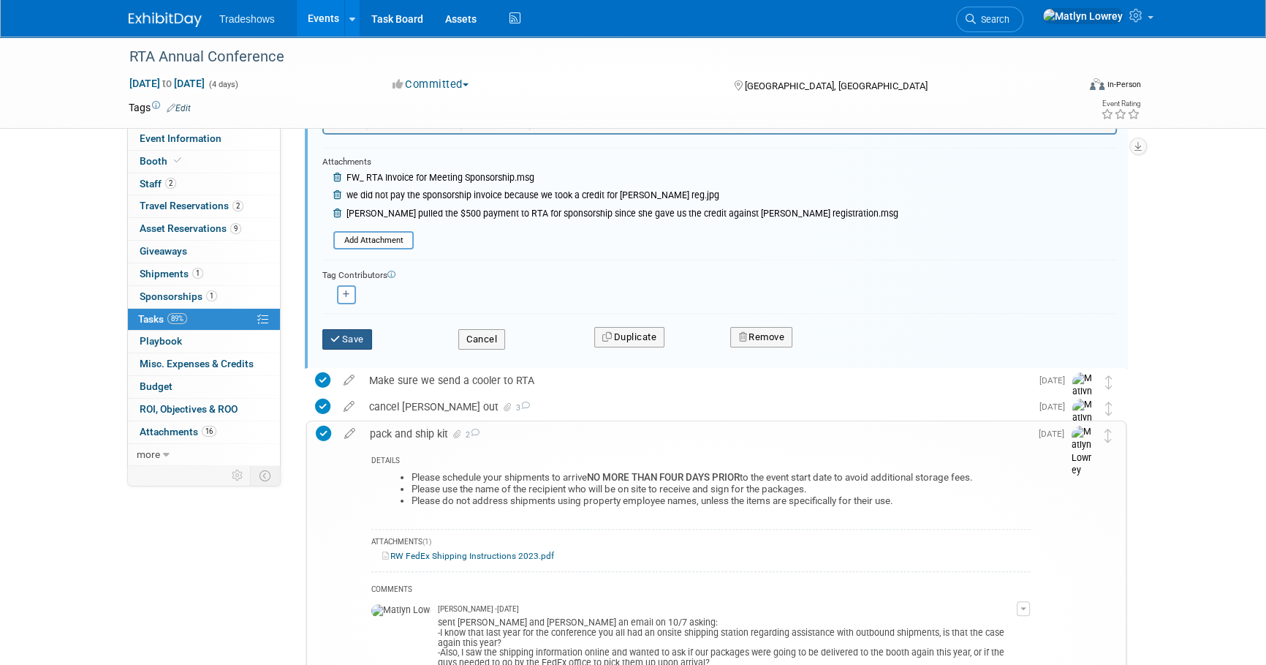
click at [360, 334] on button "Save" at bounding box center [347, 339] width 50 height 20
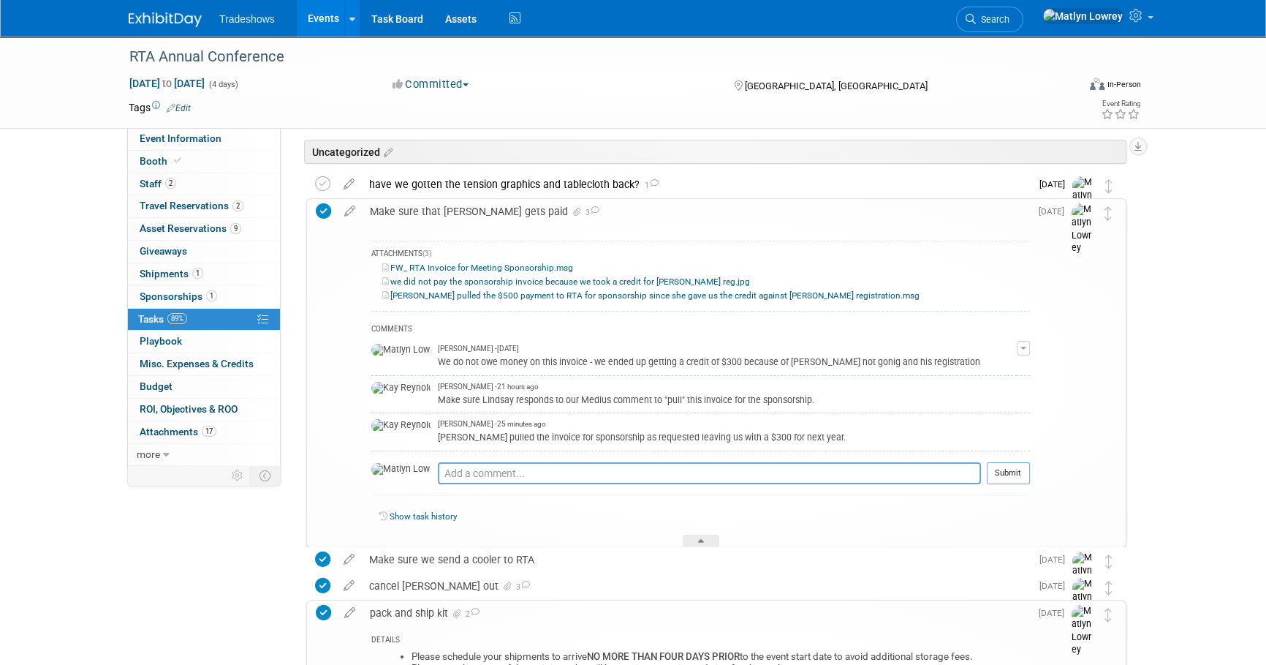
scroll to position [0, 0]
